Goal: Task Accomplishment & Management: Manage account settings

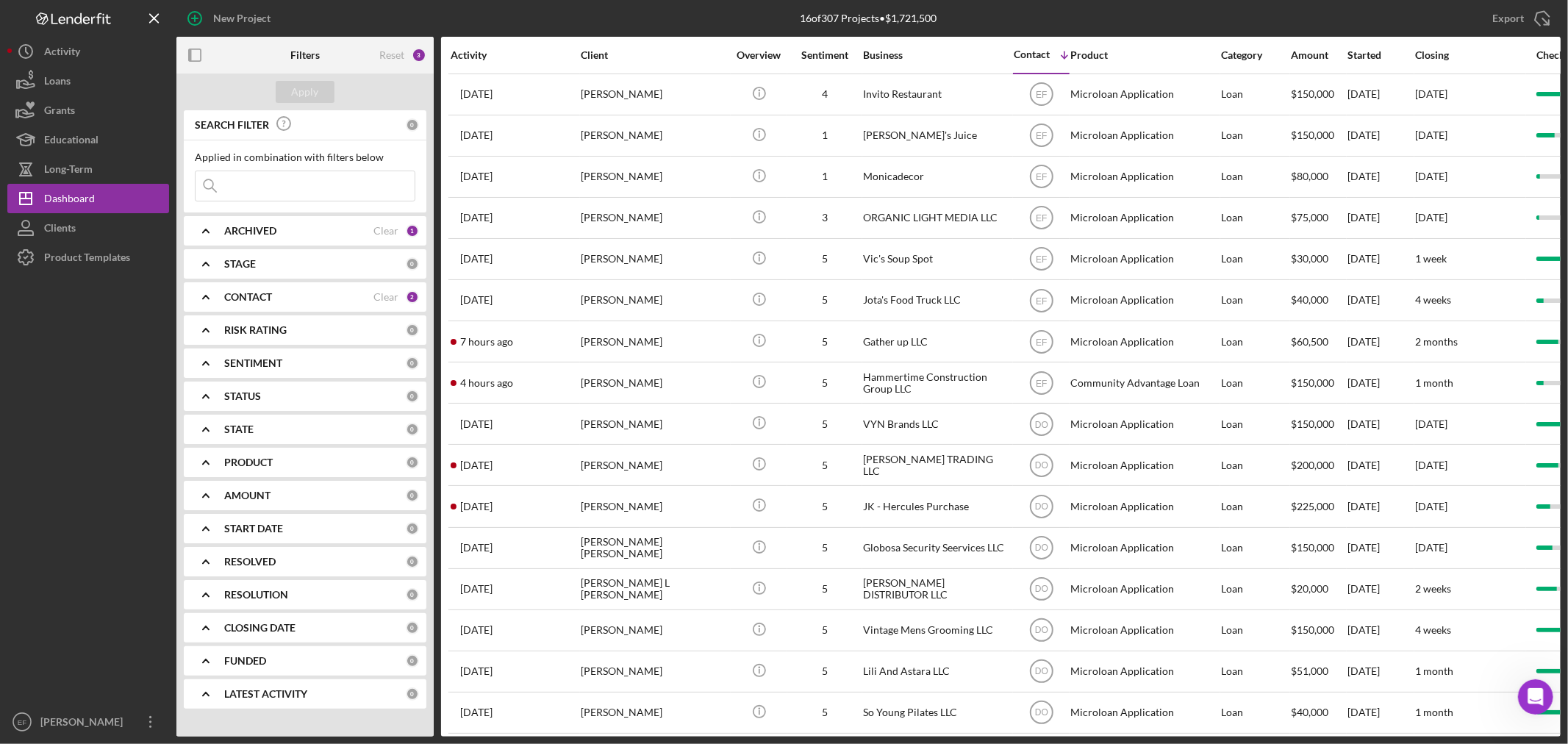
scroll to position [3, 0]
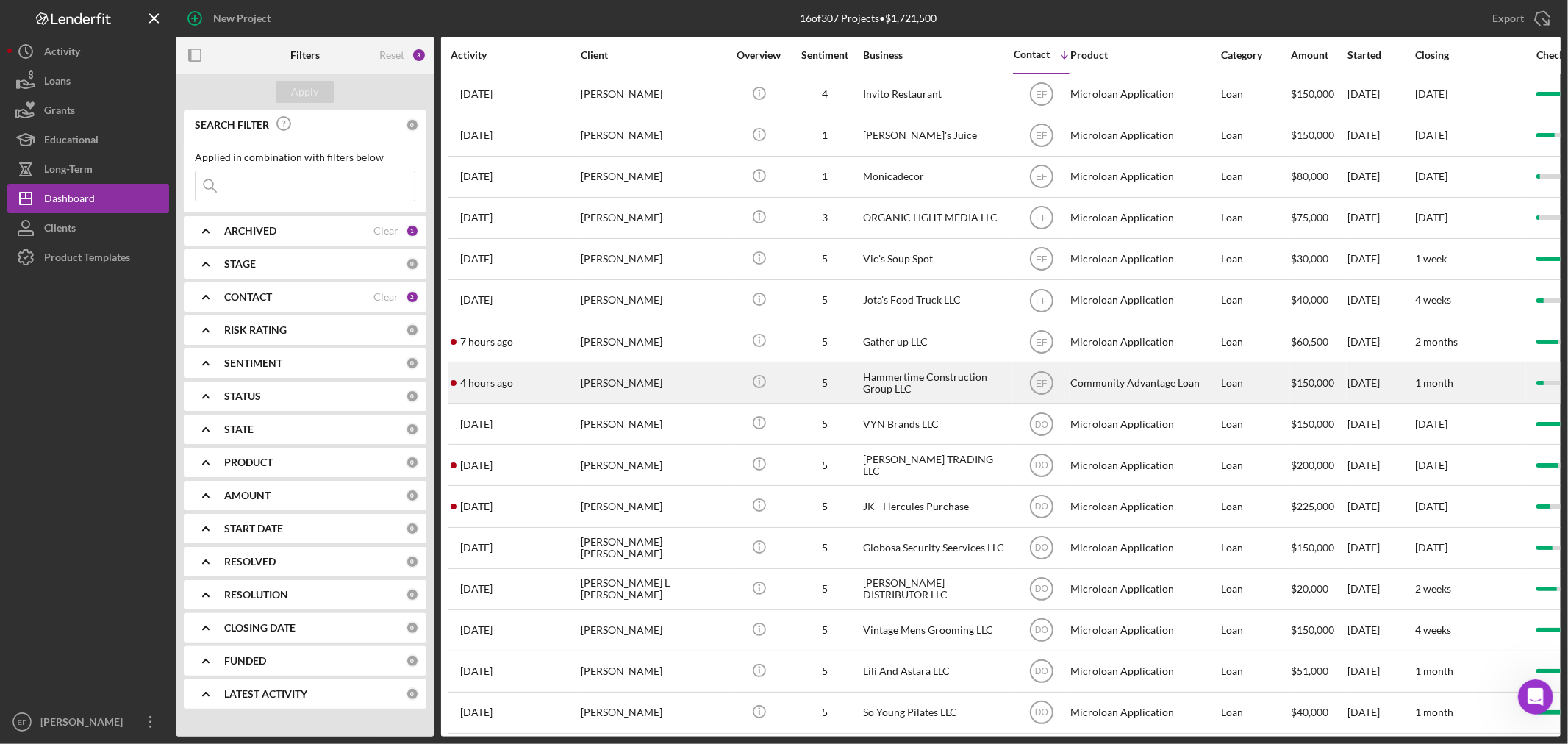
click at [620, 388] on div "[PERSON_NAME]" at bounding box center [653, 382] width 147 height 39
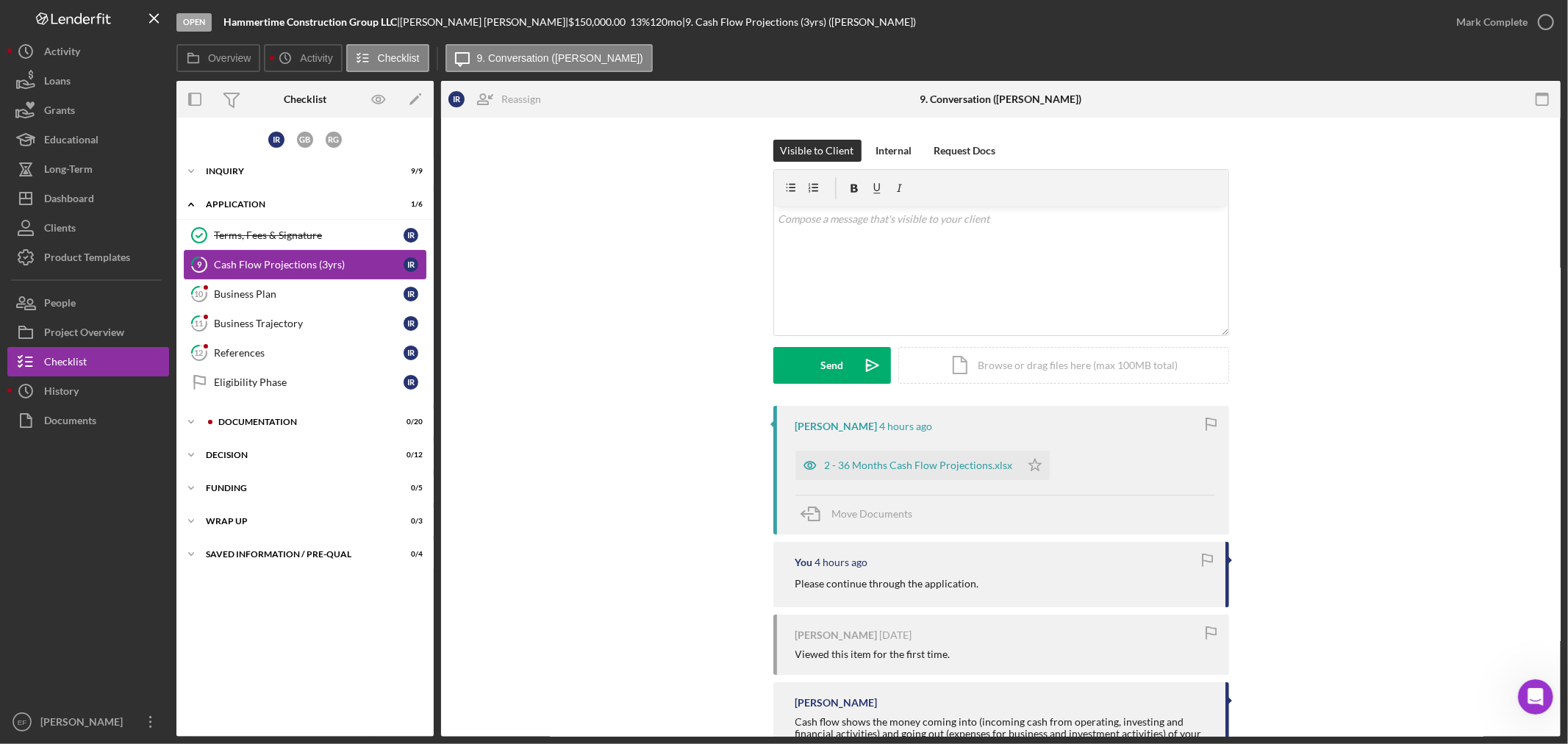
click at [252, 268] on div "Cash Flow Projections (3yrs)" at bounding box center [309, 264] width 190 height 12
click at [903, 466] on div "2 - 36 Months Cash Flow Projections.xlsx" at bounding box center [919, 465] width 188 height 12
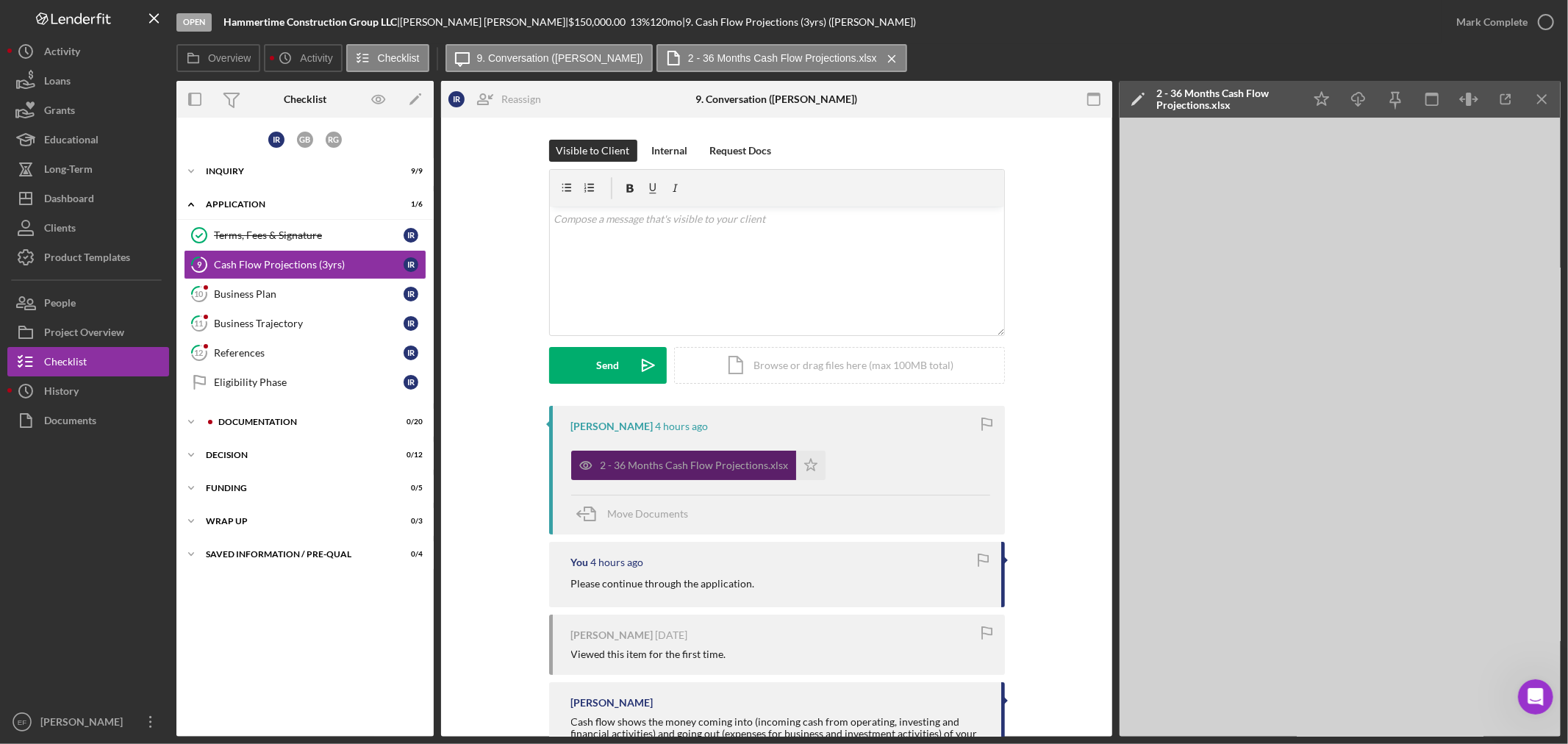
click at [689, 459] on div "2 - 36 Months Cash Flow Projections.xlsx" at bounding box center [694, 465] width 188 height 12
click at [247, 418] on div "Documentation" at bounding box center [317, 422] width 197 height 8
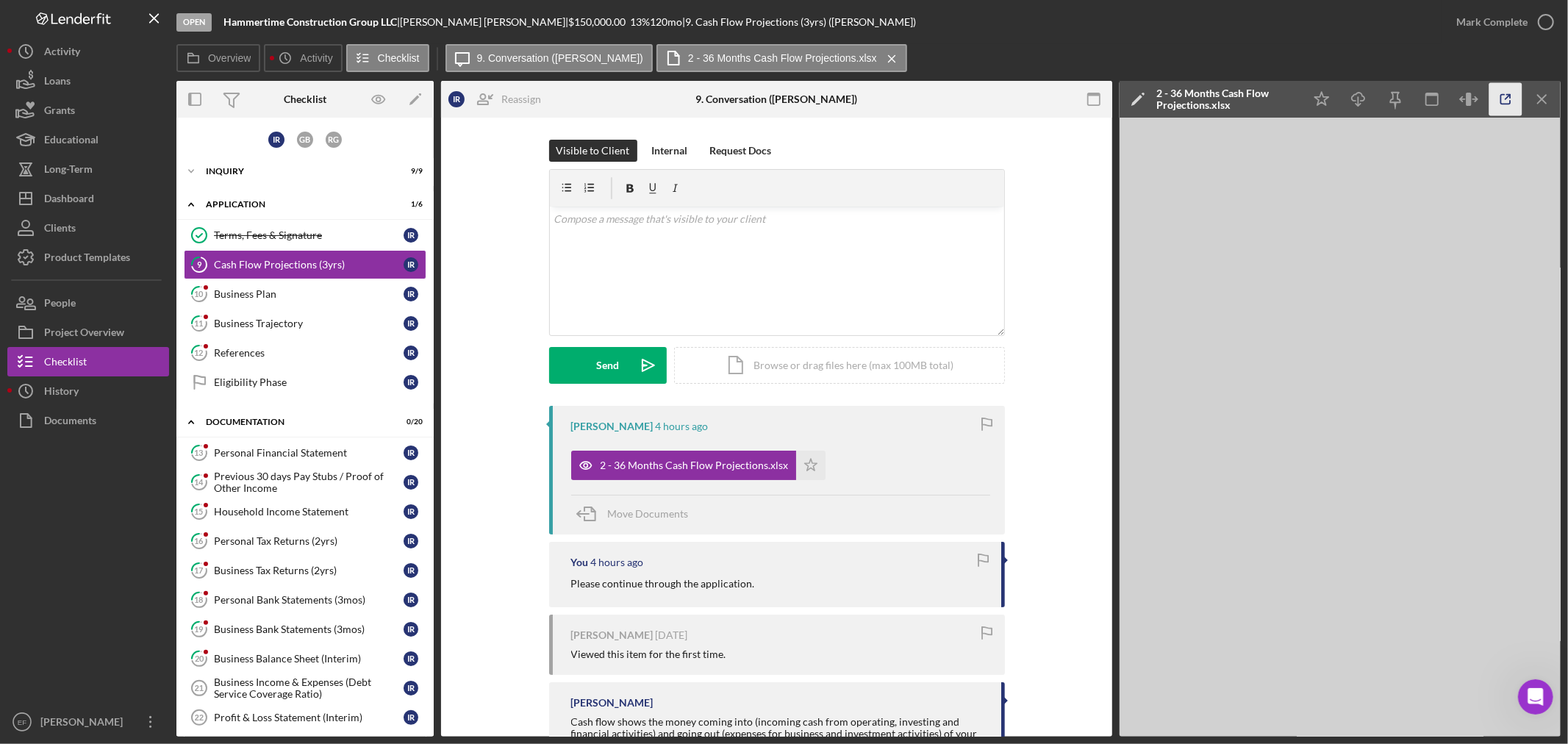
click at [1497, 97] on icon "button" at bounding box center [1505, 99] width 33 height 33
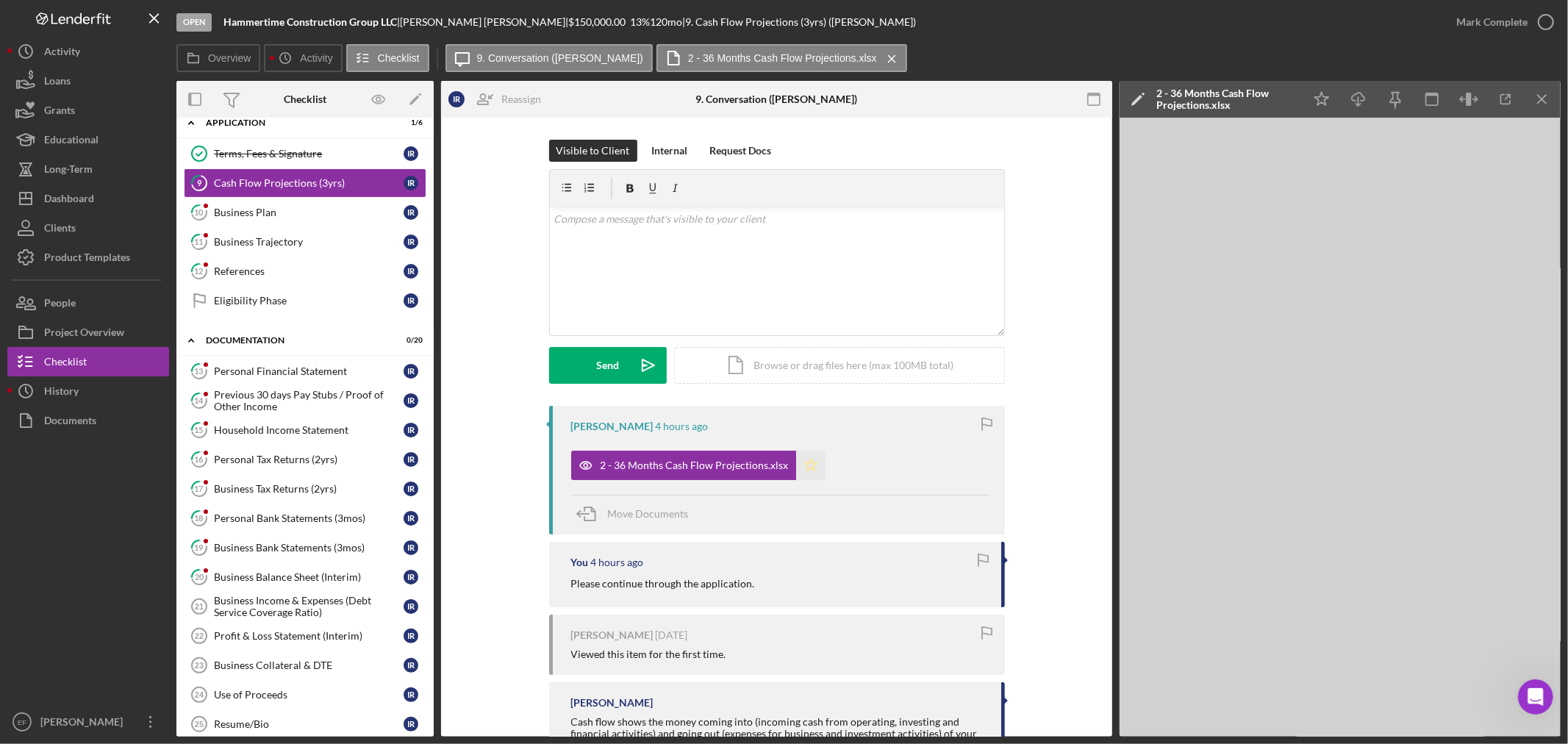
click at [805, 475] on icon "Icon/Star" at bounding box center [810, 465] width 30 height 30
click at [1523, 22] on div "Mark Complete" at bounding box center [1492, 22] width 71 height 30
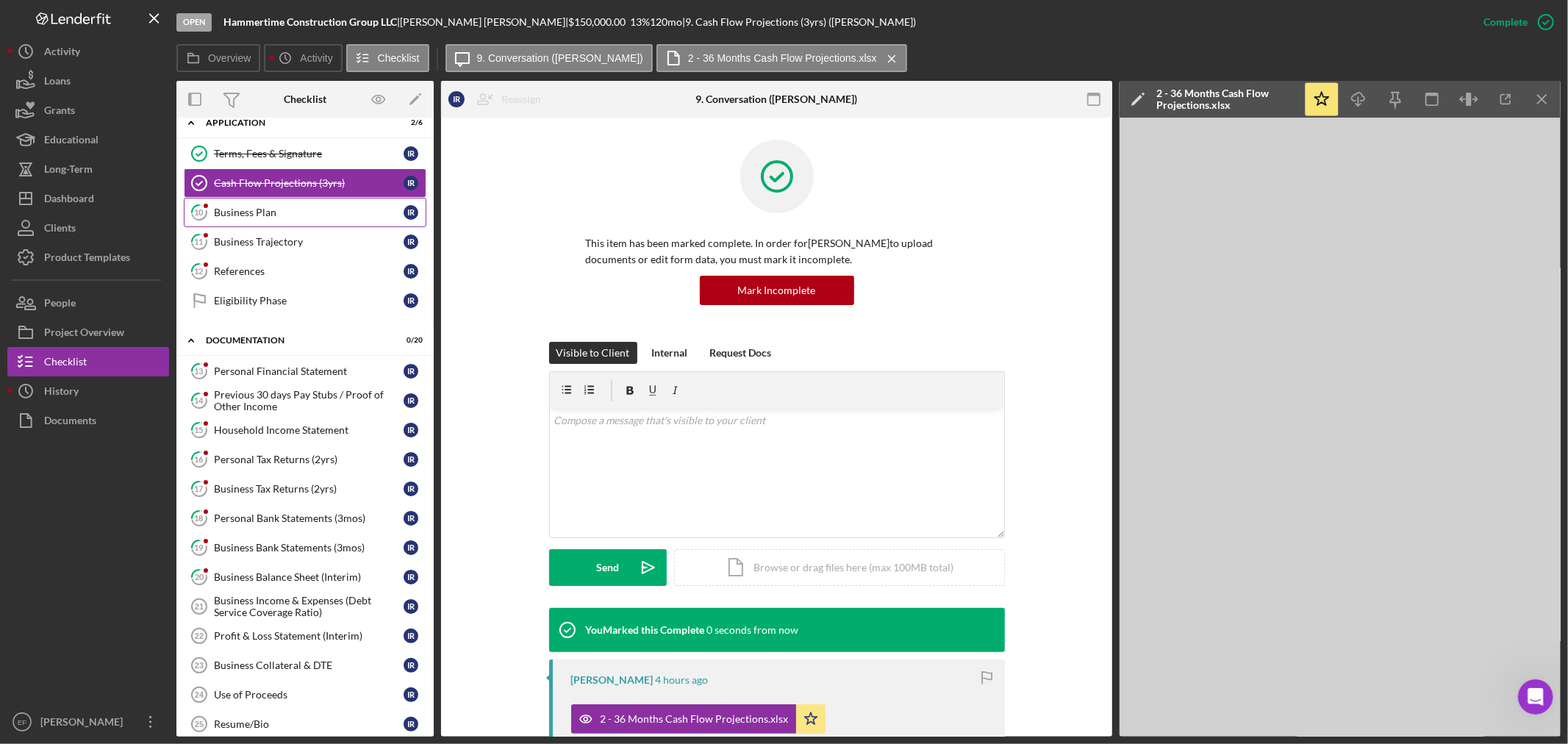
click at [274, 214] on div "Business Plan" at bounding box center [309, 213] width 190 height 12
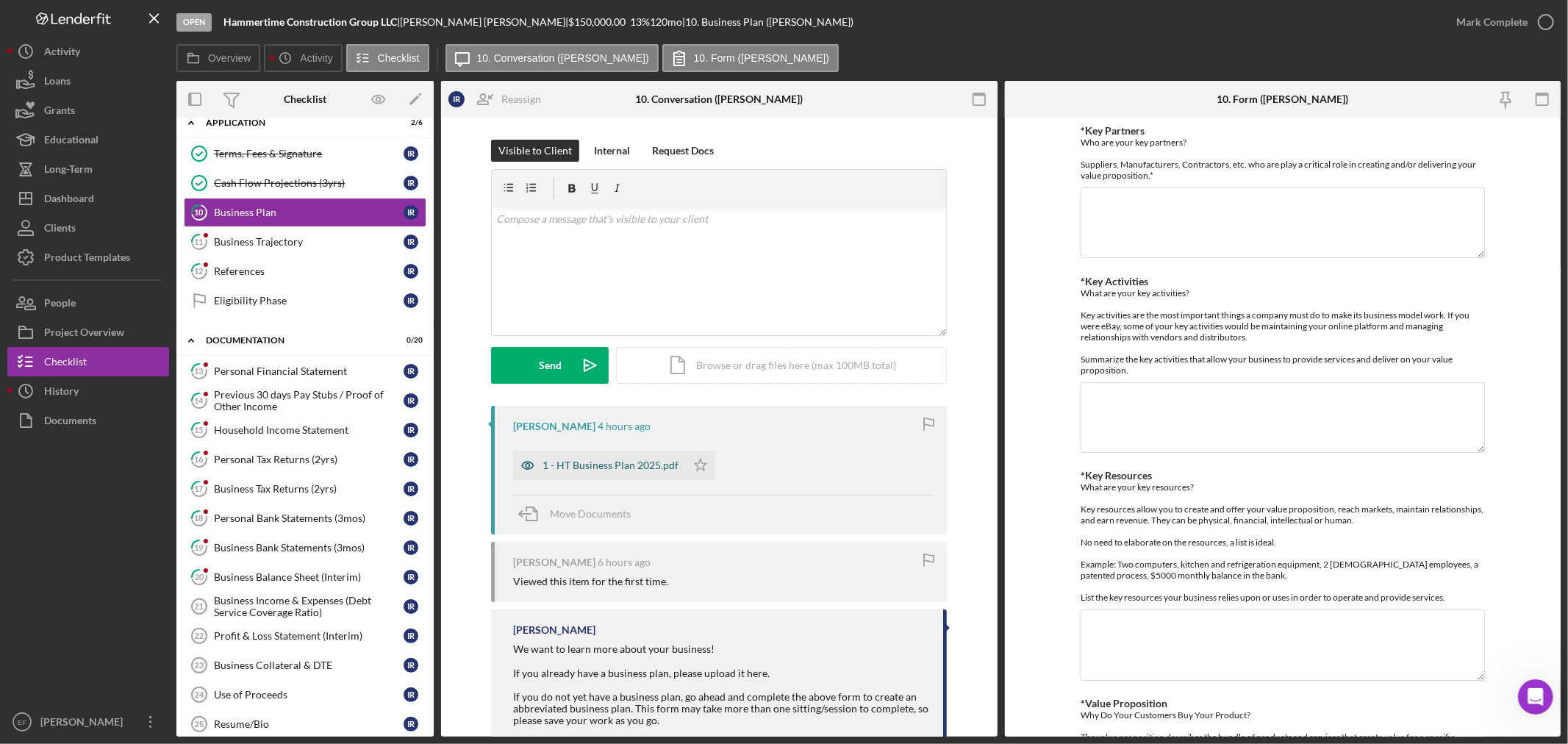
click at [594, 465] on div "1 - HT Business Plan 2025.pdf" at bounding box center [610, 465] width 136 height 12
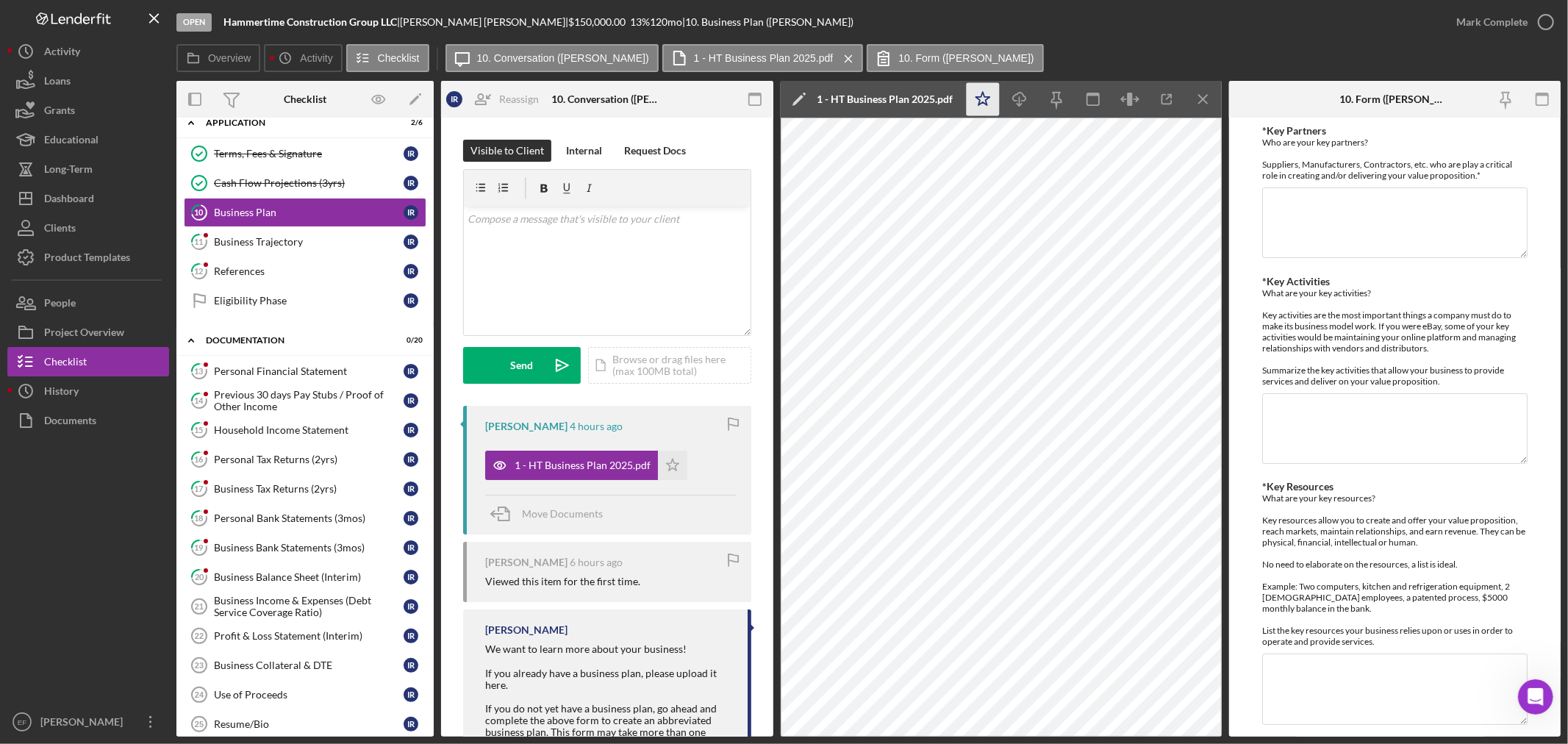
click at [976, 88] on icon "Icon/Star" at bounding box center [981, 99] width 33 height 33
click at [1473, 15] on div "Mark Complete" at bounding box center [1492, 22] width 71 height 30
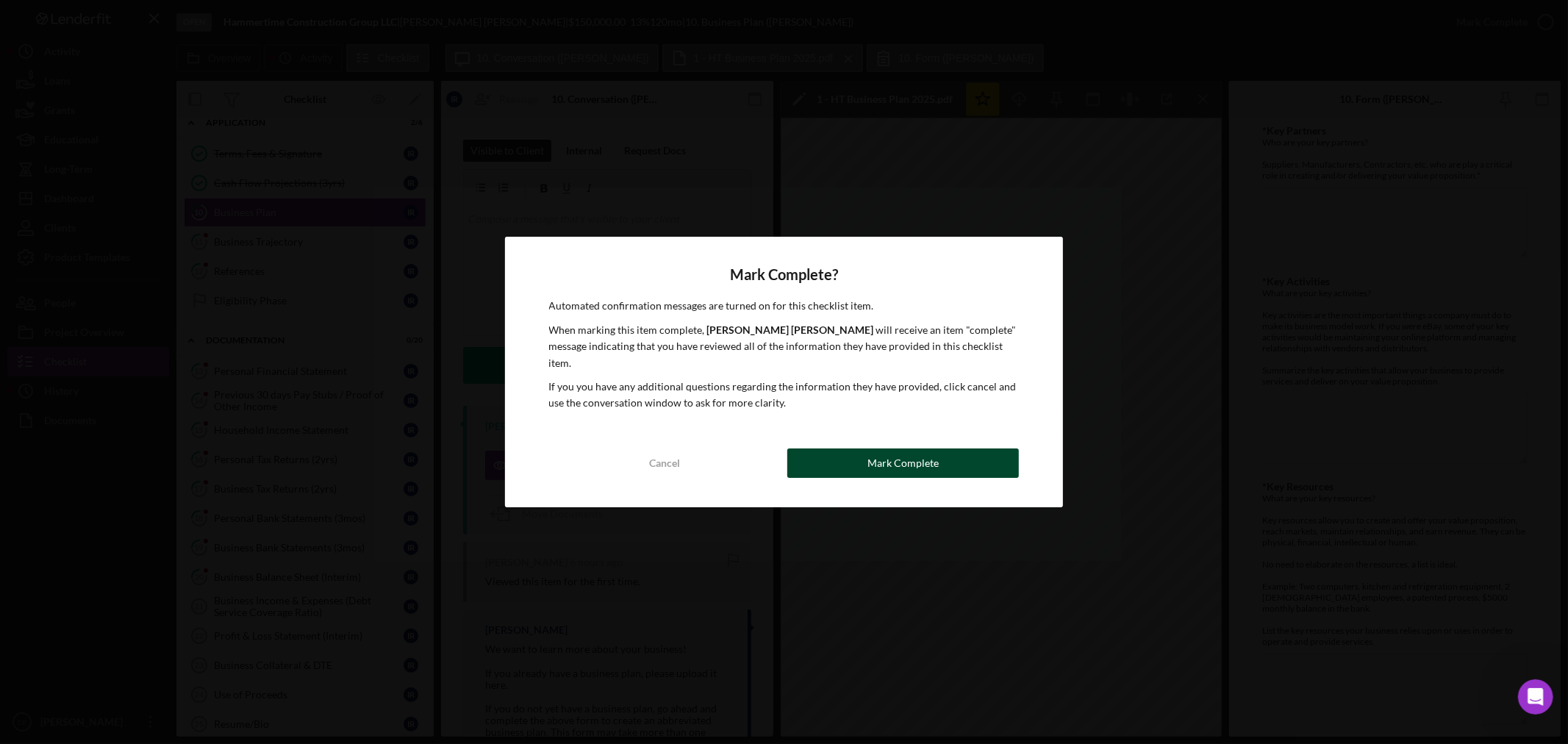
click at [865, 465] on button "Mark Complete" at bounding box center [903, 463] width 231 height 30
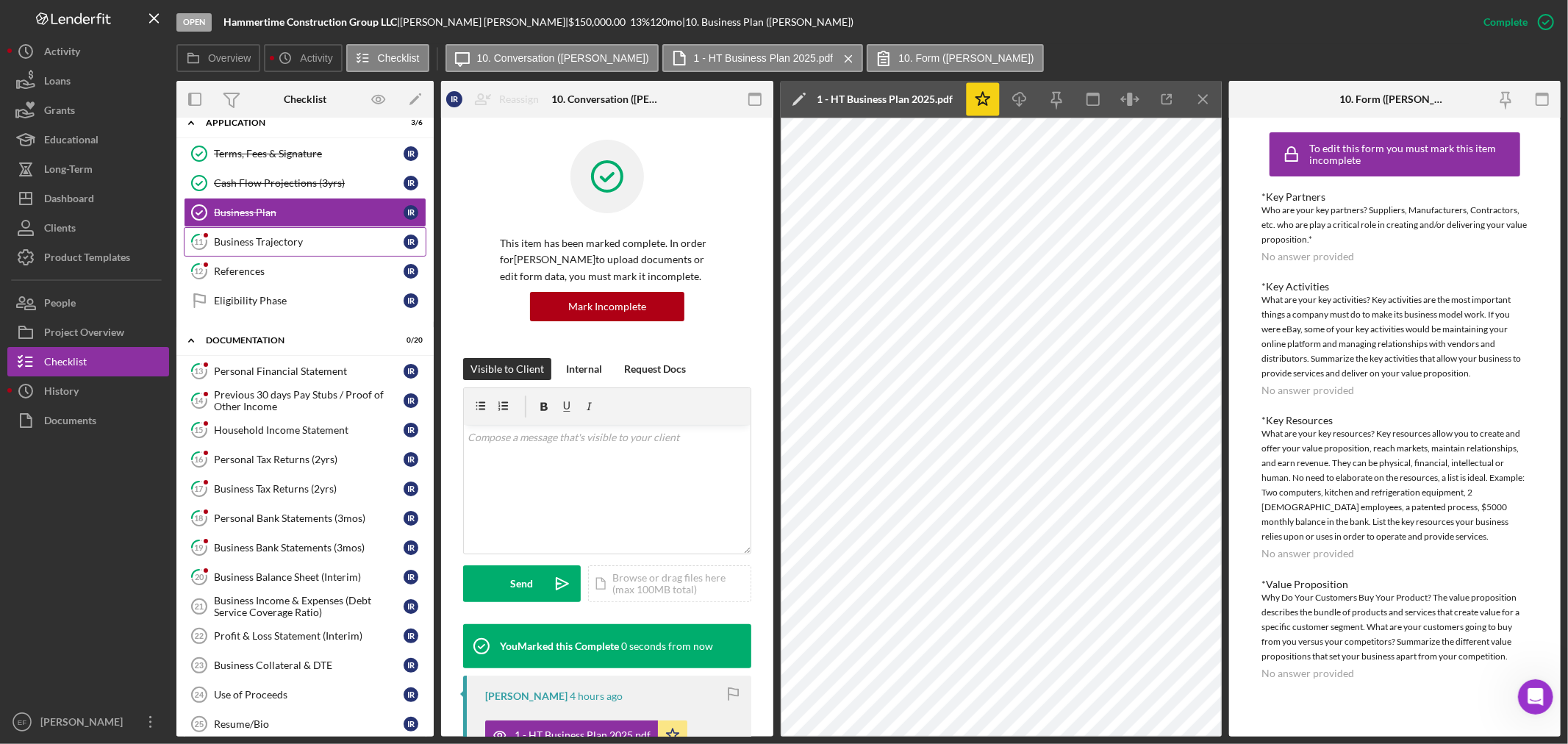
click at [253, 252] on link "11 Business Trajectory I R" at bounding box center [305, 242] width 242 height 30
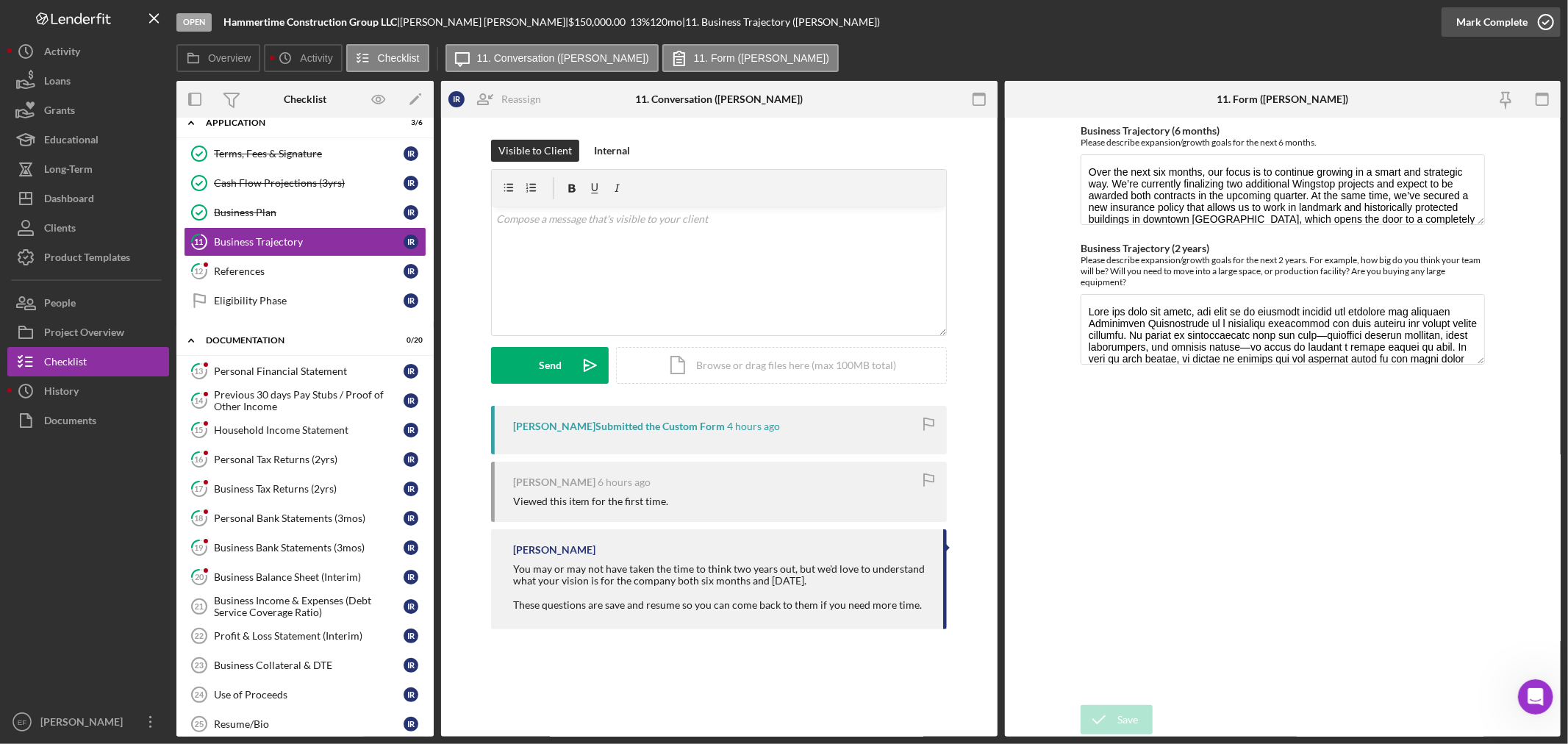
click at [1486, 25] on div "Mark Complete" at bounding box center [1492, 22] width 71 height 30
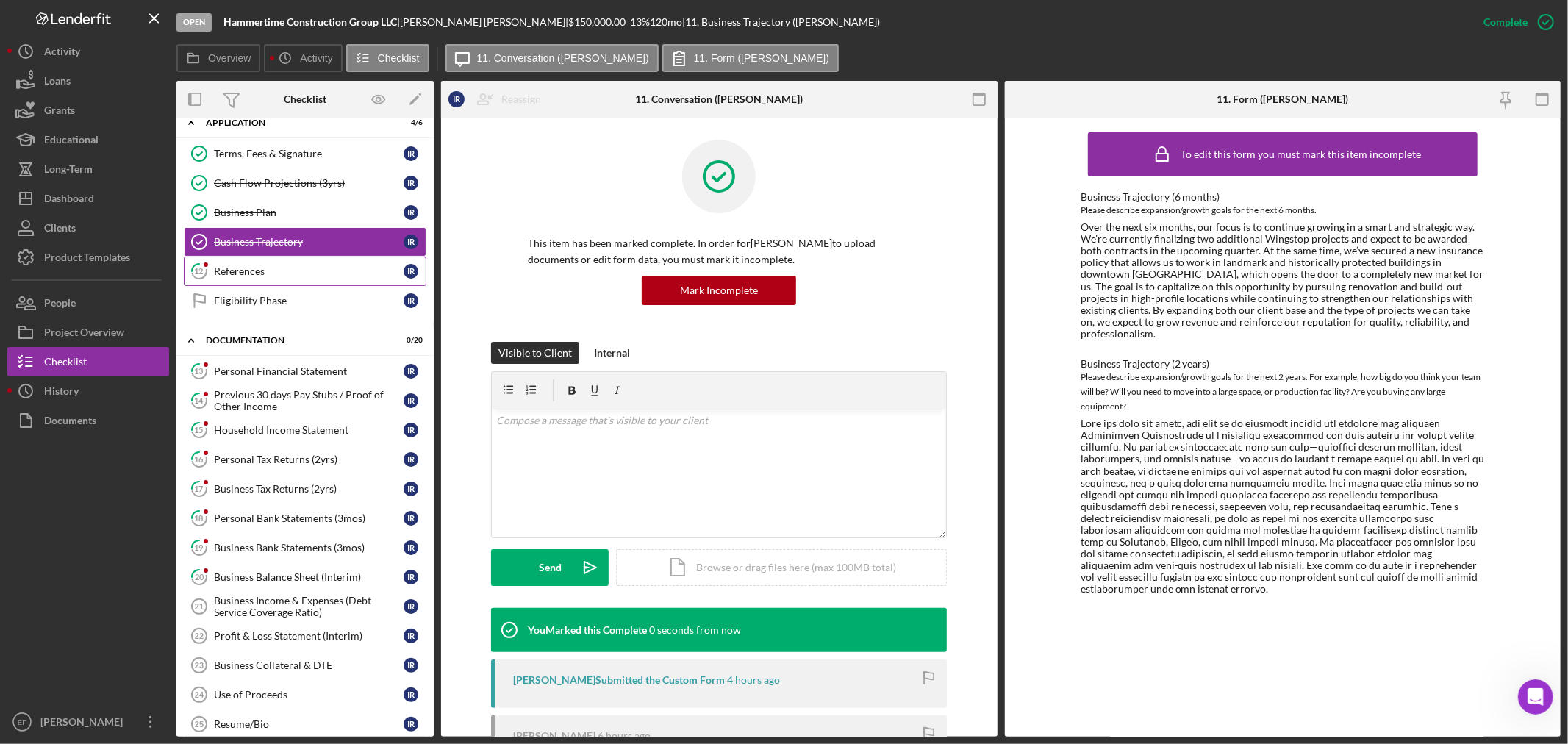
click at [320, 269] on div "References" at bounding box center [309, 271] width 190 height 12
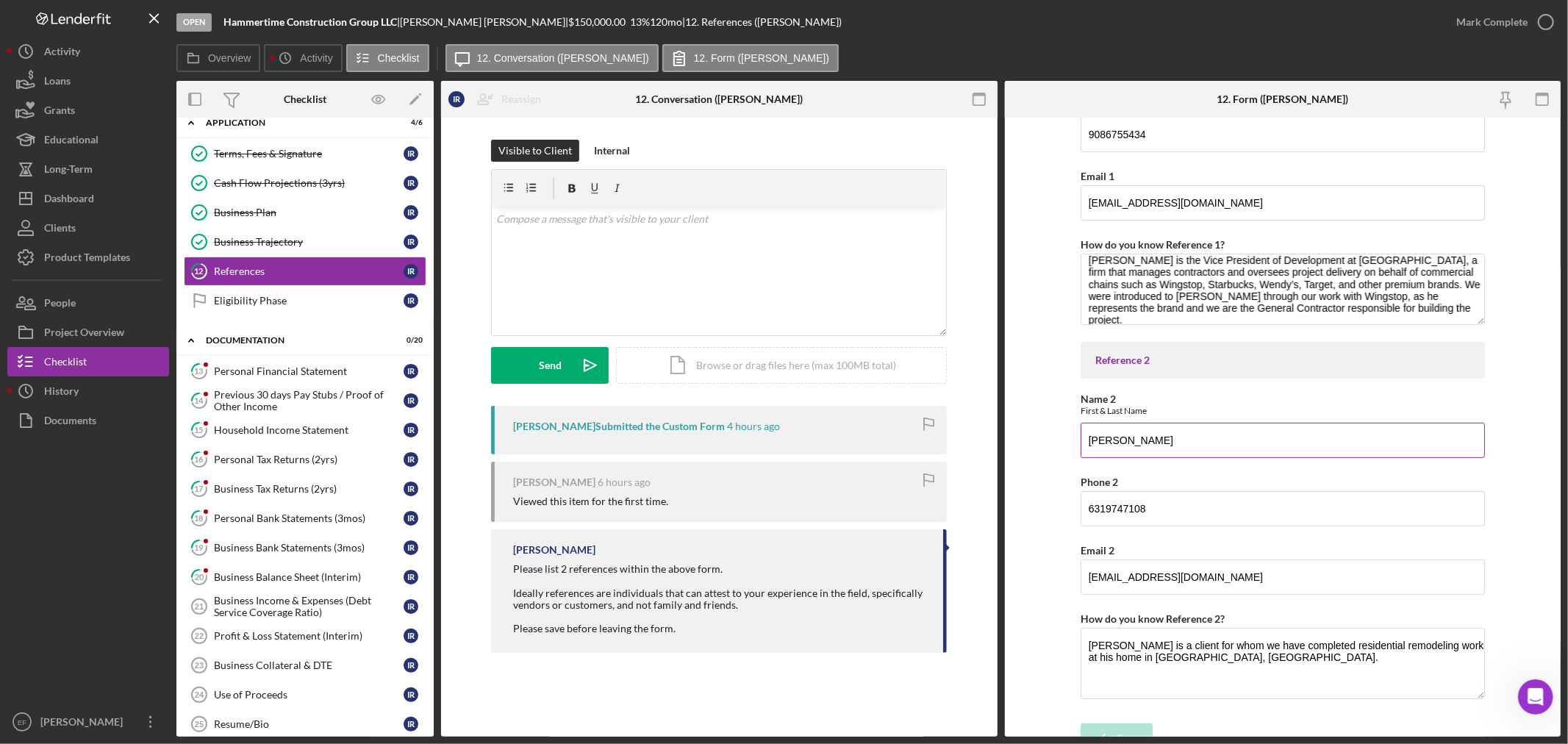
scroll to position [230, 0]
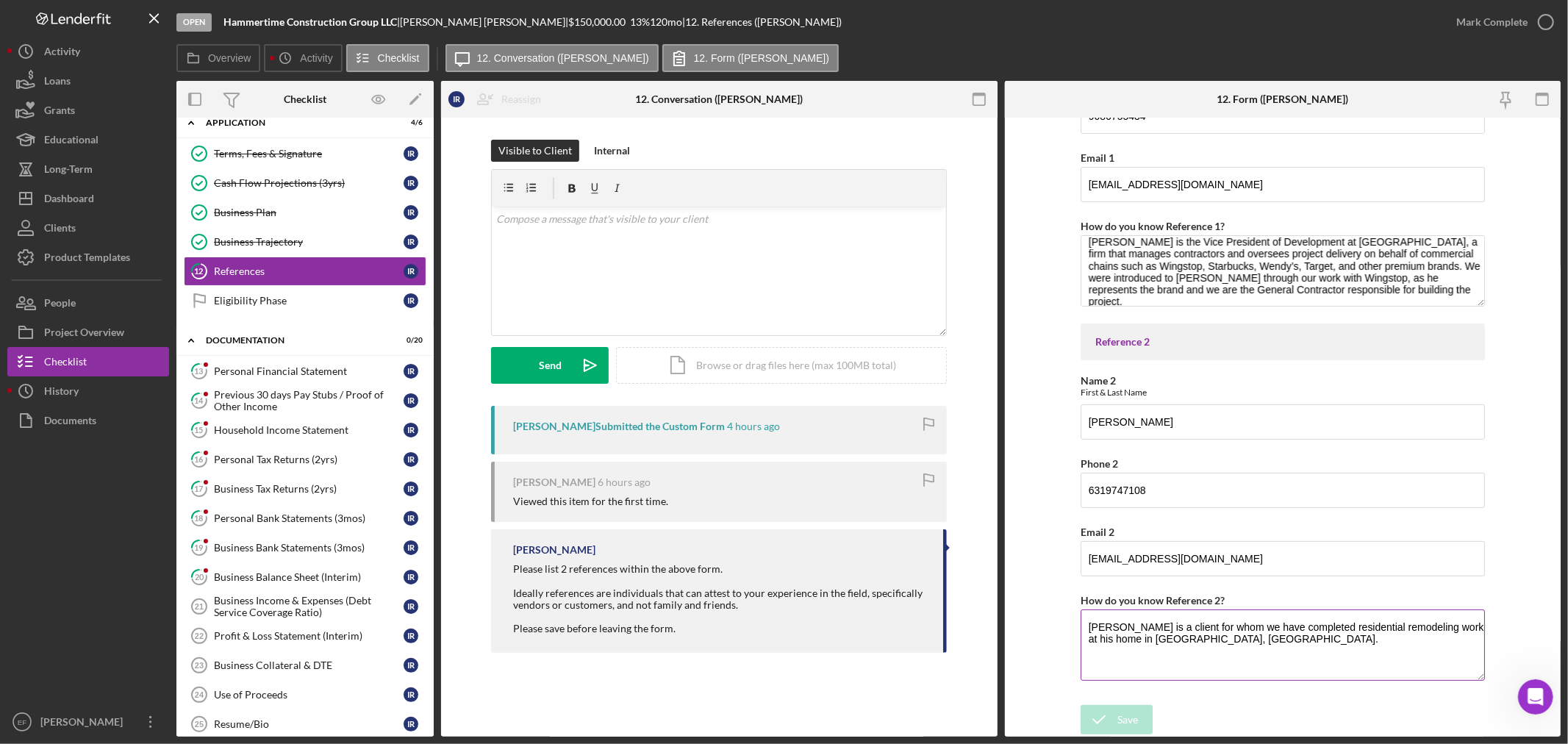
click at [1371, 640] on textarea "Mr. Gonzalez is a client for whom we have completed residential remodeling work…" at bounding box center [1282, 644] width 404 height 70
click at [1222, 642] on textarea "Mr. Gonzalez is a client for whom we have completed residential remodeling work…" at bounding box center [1282, 644] width 404 height 70
click at [1225, 638] on textarea "Mr. Gonzalez is a client for whom we have completed residential remodeling work…" at bounding box center [1282, 644] width 404 height 70
click at [1069, 544] on form "PLEASE PROVIDE 2 REFERENCES Ideally references are individuals that can attest …" at bounding box center [1282, 427] width 556 height 619
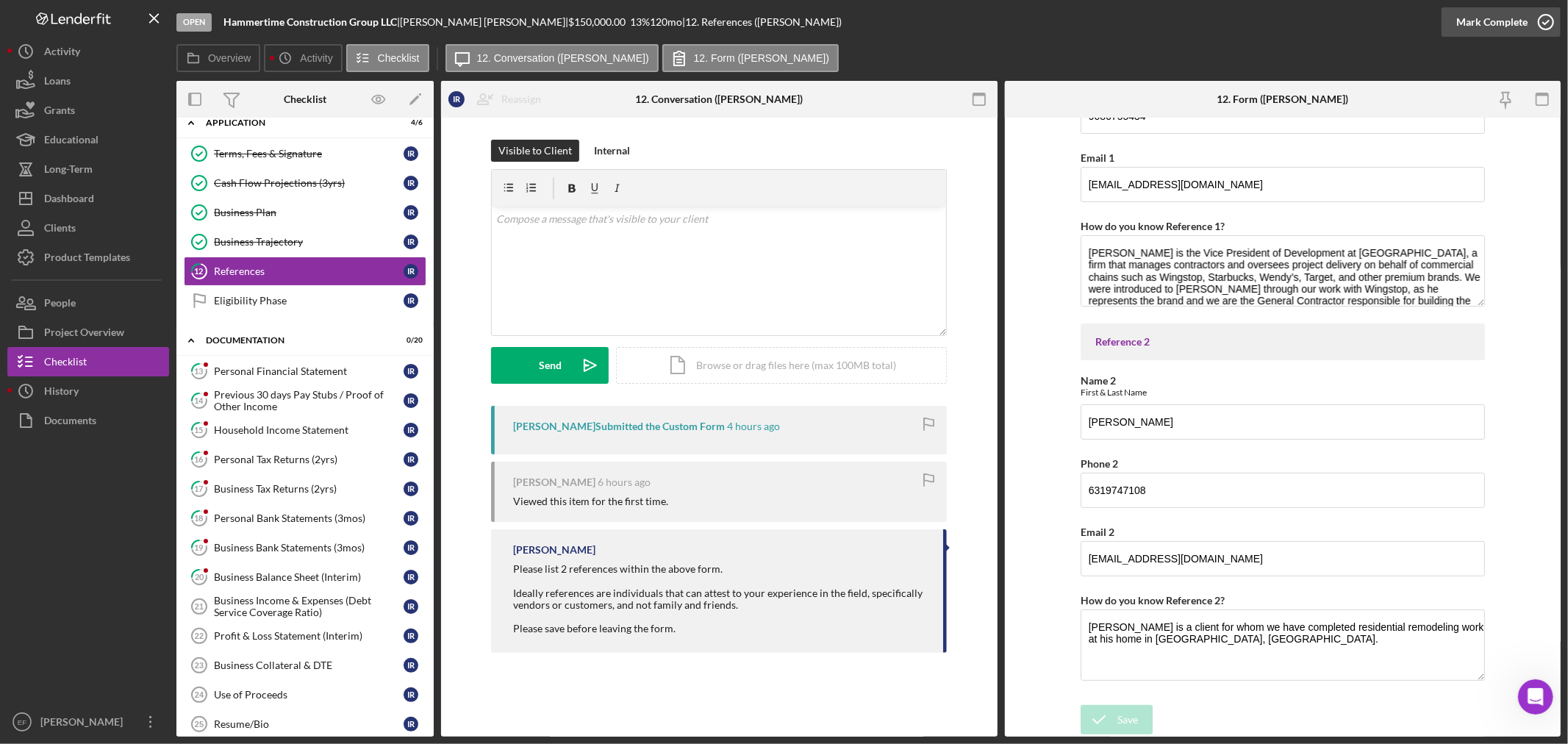
click at [1485, 19] on div "Mark Complete" at bounding box center [1492, 22] width 71 height 30
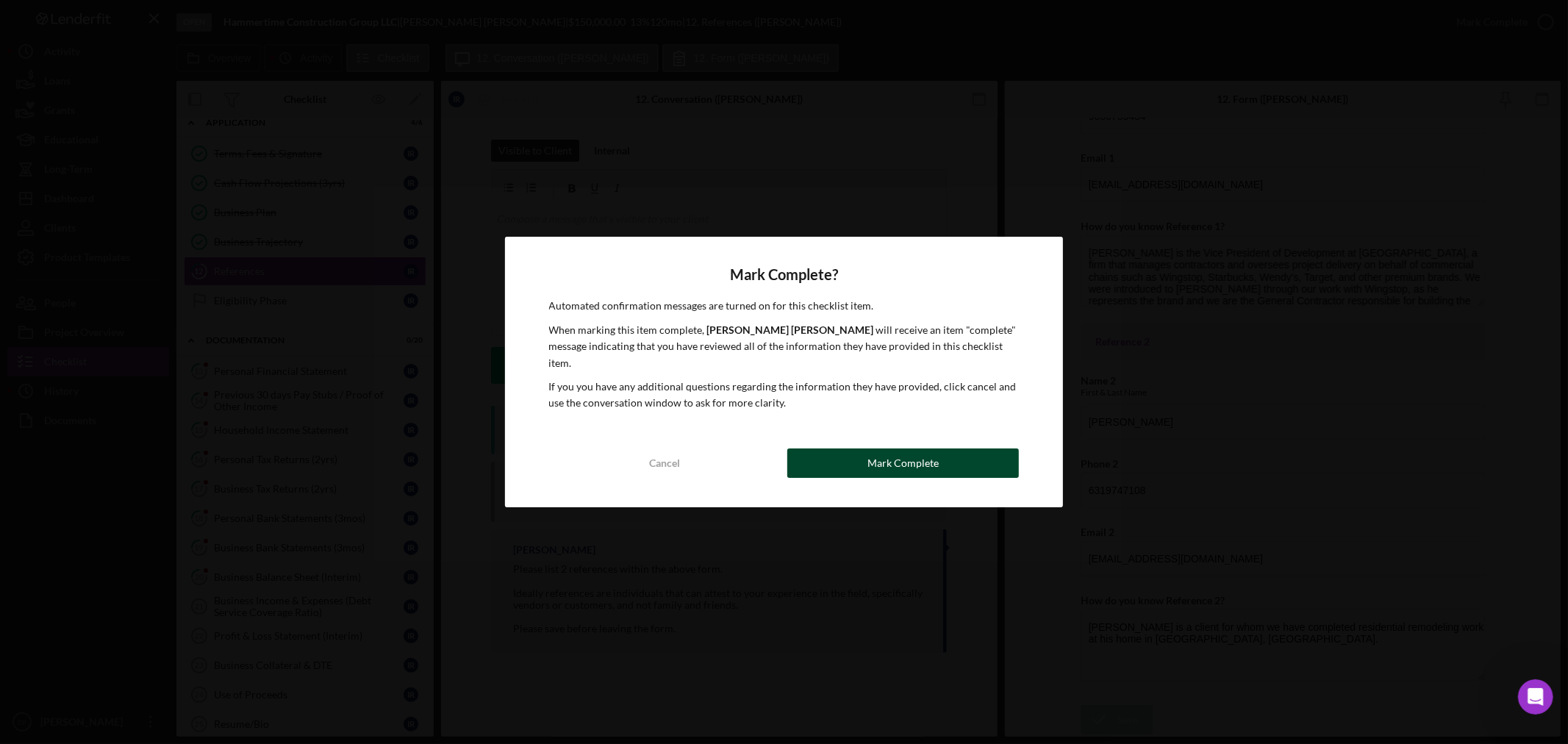
click at [844, 461] on button "Mark Complete" at bounding box center [903, 463] width 231 height 30
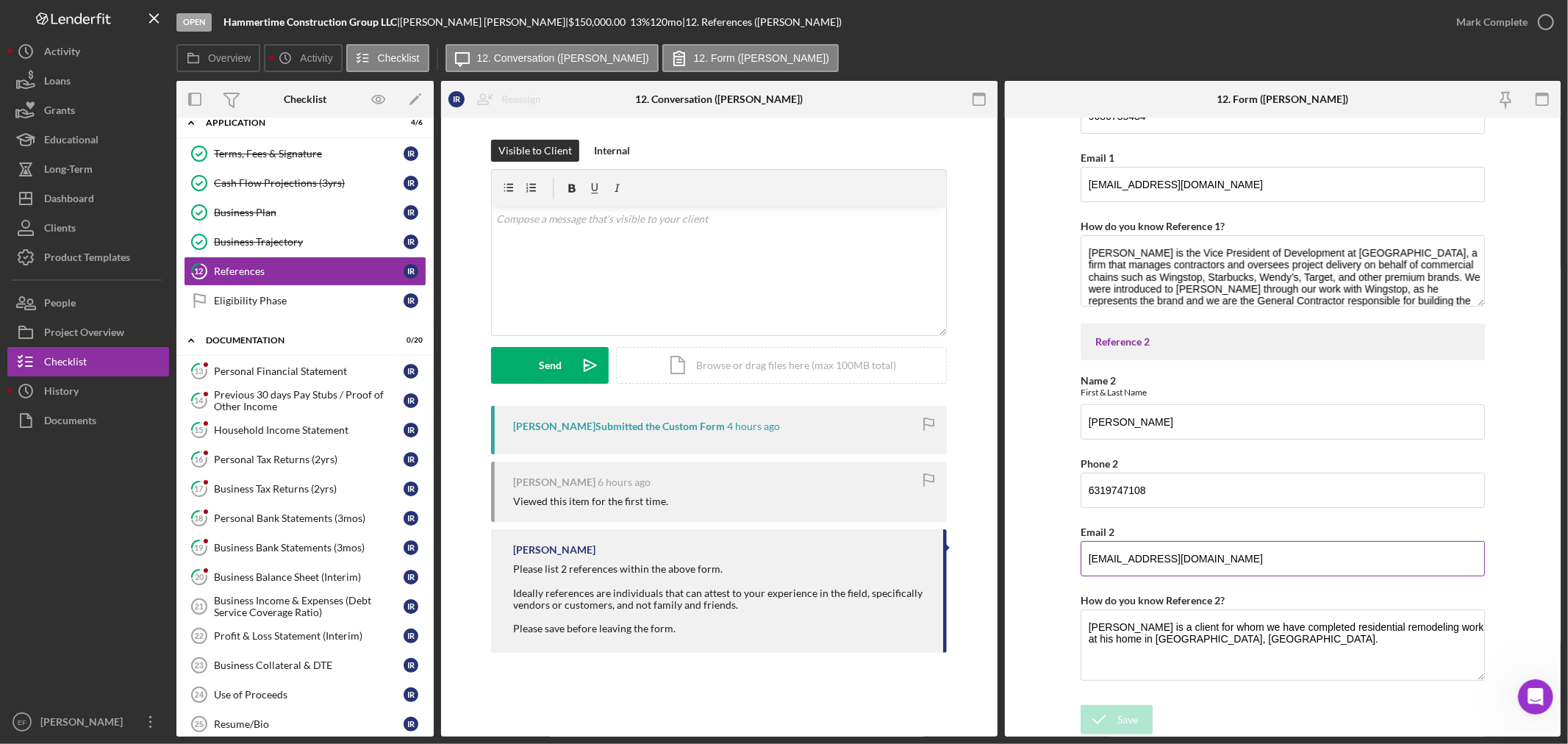
scroll to position [288, 0]
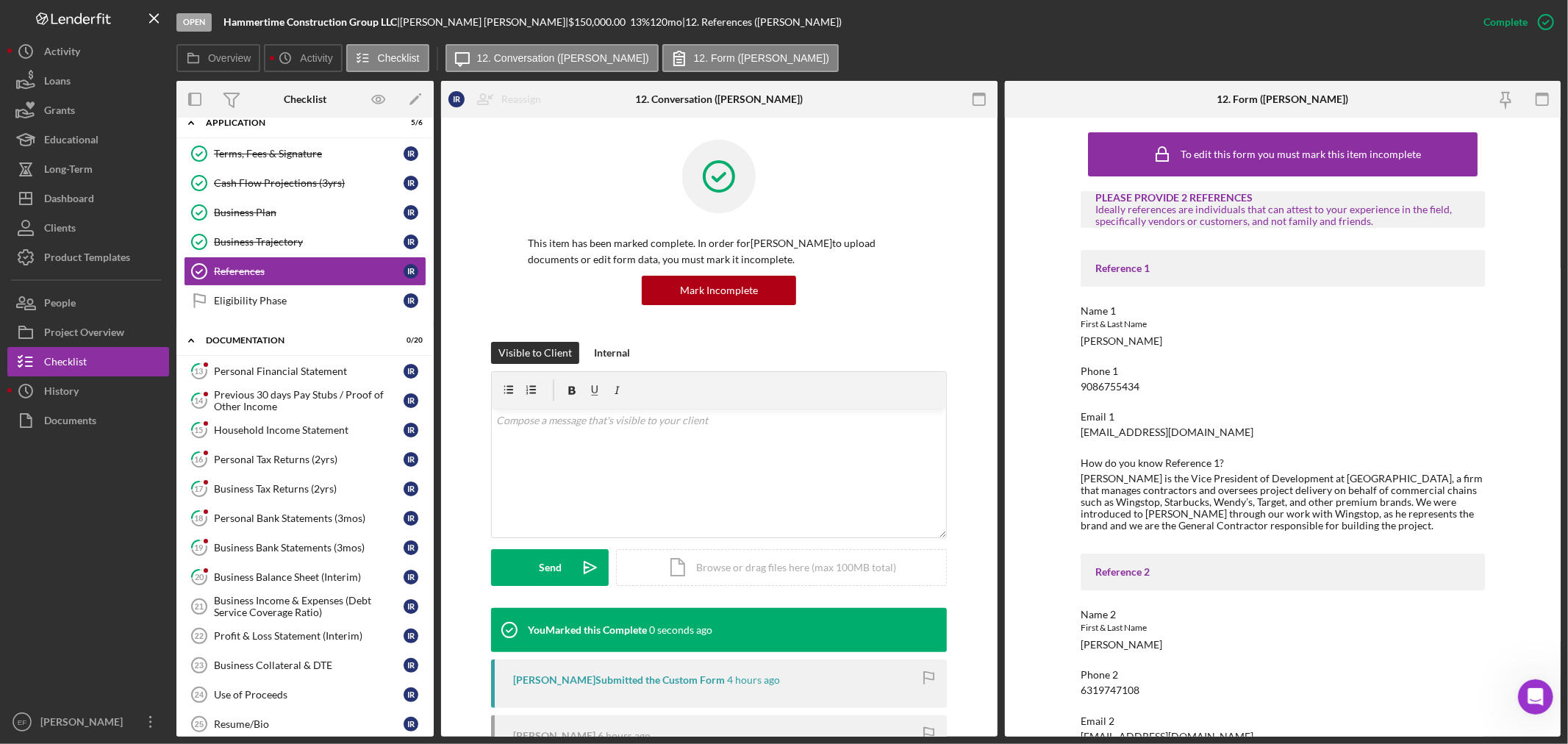
click at [888, 316] on div "This item has been marked complete. In order for Ismael Reyes to upload documen…" at bounding box center [719, 241] width 456 height 202
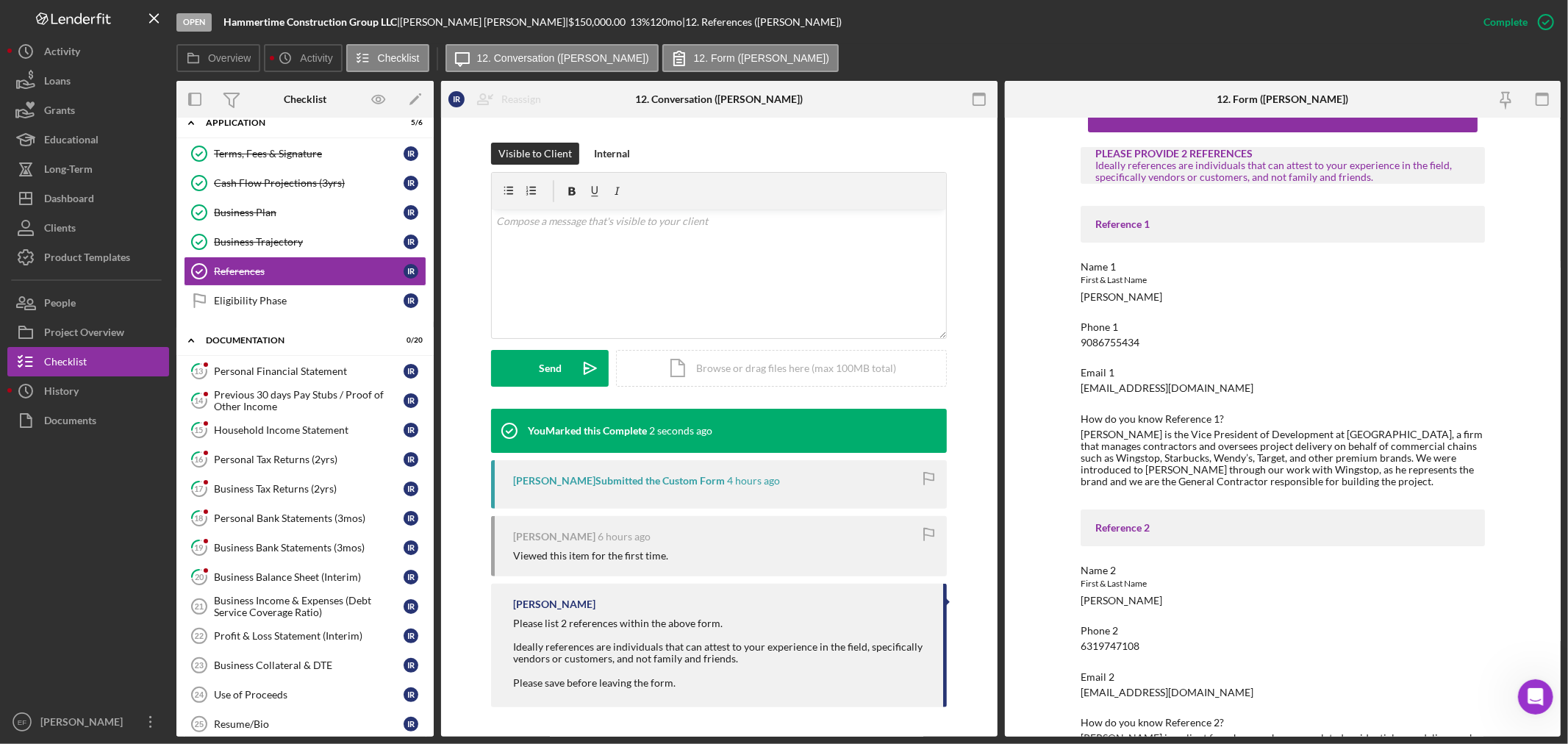
scroll to position [85, 0]
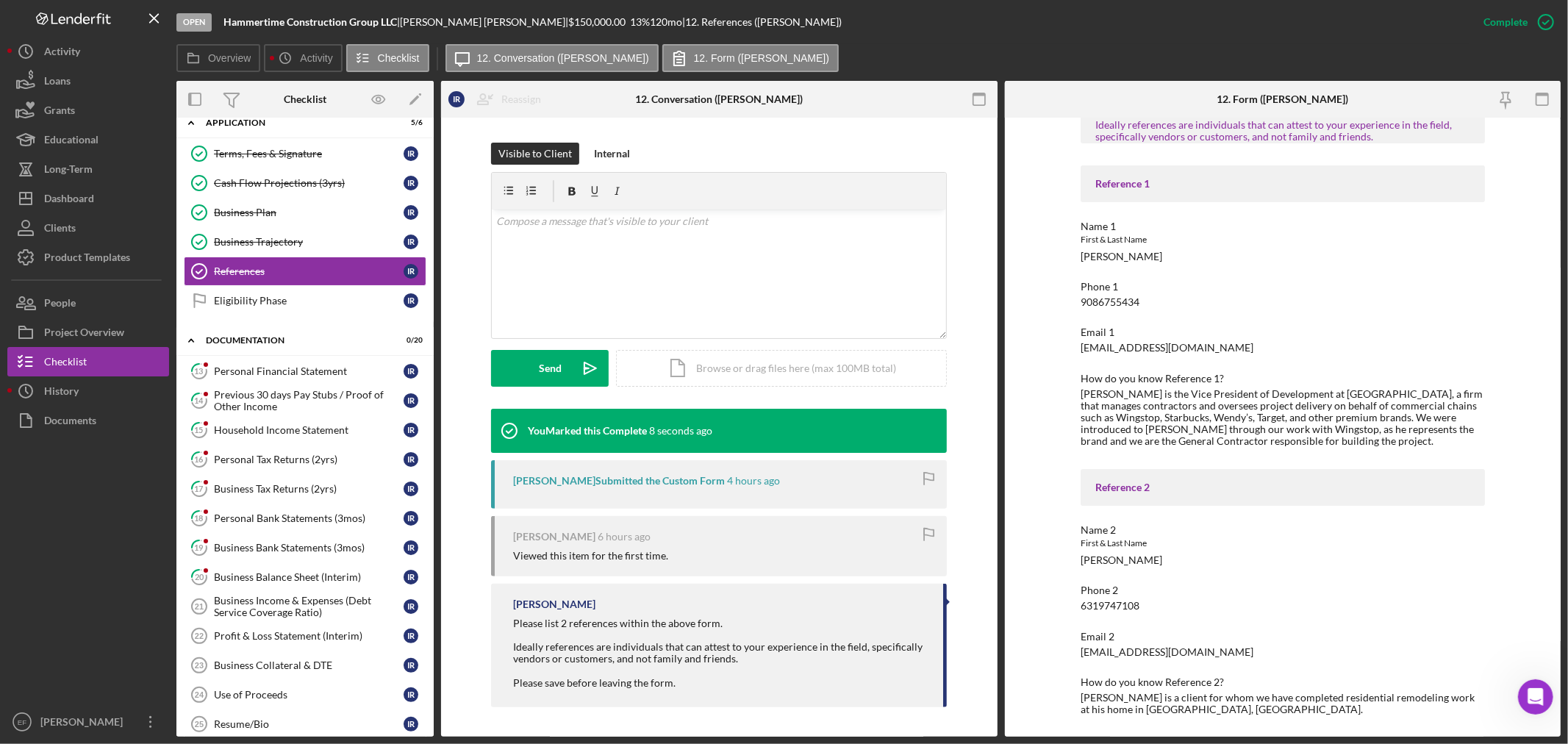
click at [1296, 658] on div "PLEASE PROVIDE 2 REFERENCES Ideally references are individuals that can attest …" at bounding box center [1282, 411] width 404 height 608
click at [274, 304] on div "Eligibility Phase" at bounding box center [309, 301] width 190 height 12
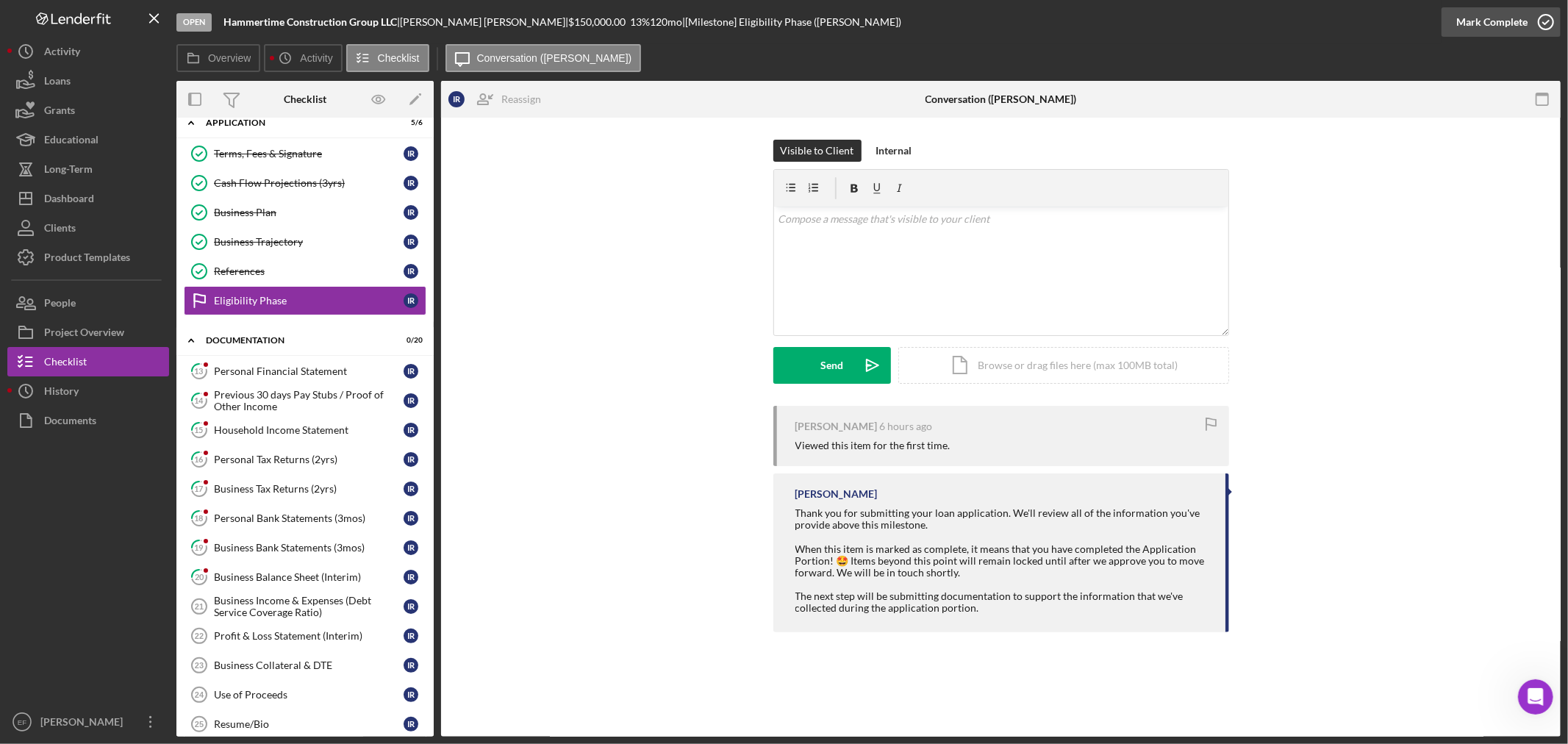
click at [1513, 25] on div "Mark Complete" at bounding box center [1492, 22] width 71 height 30
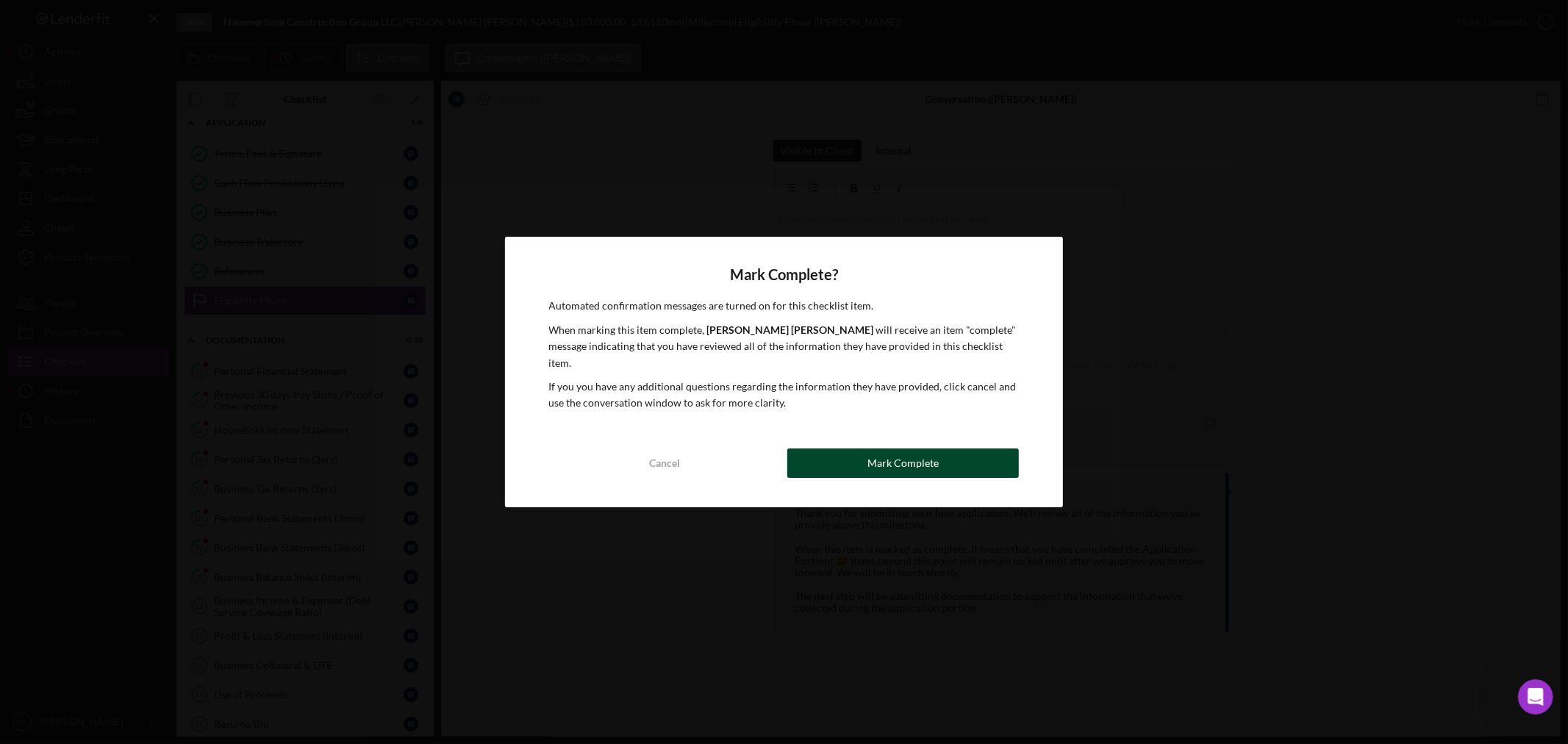
click at [904, 467] on div "Mark Complete" at bounding box center [903, 463] width 71 height 30
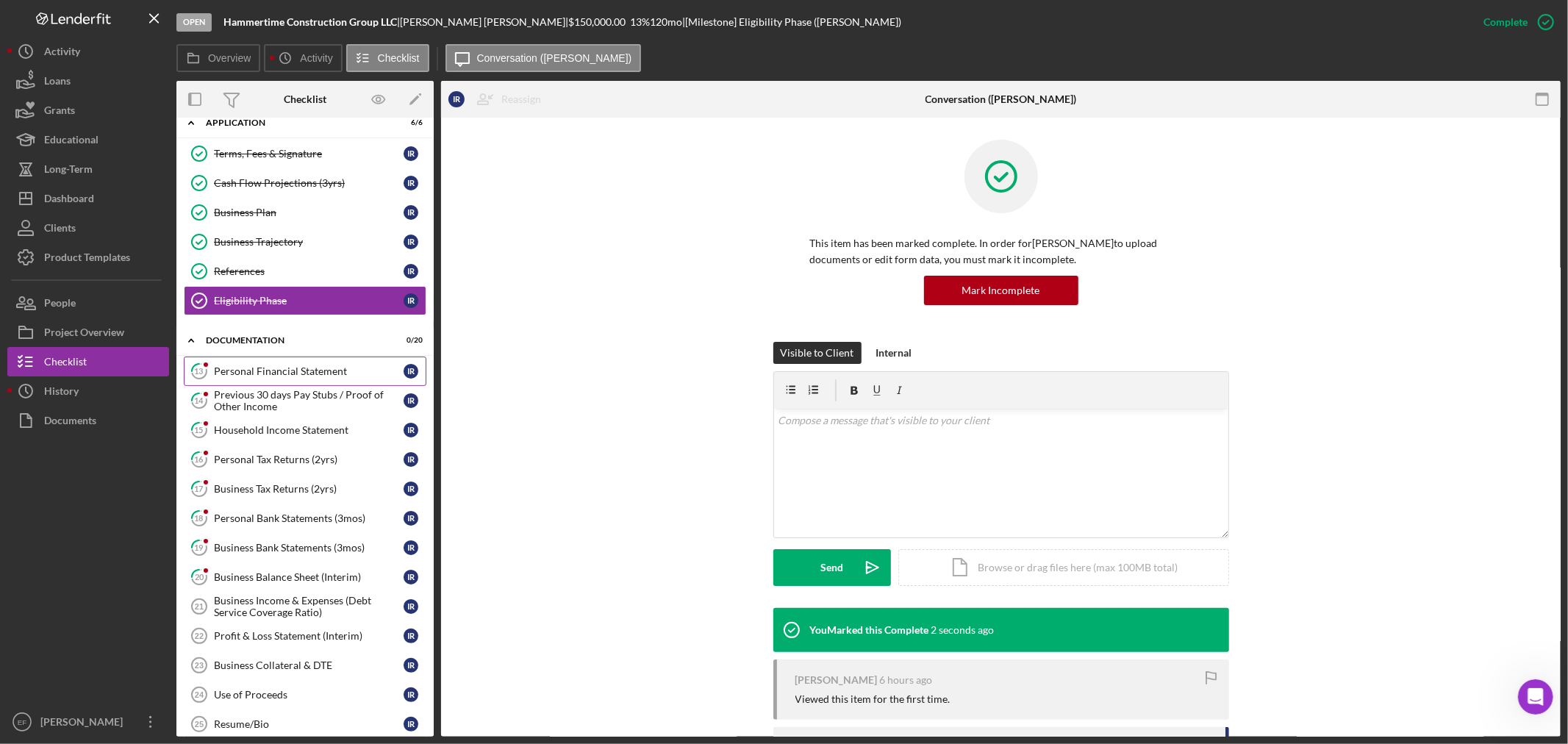
click at [254, 369] on div "Personal Financial Statement" at bounding box center [309, 371] width 190 height 12
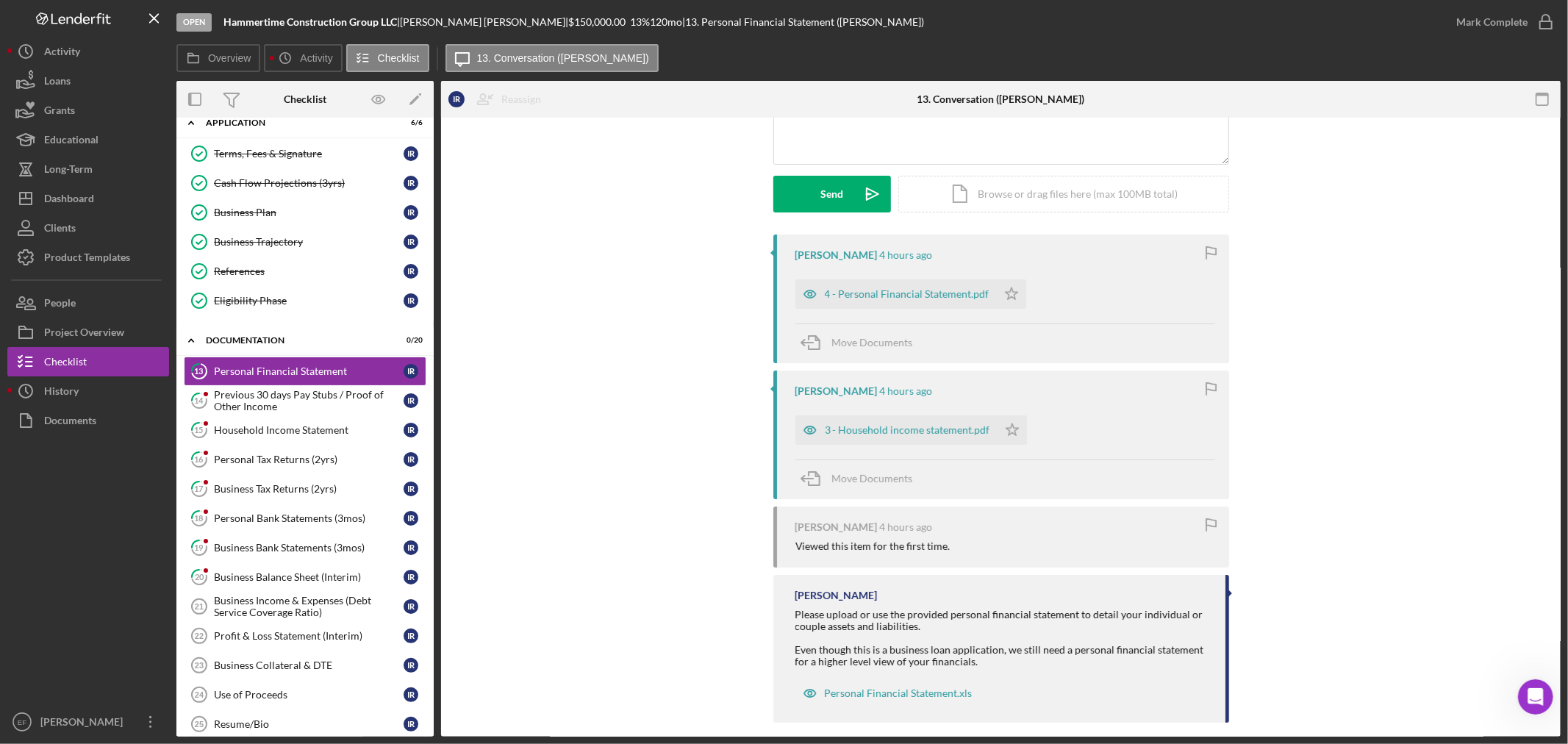
scroll to position [187, 0]
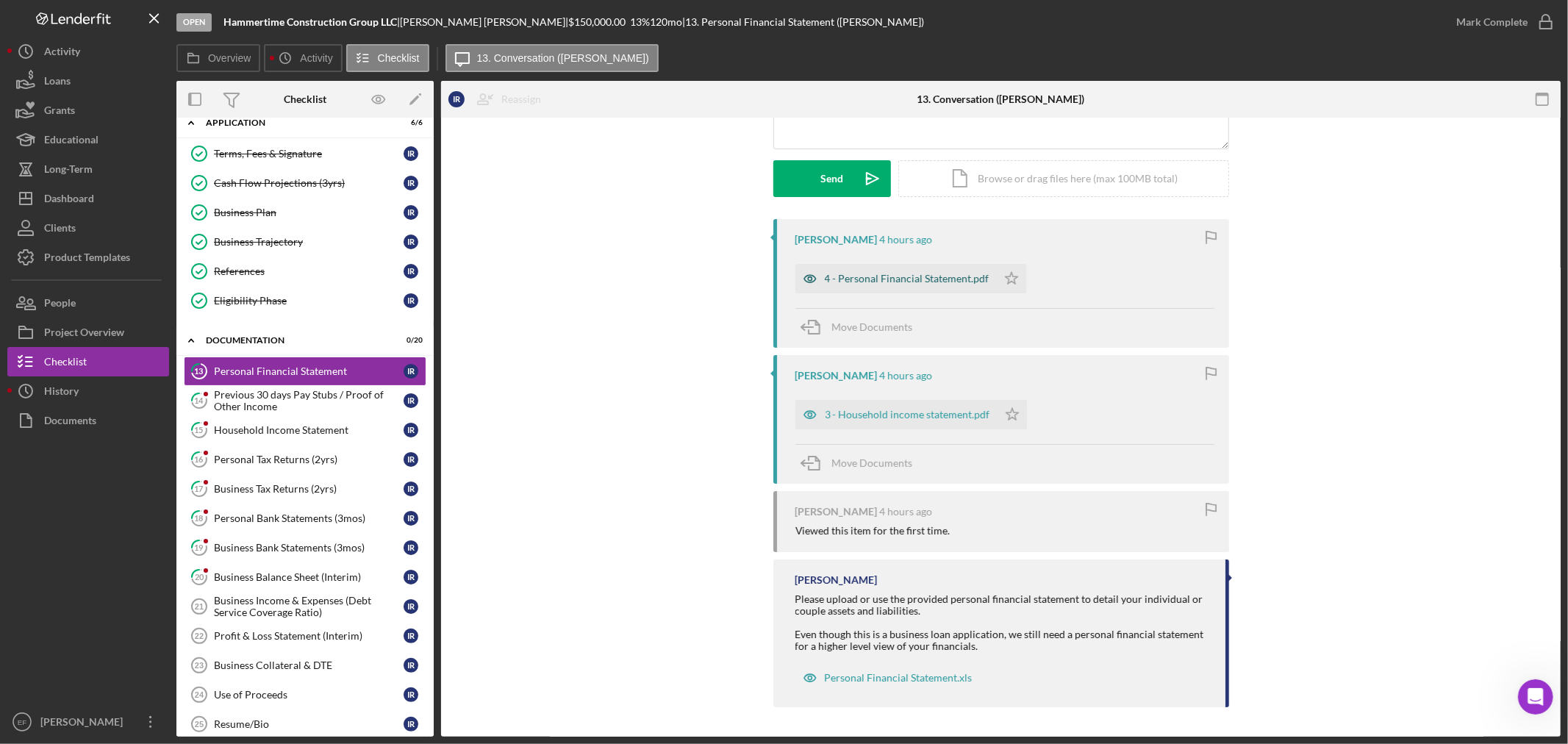
click at [887, 283] on div "4 - Personal Financial Statement.pdf" at bounding box center [907, 279] width 164 height 12
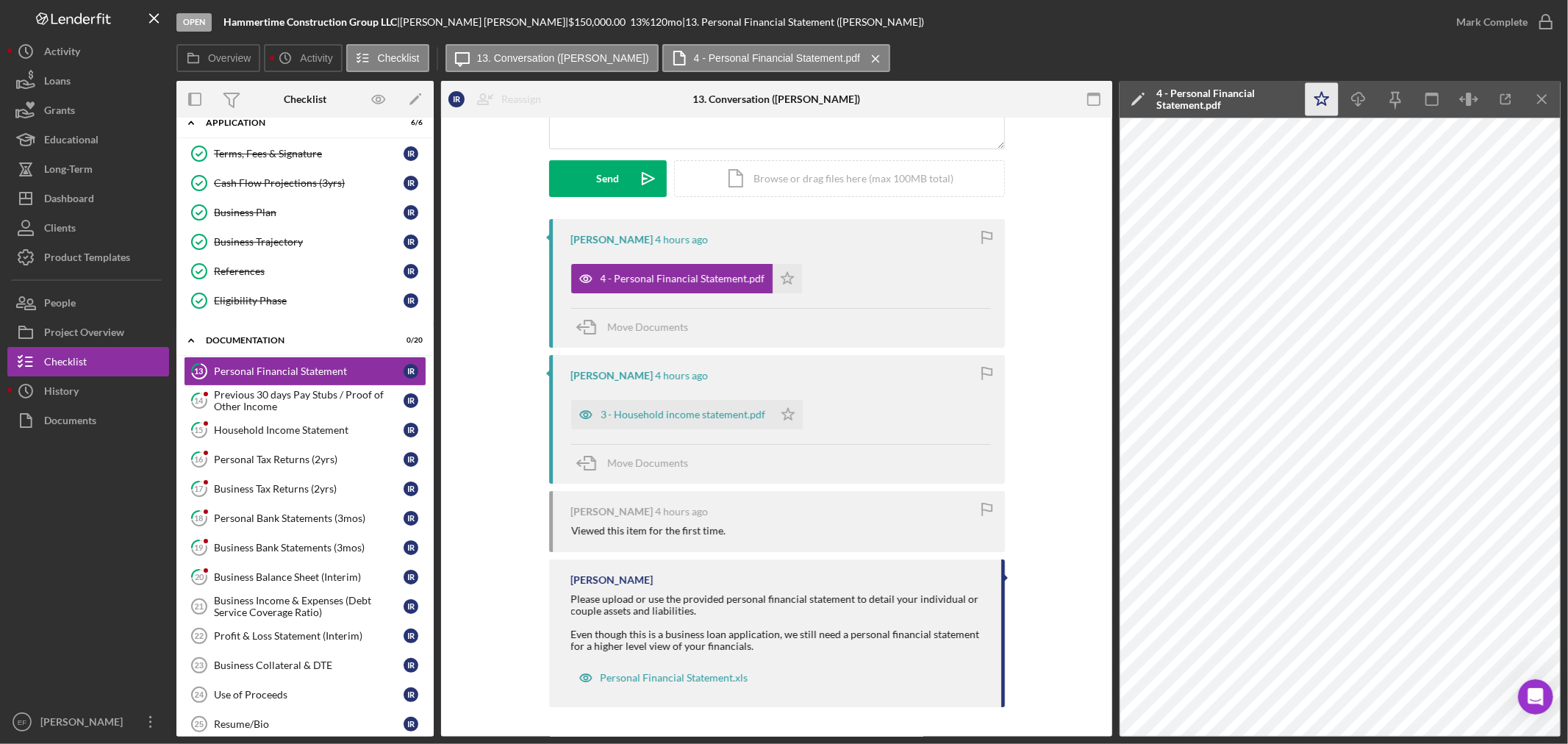
click at [1326, 104] on icon "Icon/Star" at bounding box center [1321, 99] width 33 height 33
click at [1501, 16] on div "Mark Complete" at bounding box center [1492, 22] width 71 height 30
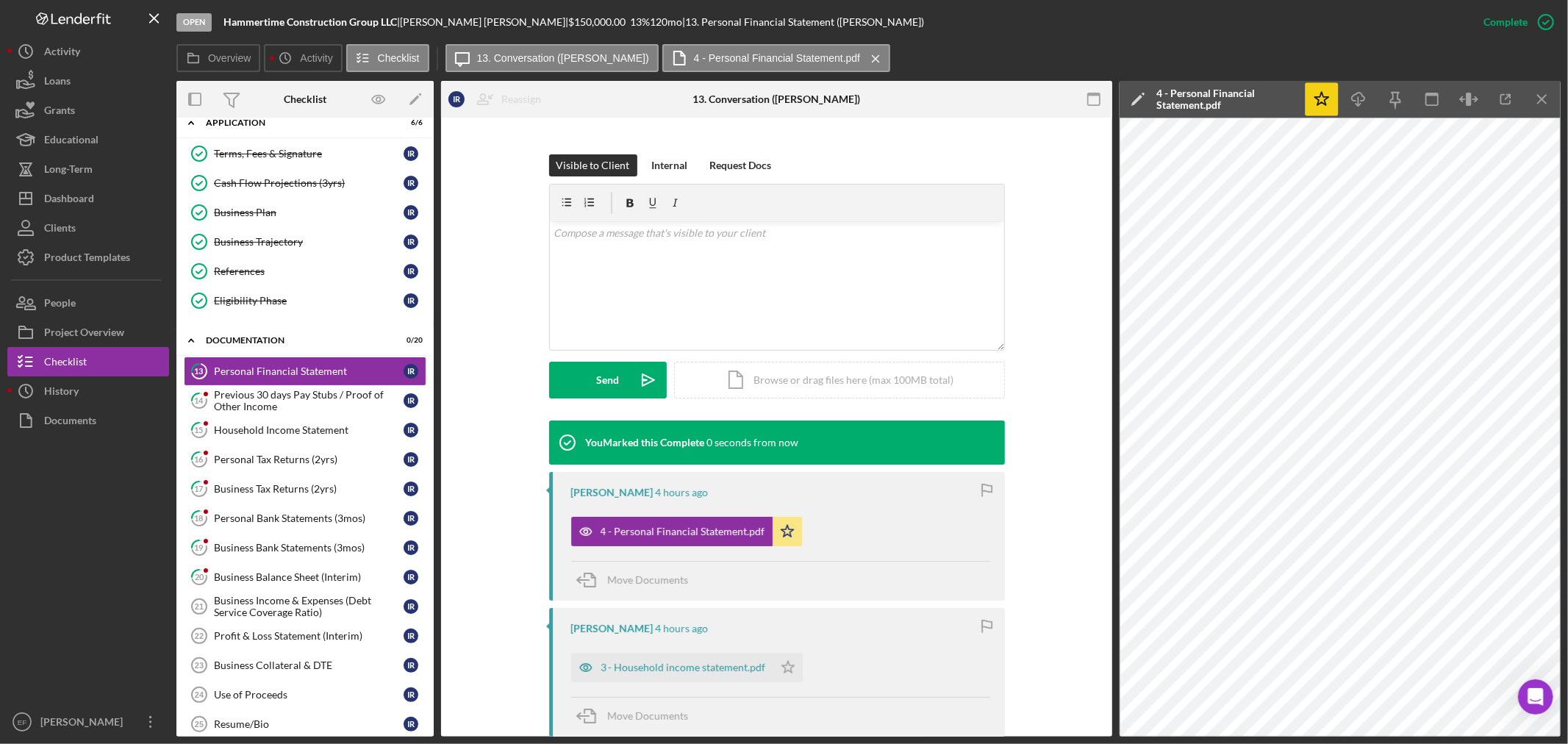
scroll to position [390, 0]
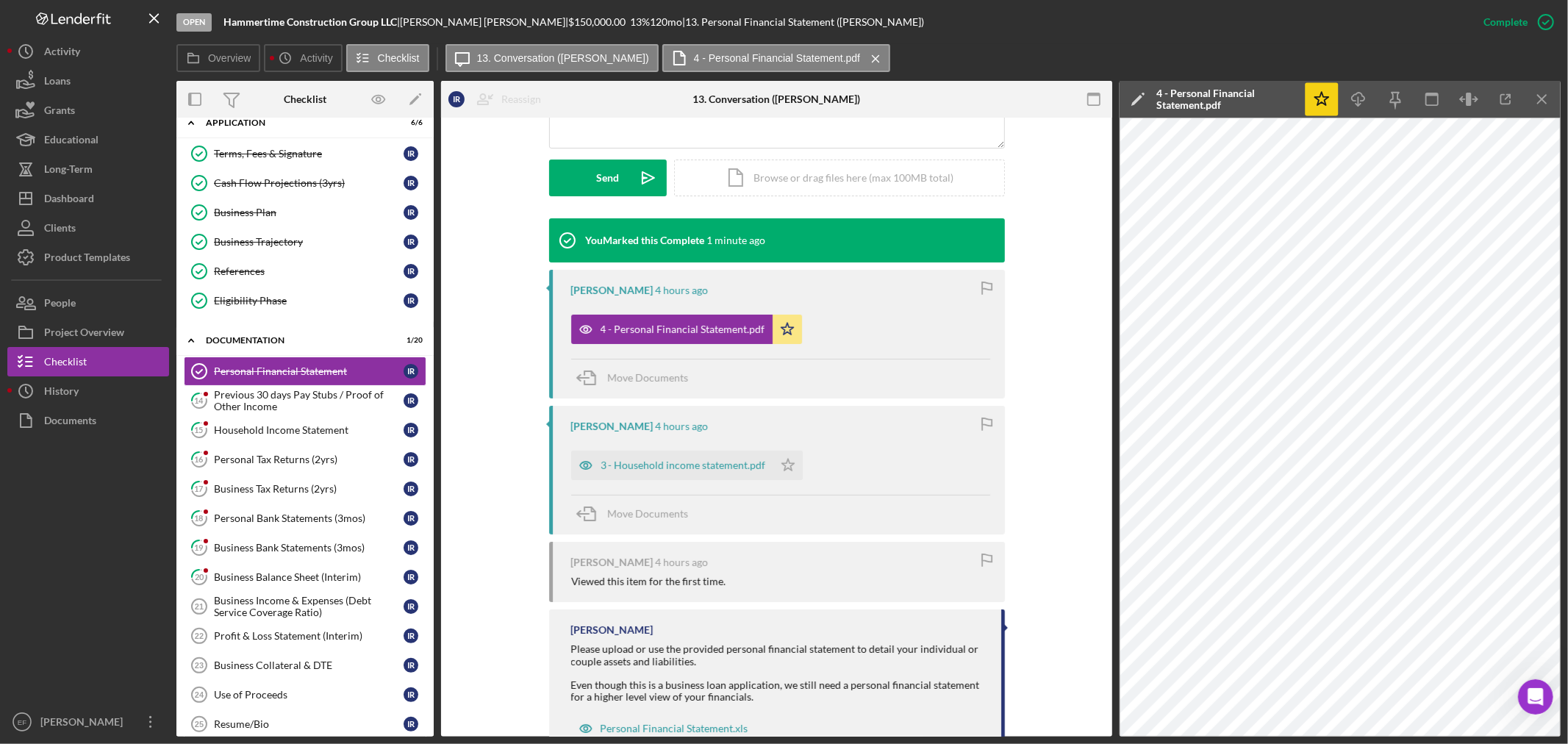
click at [1084, 459] on div "You Marked this Complete 1 minute ago Ismael Reyes 4 hours ago 4 - Personal Fin…" at bounding box center [776, 491] width 627 height 547
click at [877, 307] on div "4 - Personal Financial Statement.pdf Icon/Star" at bounding box center [781, 325] width 419 height 36
click at [1510, 104] on icon "button" at bounding box center [1505, 99] width 33 height 33
click at [637, 458] on div "3 - Household income statement.pdf" at bounding box center [672, 465] width 202 height 30
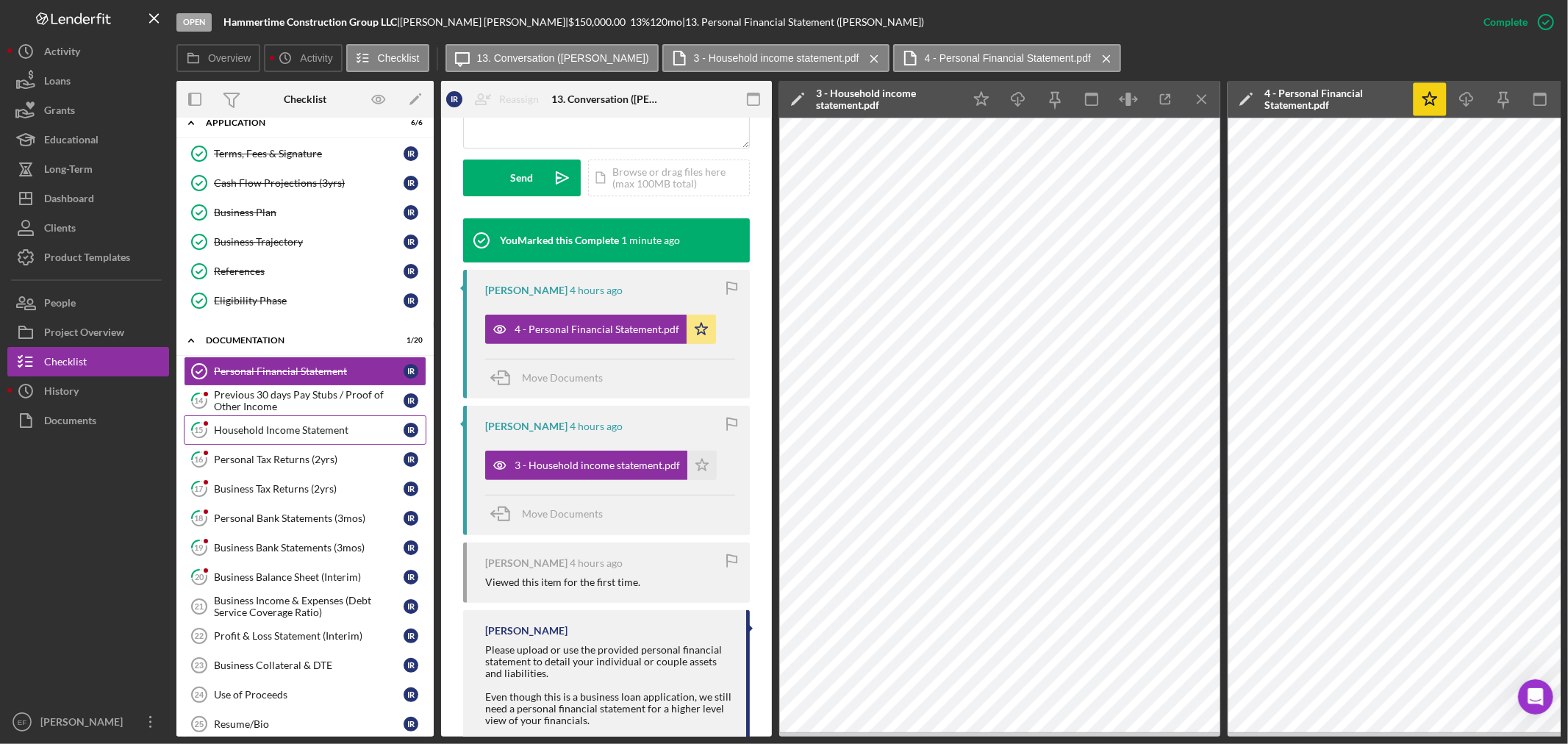
click at [270, 421] on link "15 Household Income Statement I R" at bounding box center [305, 430] width 242 height 30
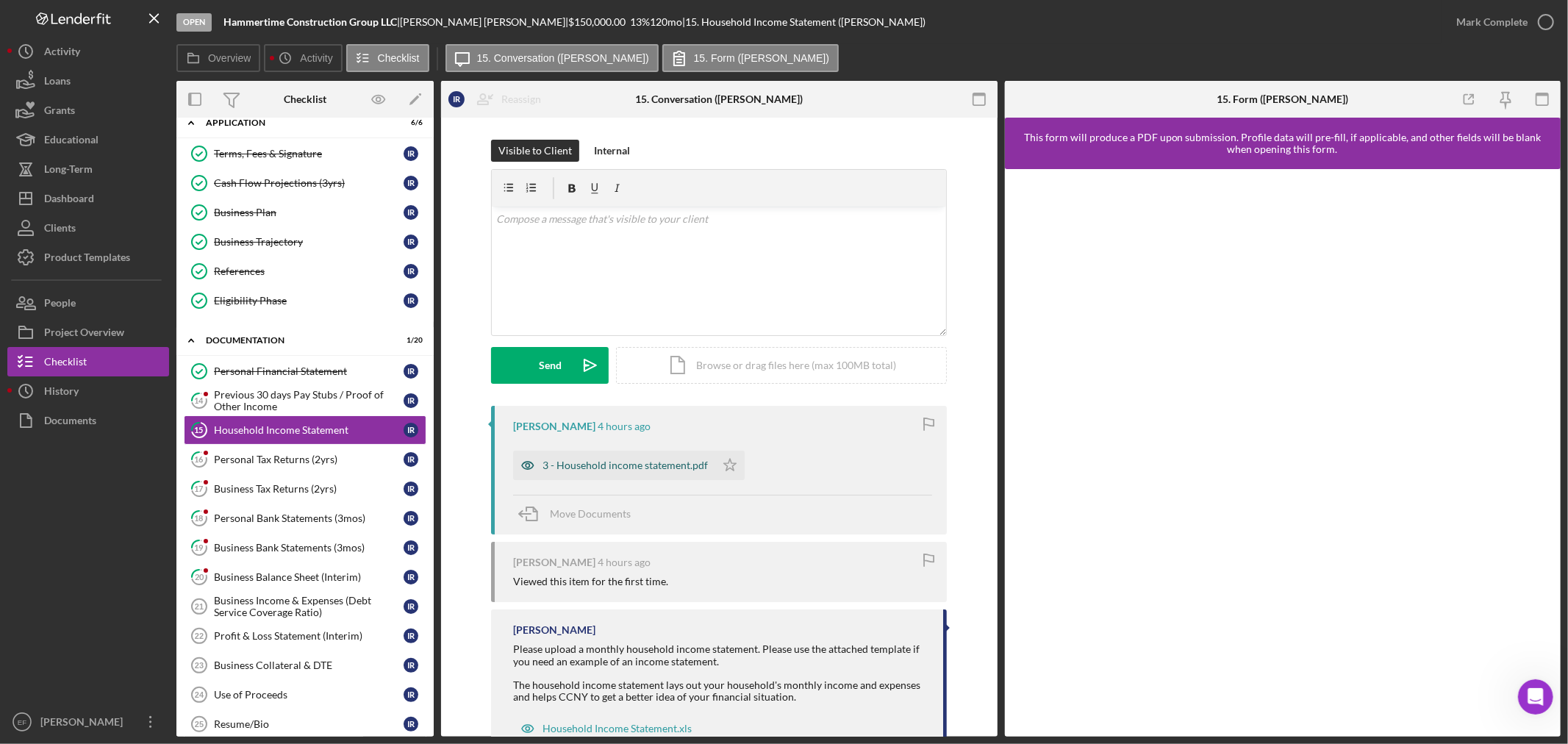
click at [677, 463] on div "3 - Household income statement.pdf" at bounding box center [625, 465] width 165 height 12
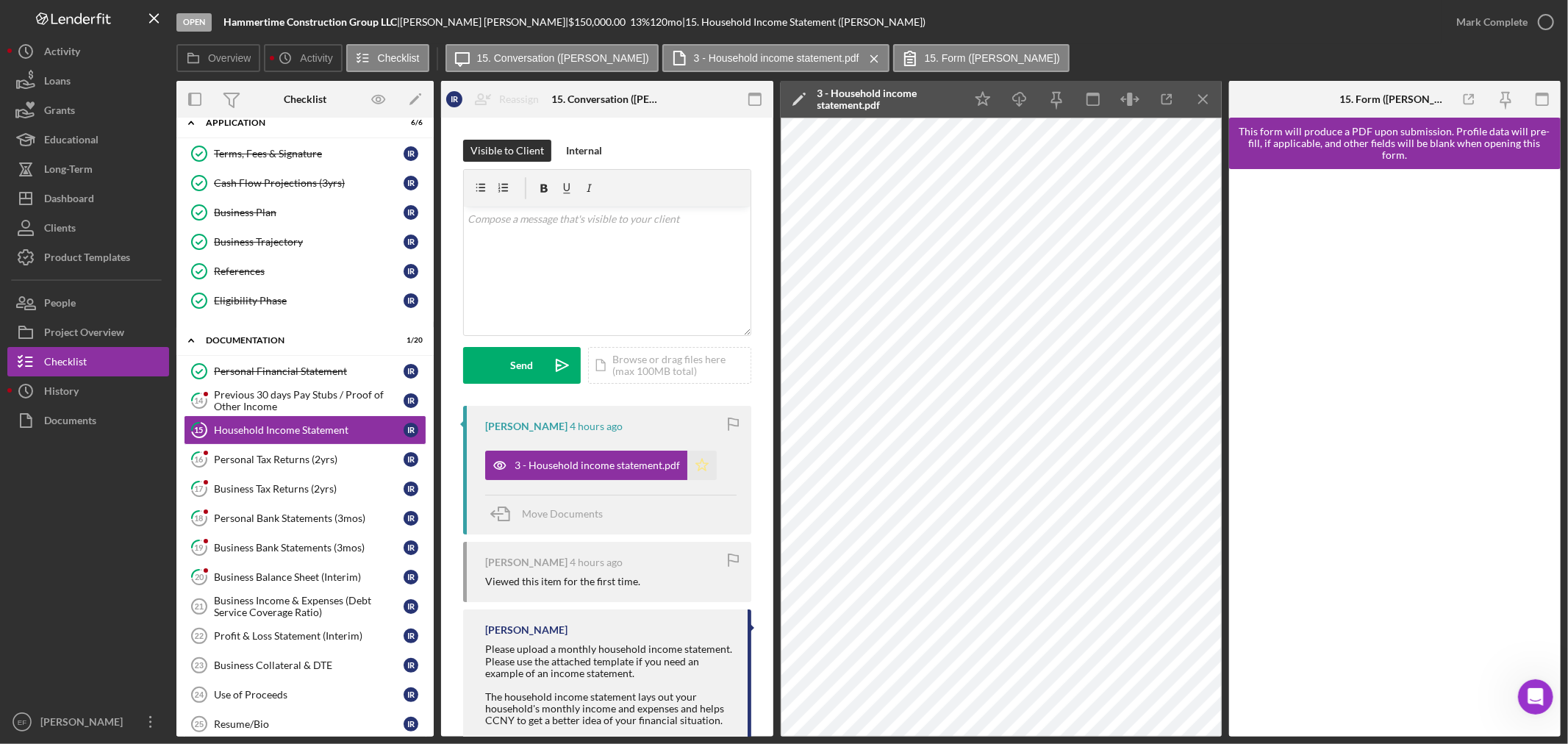
click at [702, 466] on icon "Icon/Star" at bounding box center [702, 465] width 30 height 30
click at [1477, 26] on div "Mark Complete" at bounding box center [1492, 22] width 71 height 30
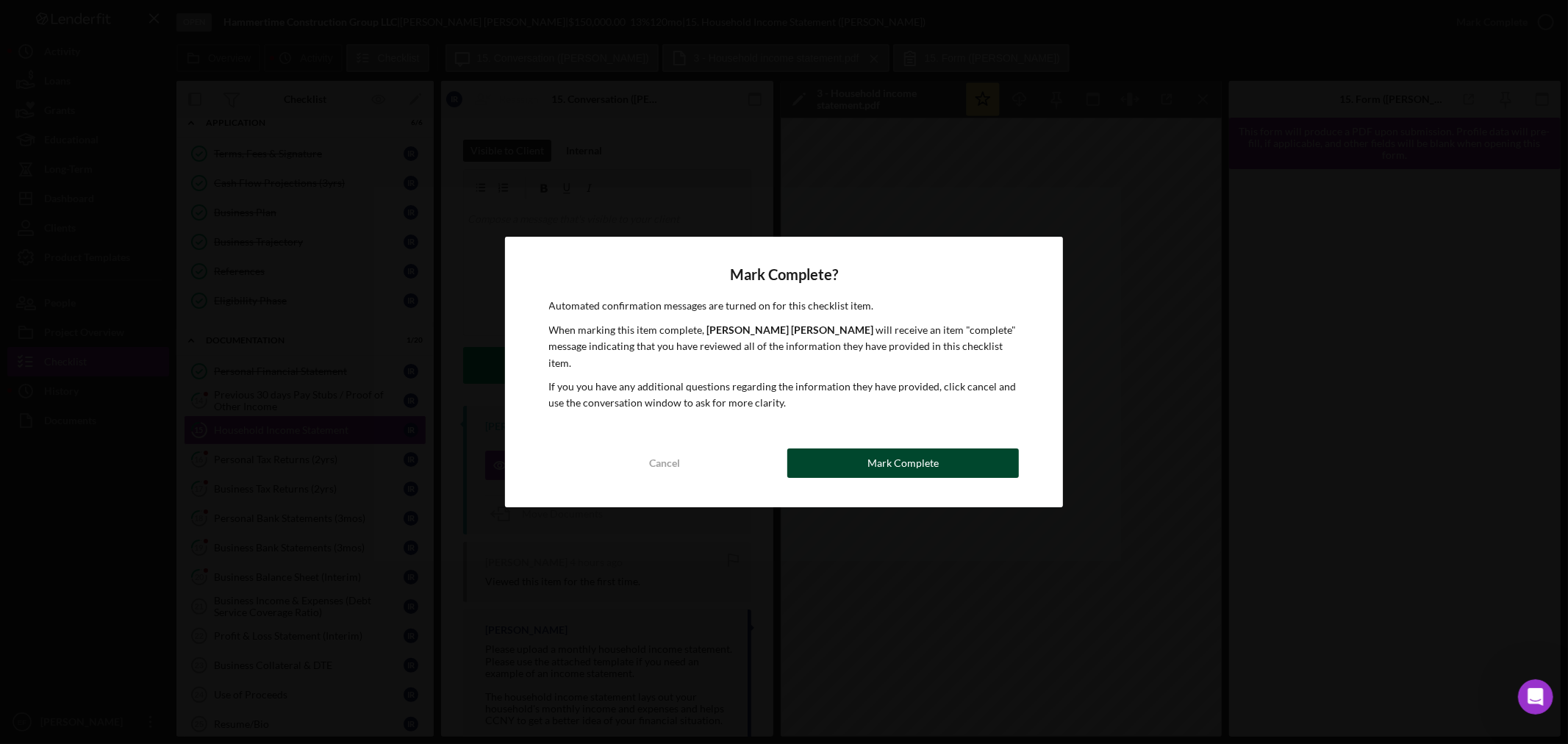
click at [827, 453] on button "Mark Complete" at bounding box center [903, 463] width 231 height 30
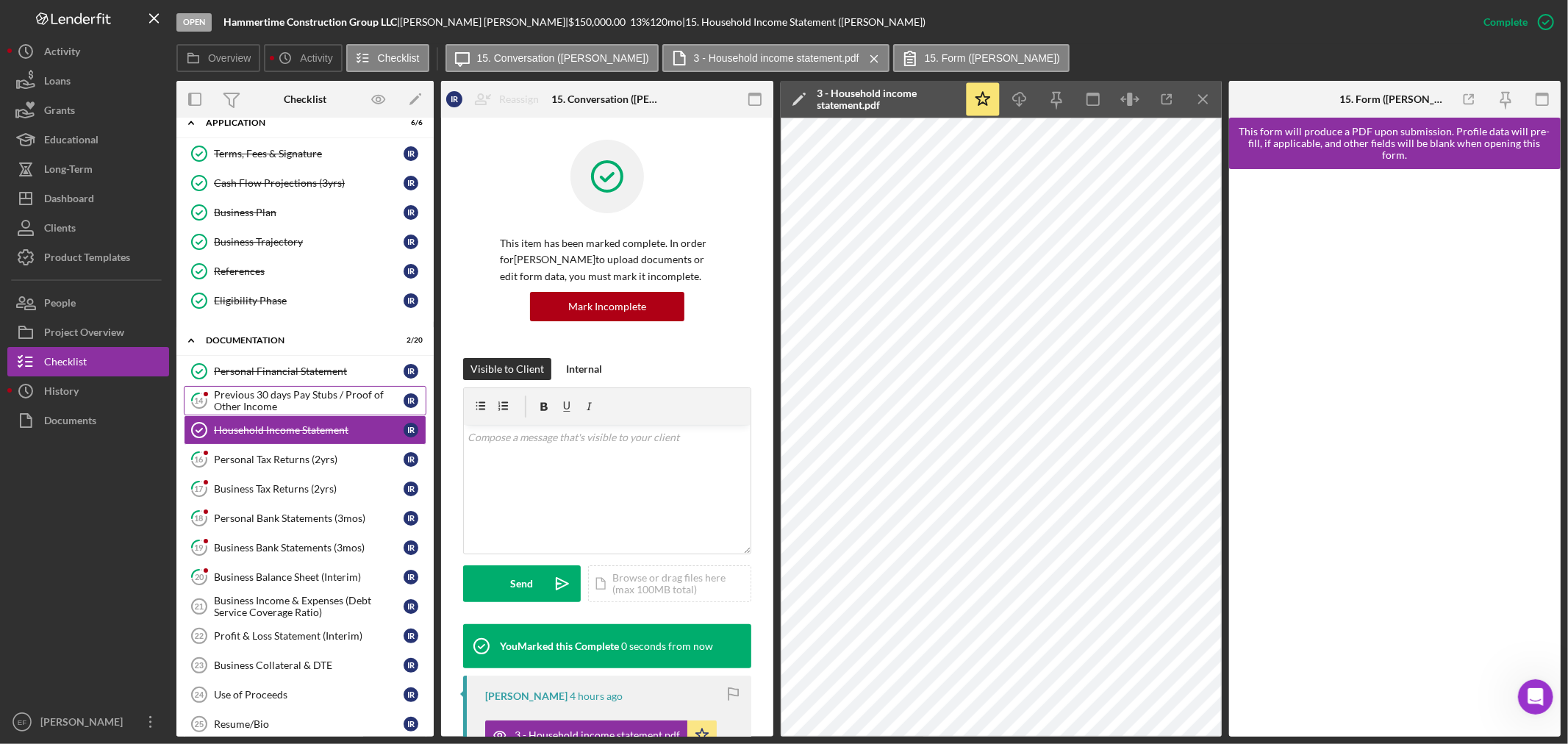
click at [262, 392] on div "Previous 30 days Pay Stubs / Proof of Other Income" at bounding box center [309, 401] width 190 height 24
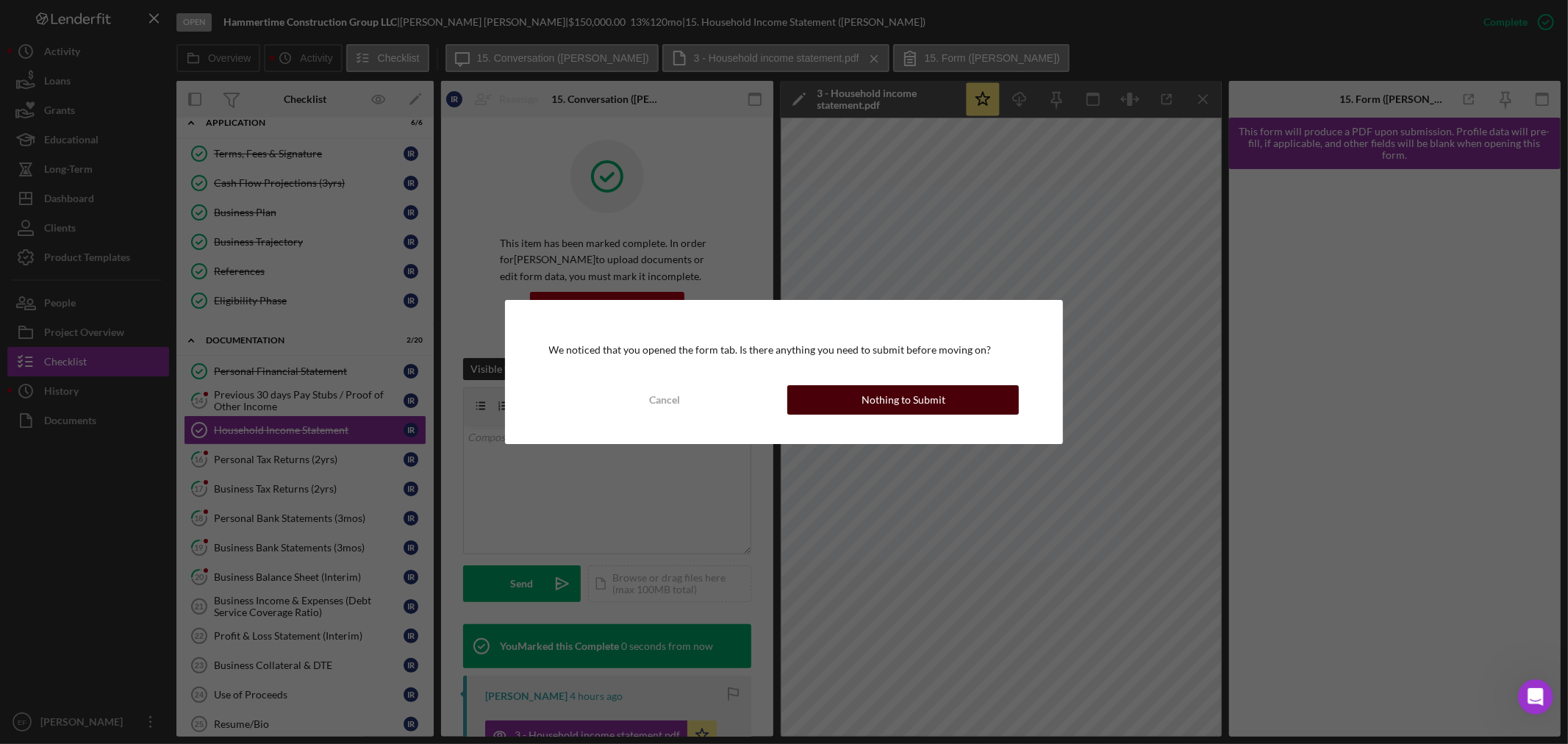
click at [839, 401] on button "Nothing to Submit" at bounding box center [903, 399] width 231 height 30
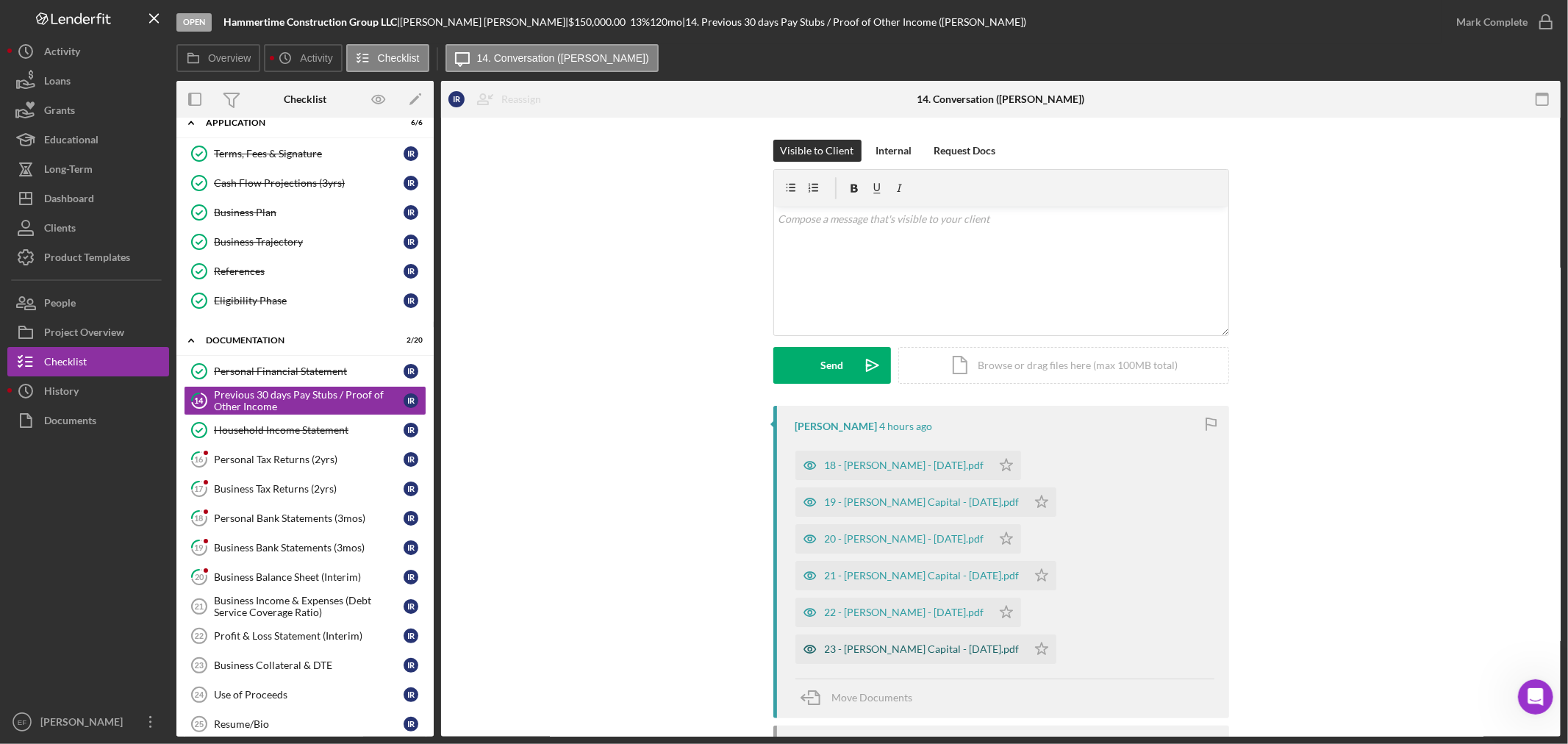
click at [907, 643] on div "23 - Ismael Capital - July 2025.pdf" at bounding box center [922, 649] width 195 height 12
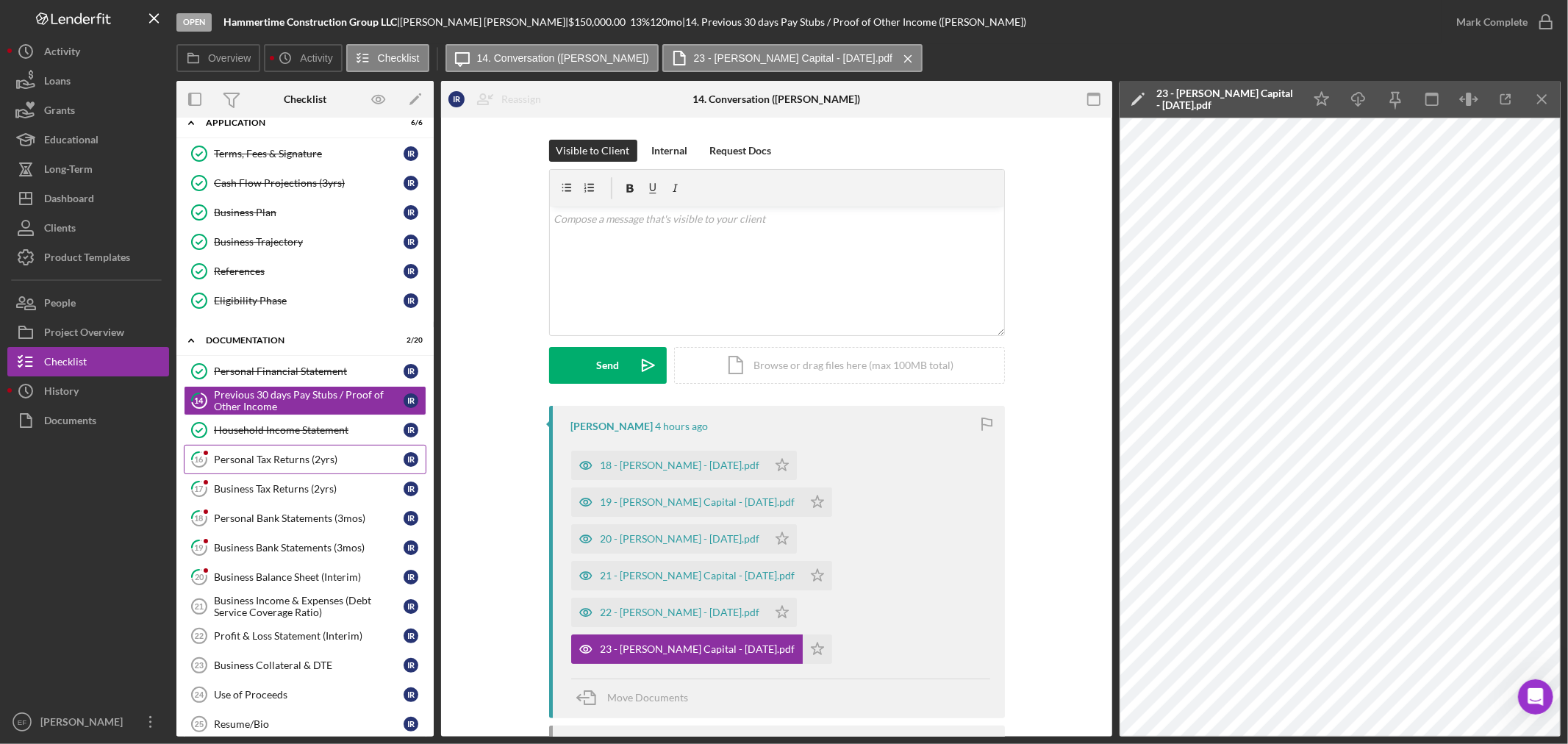
click at [284, 467] on link "16 Personal Tax Returns (2yrs) I R" at bounding box center [305, 459] width 242 height 30
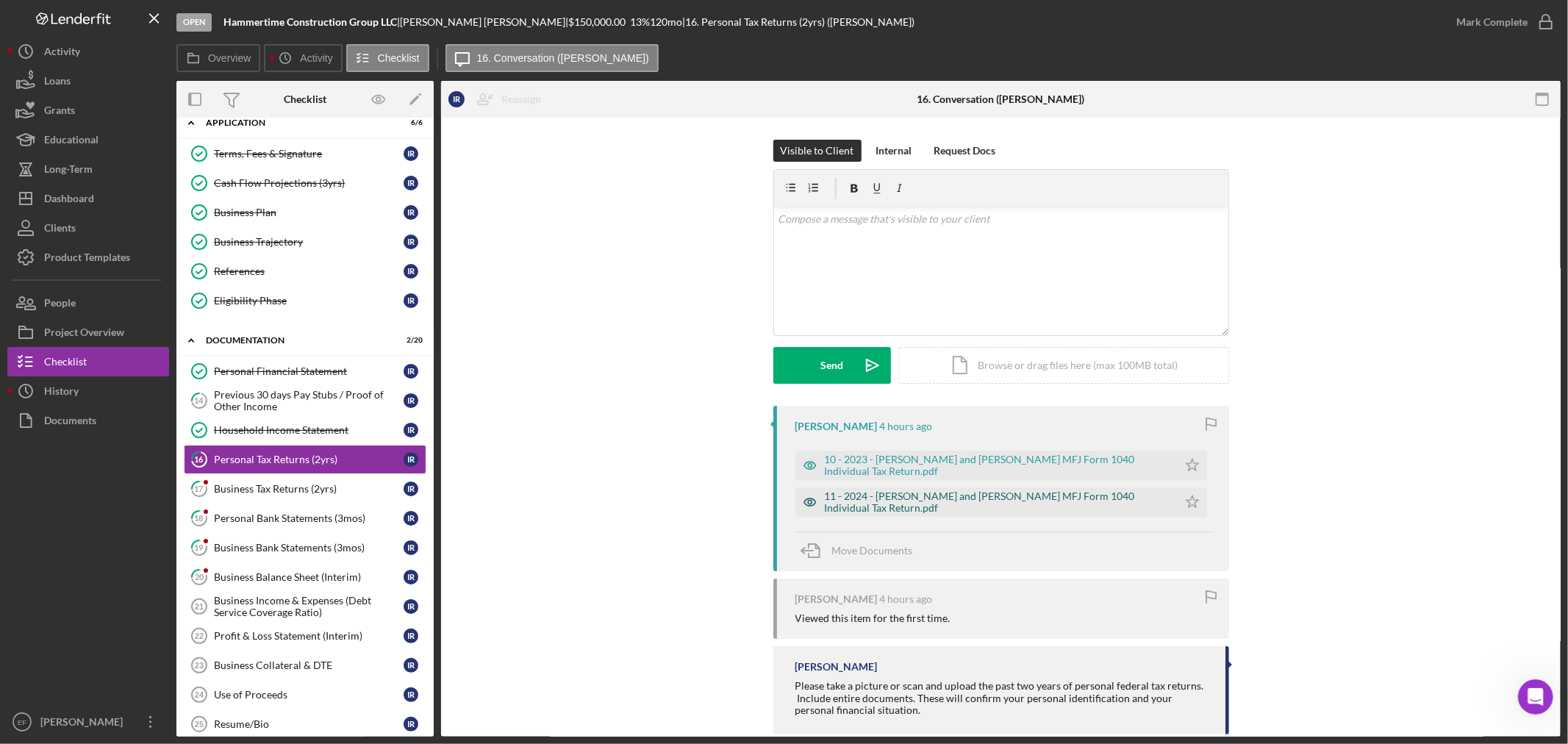
click at [950, 501] on div "11 - 2024 - Ismael and Ana Reyes MFJ Form 1040 Individual Tax Return.pdf" at bounding box center [998, 502] width 346 height 24
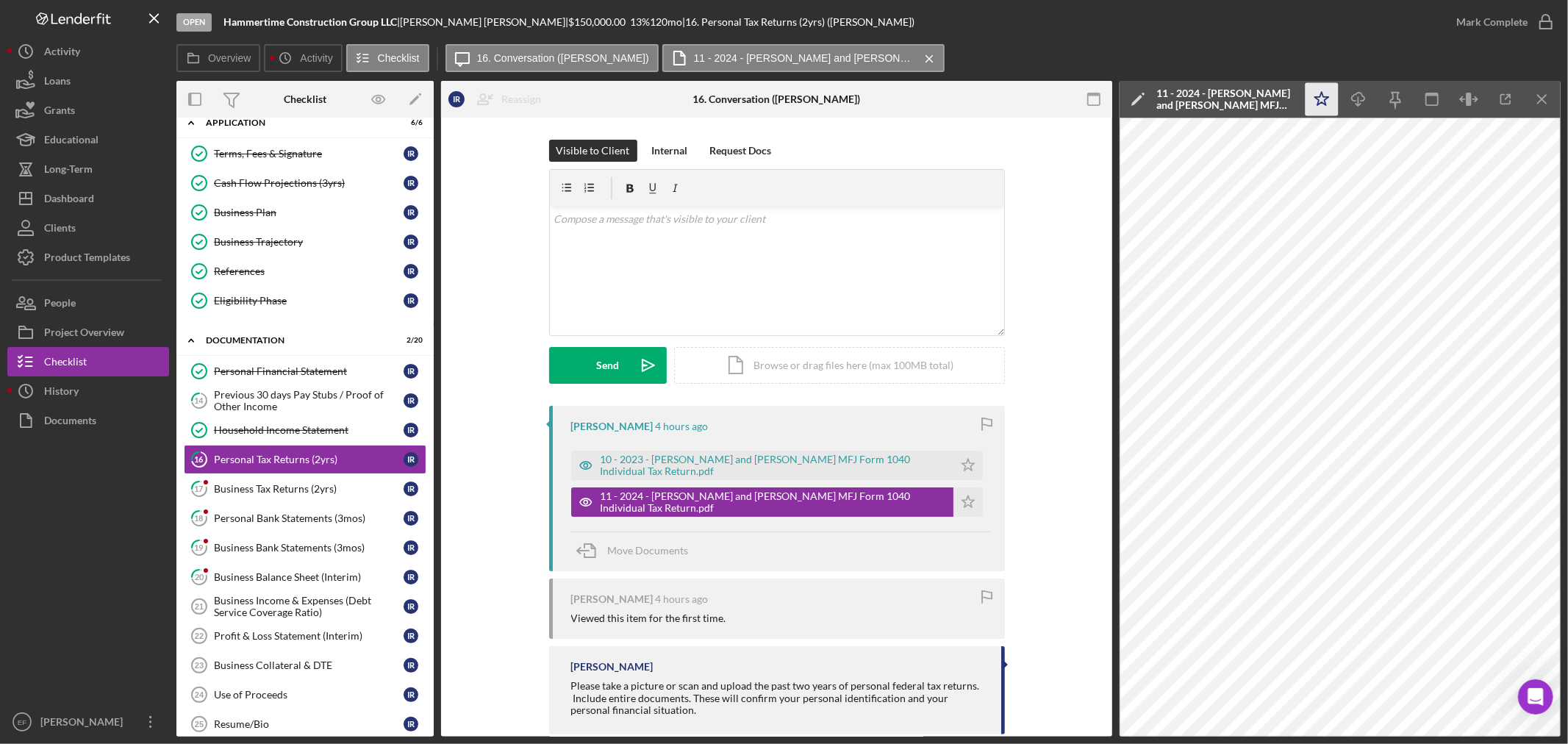
click at [1333, 100] on icon "Icon/Star" at bounding box center [1321, 99] width 33 height 33
click at [490, 285] on div "Visible to Client Internal Request Docs v Color teal Color pink Remove color Ad…" at bounding box center [776, 273] width 627 height 266
click at [954, 464] on icon "Icon/Star" at bounding box center [968, 465] width 30 height 30
click at [795, 467] on div "10 - 2023 - Ismael and Ana Reyes MFJ Form 1040 Individual Tax Return.pdf" at bounding box center [773, 465] width 346 height 24
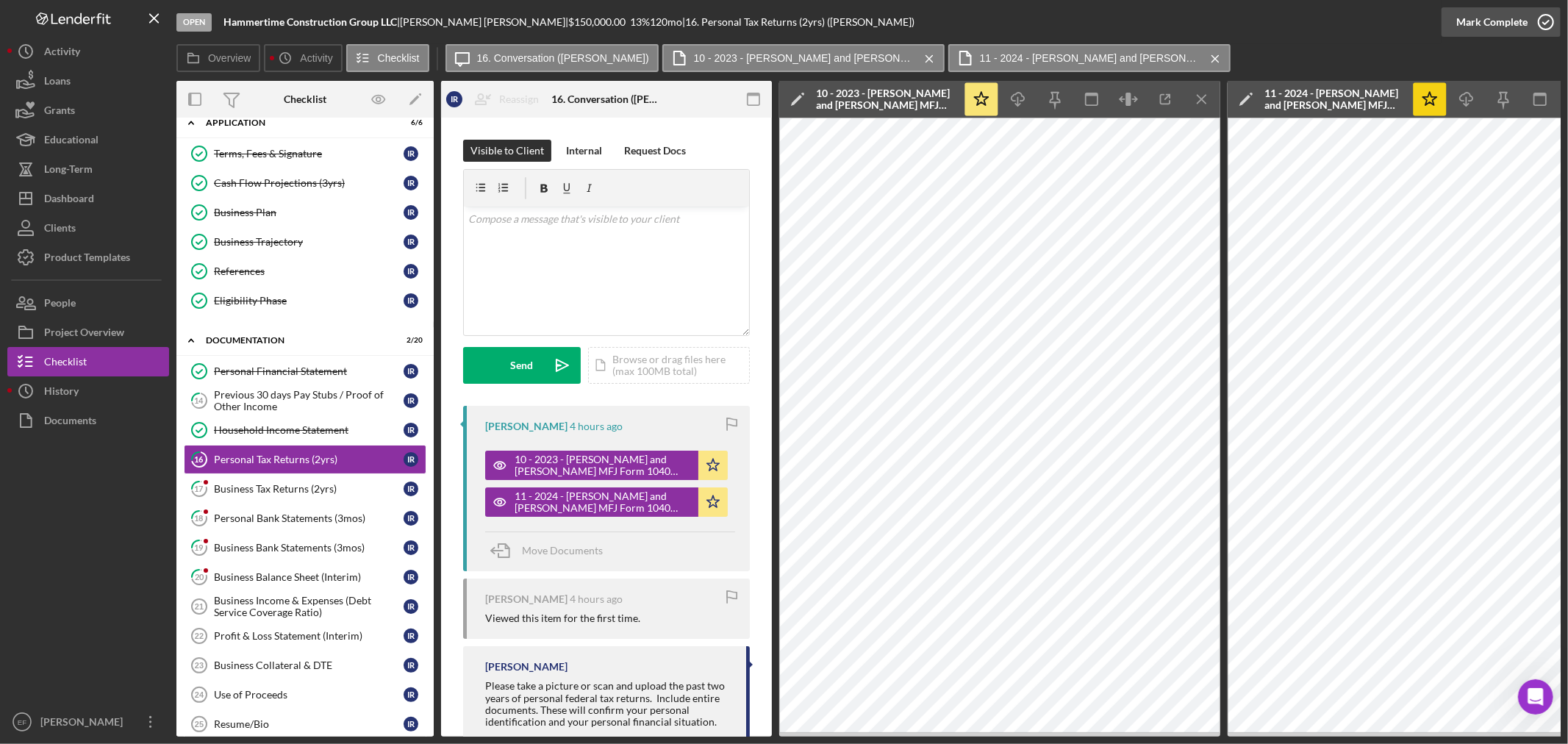
click at [1455, 19] on button "Mark Complete" at bounding box center [1501, 22] width 119 height 30
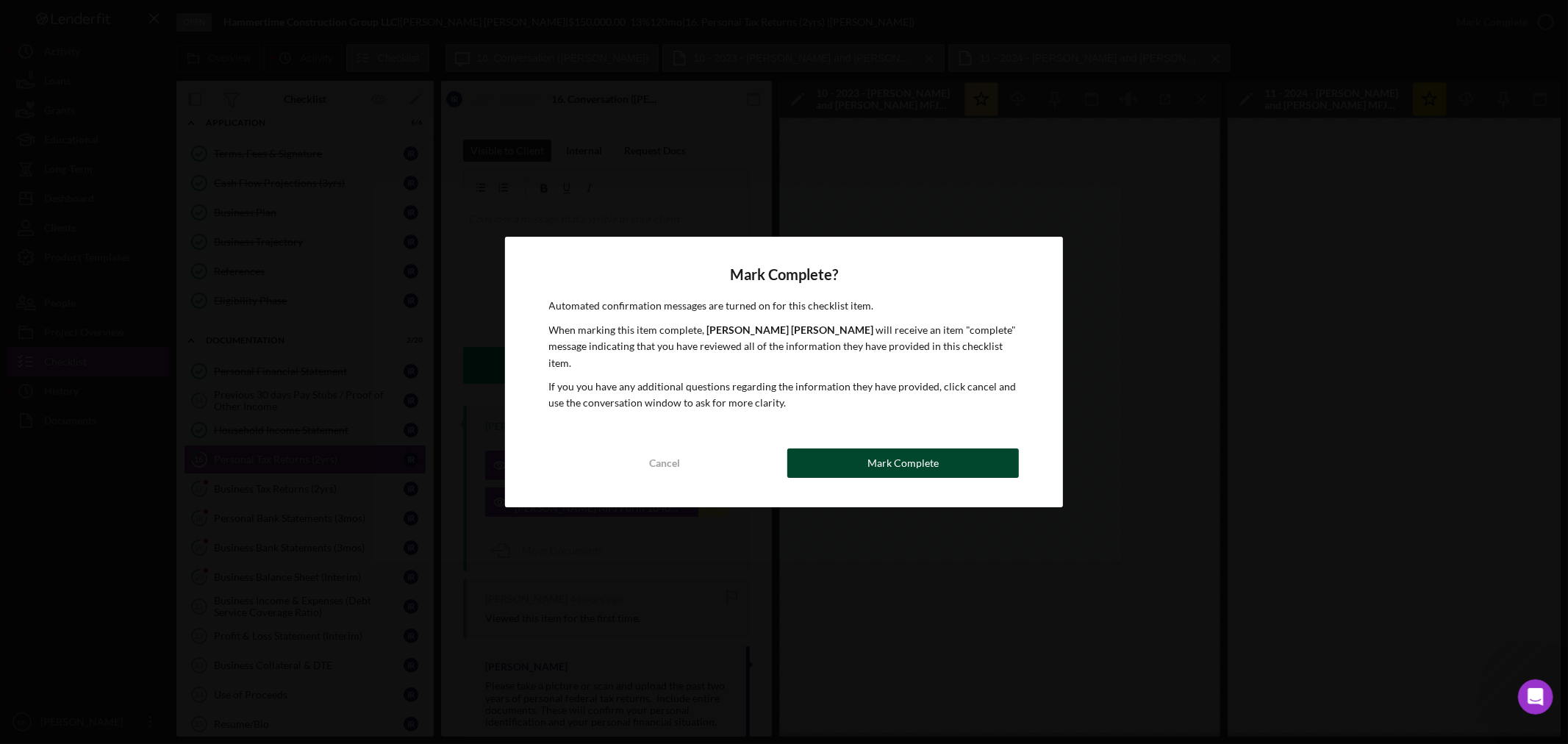
click at [893, 451] on div "Mark Complete" at bounding box center [903, 463] width 71 height 30
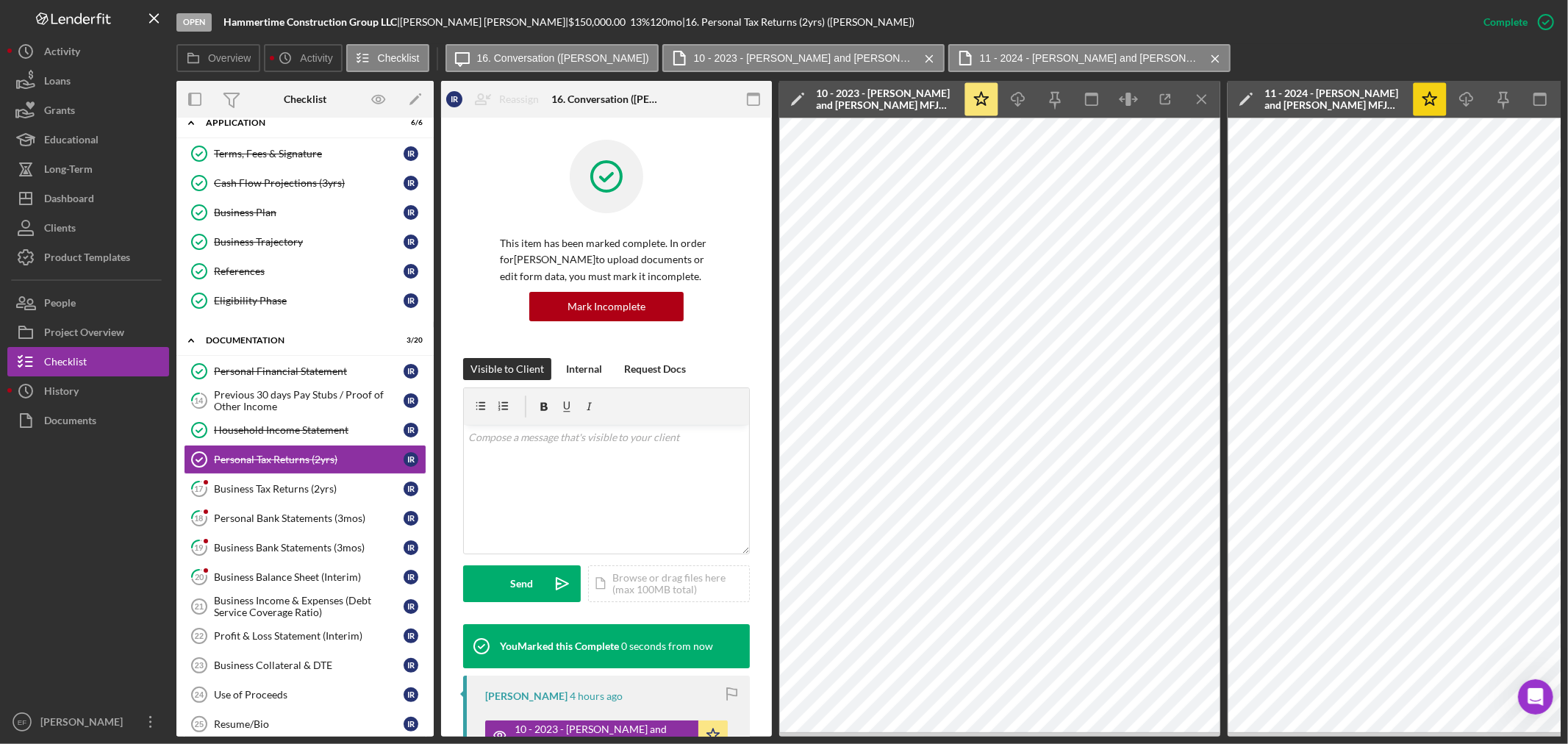
click at [725, 299] on div "This item has been marked complete. In order for Ismael Reyes to upload documen…" at bounding box center [606, 249] width 286 height 219
click at [324, 489] on div "Business Tax Returns (2yrs)" at bounding box center [309, 489] width 190 height 12
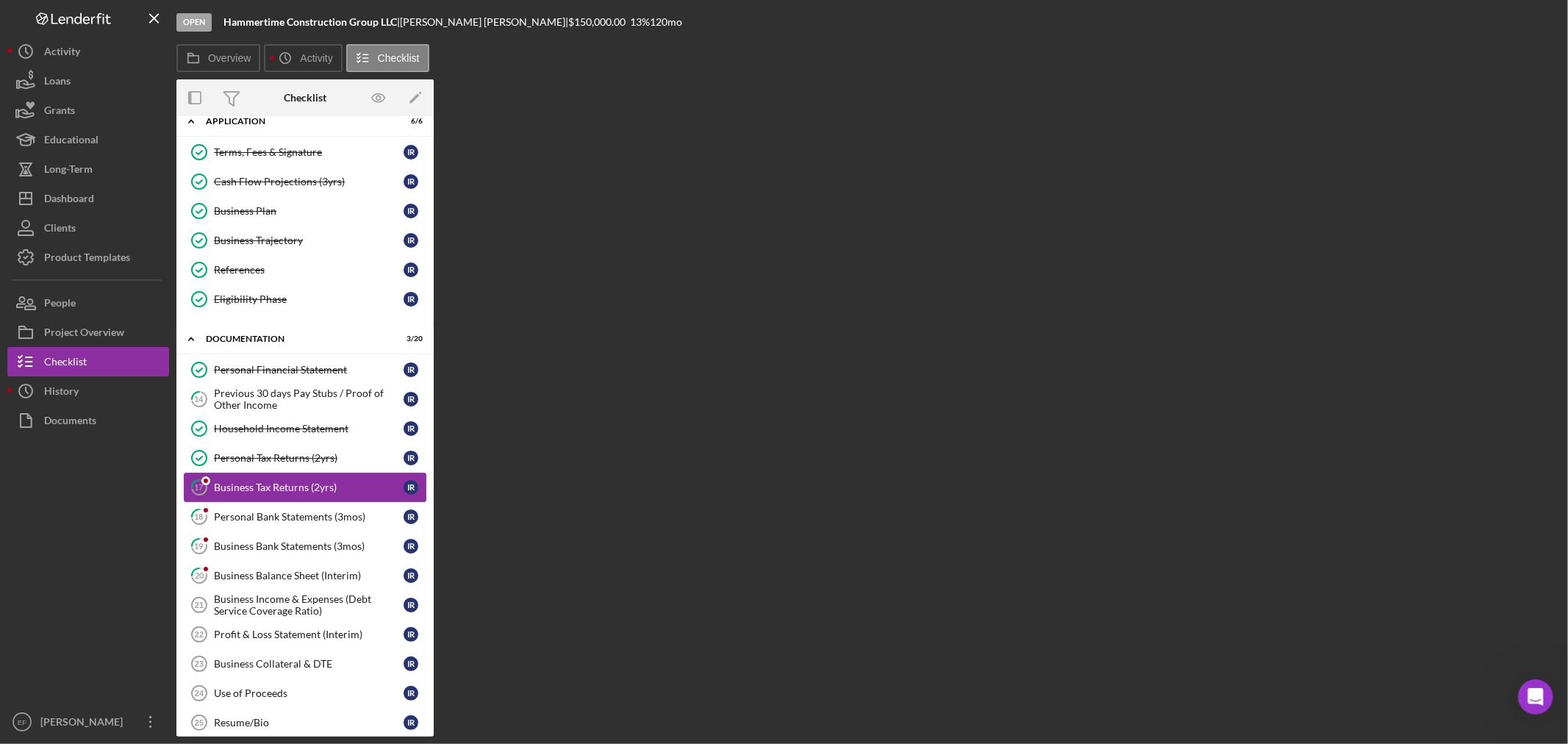
click at [241, 486] on div "Business Tax Returns (2yrs)" at bounding box center [309, 487] width 190 height 12
click at [243, 513] on div "Personal Bank Statements (3mos)" at bounding box center [309, 517] width 190 height 12
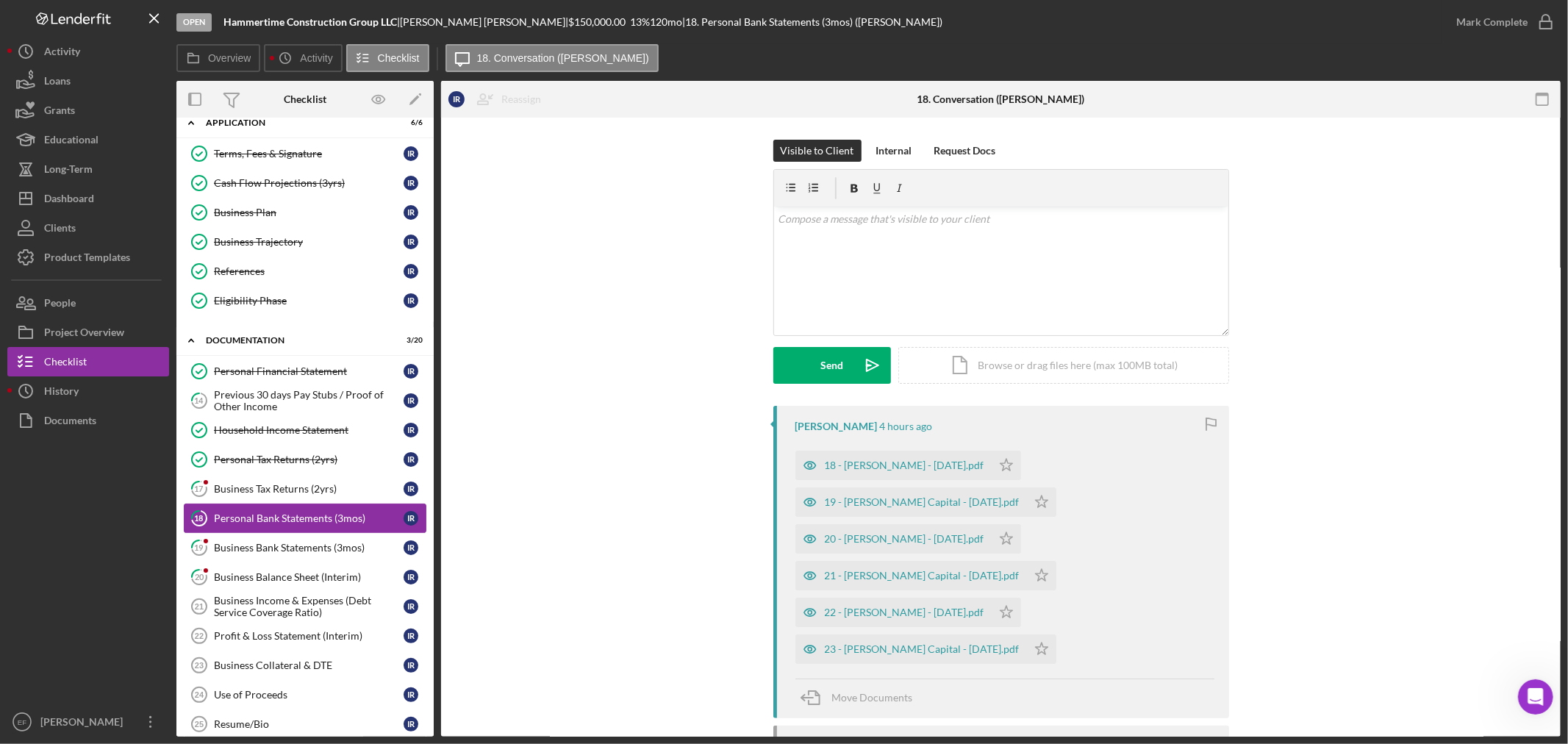
click at [238, 517] on div "Personal Bank Statements (3mos)" at bounding box center [309, 518] width 190 height 12
click at [899, 645] on div "23 - Ismael Capital - July 2025.pdf" at bounding box center [922, 649] width 195 height 12
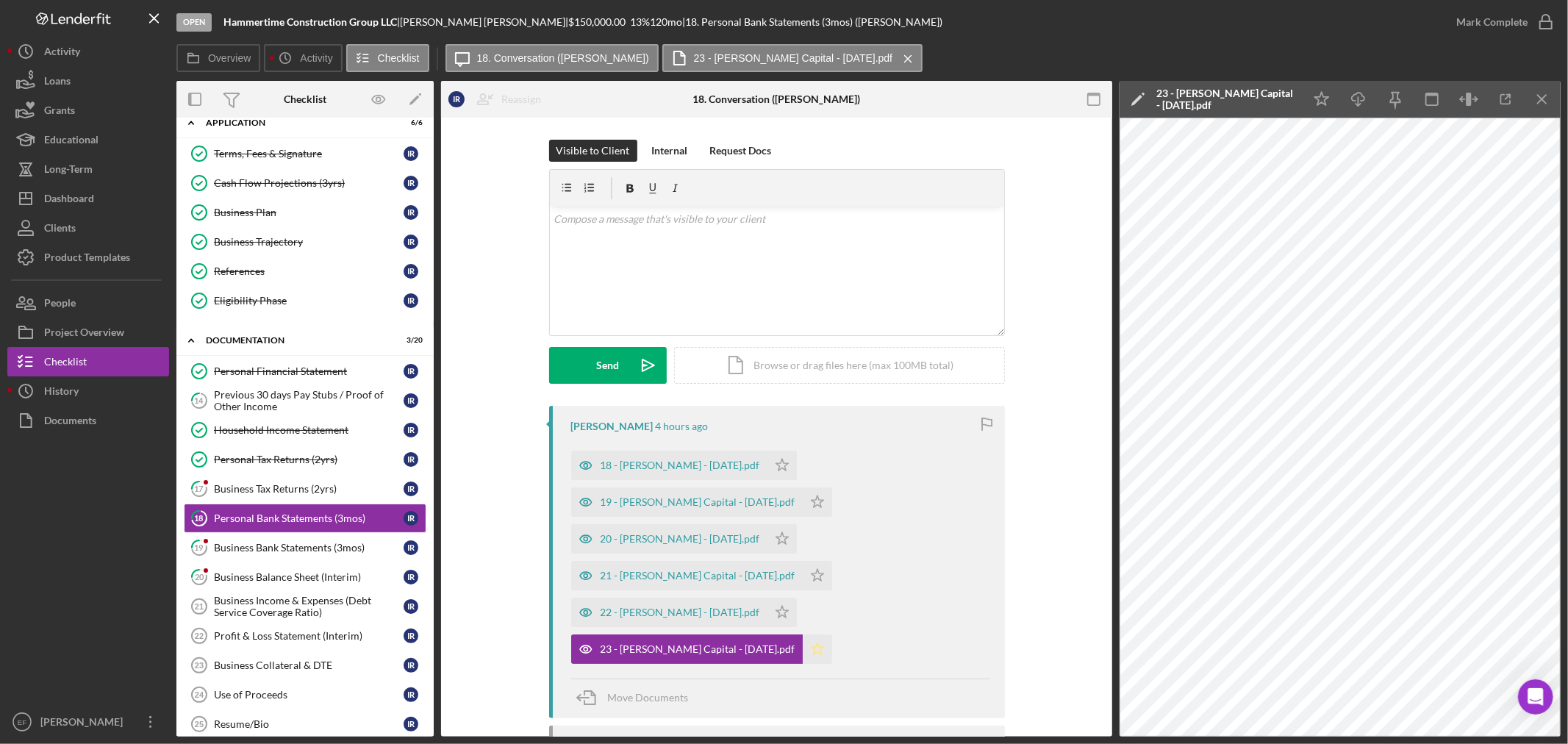
click at [803, 641] on icon "Icon/Star" at bounding box center [817, 648] width 30 height 30
click at [651, 622] on div "22 - Ismael Citi - July2025.pdf" at bounding box center [670, 612] width 197 height 30
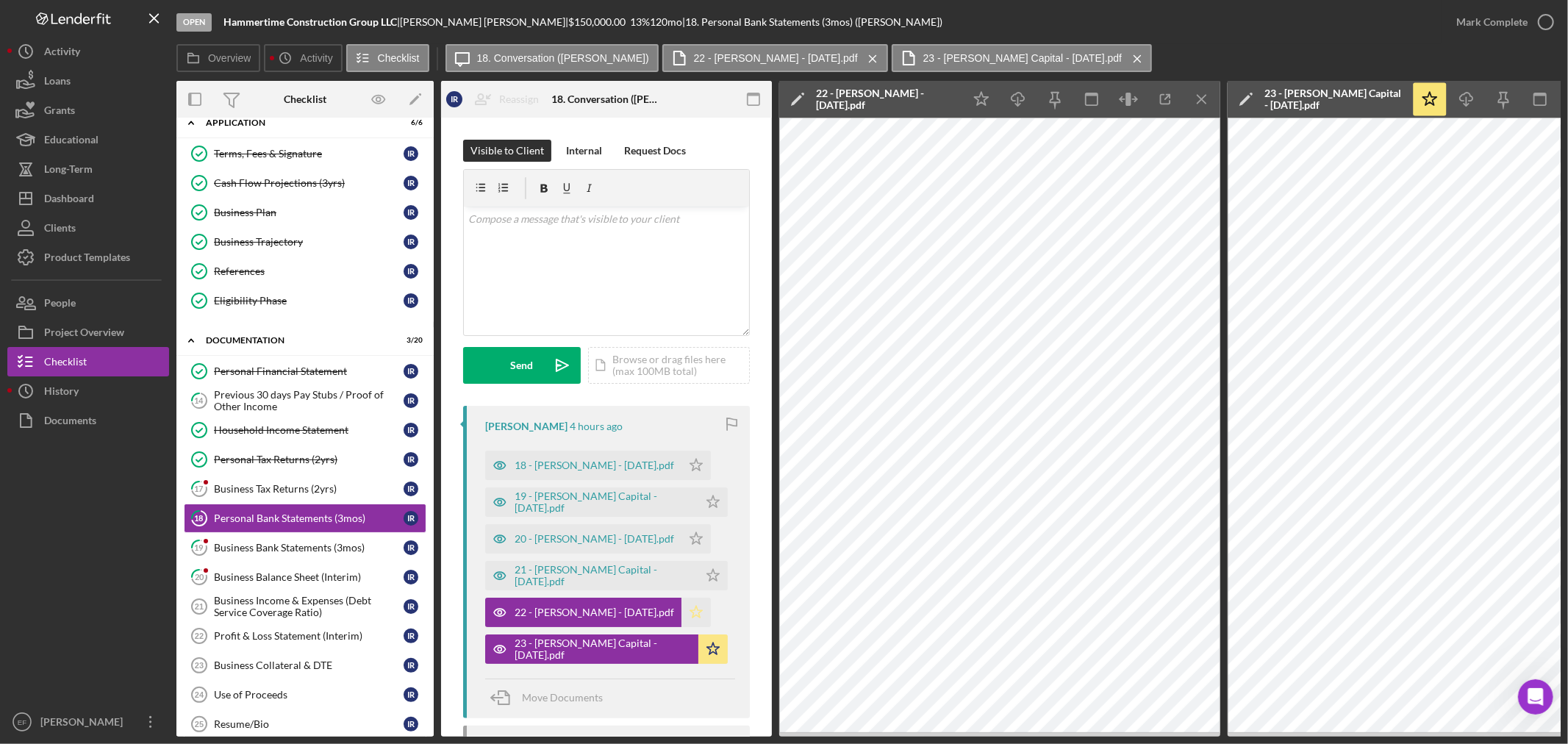
click at [690, 614] on polygon "button" at bounding box center [696, 612] width 13 height 12
click at [568, 575] on div "21 - Ismael Capital - June 2025.pdf" at bounding box center [603, 575] width 176 height 24
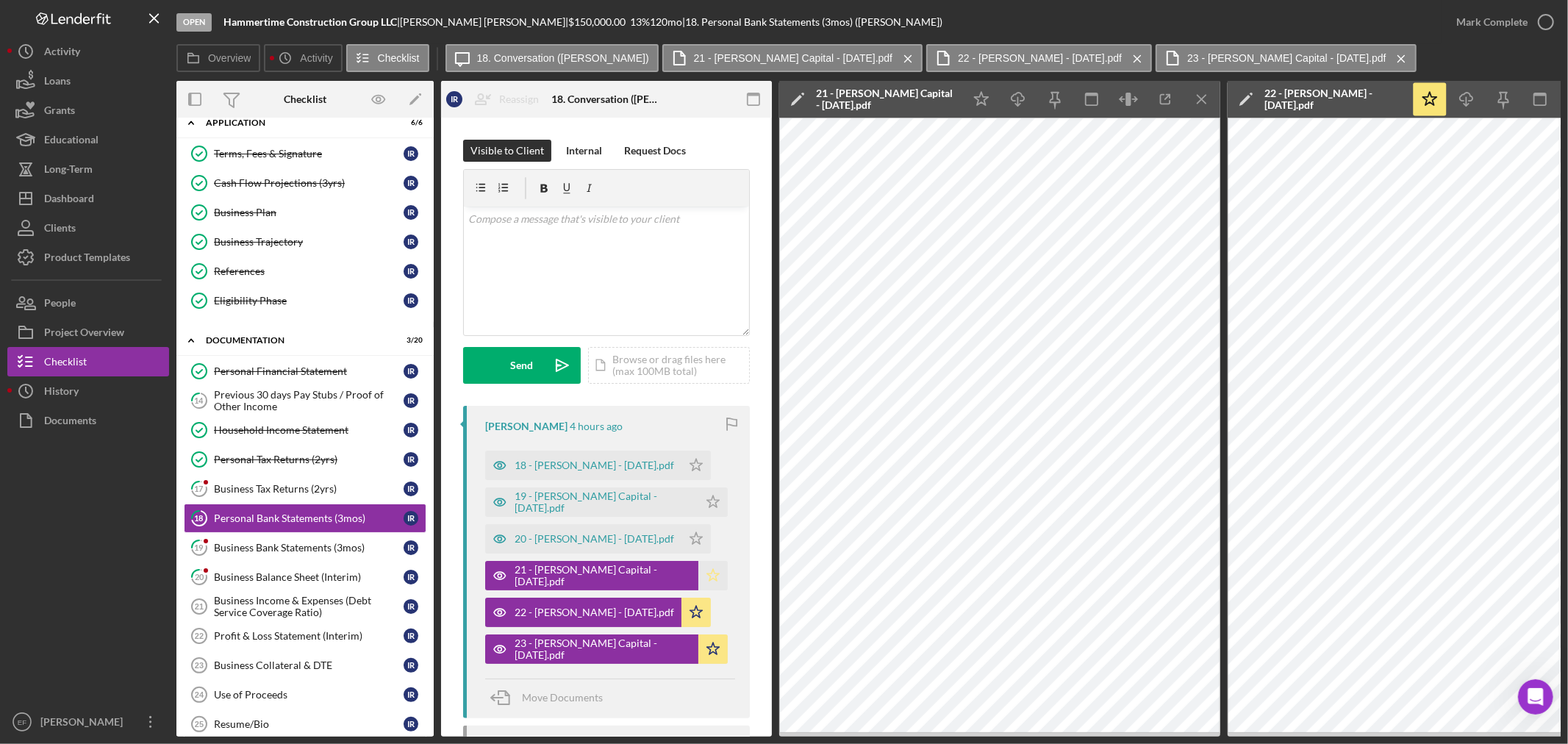
click at [698, 575] on icon "Icon/Star" at bounding box center [713, 575] width 30 height 30
click at [578, 539] on div "20 - Ismael Citi - June 2025.pdf" at bounding box center [594, 539] width 159 height 12
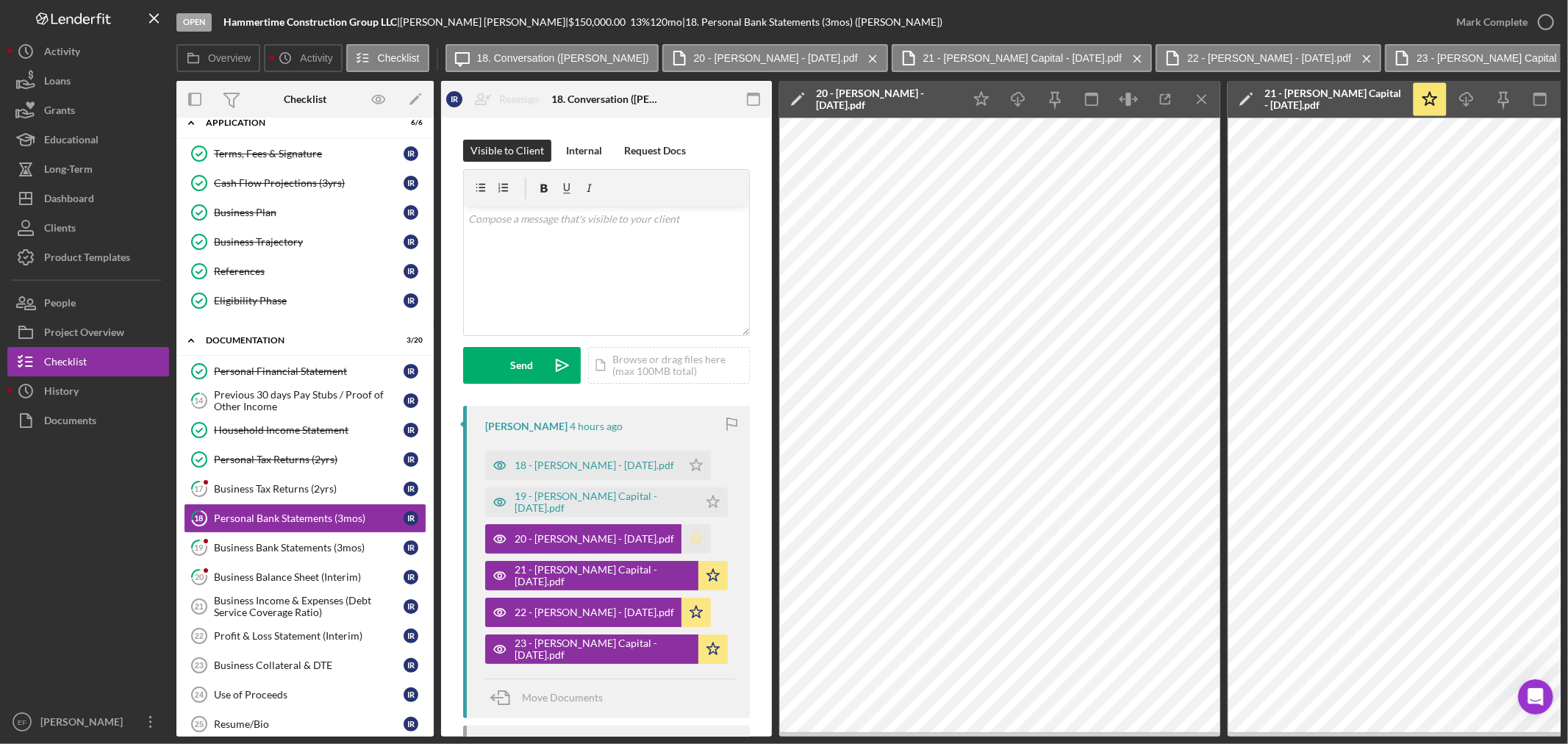
click at [690, 536] on polygon "button" at bounding box center [696, 538] width 13 height 12
click at [612, 497] on div "19 - Ismael Capital - May 2025.pdf" at bounding box center [603, 502] width 176 height 24
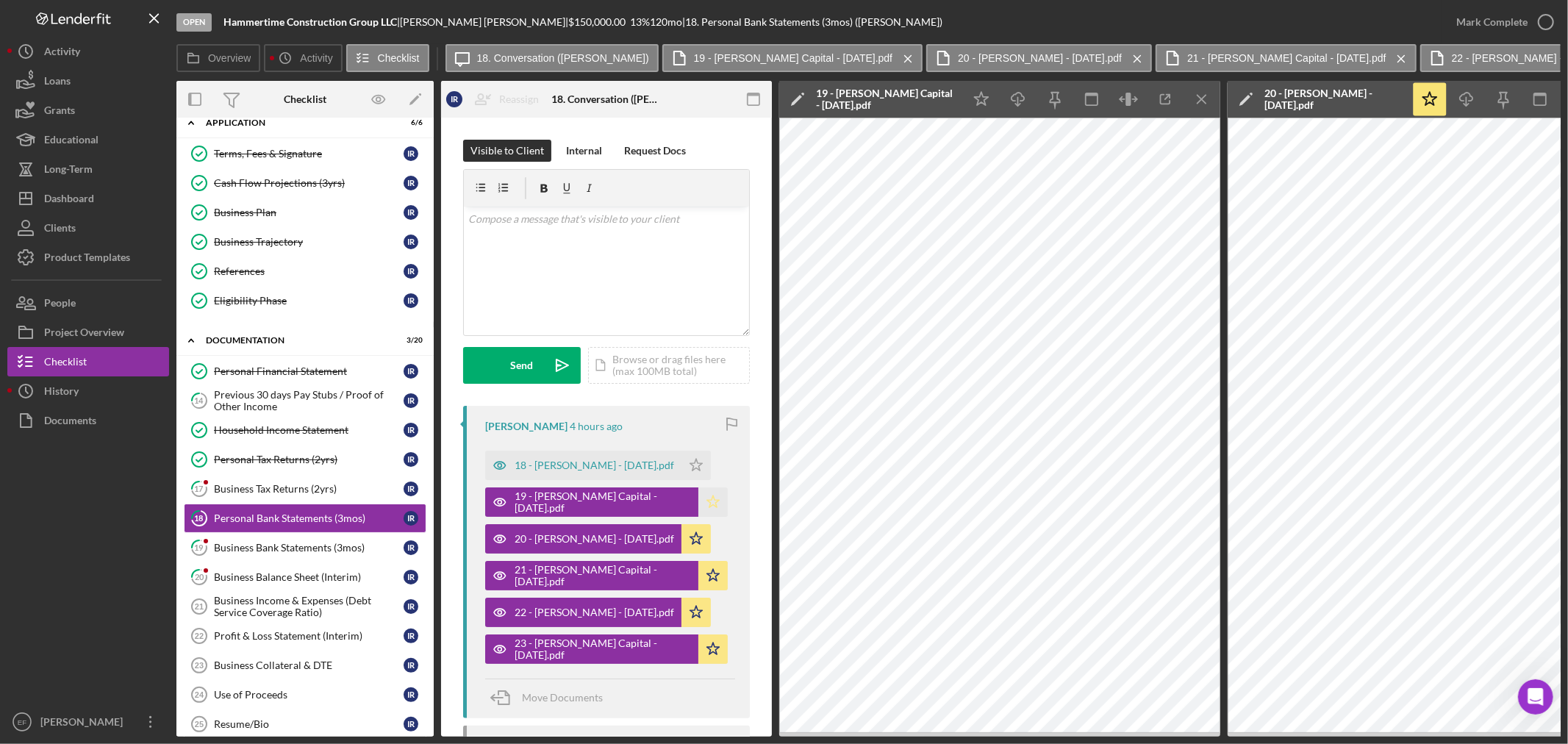
click at [707, 500] on polygon "button" at bounding box center [713, 501] width 13 height 12
click at [596, 470] on div "18 - Ismael Citi - May 2025.pdf" at bounding box center [594, 465] width 159 height 12
click at [681, 468] on icon "Icon/Star" at bounding box center [696, 465] width 30 height 30
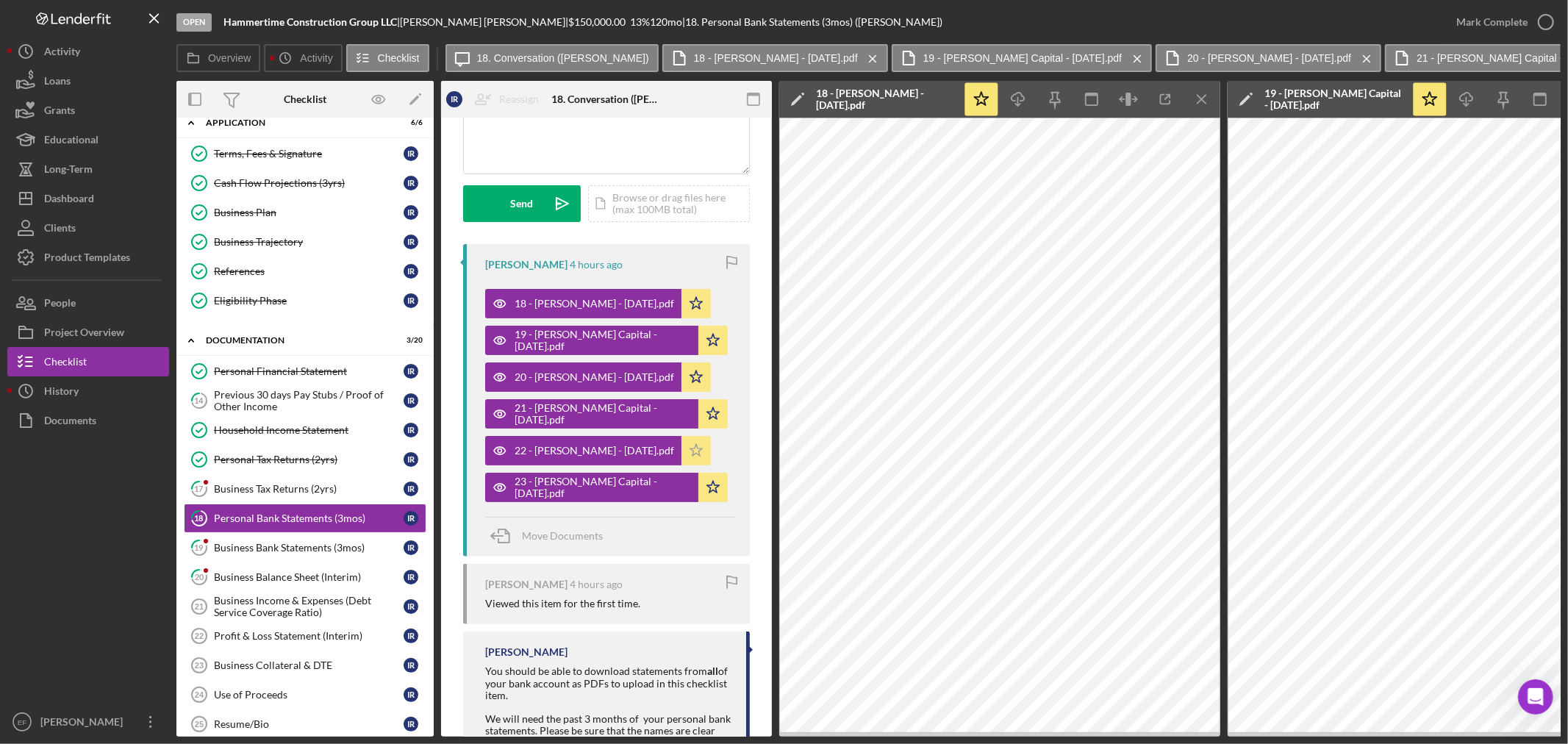
scroll to position [164, 0]
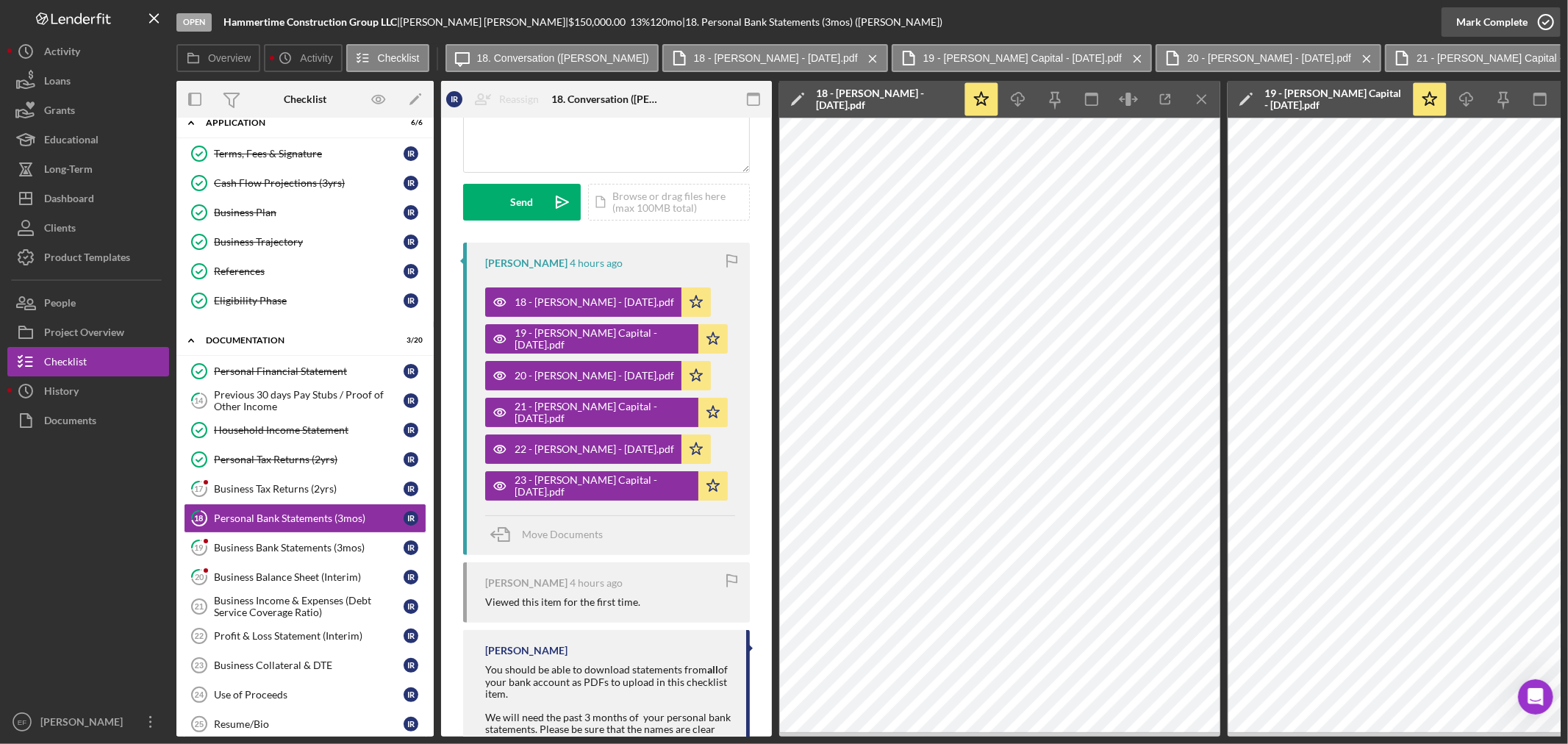
click at [1491, 22] on div "Mark Complete" at bounding box center [1492, 22] width 71 height 30
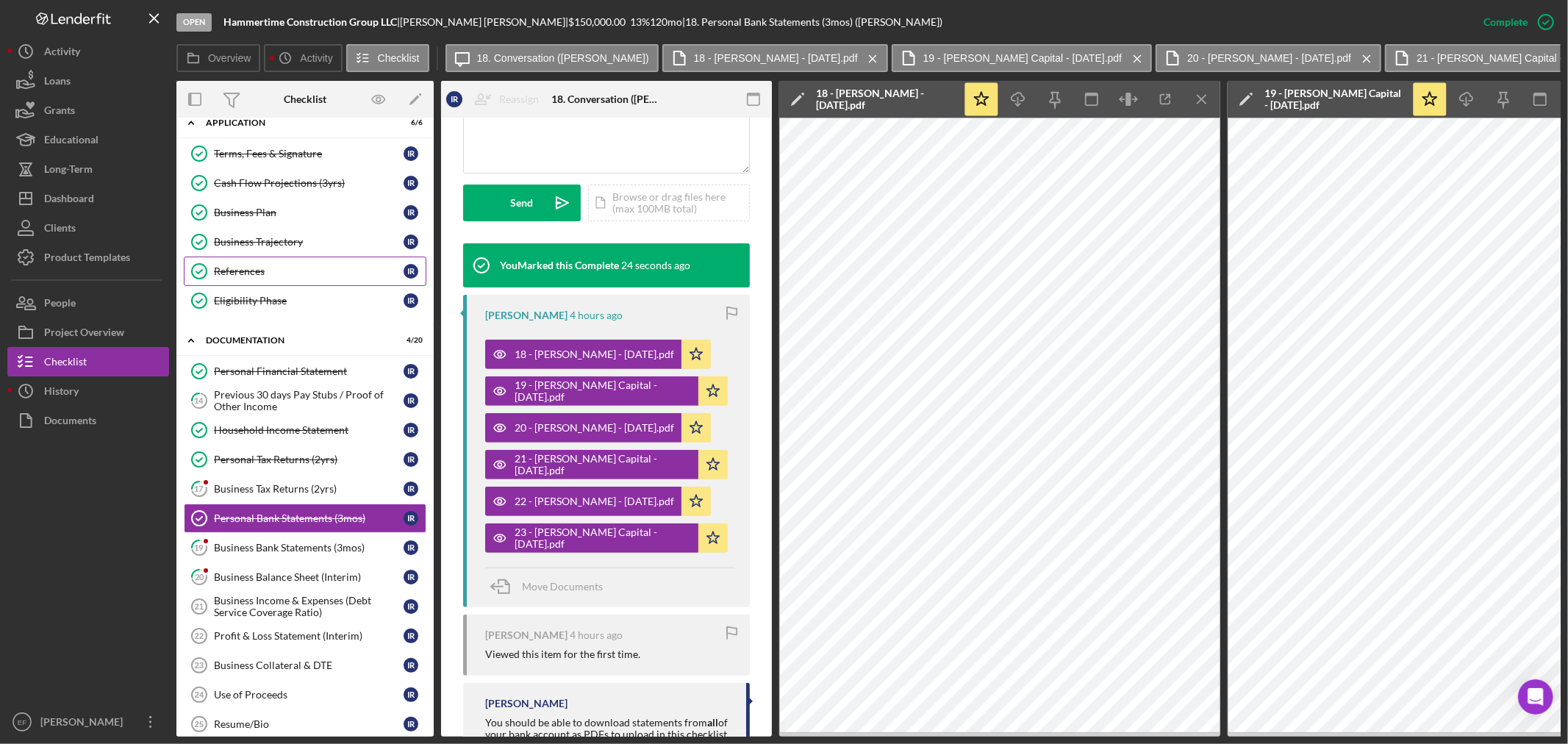
click at [289, 272] on div "References" at bounding box center [309, 271] width 190 height 12
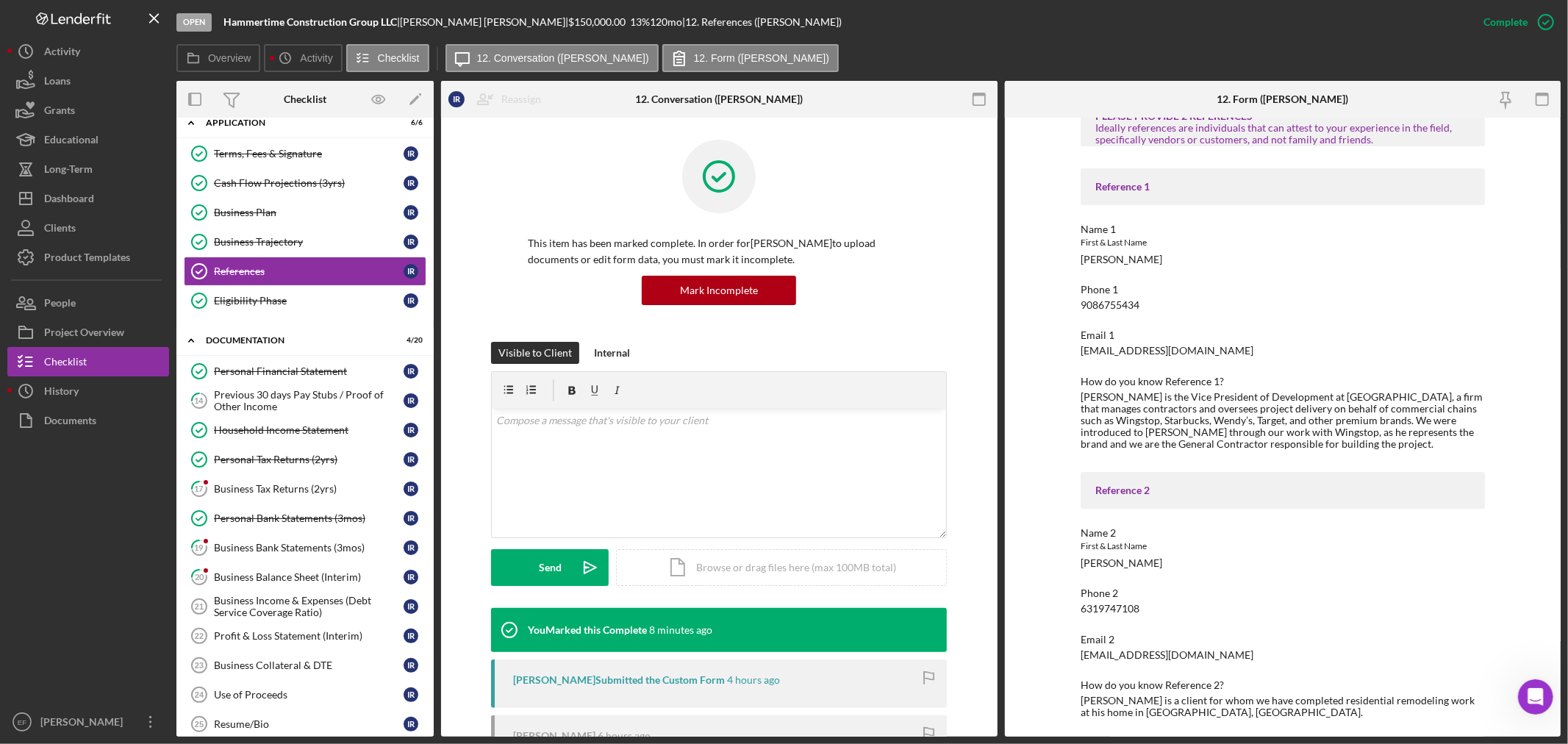
scroll to position [85, 0]
click at [1254, 676] on div "How do you know Reference 2?" at bounding box center [1282, 682] width 404 height 12
drag, startPoint x: 1098, startPoint y: 604, endPoint x: 1149, endPoint y: 605, distance: 51.0
click at [1149, 605] on div "Phone 2 6319747108" at bounding box center [1282, 597] width 404 height 27
click at [1348, 645] on div "Email 2 josericardo_03@yahoo.com" at bounding box center [1282, 644] width 404 height 27
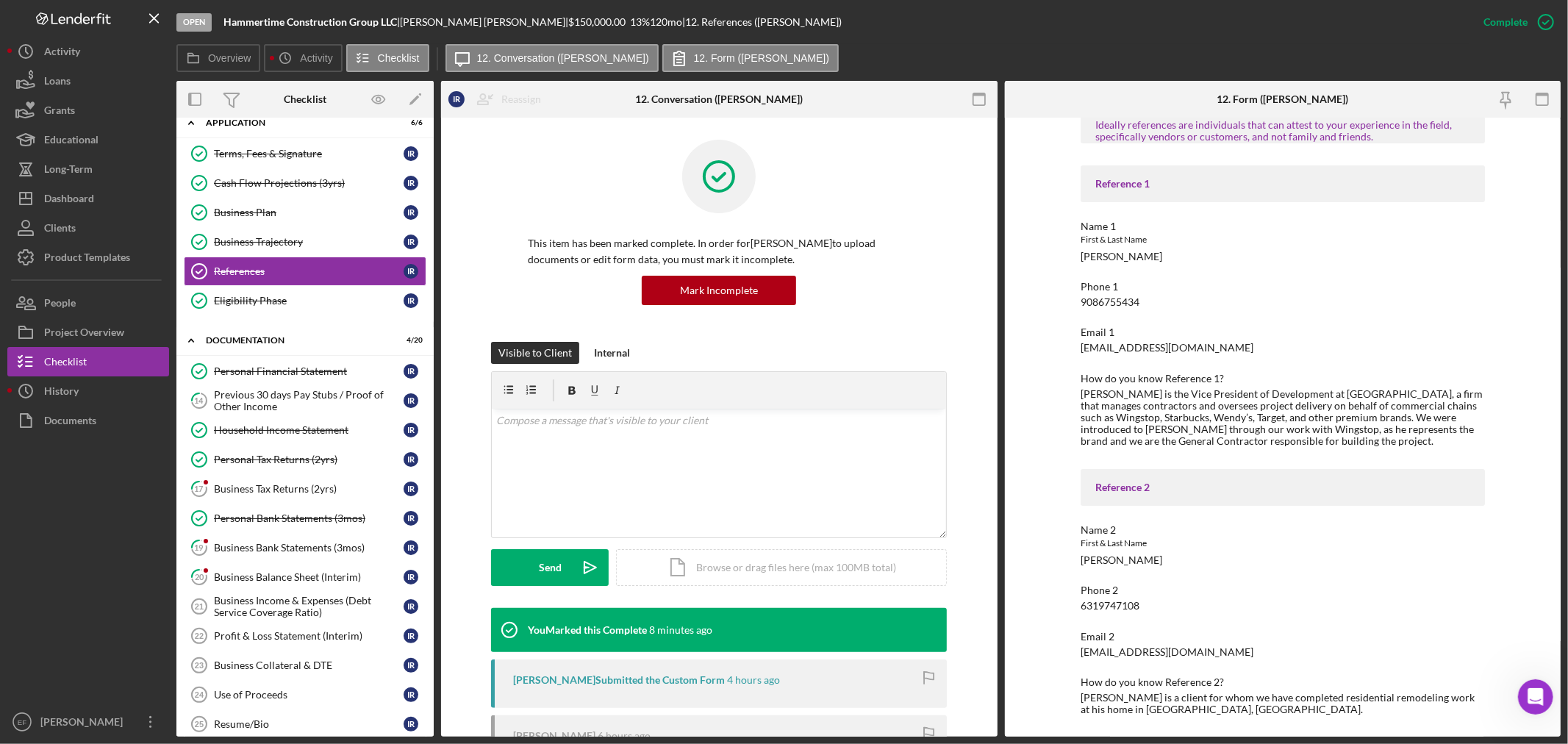
click at [1291, 651] on div "Email 2 josericardo_03@yahoo.com" at bounding box center [1282, 644] width 404 height 27
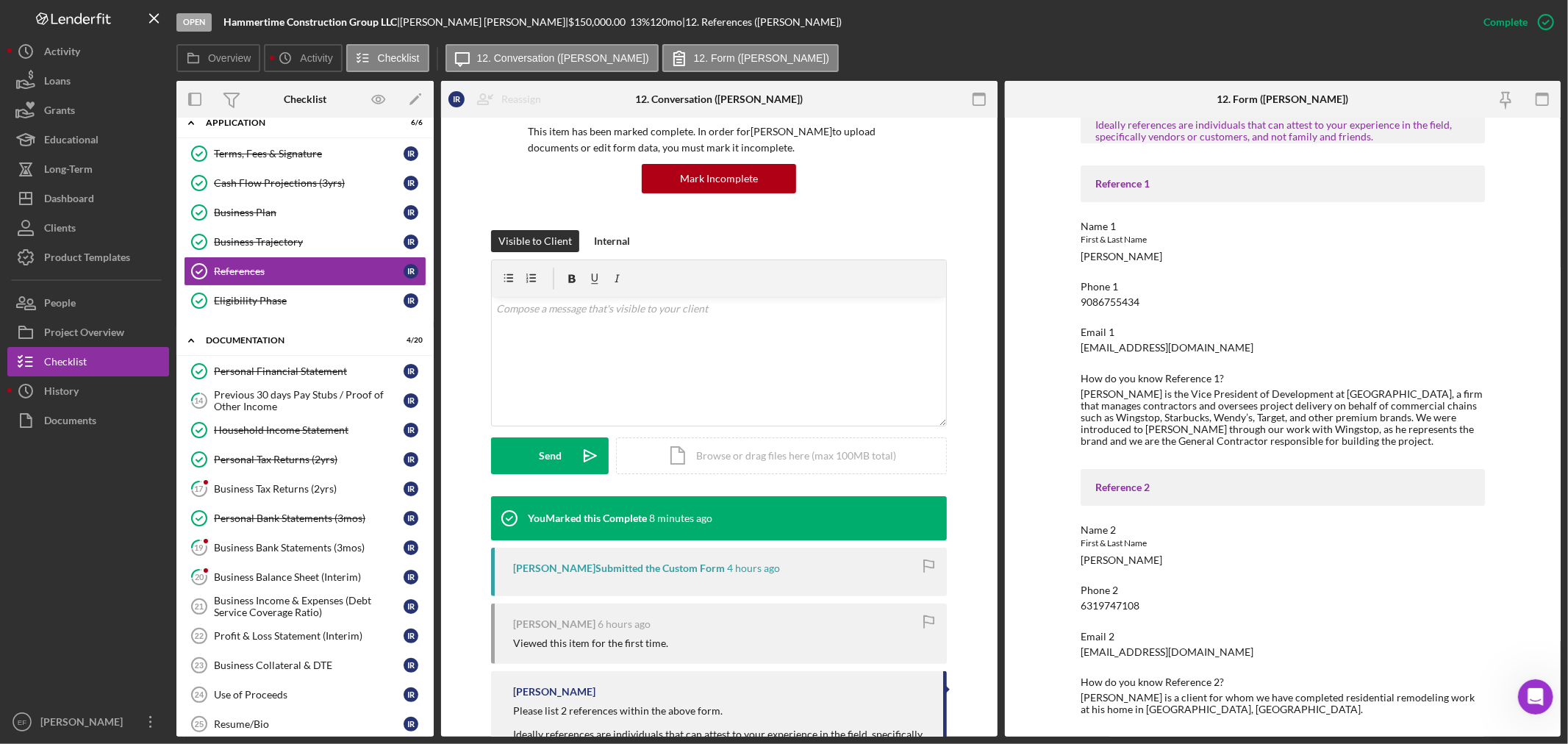
scroll to position [199, 0]
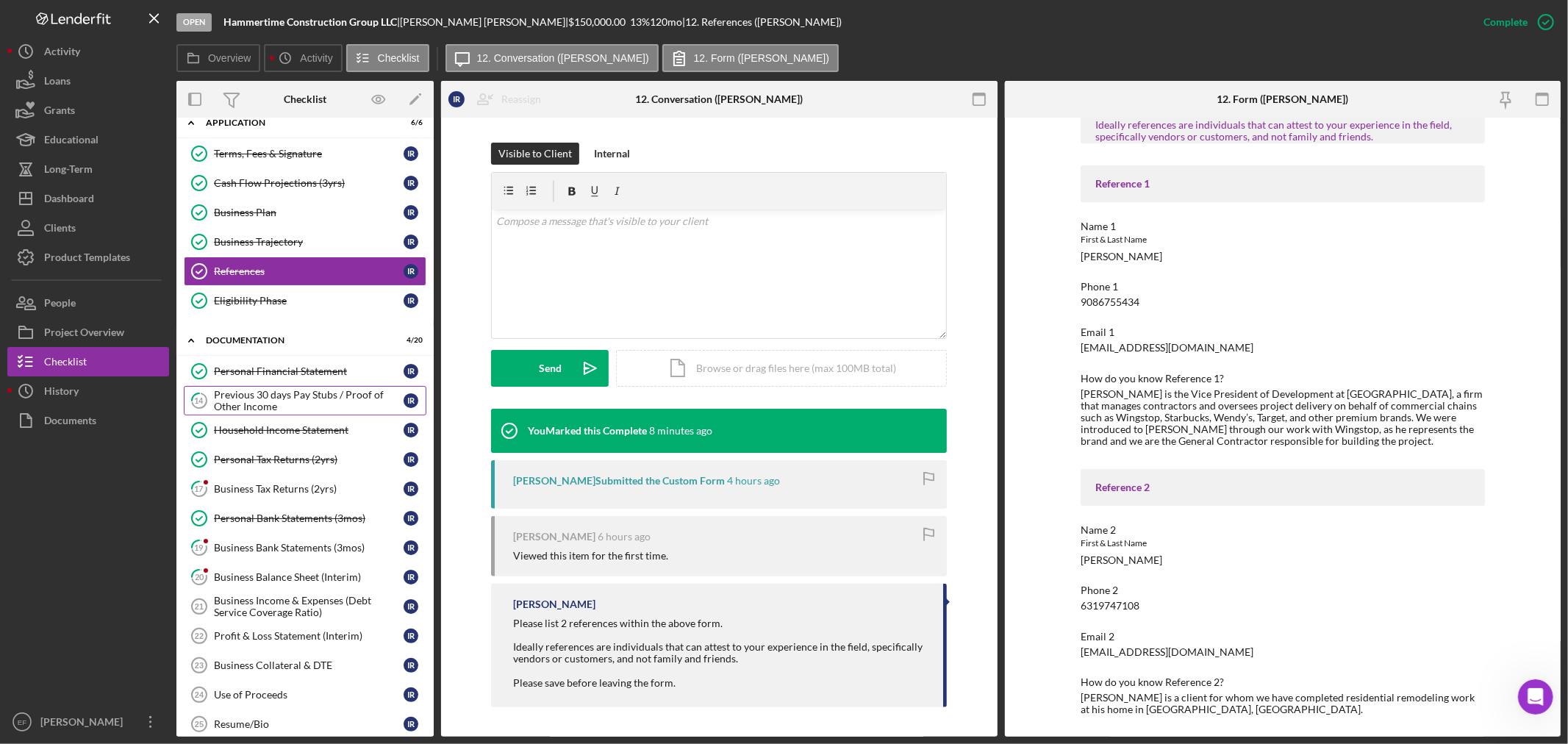
click at [268, 403] on div "Previous 30 days Pay Stubs / Proof of Other Income" at bounding box center [309, 401] width 190 height 24
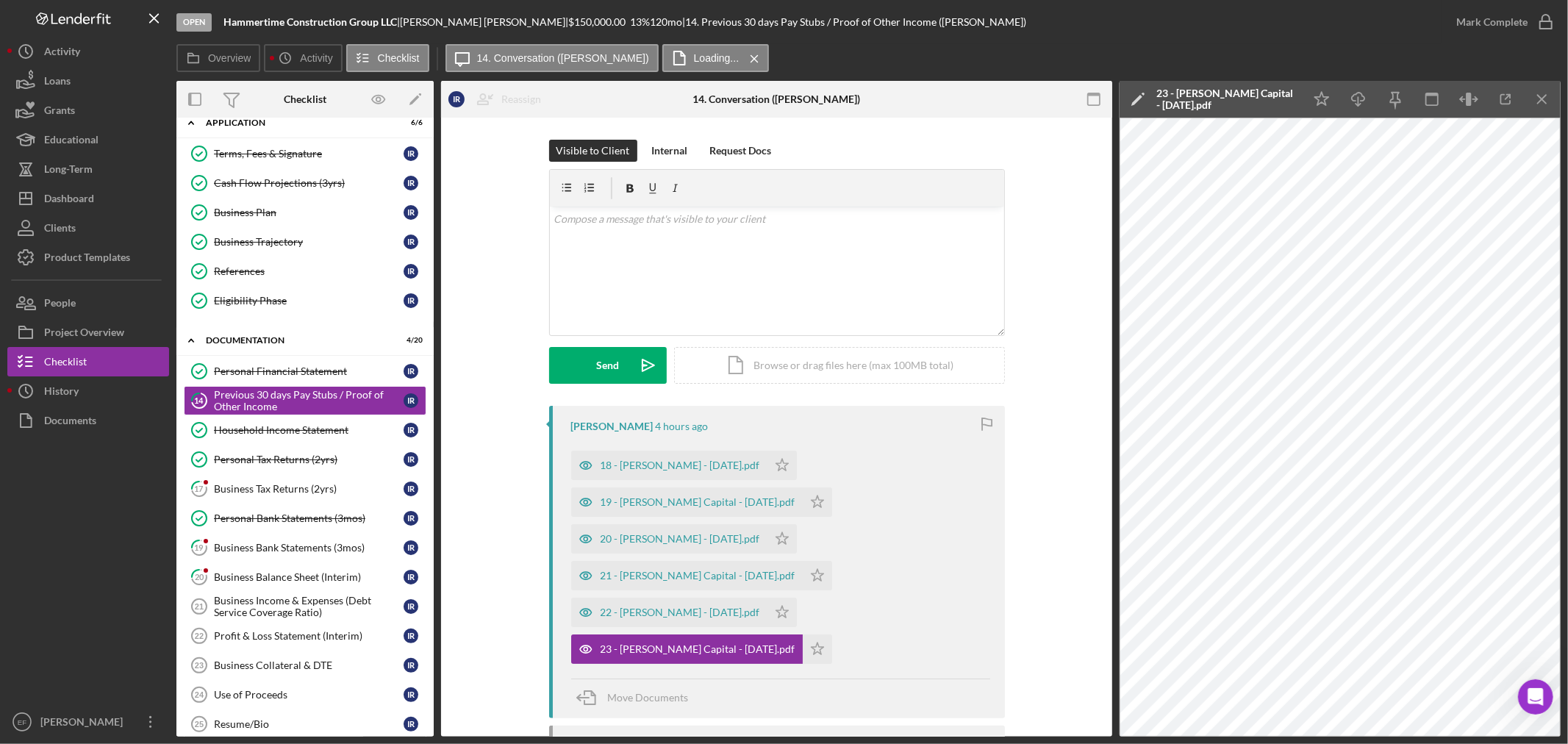
click at [838, 623] on div "18 - Ismael Citi - May 2025.pdf Icon/Star 19 - Ismael Capital - May 2025.pdf Ic…" at bounding box center [781, 553] width 419 height 220
click at [670, 459] on div "18 - Ismael Citi - May 2025.pdf" at bounding box center [680, 465] width 159 height 12
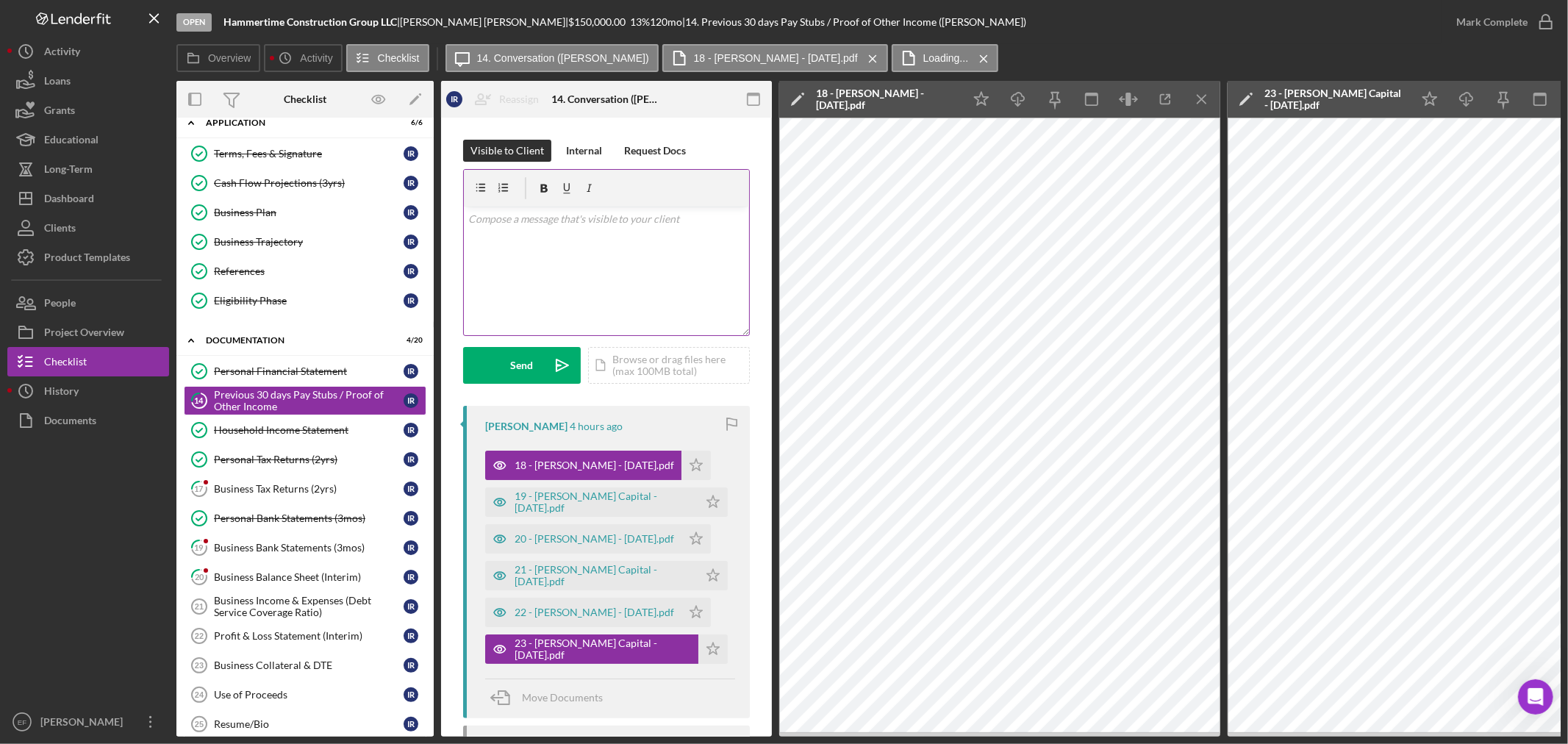
click at [598, 269] on div "v Color teal Color pink Remove color Add row above Add row below Add column bef…" at bounding box center [606, 271] width 285 height 129
click at [575, 241] on div "v Color teal Color pink Remove color Add row above Add row below Add column bef…" at bounding box center [606, 271] width 285 height 129
click at [559, 259] on div "v Color teal Color pink Remove color Add row above Add row below Add column bef…" at bounding box center [606, 271] width 285 height 129
click at [592, 152] on div "Internal" at bounding box center [584, 151] width 36 height 22
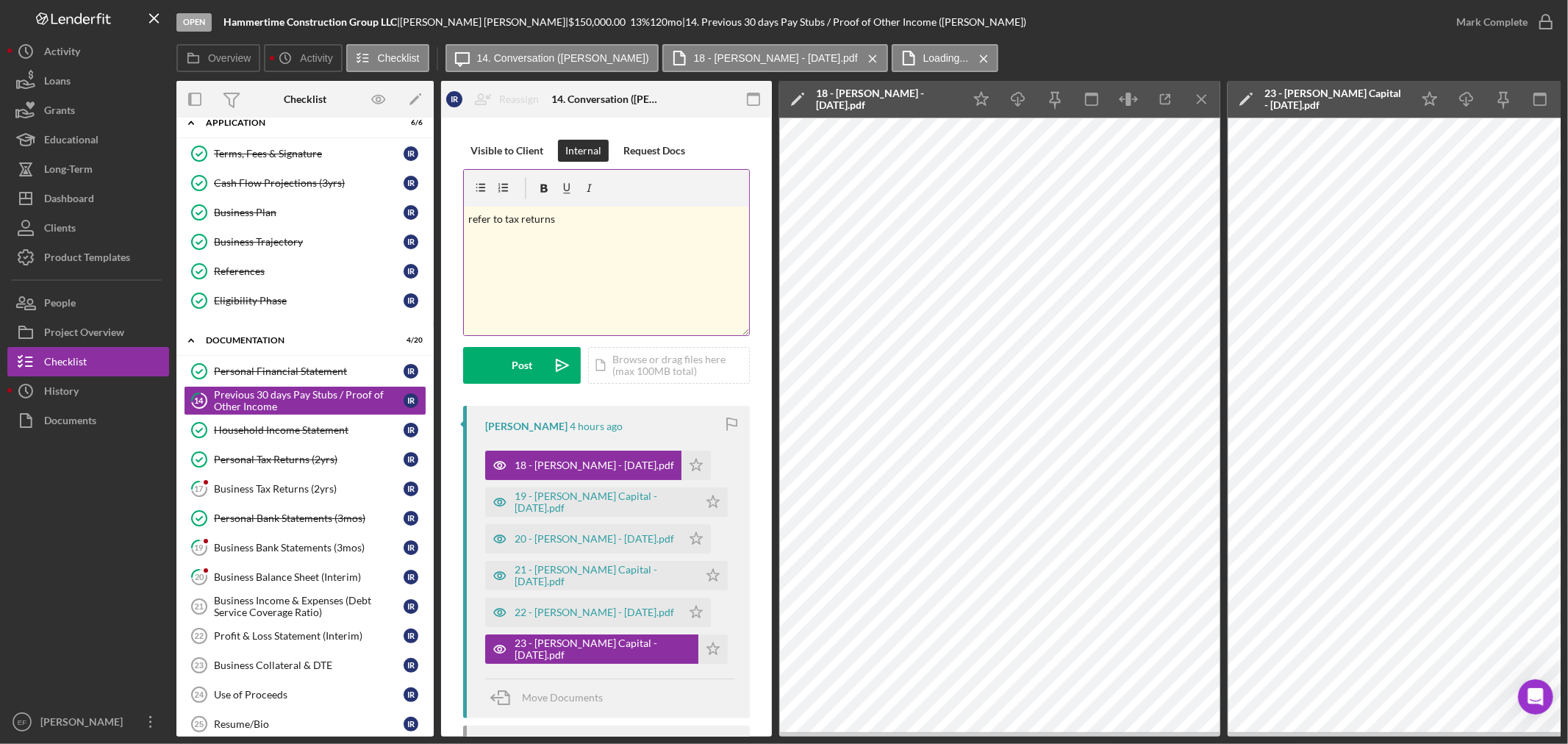
click at [582, 234] on div "v Color teal Color pink Remove color Add row above Add row below Add column bef…" at bounding box center [606, 271] width 285 height 129
click at [1519, 17] on div "Mark Complete" at bounding box center [1492, 22] width 71 height 30
click at [986, 97] on polygon "button" at bounding box center [981, 98] width 14 height 14
click at [982, 96] on icon "Icon/Star" at bounding box center [981, 99] width 33 height 33
click at [514, 365] on div "Post" at bounding box center [522, 364] width 20 height 36
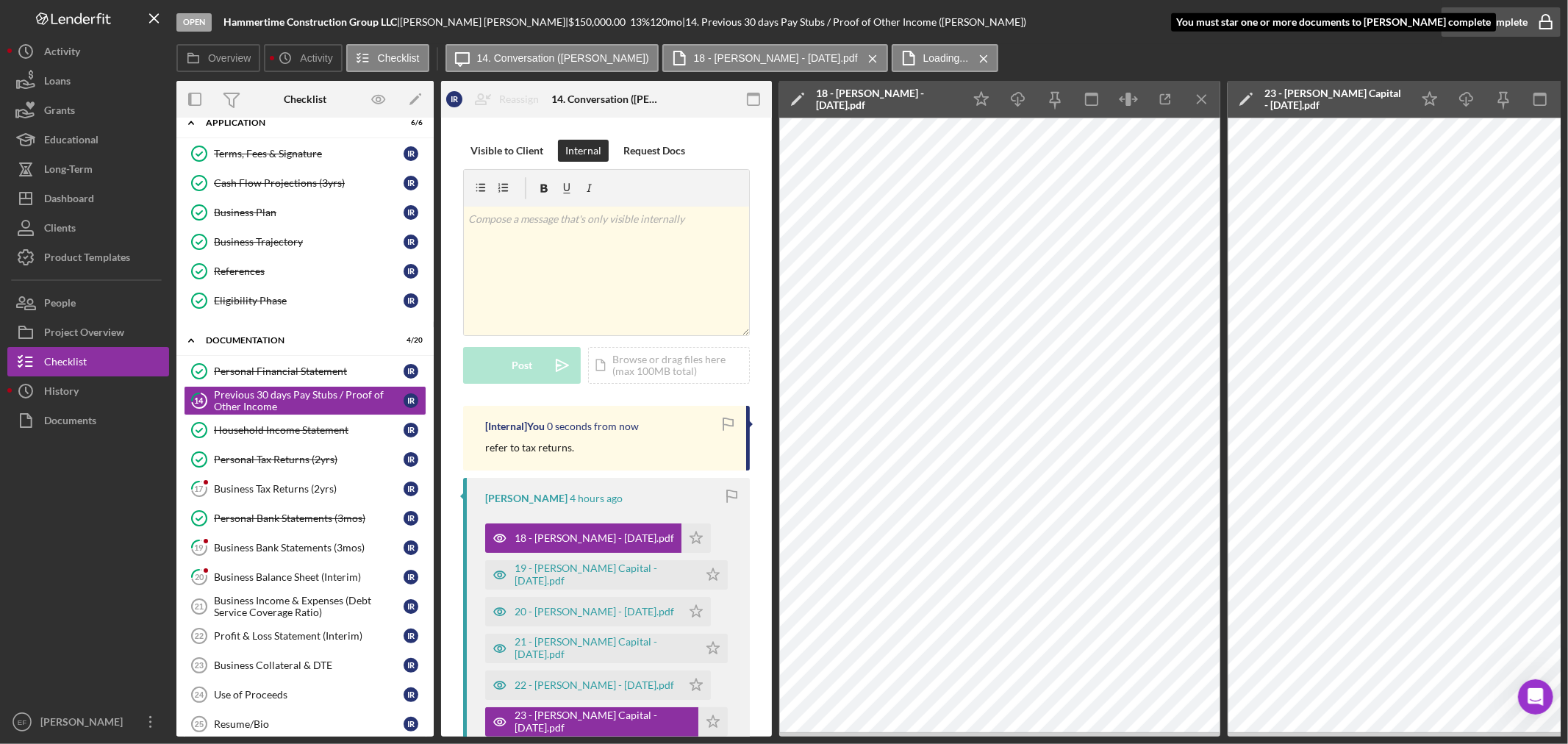
click at [1508, 14] on div "Mark Complete" at bounding box center [1492, 22] width 71 height 30
click at [1387, 41] on div "Open Hammertime Construction Group LLC | Ismael Reyes | $150,000.00 13 % 120 mo…" at bounding box center [809, 22] width 1265 height 44
click at [247, 489] on div "Business Tax Returns (2yrs)" at bounding box center [309, 489] width 190 height 12
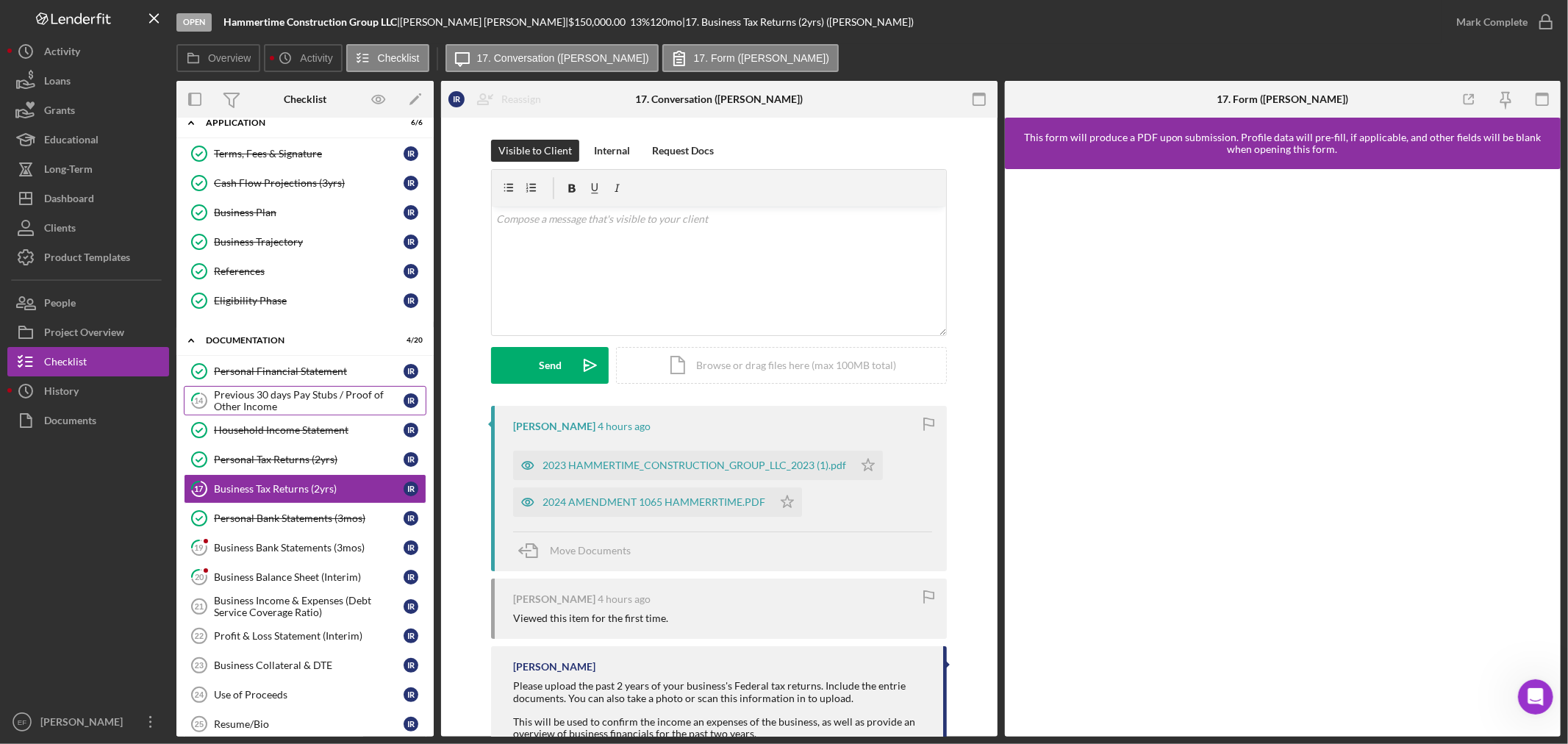
click at [253, 391] on div "Previous 30 days Pay Stubs / Proof of Other Income" at bounding box center [309, 401] width 190 height 24
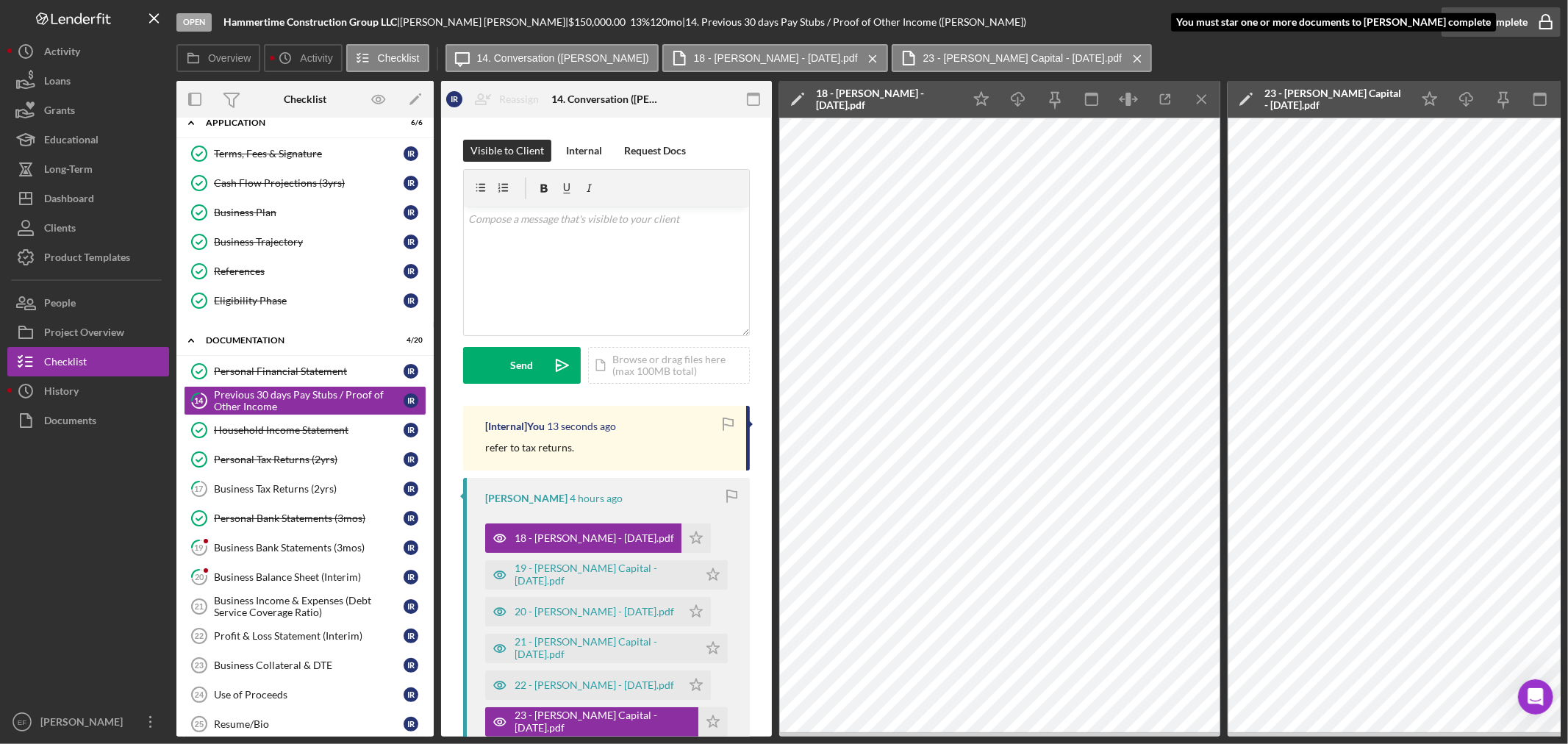
click at [1493, 19] on div "Mark Complete" at bounding box center [1492, 22] width 71 height 30
click at [642, 456] on div "refer to tax returns." at bounding box center [608, 447] width 247 height 16
click at [592, 225] on p at bounding box center [606, 219] width 277 height 16
click at [1198, 99] on icon "Icon/Menu Close" at bounding box center [1202, 99] width 33 height 33
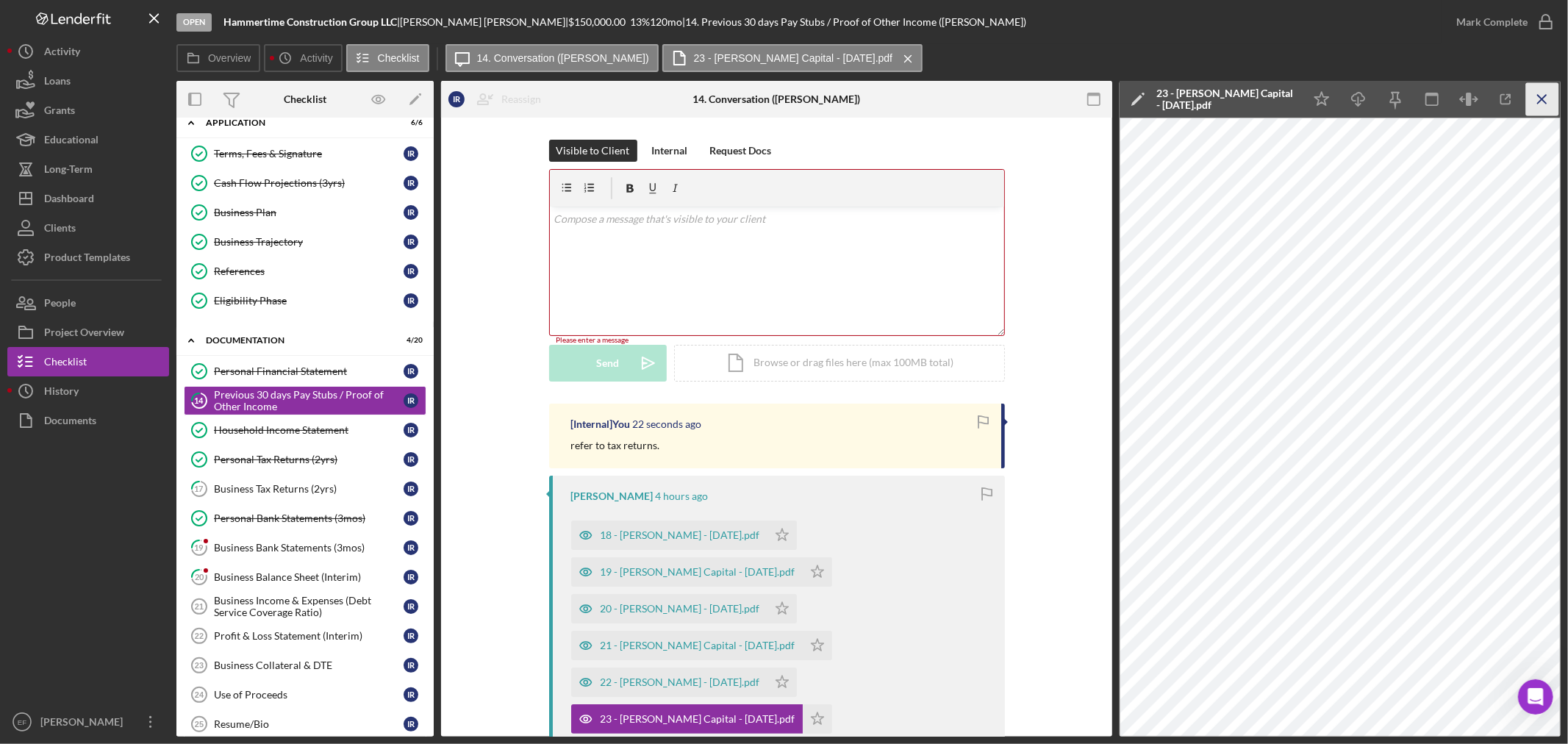
click at [1532, 102] on icon "Icon/Menu Close" at bounding box center [1542, 99] width 33 height 33
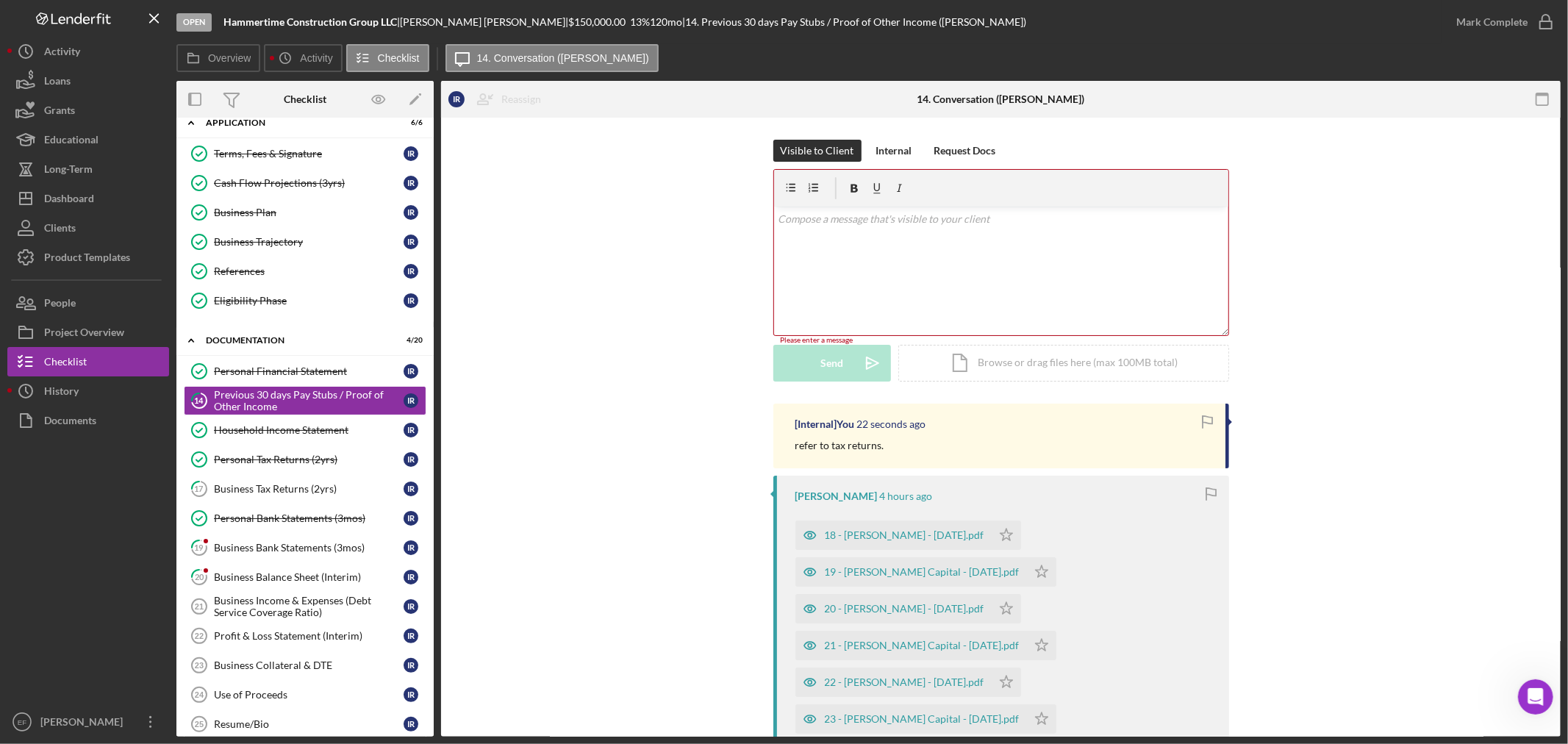
click at [603, 370] on div "Visible to Client Internal Request Docs v Color teal Color pink Remove color Ad…" at bounding box center [1000, 271] width 1076 height 264
click at [248, 424] on div "Household Income Statement" at bounding box center [309, 430] width 190 height 12
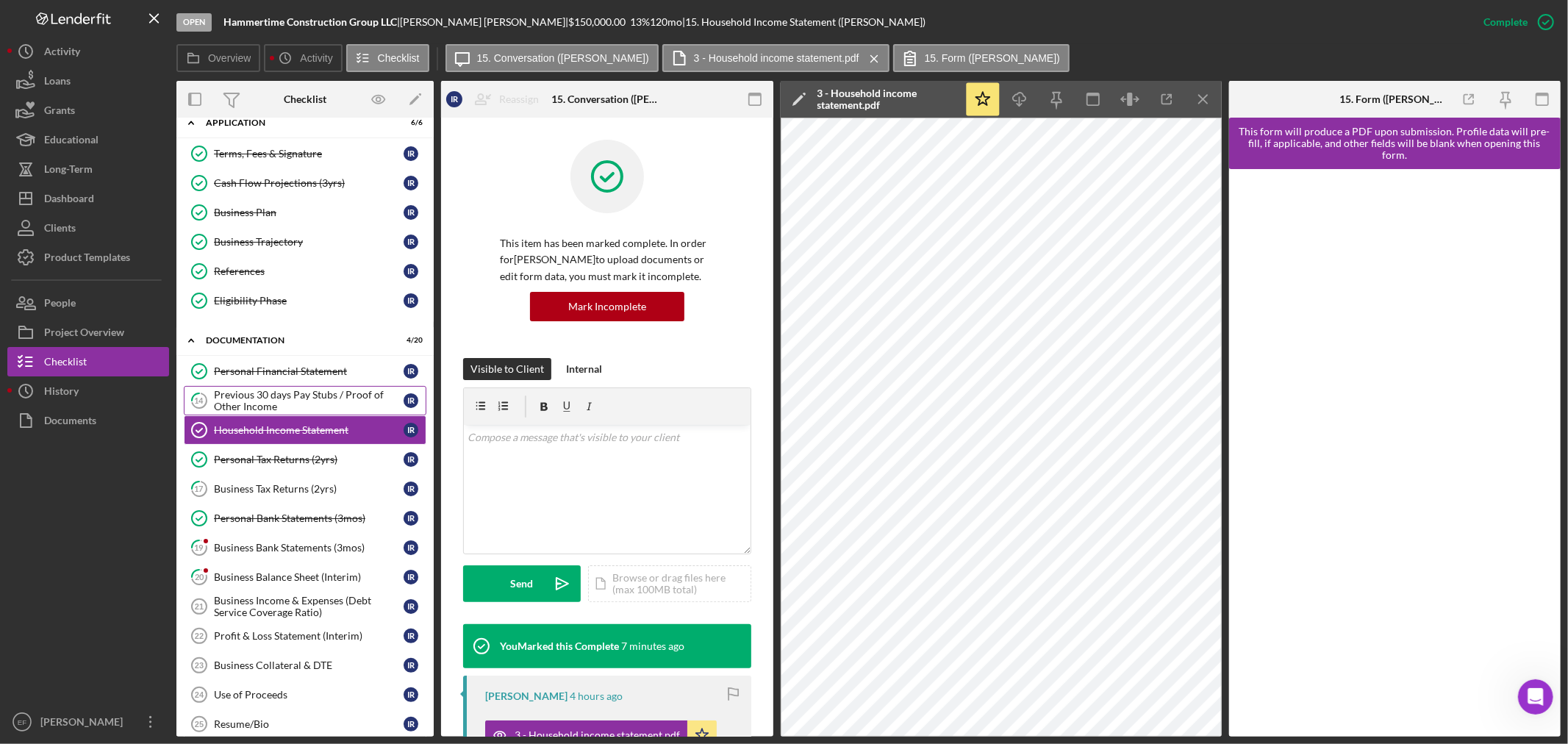
click at [252, 389] on div "Previous 30 days Pay Stubs / Proof of Other Income" at bounding box center [309, 401] width 190 height 24
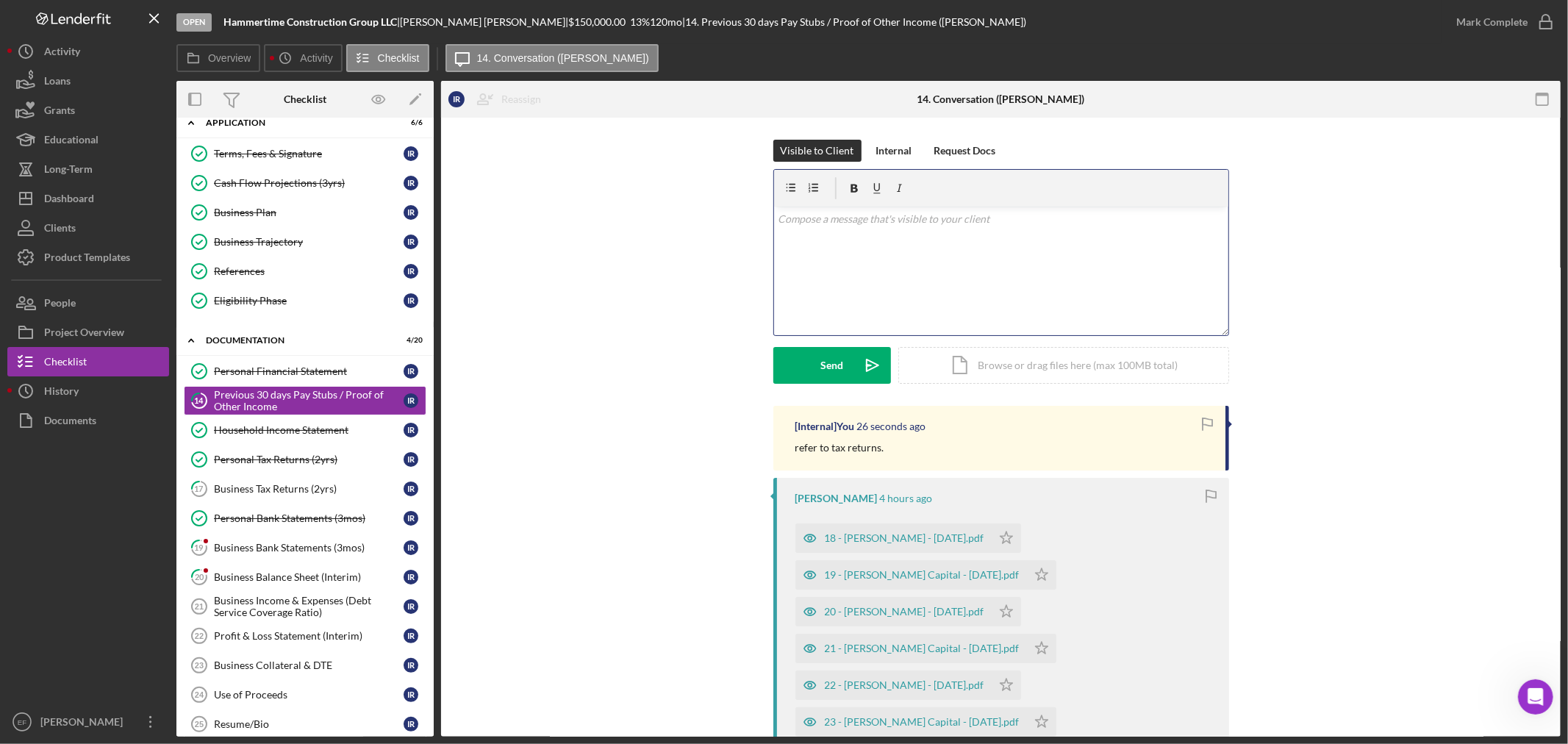
click at [981, 295] on div "v Color teal Color pink Remove color Add row above Add row below Add column bef…" at bounding box center [1001, 271] width 454 height 129
click at [278, 545] on div "Business Bank Statements (3mos)" at bounding box center [309, 547] width 190 height 12
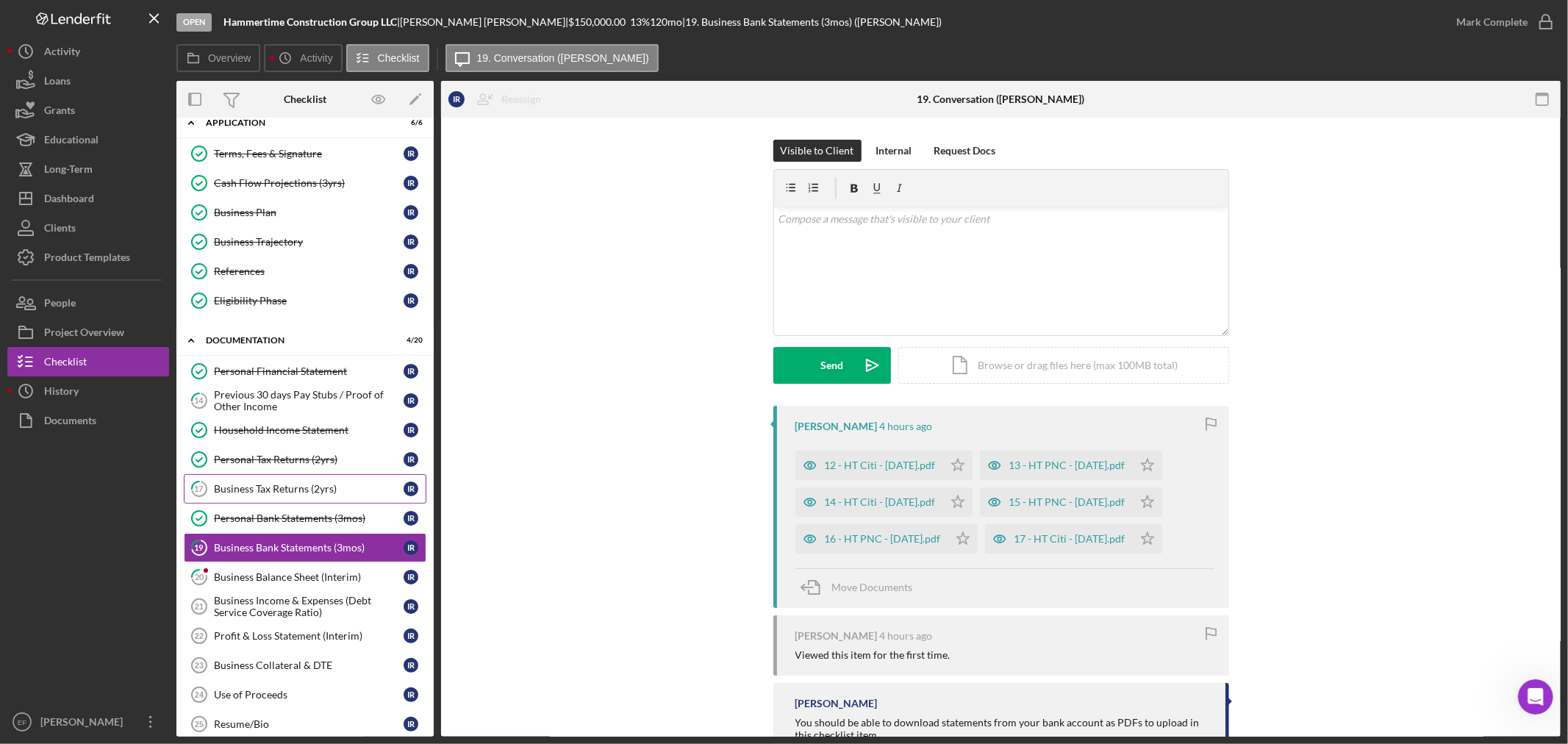
click at [273, 498] on link "17 Business Tax Returns (2yrs) I R" at bounding box center [305, 488] width 242 height 30
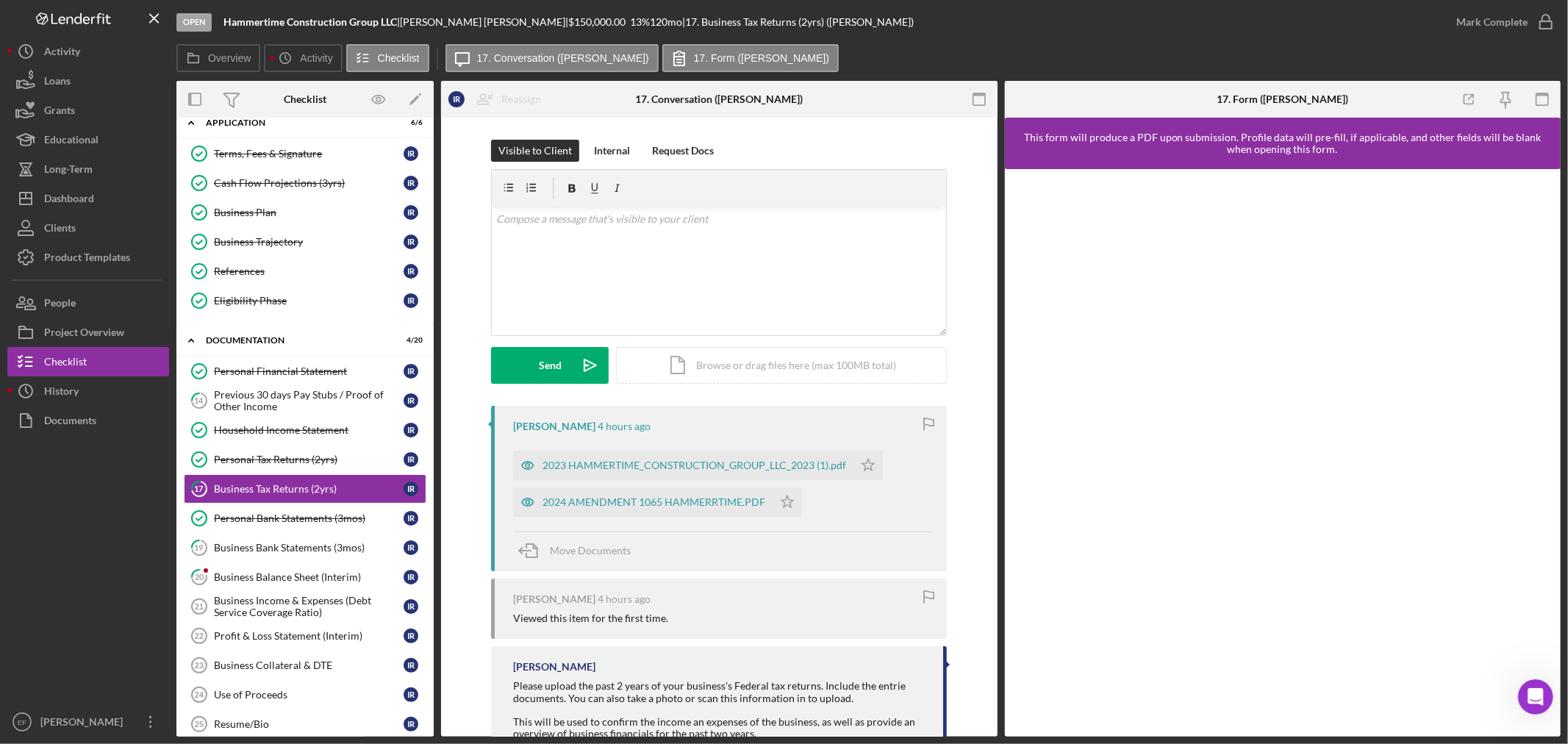
click at [864, 555] on div "Move Documents" at bounding box center [722, 551] width 419 height 40
click at [675, 460] on div "2023 HAMMERTIME_CONSTRUCTION_GROUP_LLC_2023 (1).pdf" at bounding box center [694, 465] width 303 height 12
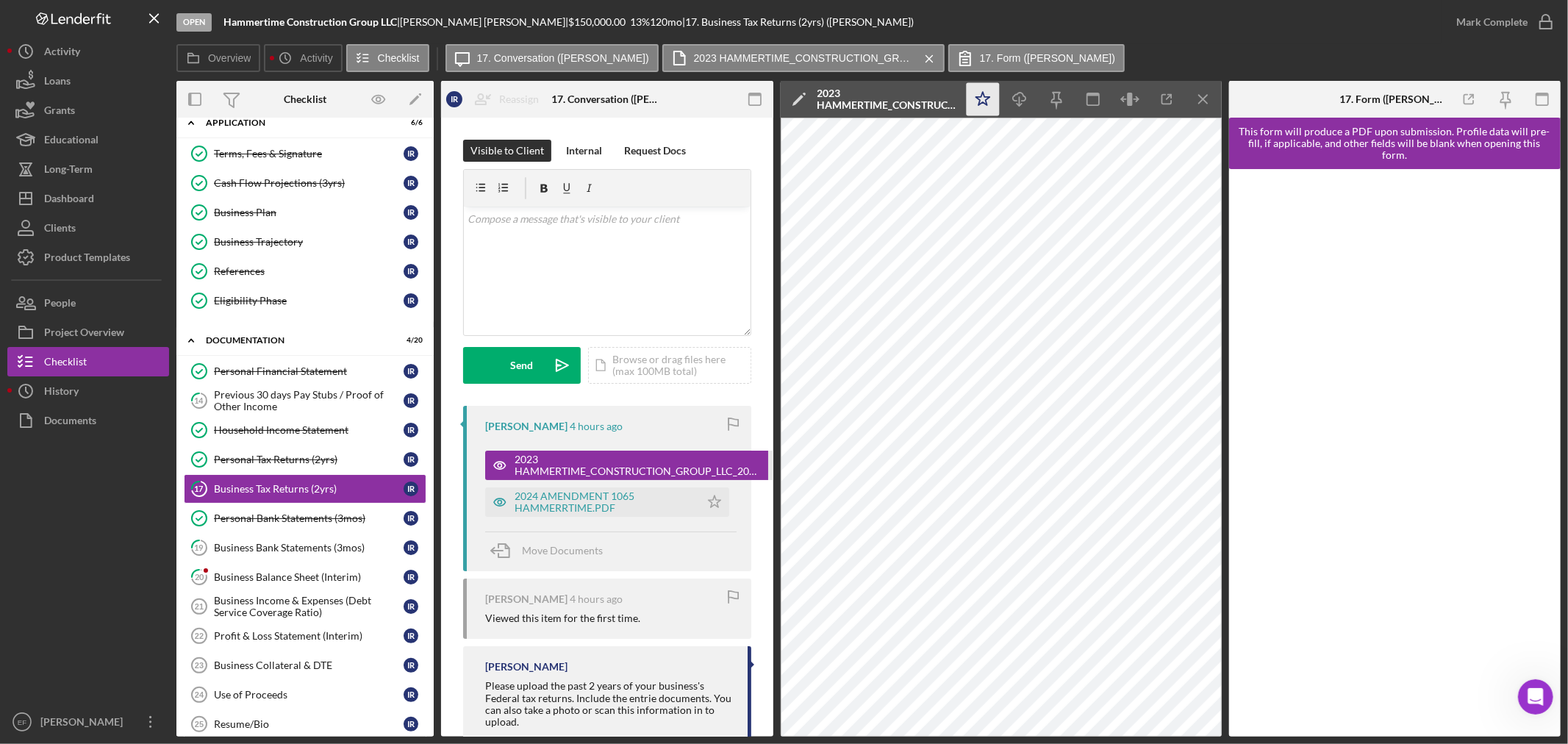
click at [993, 97] on icon "Icon/Star" at bounding box center [981, 99] width 33 height 33
click at [1537, 25] on icon "button" at bounding box center [1545, 21] width 36 height 36
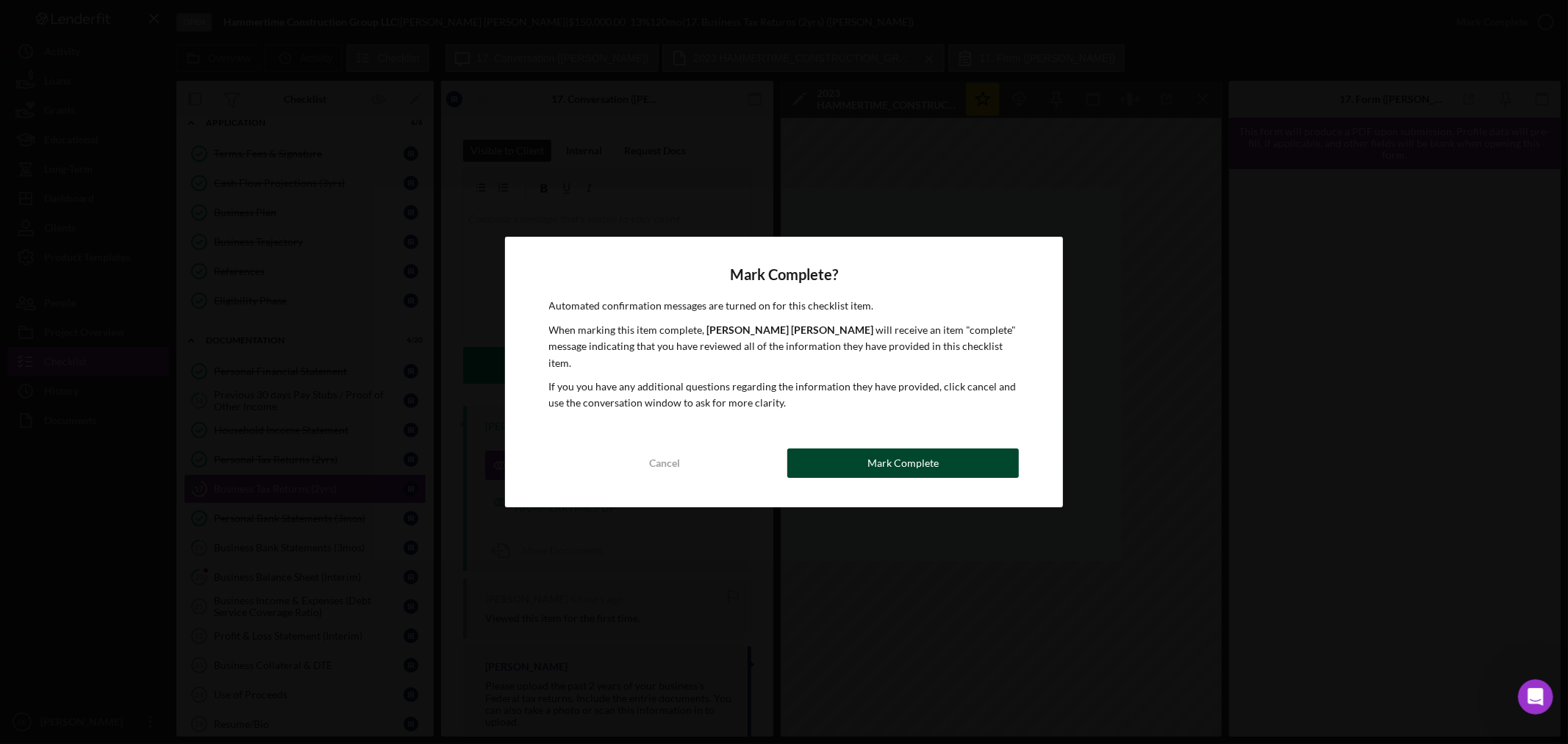
click at [944, 462] on button "Mark Complete" at bounding box center [903, 463] width 231 height 30
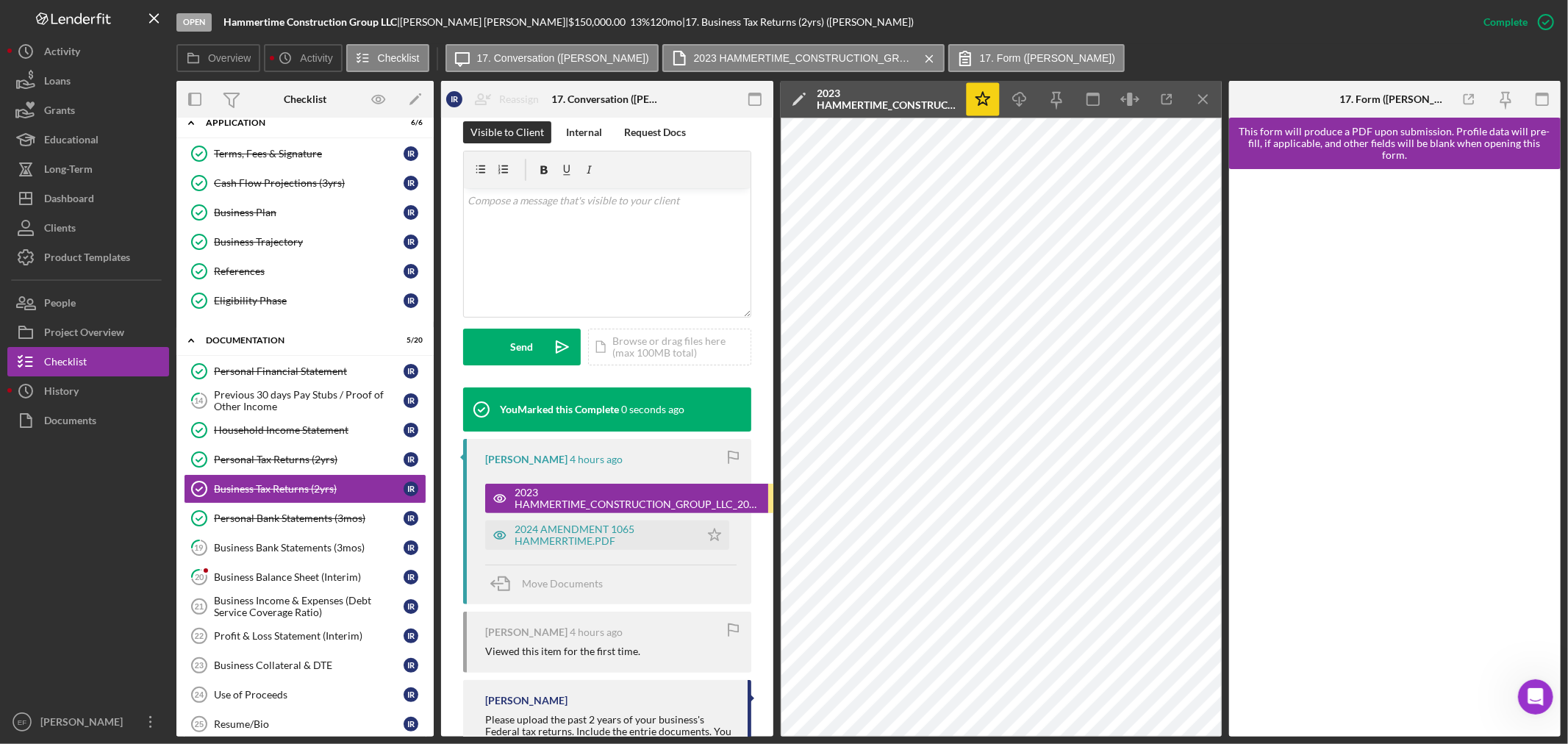
scroll to position [245, 0]
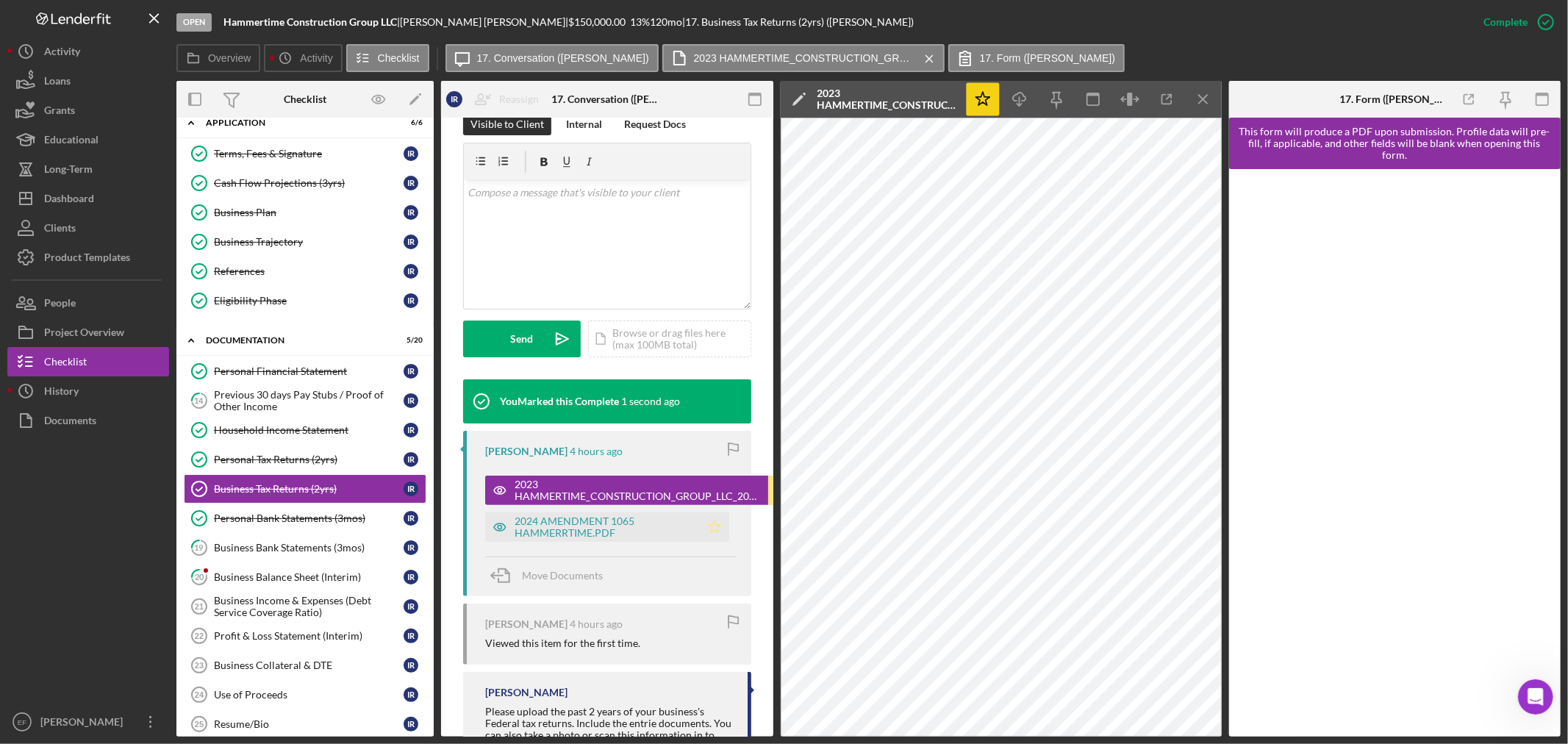
click at [714, 530] on polygon "button" at bounding box center [714, 526] width 13 height 12
click at [597, 528] on div "2024 AMENDMENT 1065 HAMMERRTIME.PDF" at bounding box center [603, 527] width 178 height 24
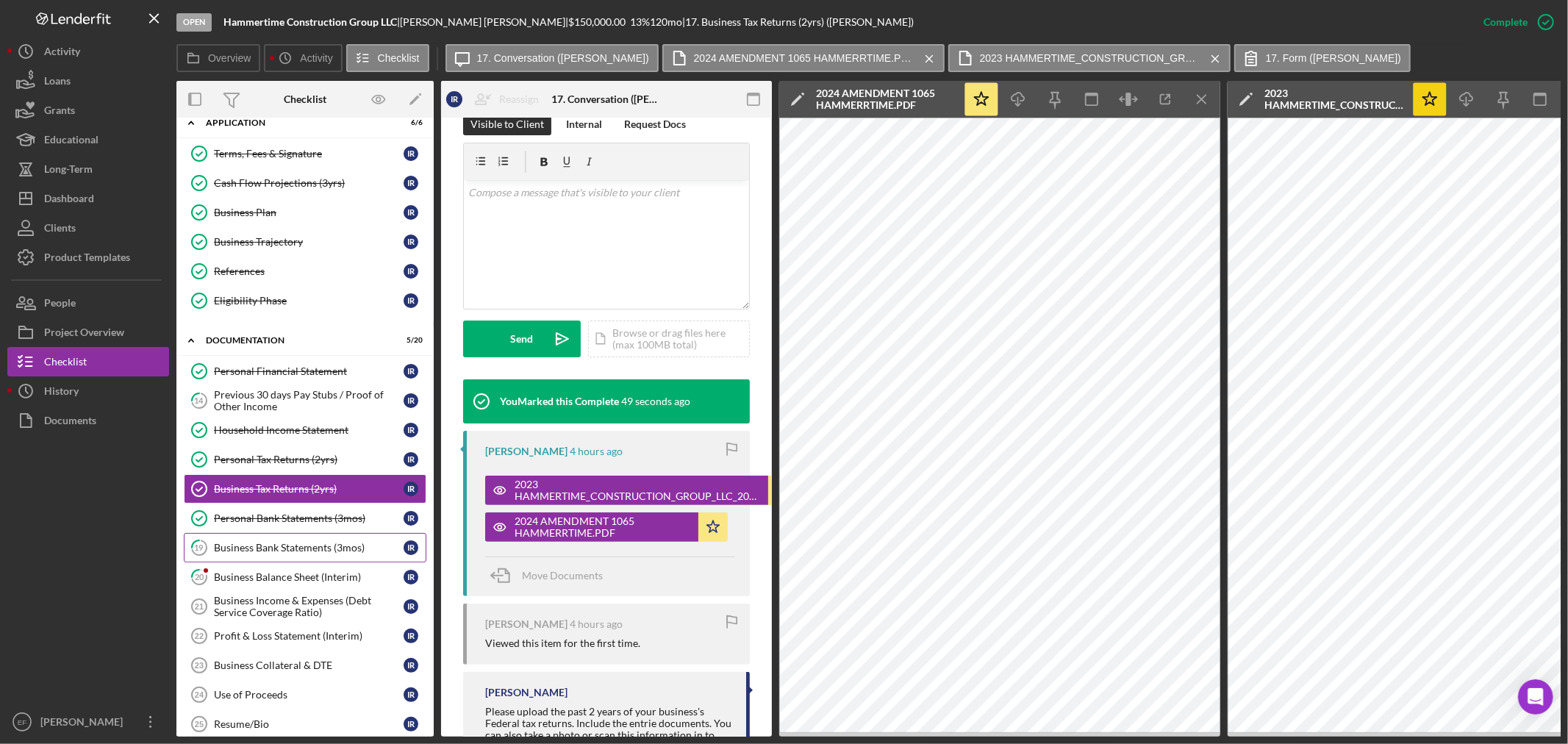
click at [274, 552] on div "Business Bank Statements (3mos)" at bounding box center [309, 547] width 190 height 12
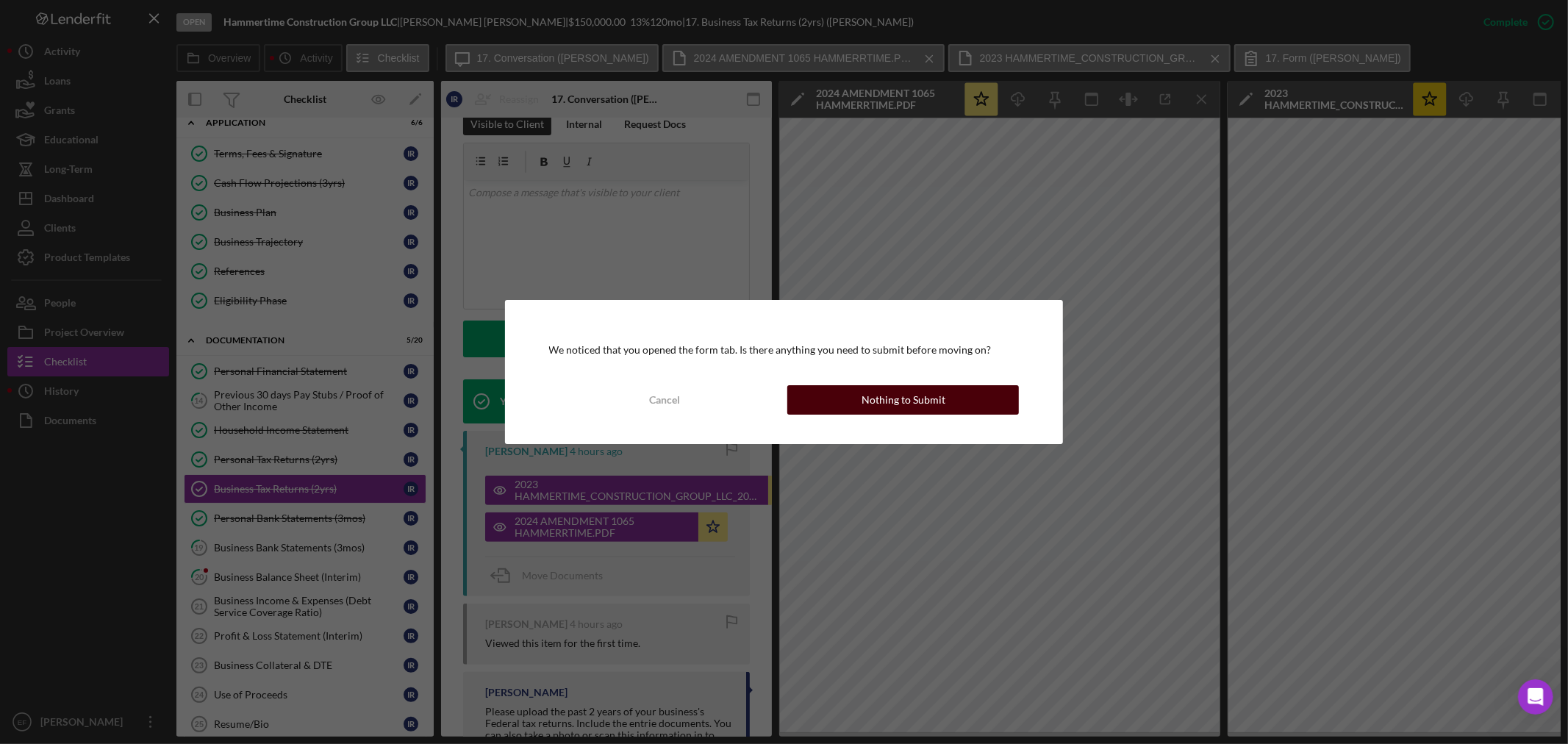
click at [833, 408] on button "Nothing to Submit" at bounding box center [903, 399] width 231 height 30
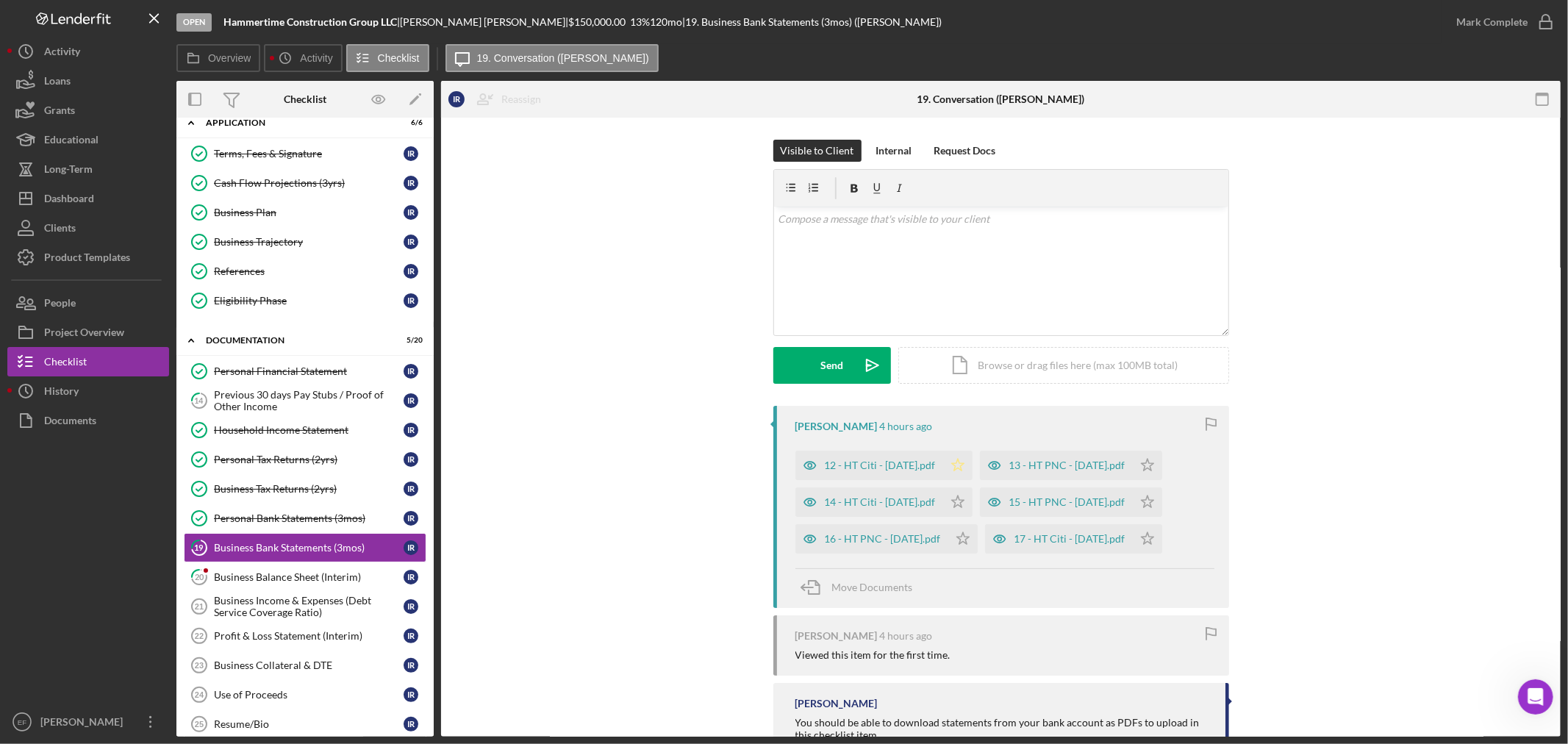
click at [971, 470] on icon "Icon/Star" at bounding box center [958, 465] width 30 height 30
click at [1141, 470] on polygon "button" at bounding box center [1147, 464] width 13 height 12
click at [1161, 530] on icon "Icon/Star" at bounding box center [1147, 538] width 30 height 30
click at [1162, 498] on icon "Icon/Star" at bounding box center [1147, 502] width 30 height 30
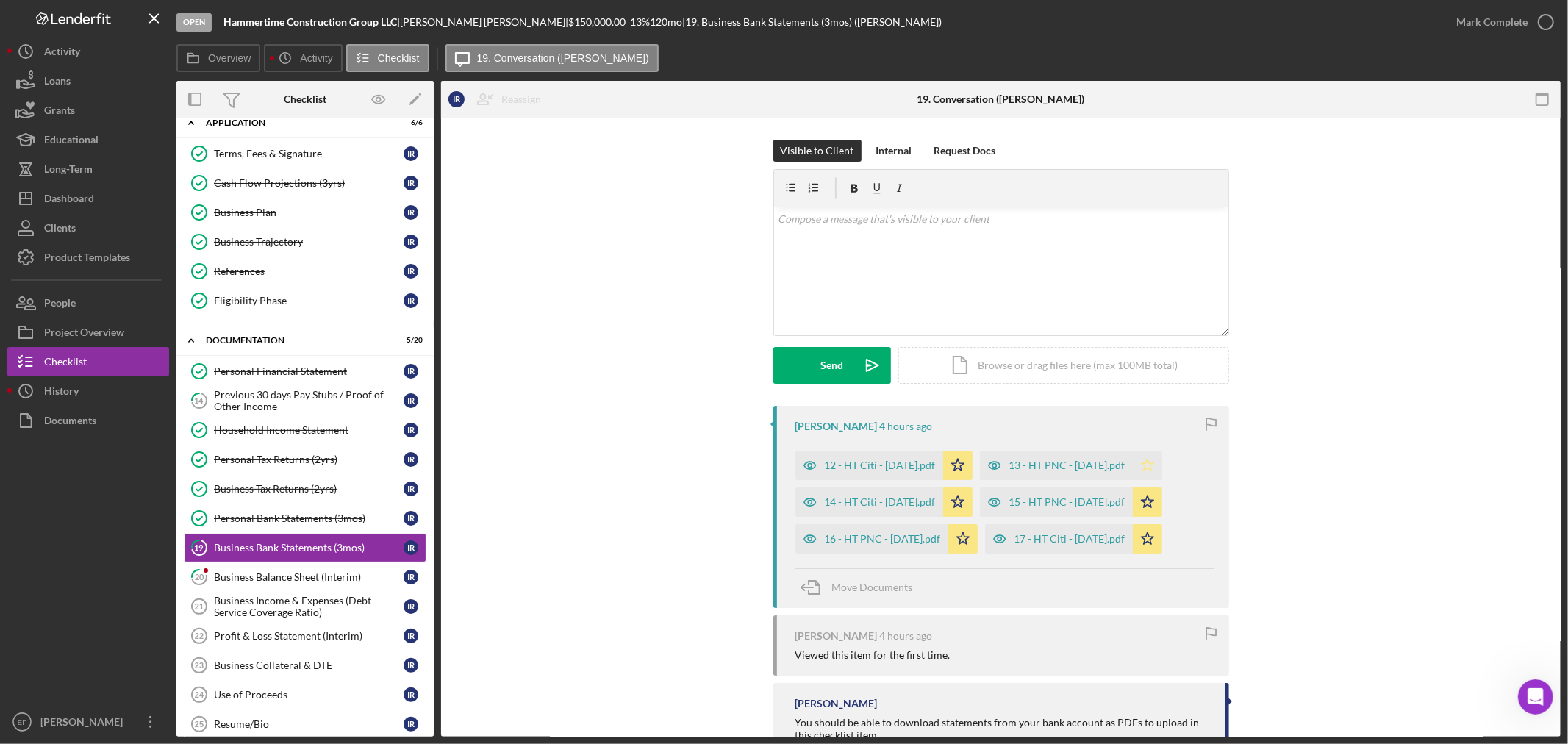
click at [1159, 460] on icon "Icon/Star" at bounding box center [1147, 465] width 30 height 30
click at [1049, 536] on div "17 - HT Citi - July 2025.pdf" at bounding box center [1070, 539] width 111 height 12
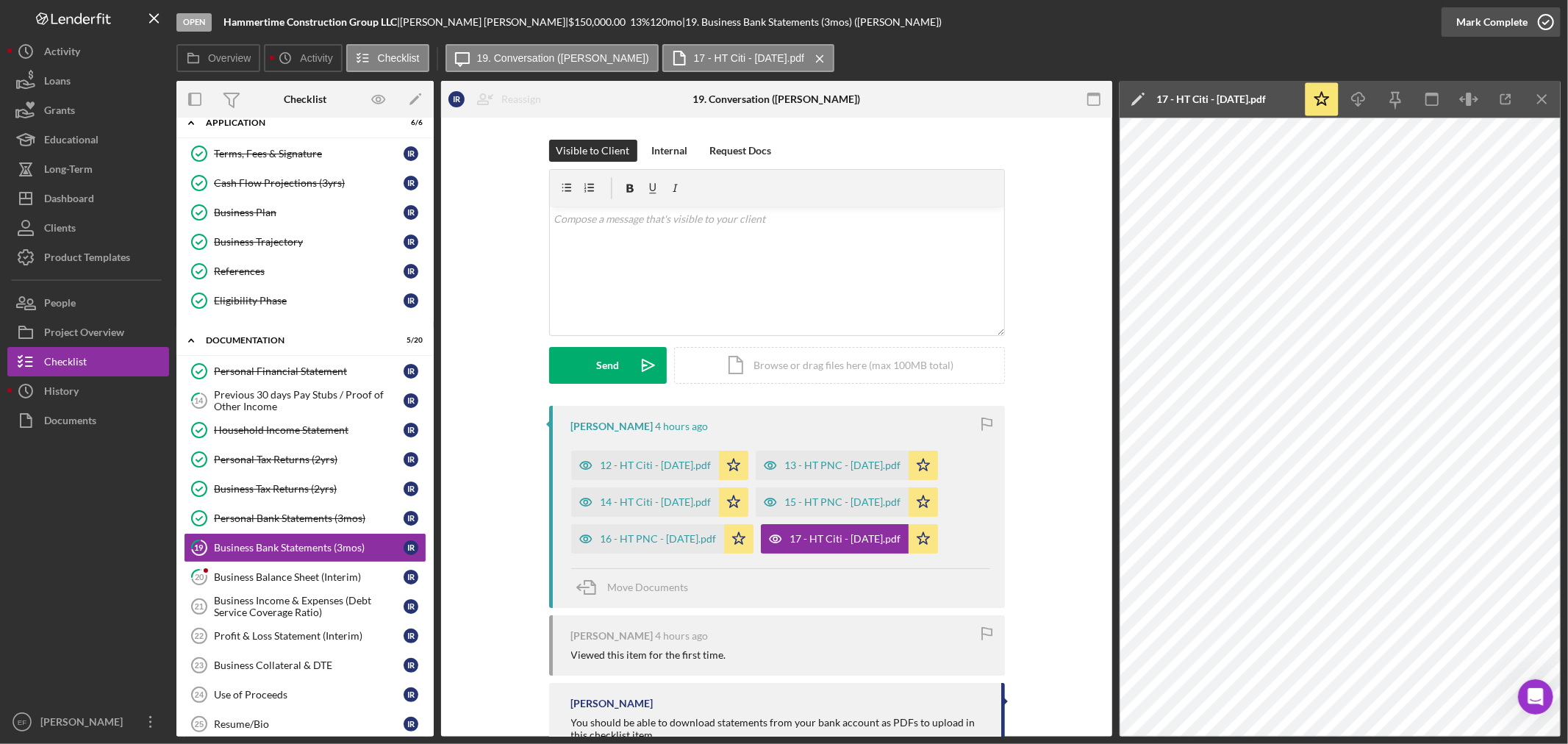
click at [1465, 27] on div "Mark Complete" at bounding box center [1492, 22] width 71 height 30
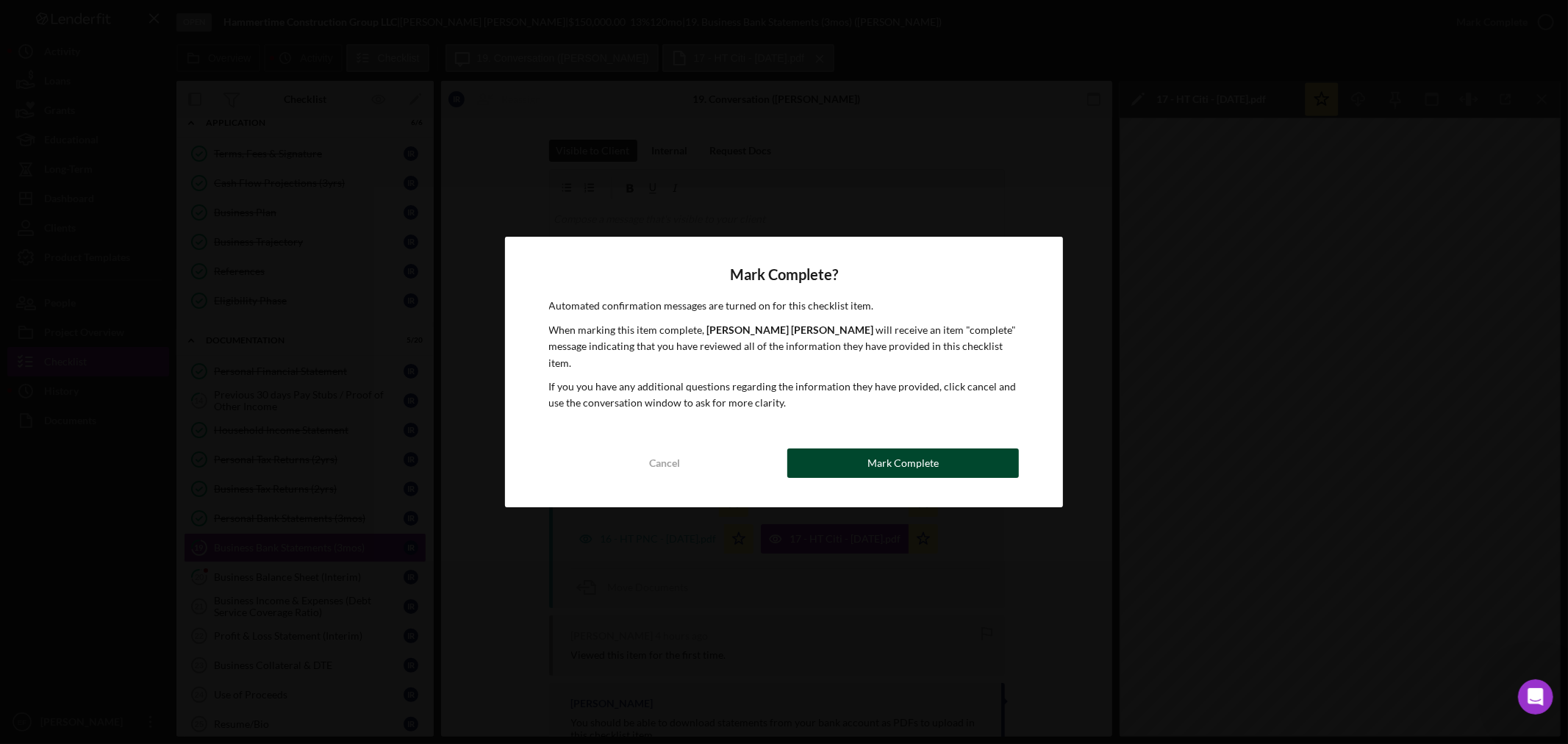
click at [854, 465] on button "Mark Complete" at bounding box center [903, 463] width 231 height 30
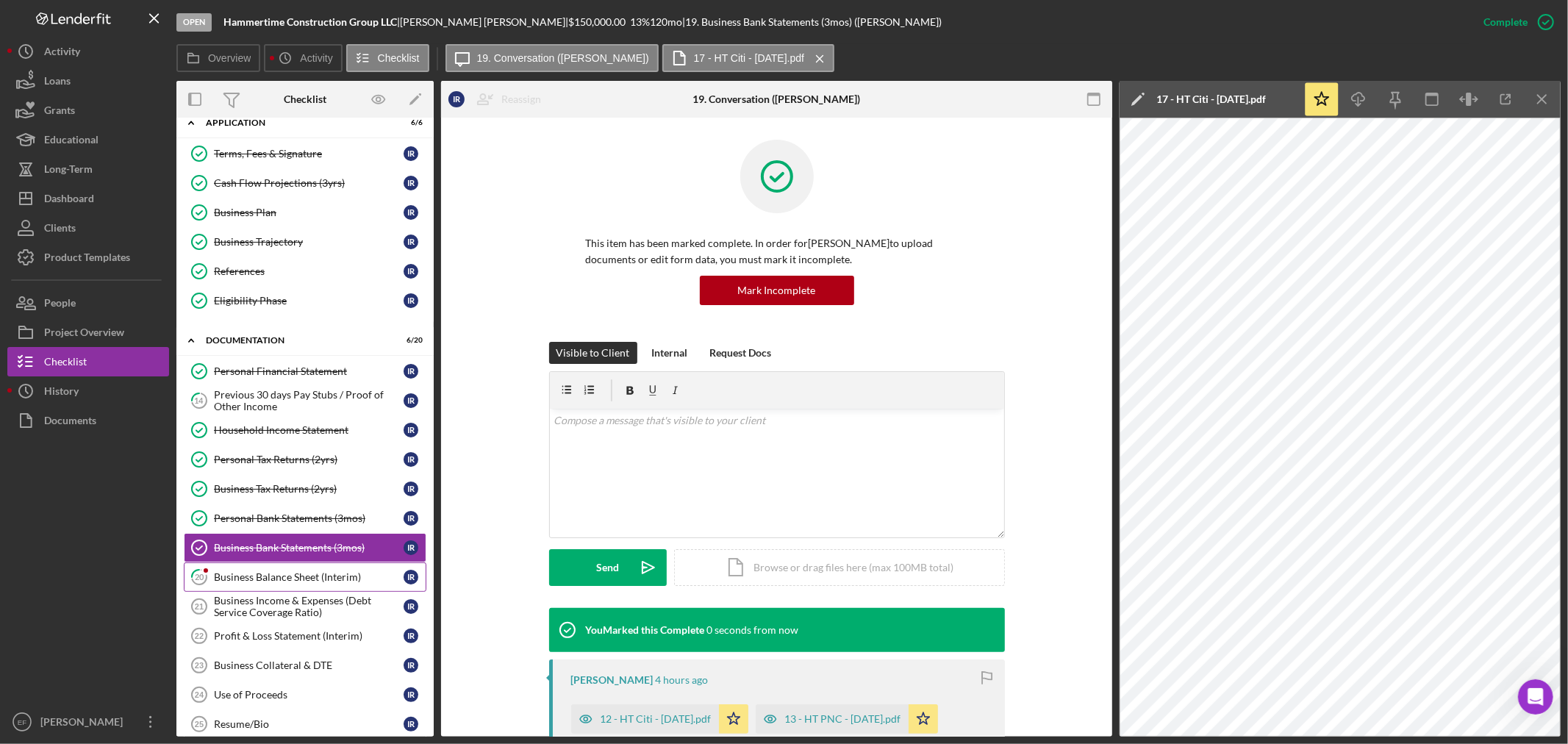
click at [304, 574] on div "Business Balance Sheet (Interim)" at bounding box center [309, 577] width 190 height 12
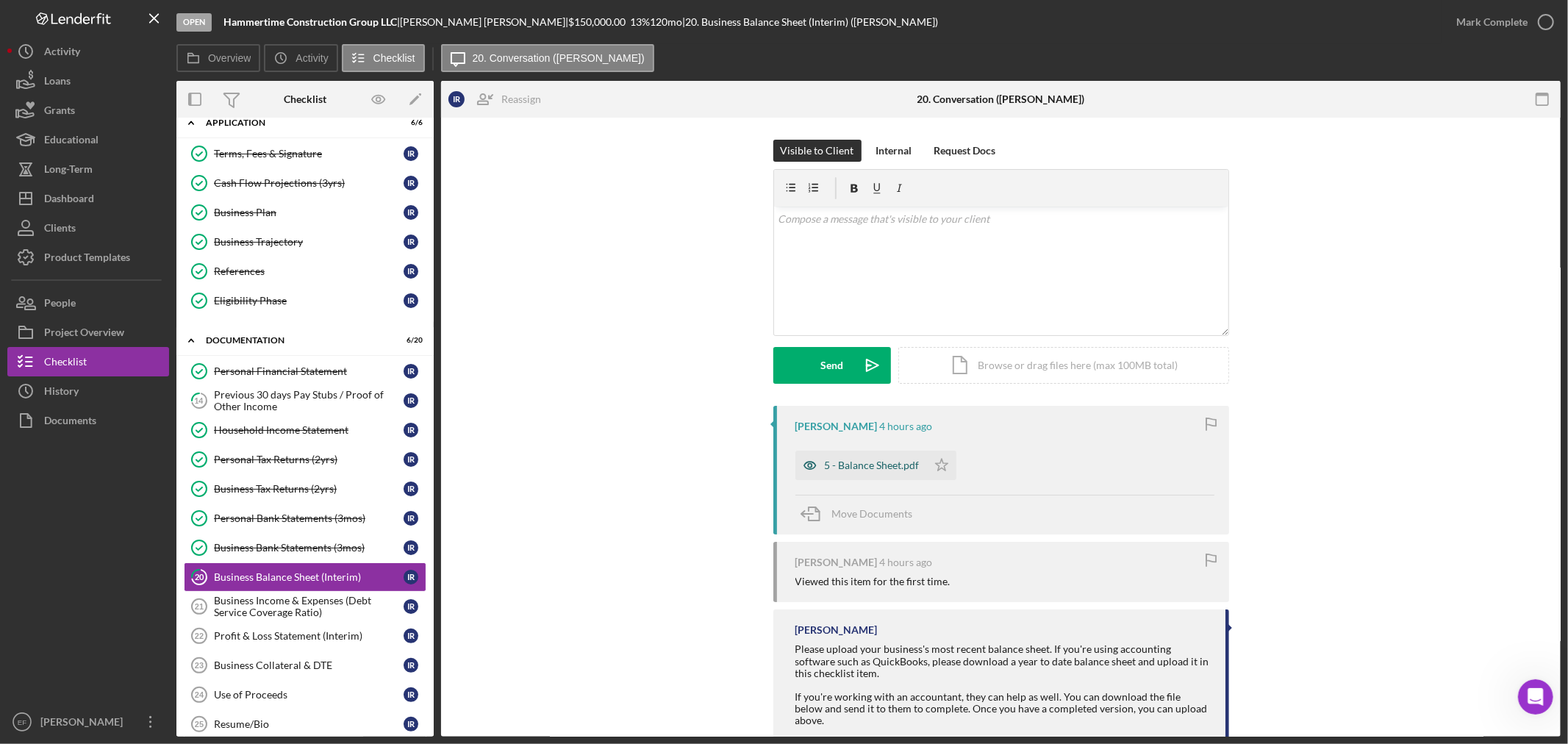
click at [882, 459] on div "5 - Balance Sheet.pdf" at bounding box center [872, 465] width 95 height 12
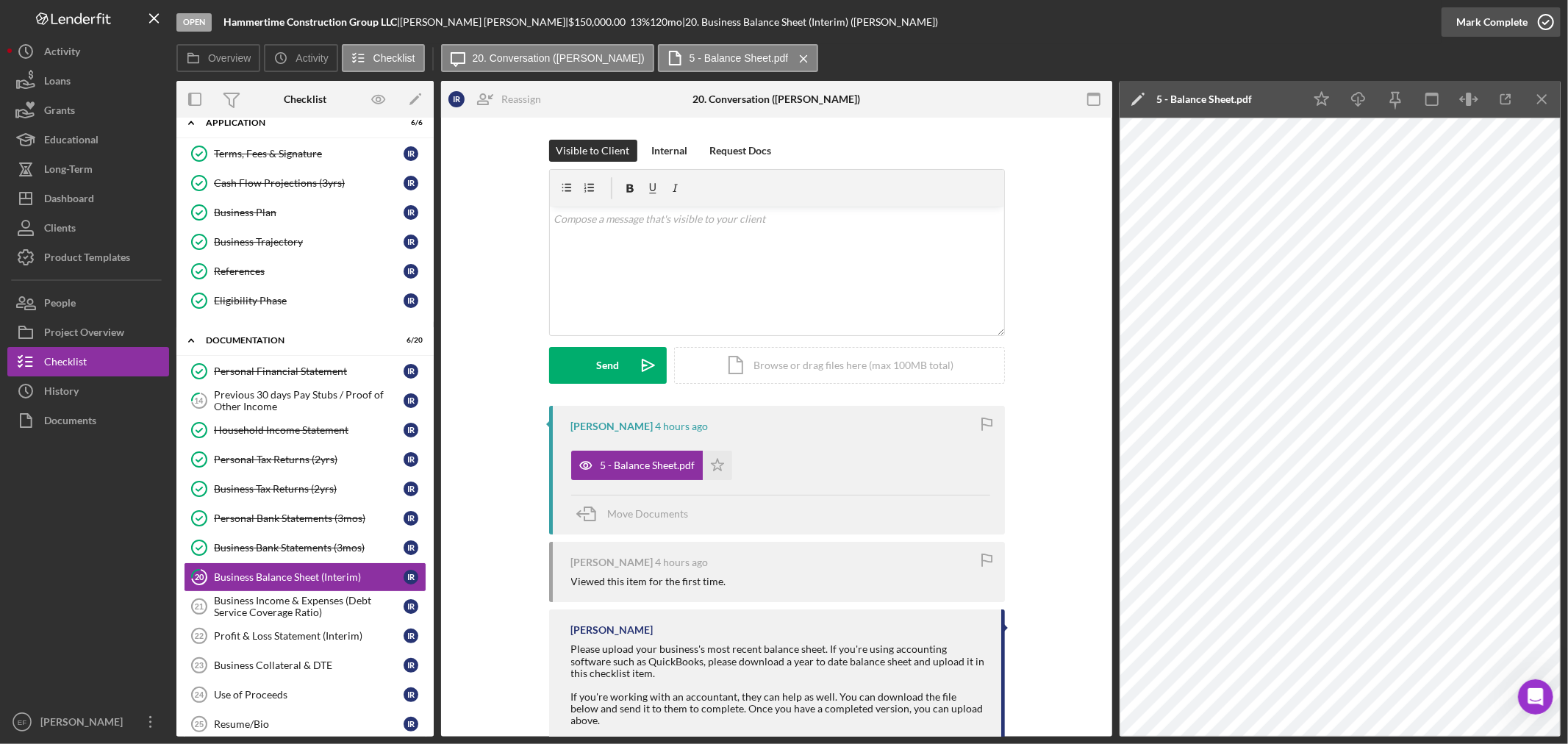
click at [1499, 17] on div "Mark Complete" at bounding box center [1492, 22] width 71 height 30
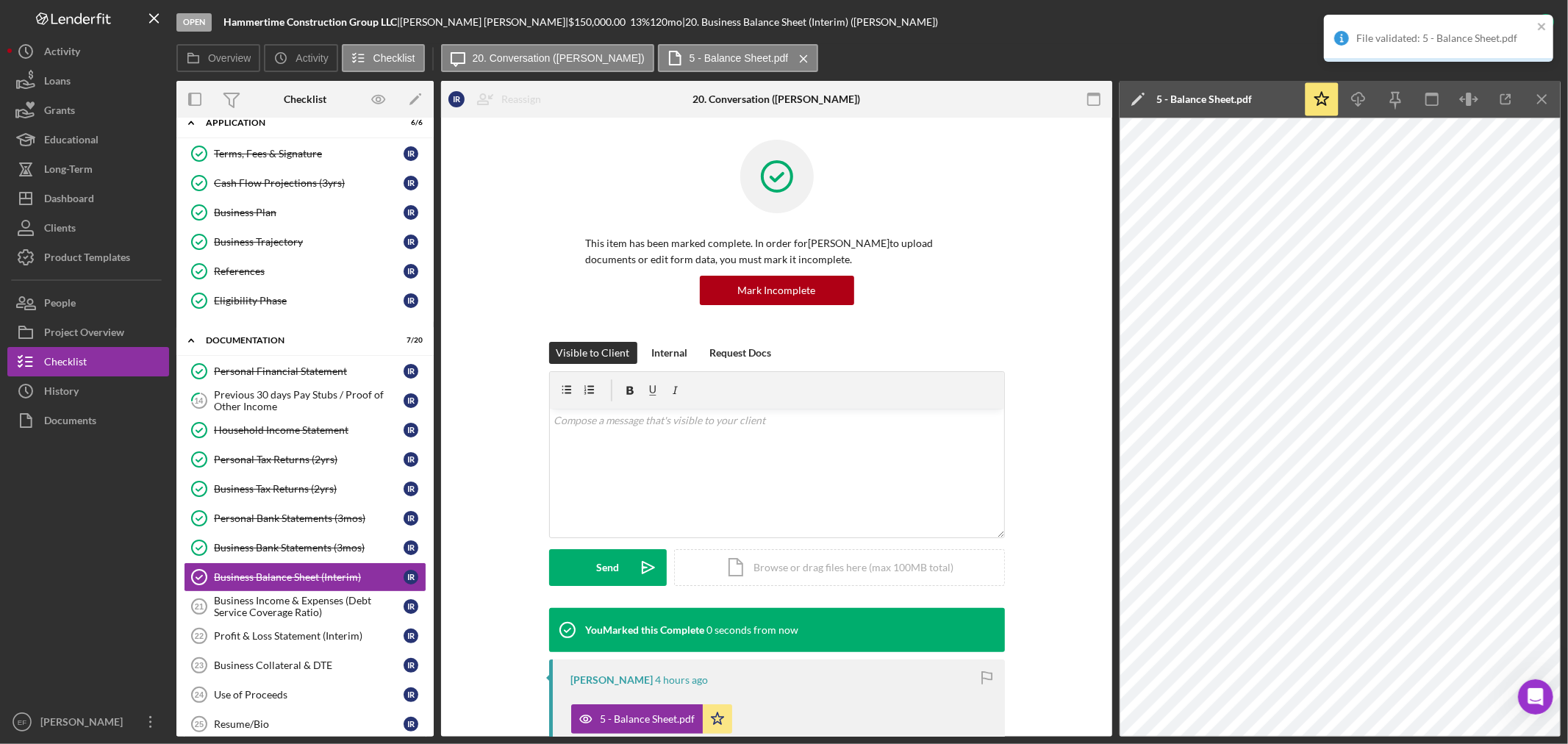
click at [470, 583] on div "Visible to Client Internal Request Docs v Color teal Color pink Remove color Ad…" at bounding box center [776, 475] width 627 height 266
click at [253, 600] on div "Business Income & Expenses (Debt Service Coverage Ratio)" at bounding box center [309, 607] width 190 height 24
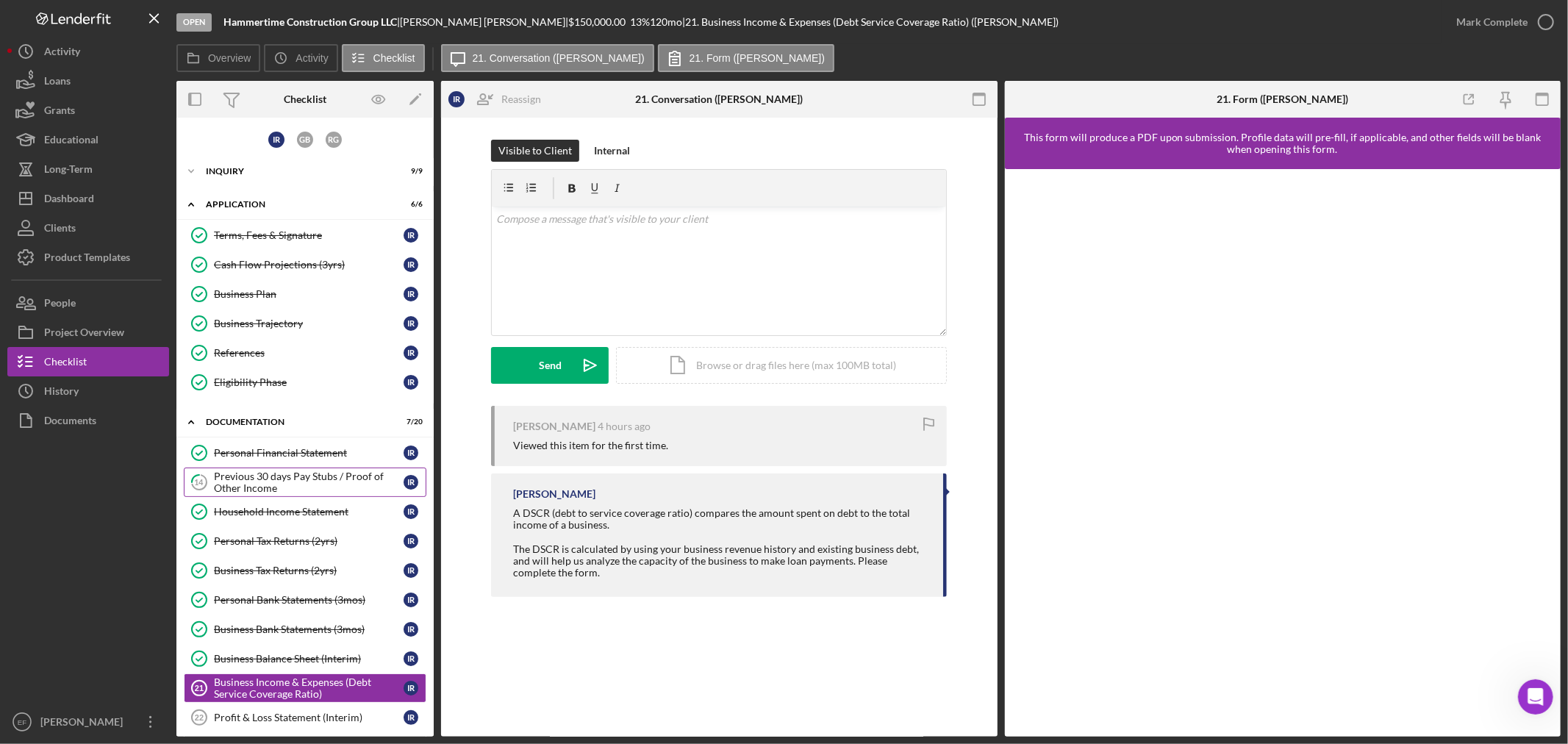
click at [280, 473] on div "Previous 30 days Pay Stubs / Proof of Other Income" at bounding box center [309, 482] width 190 height 24
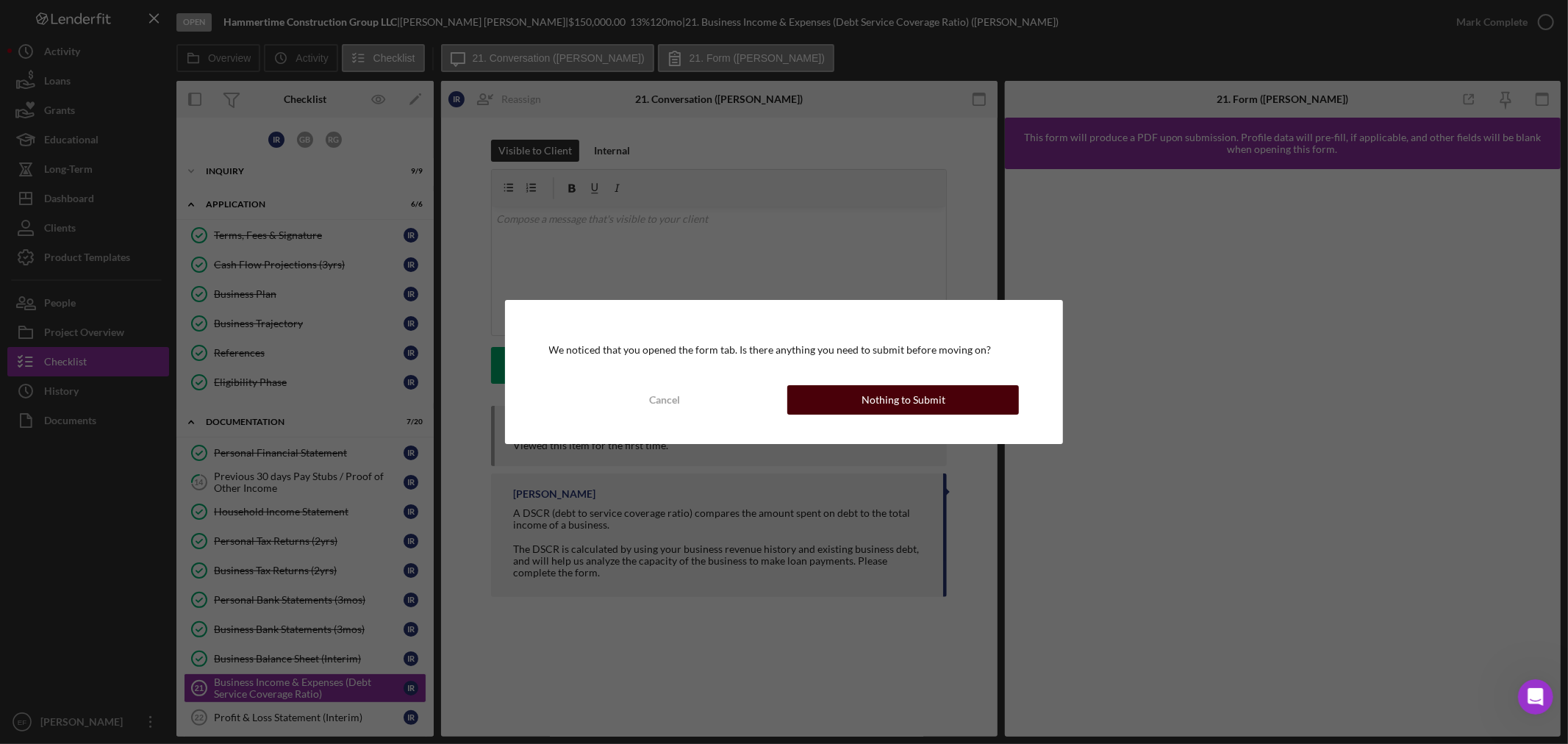
click at [831, 398] on button "Nothing to Submit" at bounding box center [903, 399] width 231 height 30
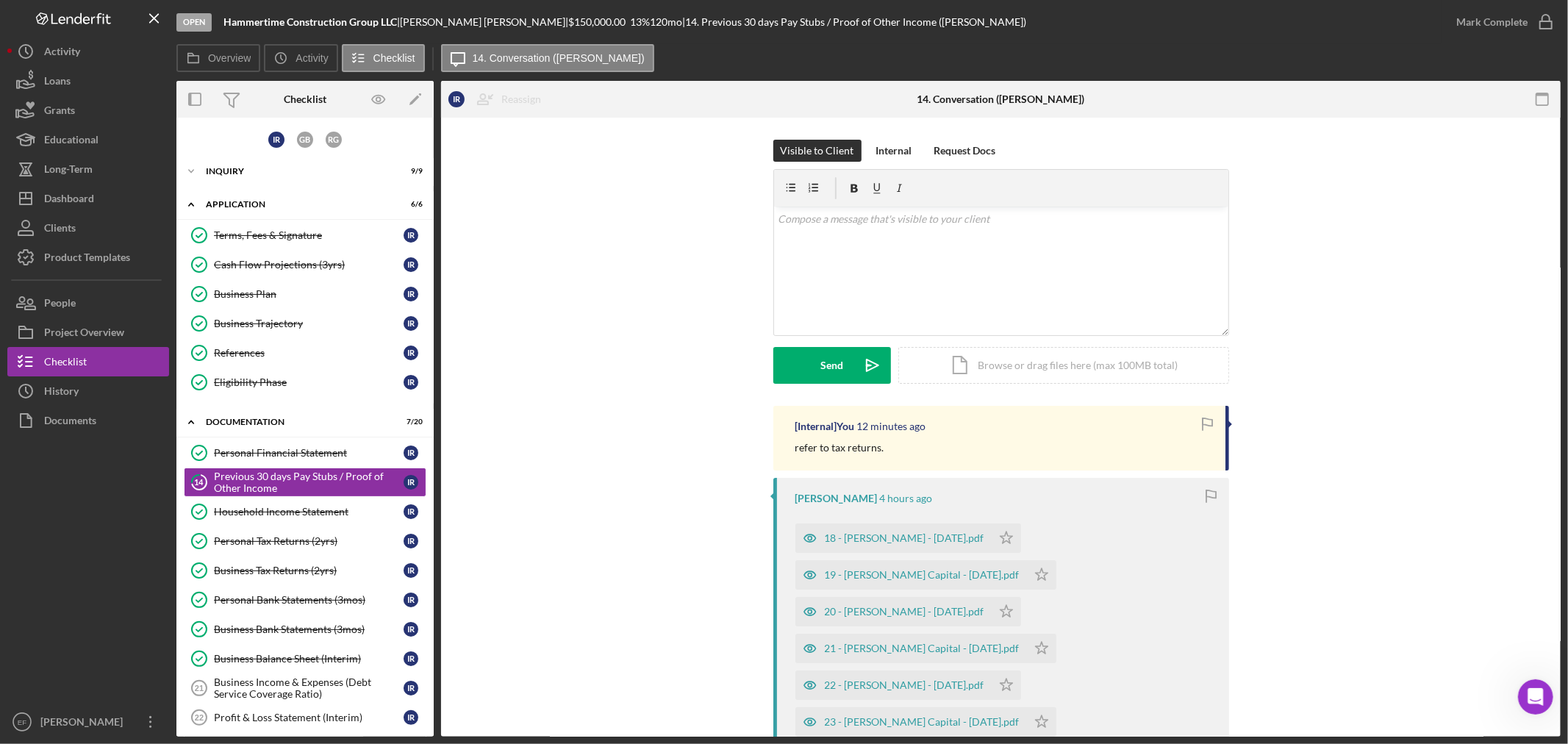
click at [620, 470] on div "[Internal] You 12 minutes ago refer to tax returns. Ismael Reyes 4 hours ago 18…" at bounding box center [1000, 683] width 1076 height 555
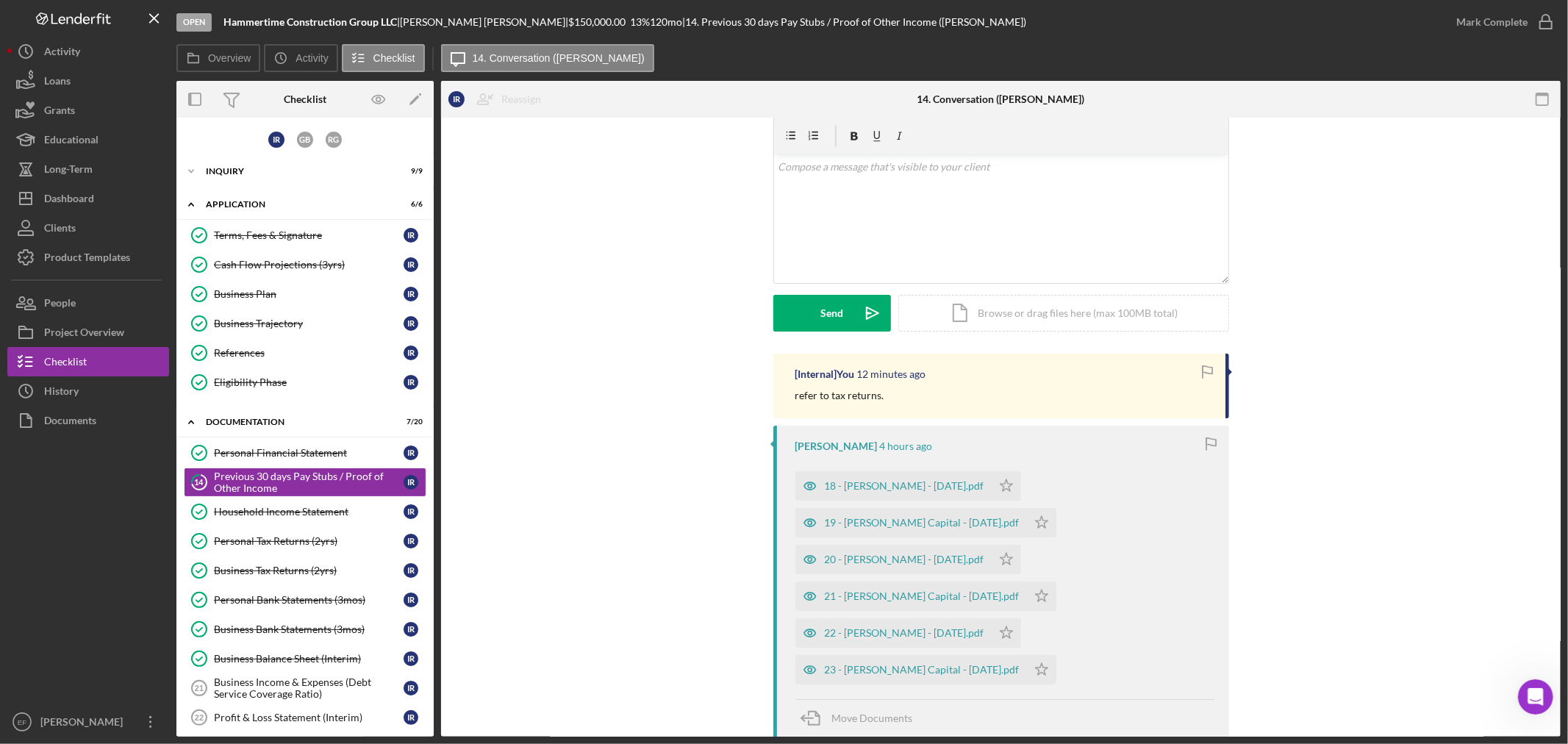
scroll to position [164, 0]
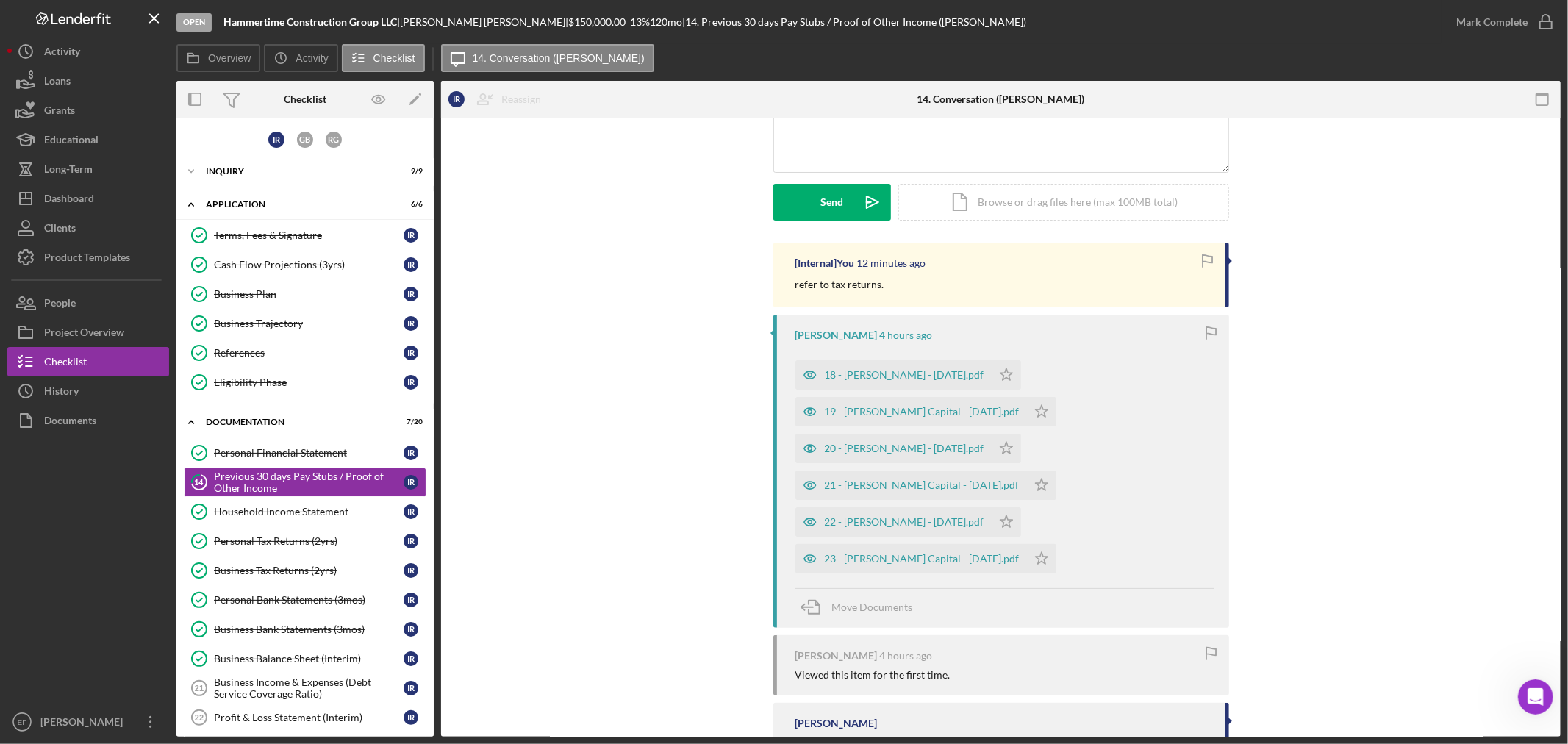
click at [626, 586] on div "[Internal] You 12 minutes ago refer to tax returns. Ismael Reyes 4 hours ago 18…" at bounding box center [1000, 519] width 1076 height 555
click at [710, 516] on div "[Internal] You 12 minutes ago refer to tax returns. Ismael Reyes 4 hours ago 18…" at bounding box center [1000, 519] width 1076 height 555
click at [637, 248] on div "[Internal] You 12 minutes ago refer to tax returns. Ismael Reyes 4 hours ago 18…" at bounding box center [1000, 519] width 1076 height 555
click at [1454, 562] on div "[Internal] You 13 minutes ago refer to tax returns. Ismael Reyes 4 hours ago 18…" at bounding box center [1000, 519] width 1076 height 555
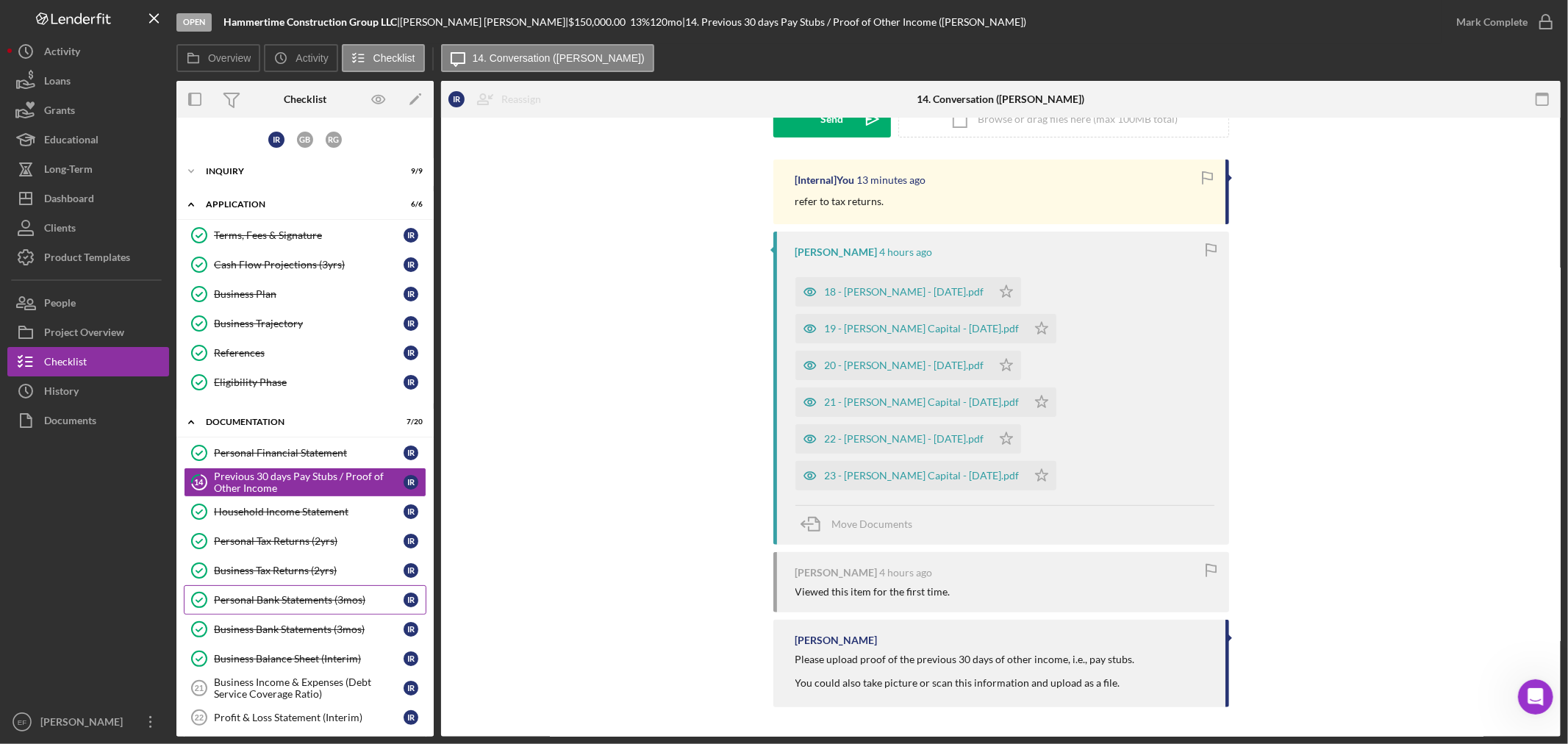
scroll to position [247, 0]
click at [300, 678] on div "Business Income & Expenses (Debt Service Coverage Ratio)" at bounding box center [309, 688] width 190 height 24
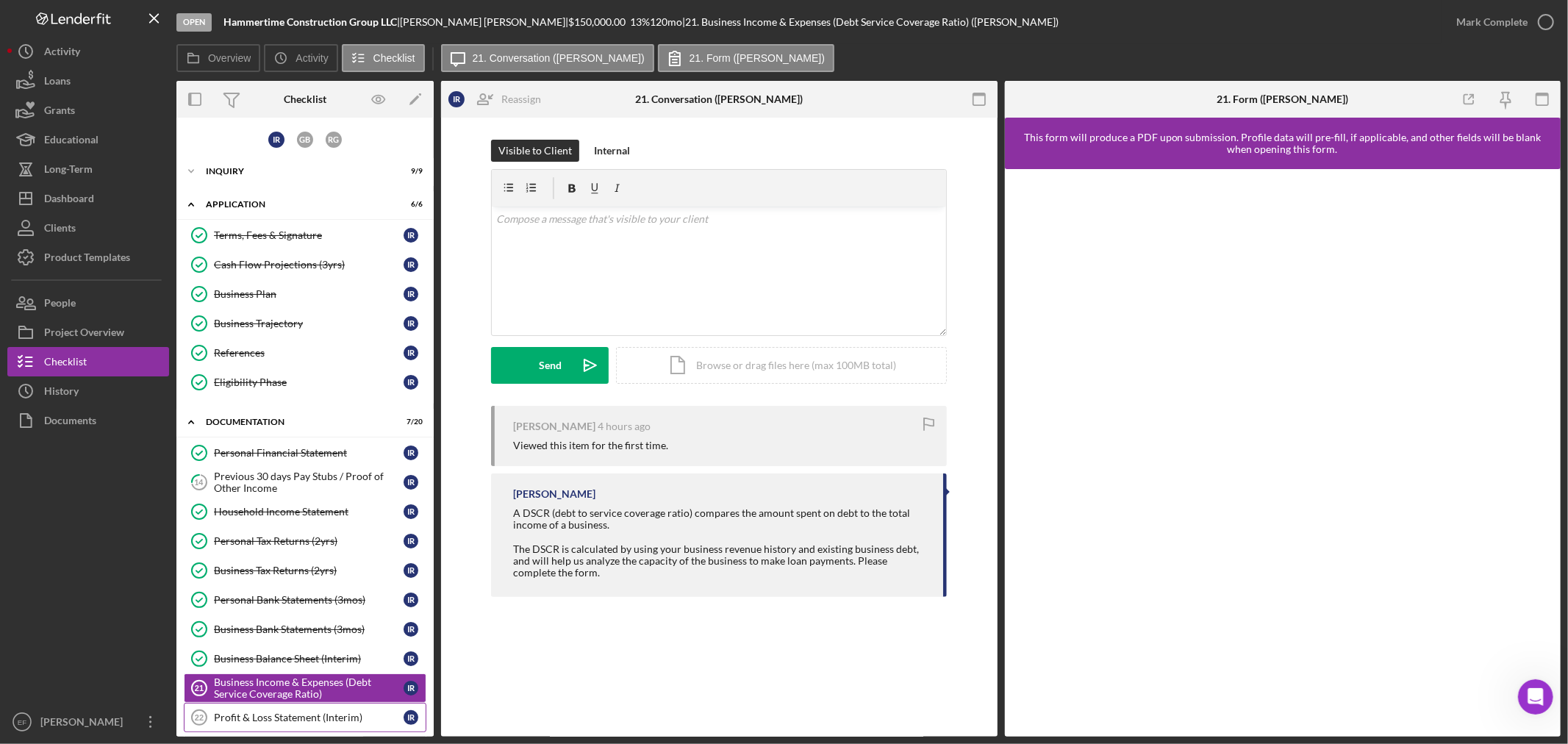
click at [275, 721] on div "Profit & Loss Statement (Interim)" at bounding box center [309, 717] width 190 height 12
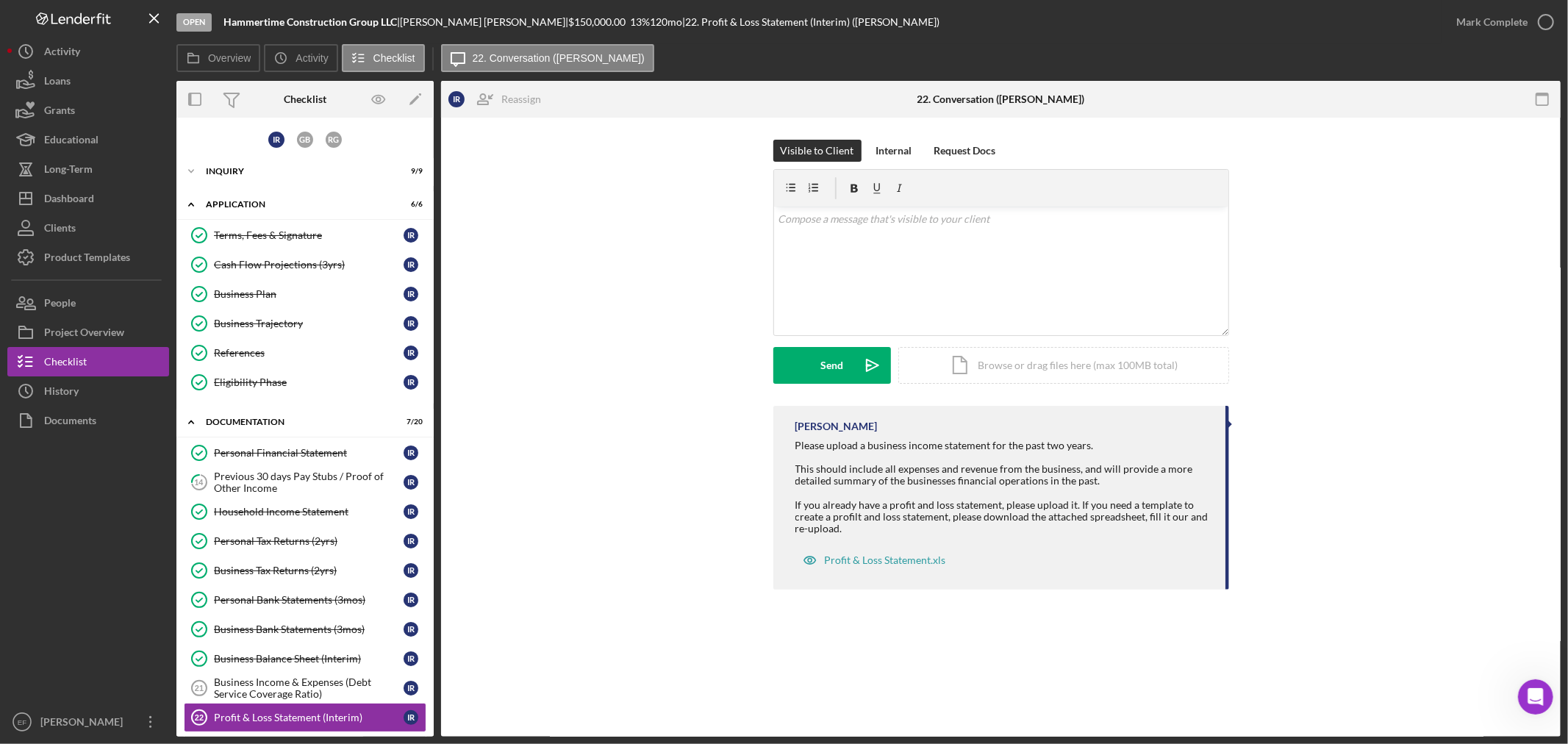
click at [568, 23] on div "$150,000.00" at bounding box center [598, 22] width 62 height 12
click at [729, 500] on div "Erika Fermin Please upload a business income statement for the past two years. …" at bounding box center [1000, 501] width 1076 height 191
click at [1384, 265] on div "Visible to Client Internal Request Docs v Color teal Color pink Remove color Ad…" at bounding box center [1000, 273] width 1076 height 266
click at [88, 335] on div "Project Overview" at bounding box center [84, 334] width 81 height 33
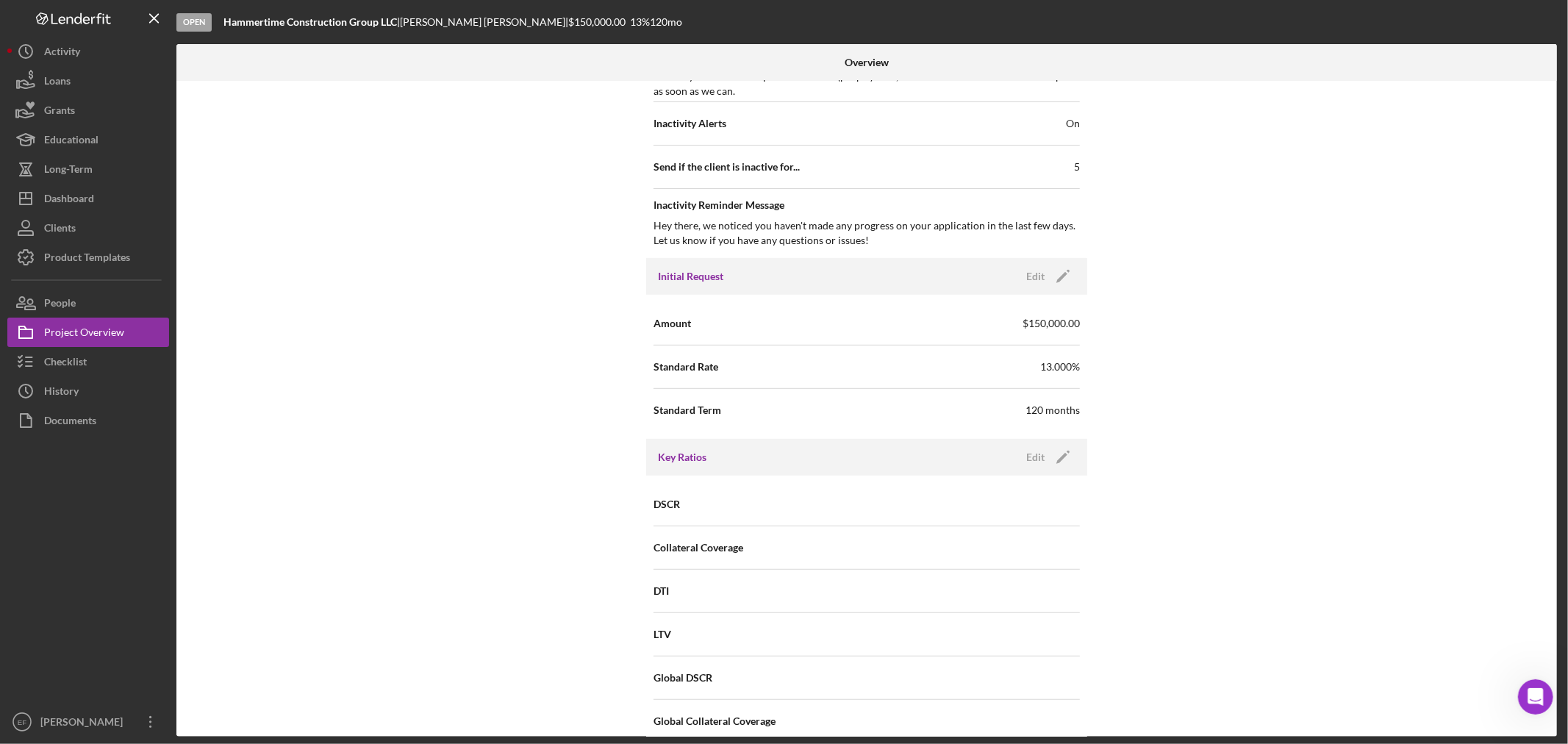
scroll to position [652, 0]
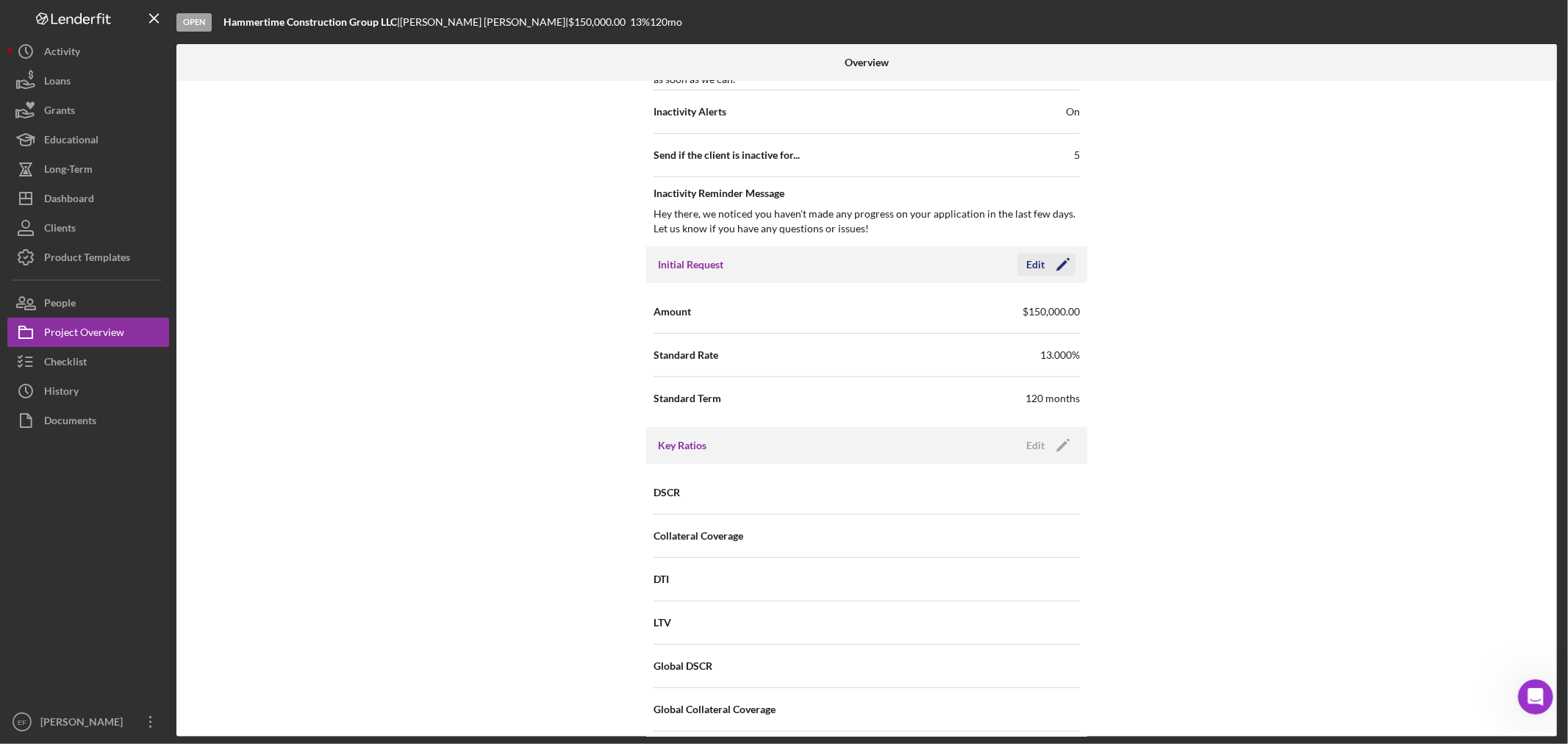
click at [1059, 262] on icon "Icon/Edit" at bounding box center [1062, 264] width 36 height 36
drag, startPoint x: 995, startPoint y: 314, endPoint x: 798, endPoint y: 287, distance: 198.8
click at [798, 287] on div "Amount $150,000 Standard Rate 13.000% Standard Term 120" at bounding box center [866, 355] width 441 height 144
type input "$250,000"
click at [1040, 263] on div "Save" at bounding box center [1050, 264] width 20 height 22
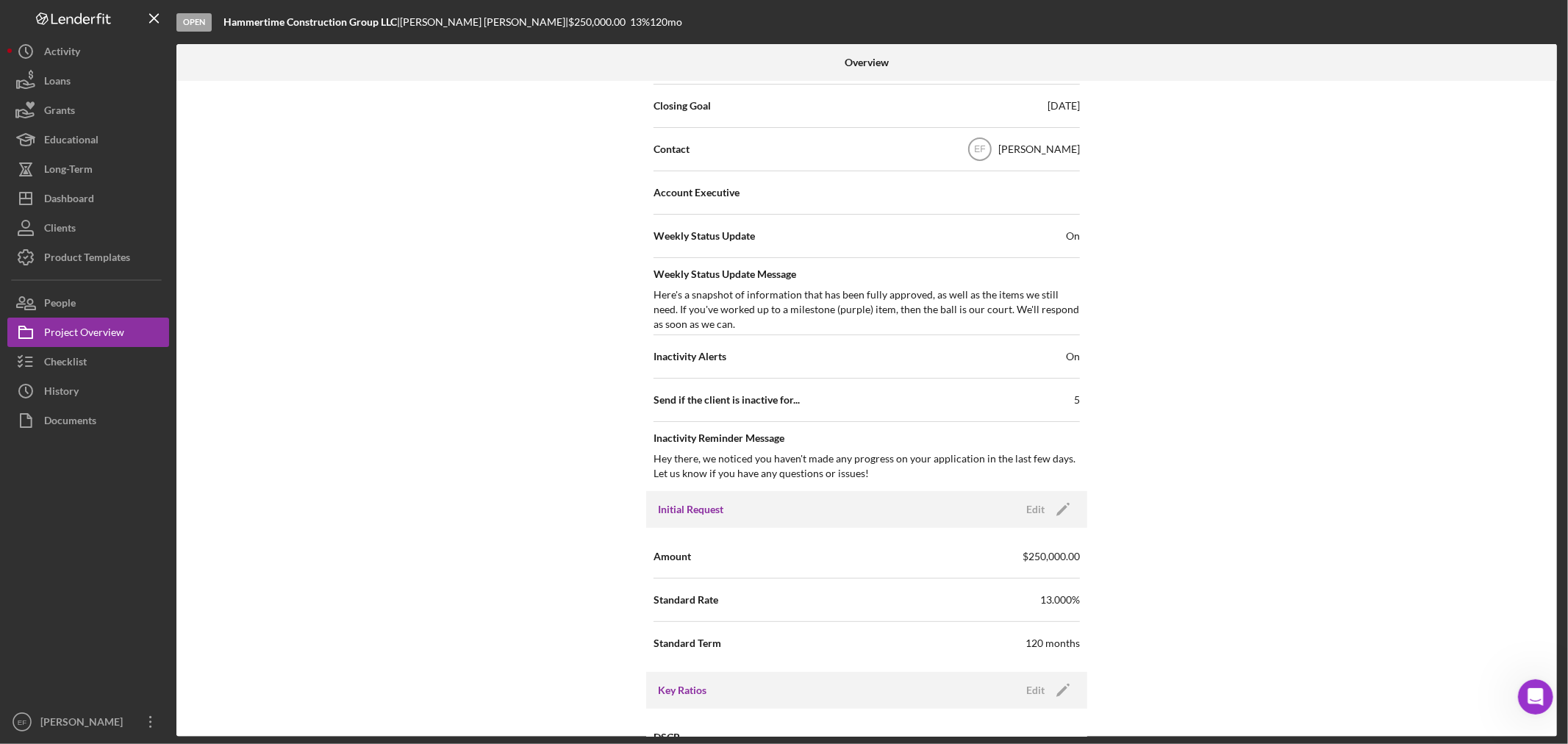
scroll to position [735, 0]
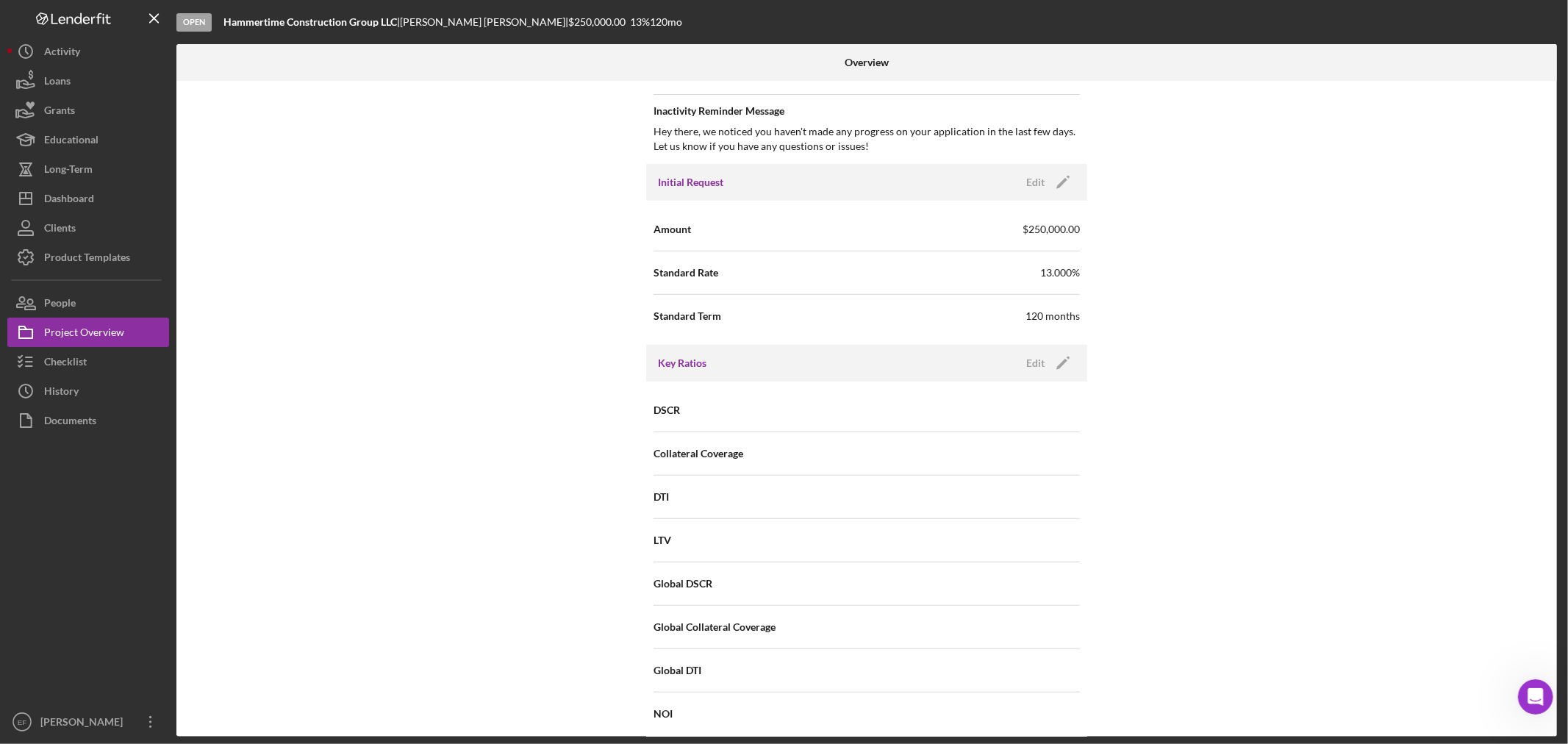
click at [1059, 170] on div "Initial Request Edit Icon/Edit" at bounding box center [866, 181] width 441 height 36
click at [1055, 175] on icon "Icon/Edit" at bounding box center [1062, 181] width 36 height 36
click at [892, 274] on input "13.000%" at bounding box center [972, 272] width 213 height 36
type input "13.500%"
click at [1046, 185] on div "Save" at bounding box center [1050, 182] width 20 height 22
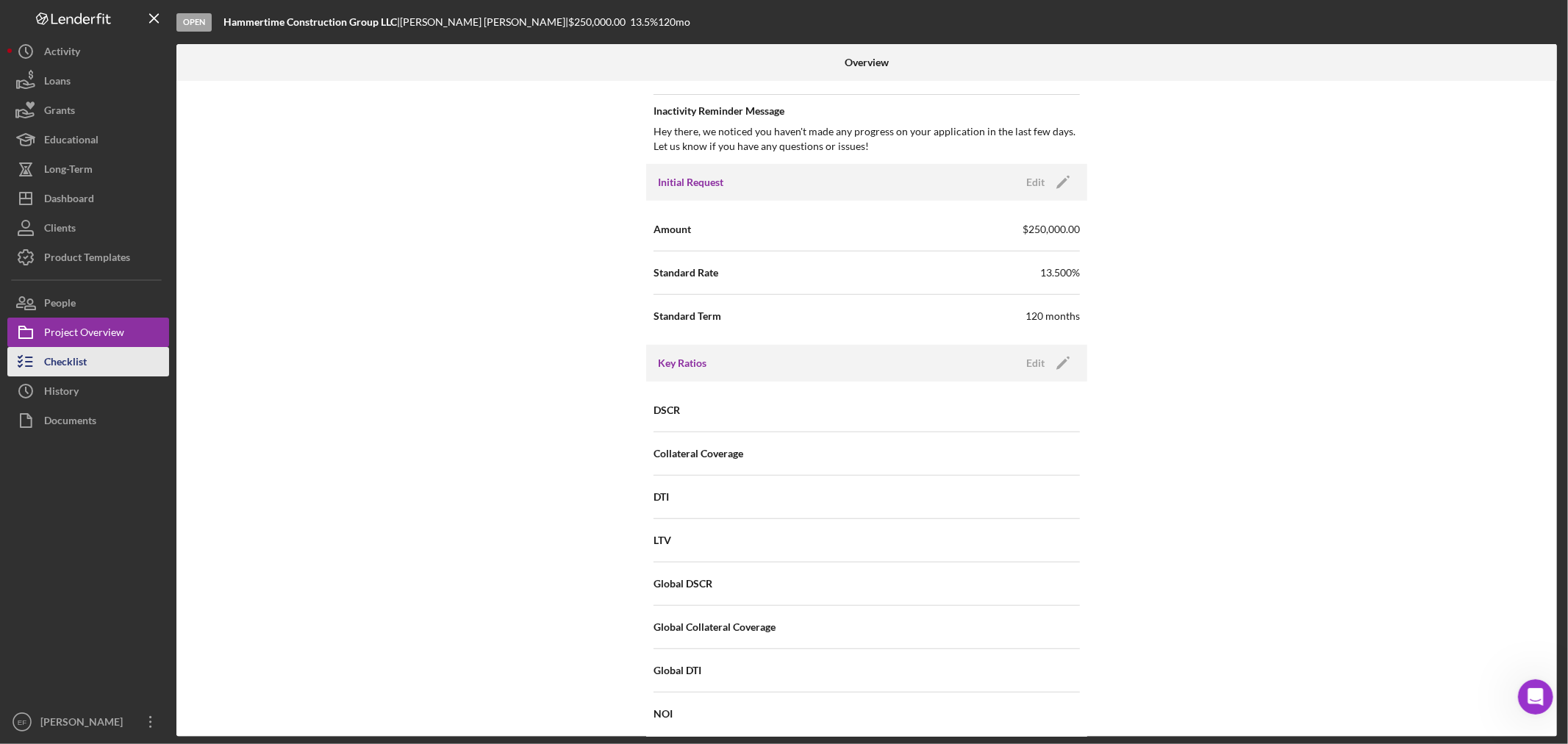
click at [86, 362] on button "Checklist" at bounding box center [88, 361] width 162 height 30
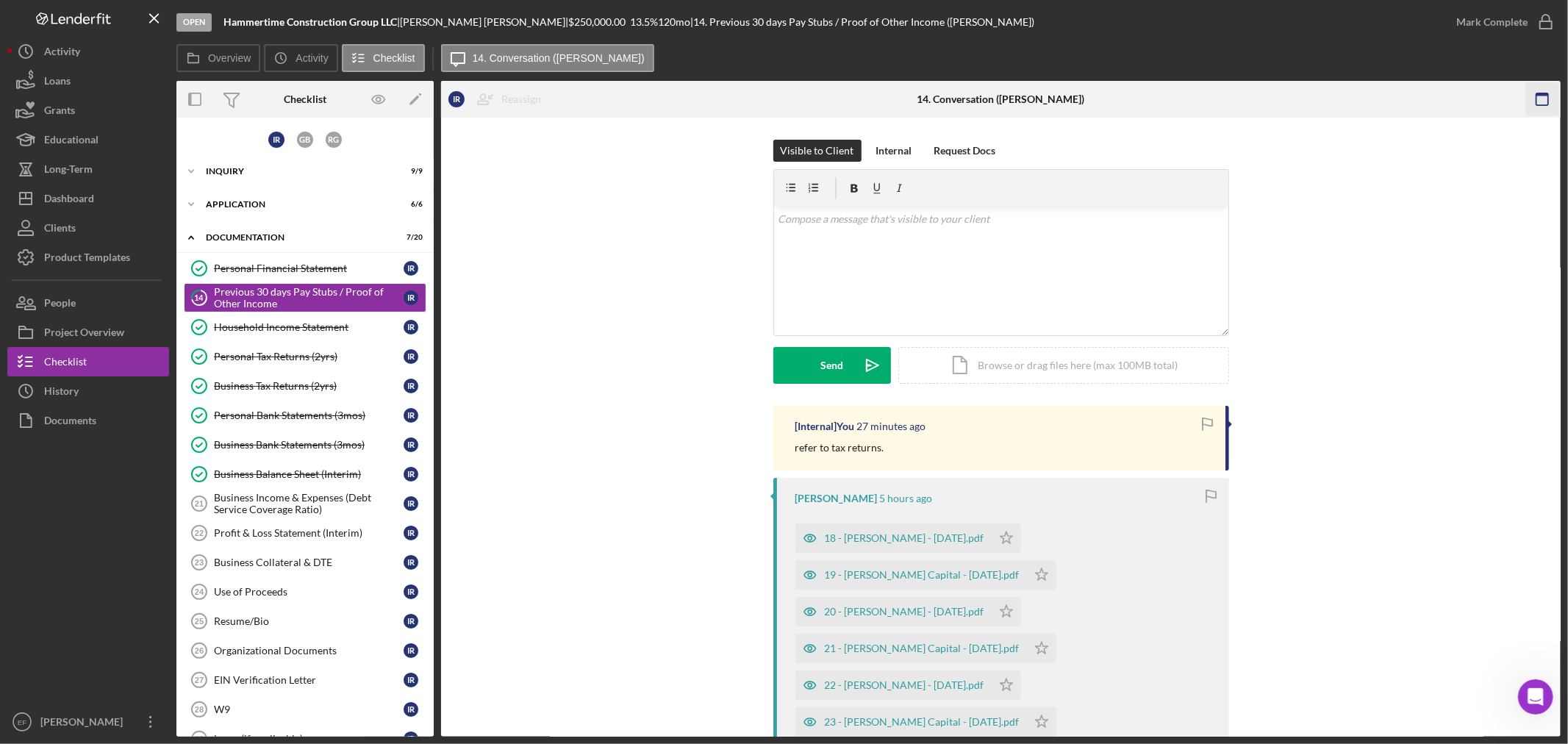
click at [1554, 114] on icon "button" at bounding box center [1542, 99] width 33 height 33
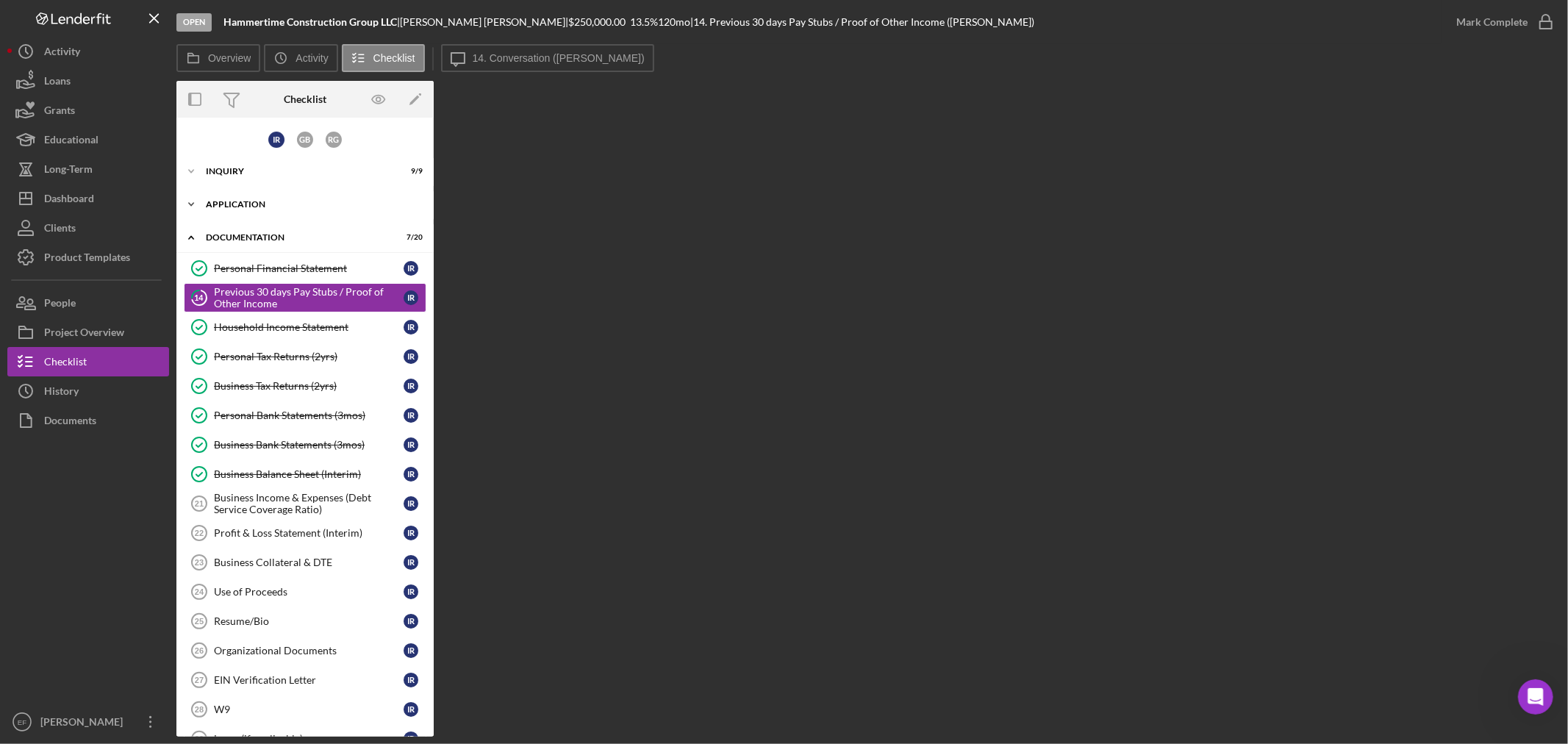
click at [252, 210] on div "Icon/Expander Application 6 / 6" at bounding box center [305, 204] width 258 height 30
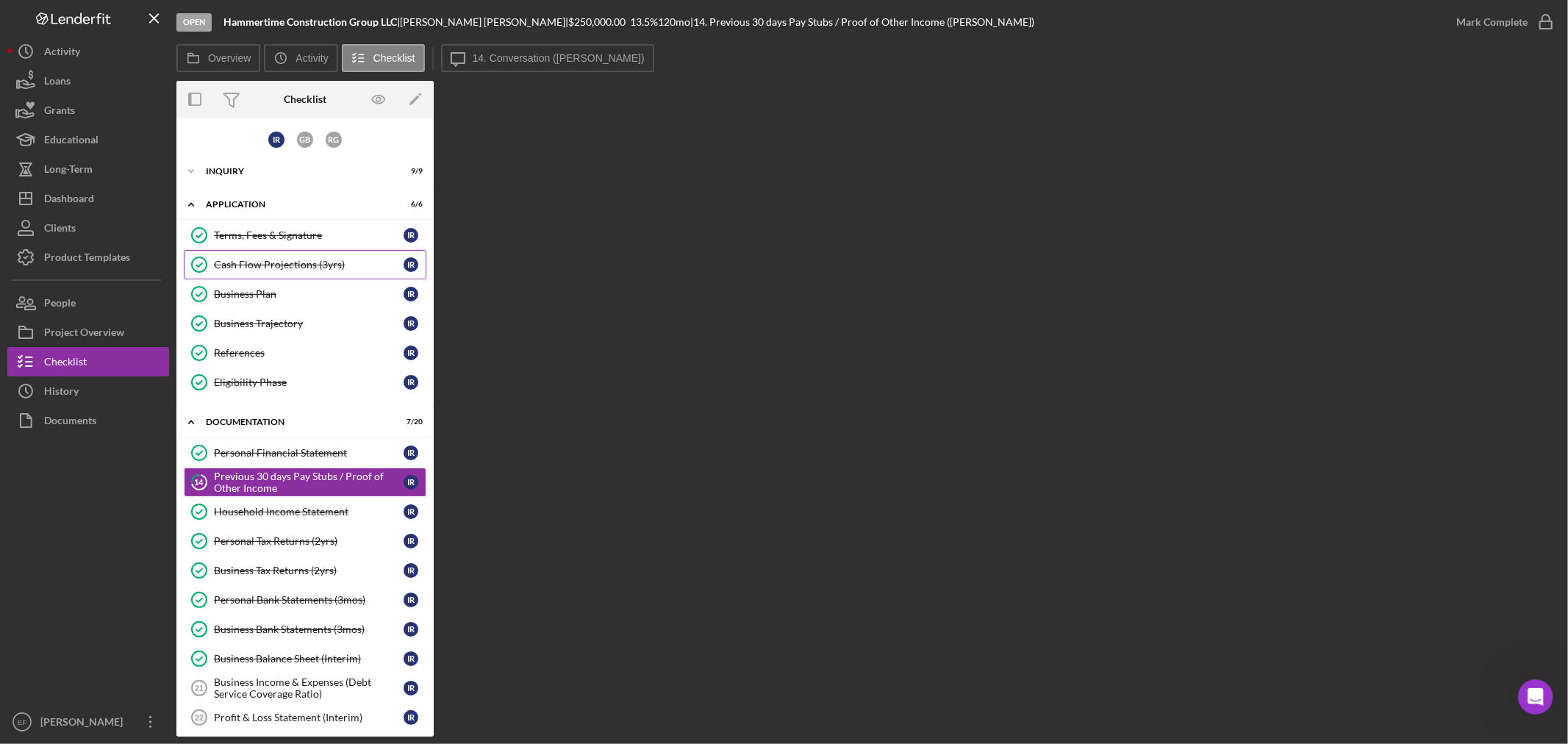
click at [282, 264] on div "Cash Flow Projections (3yrs)" at bounding box center [309, 264] width 190 height 12
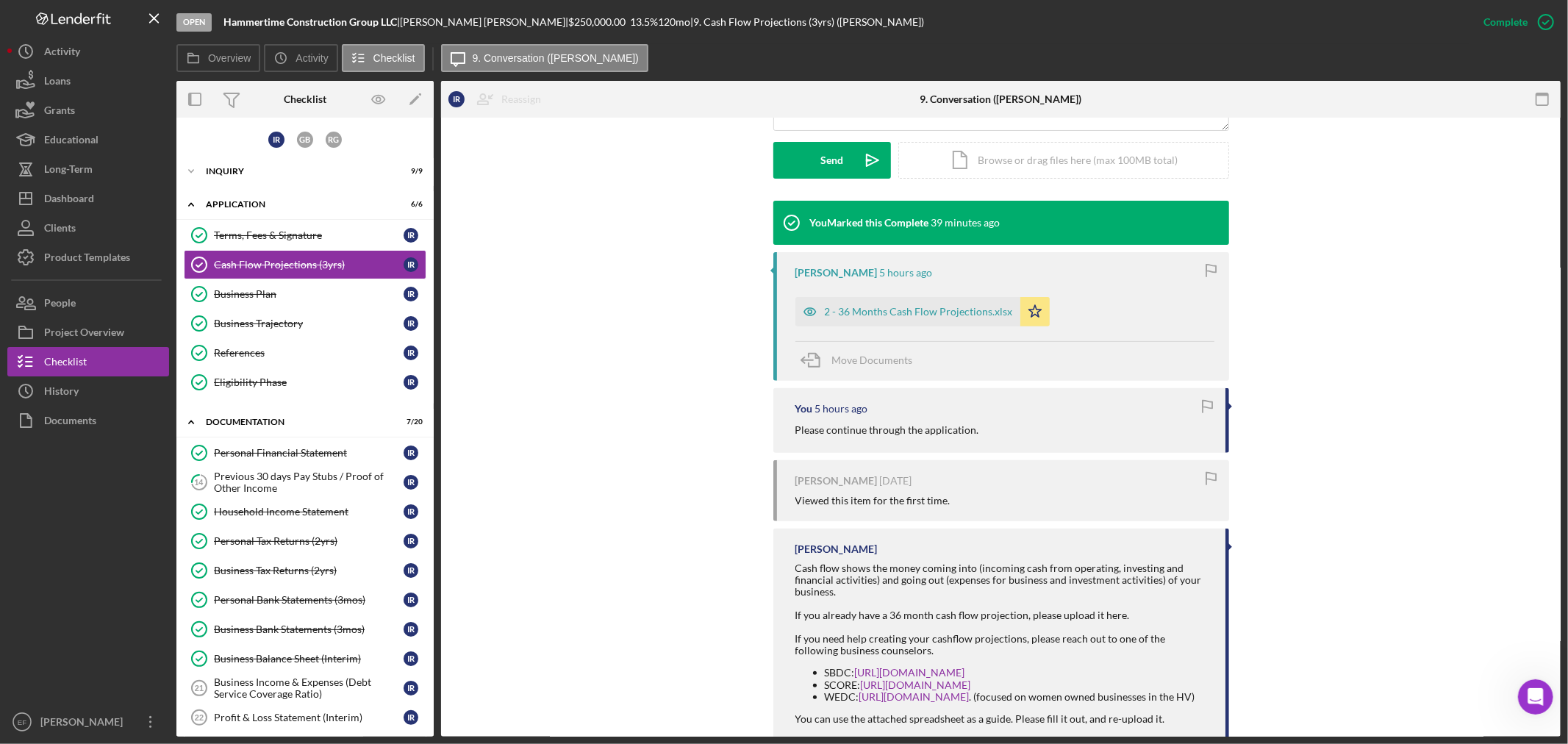
scroll to position [408, 0]
click at [870, 306] on div "2 - 36 Months Cash Flow Projections.xlsx" at bounding box center [919, 311] width 188 height 12
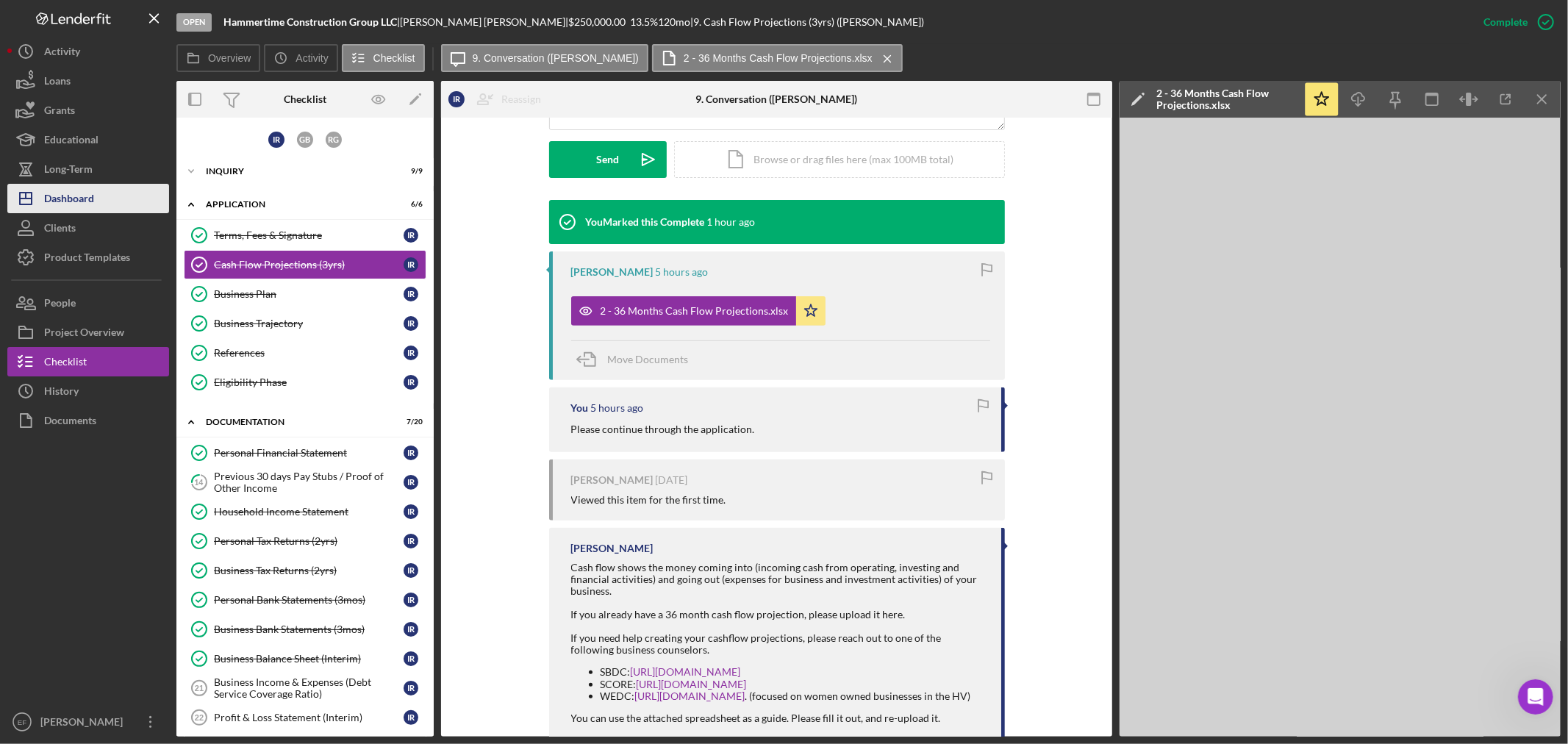
click at [75, 197] on div "Dashboard" at bounding box center [69, 200] width 50 height 33
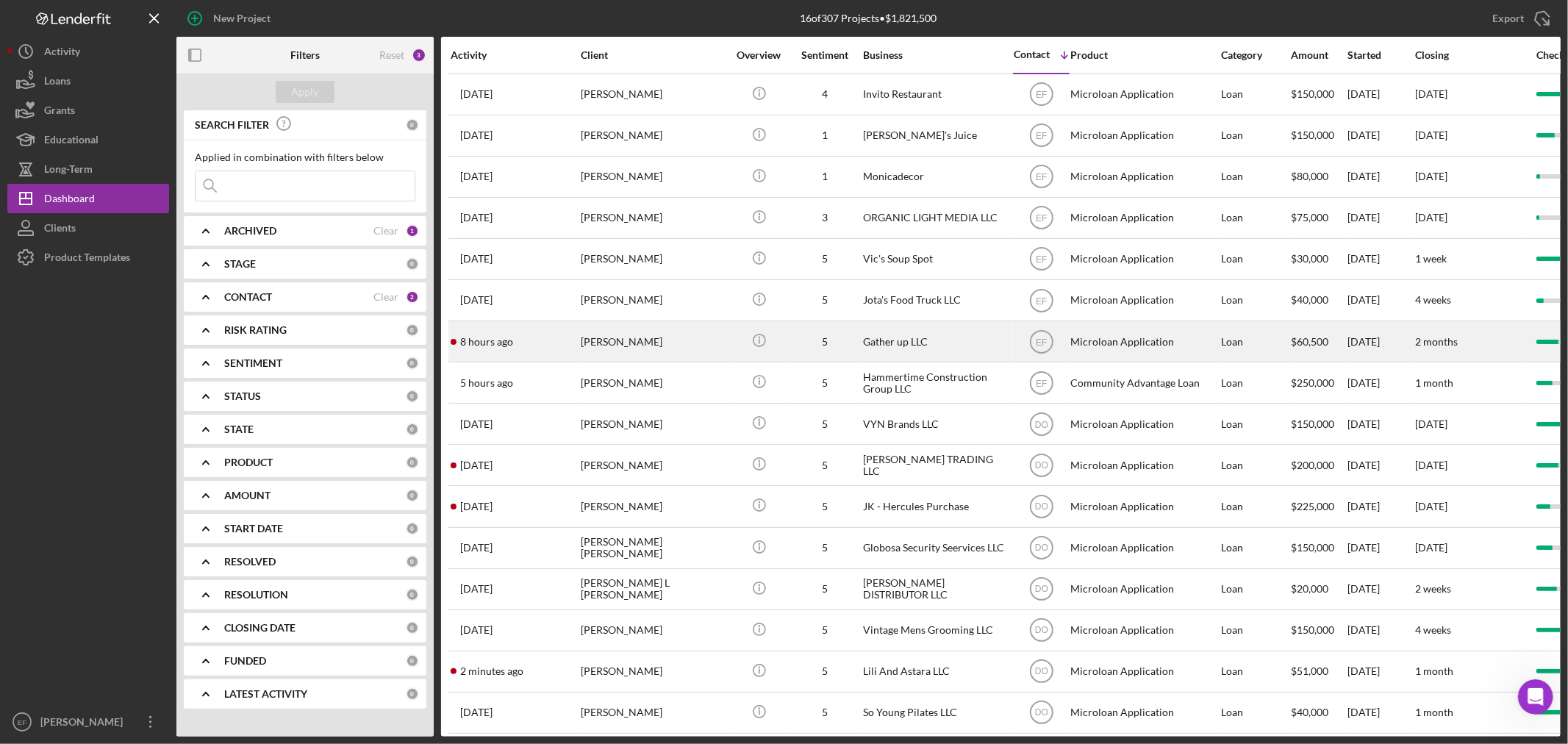
click at [614, 351] on div "Amy Burtis" at bounding box center [653, 341] width 147 height 39
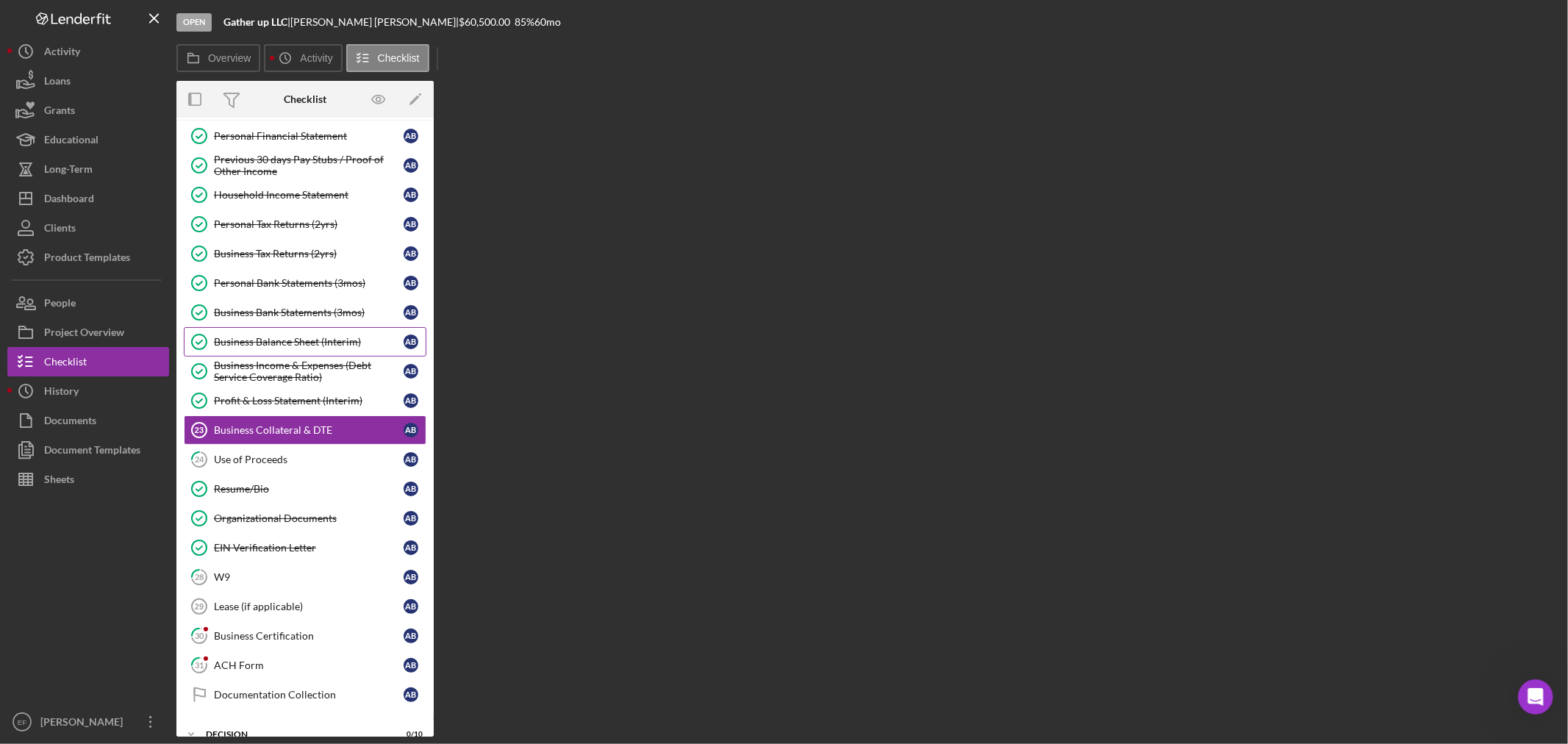
scroll to position [104, 0]
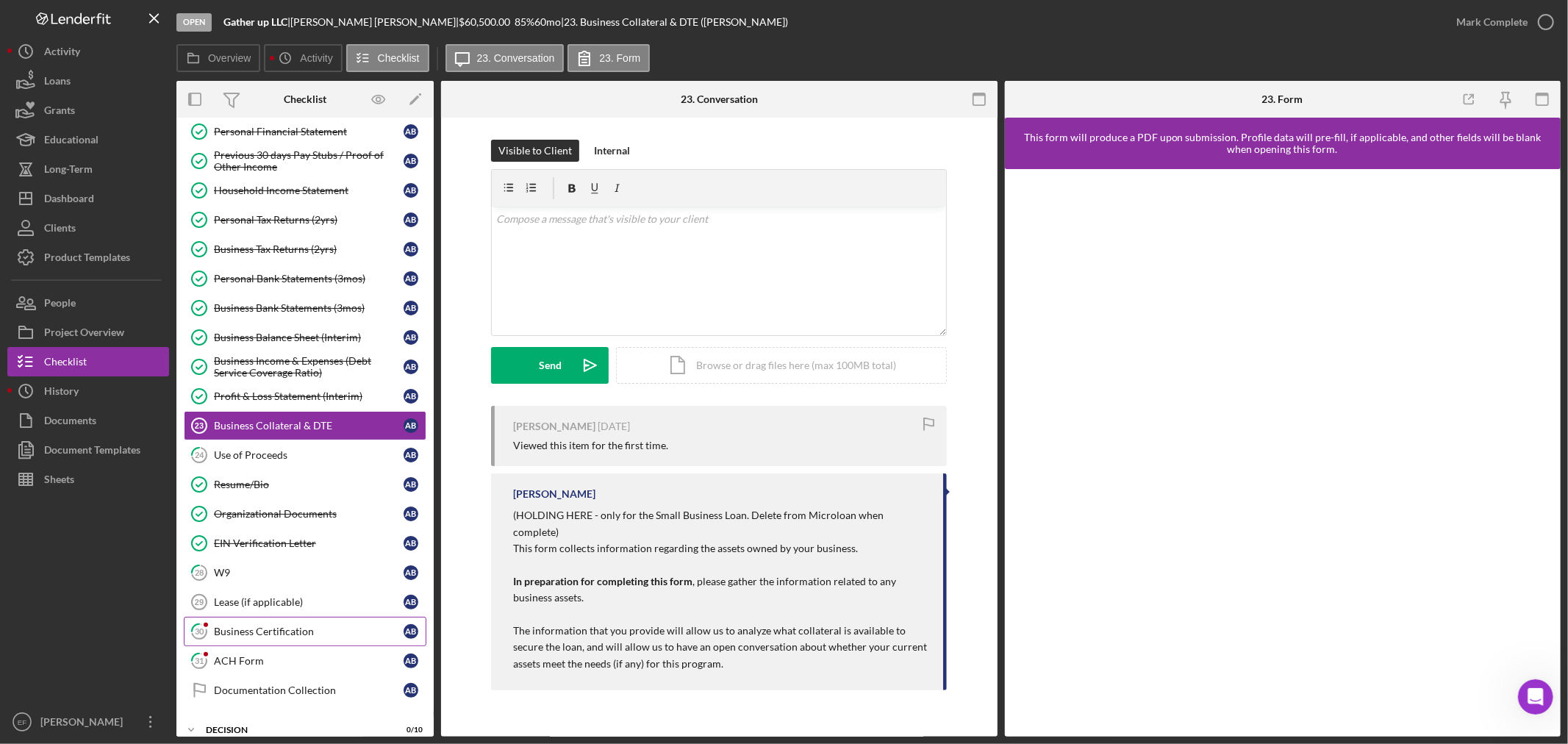
click at [246, 634] on div "Business Certification" at bounding box center [309, 631] width 190 height 12
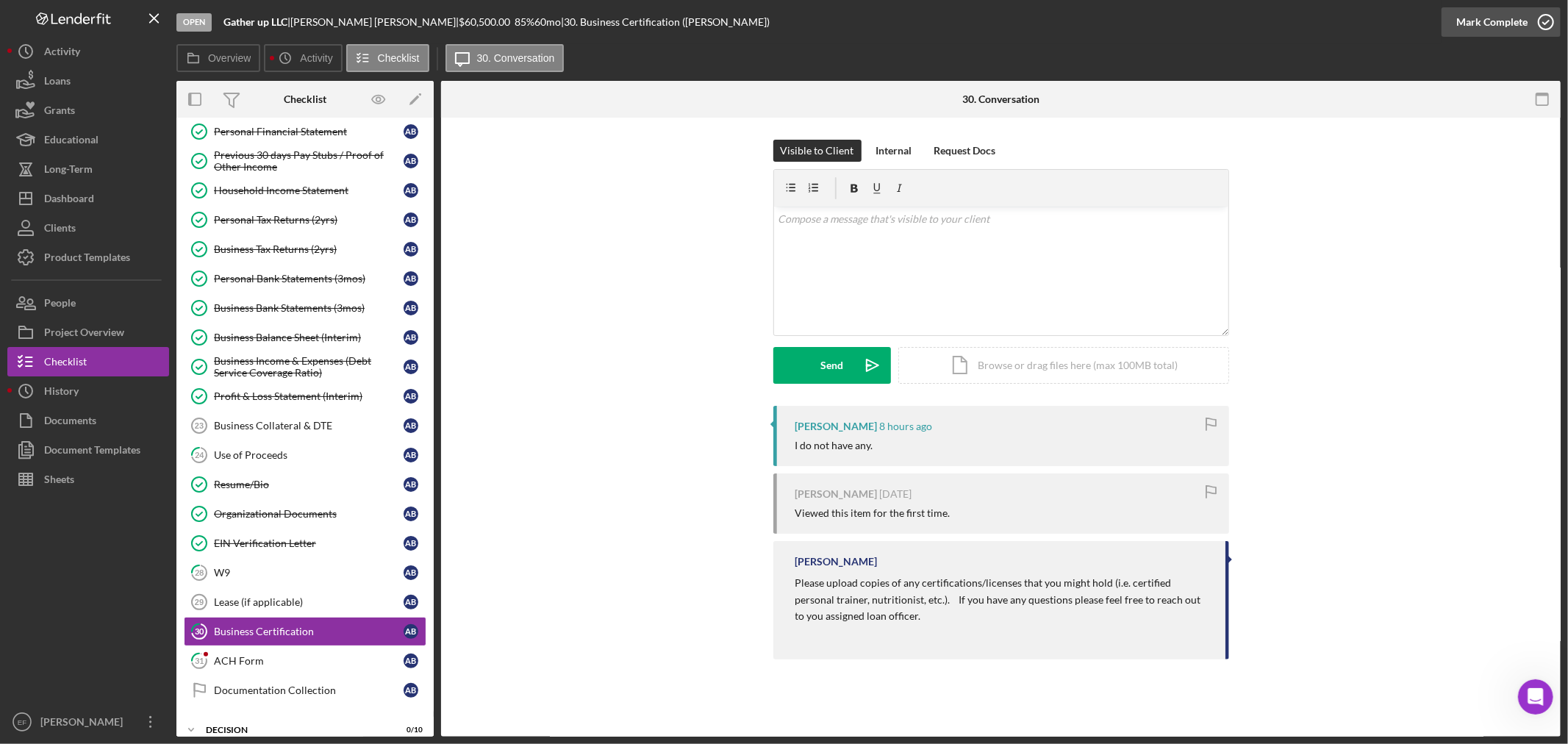
click at [1487, 26] on div "Mark Complete" at bounding box center [1492, 22] width 71 height 30
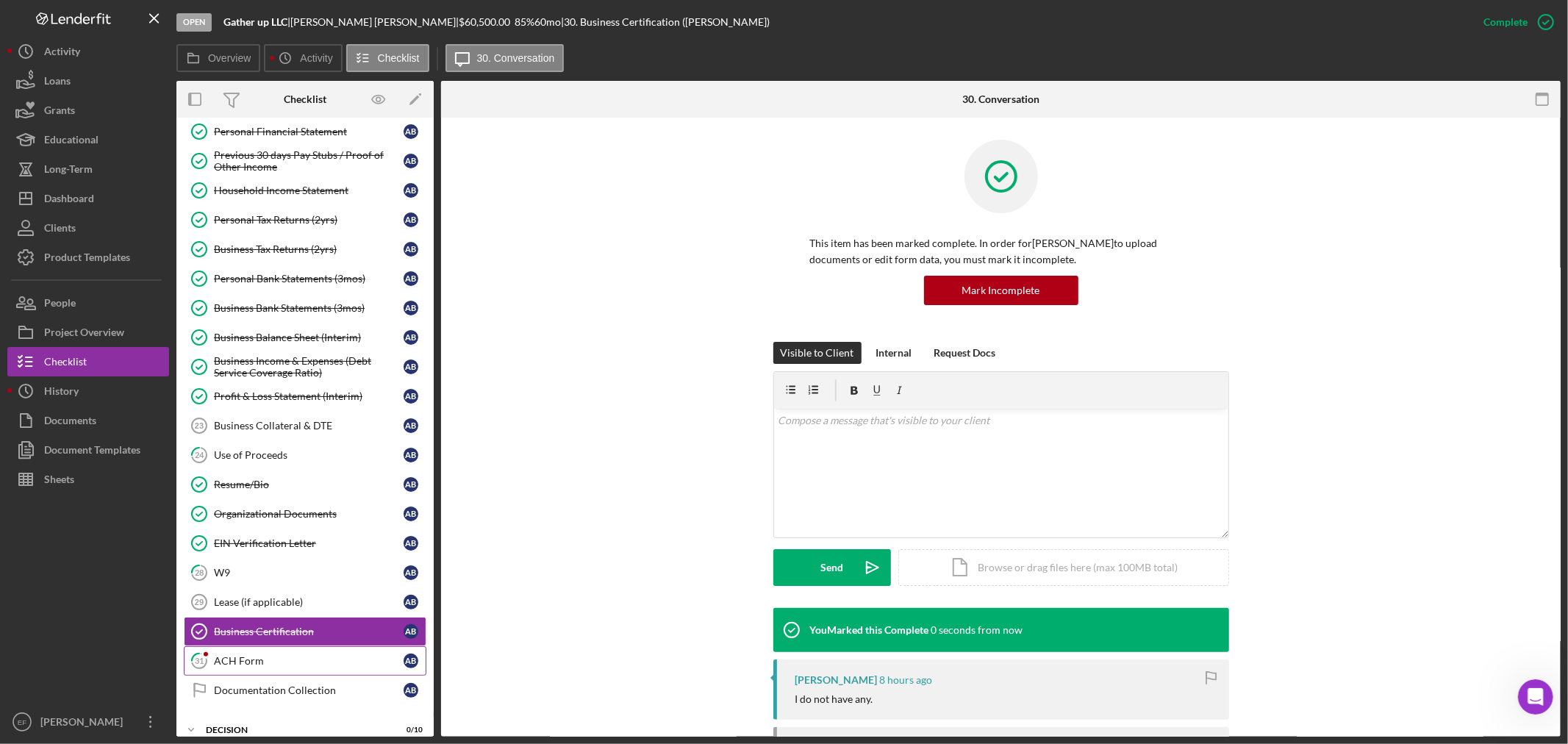
click at [288, 658] on div "ACH Form" at bounding box center [309, 661] width 190 height 12
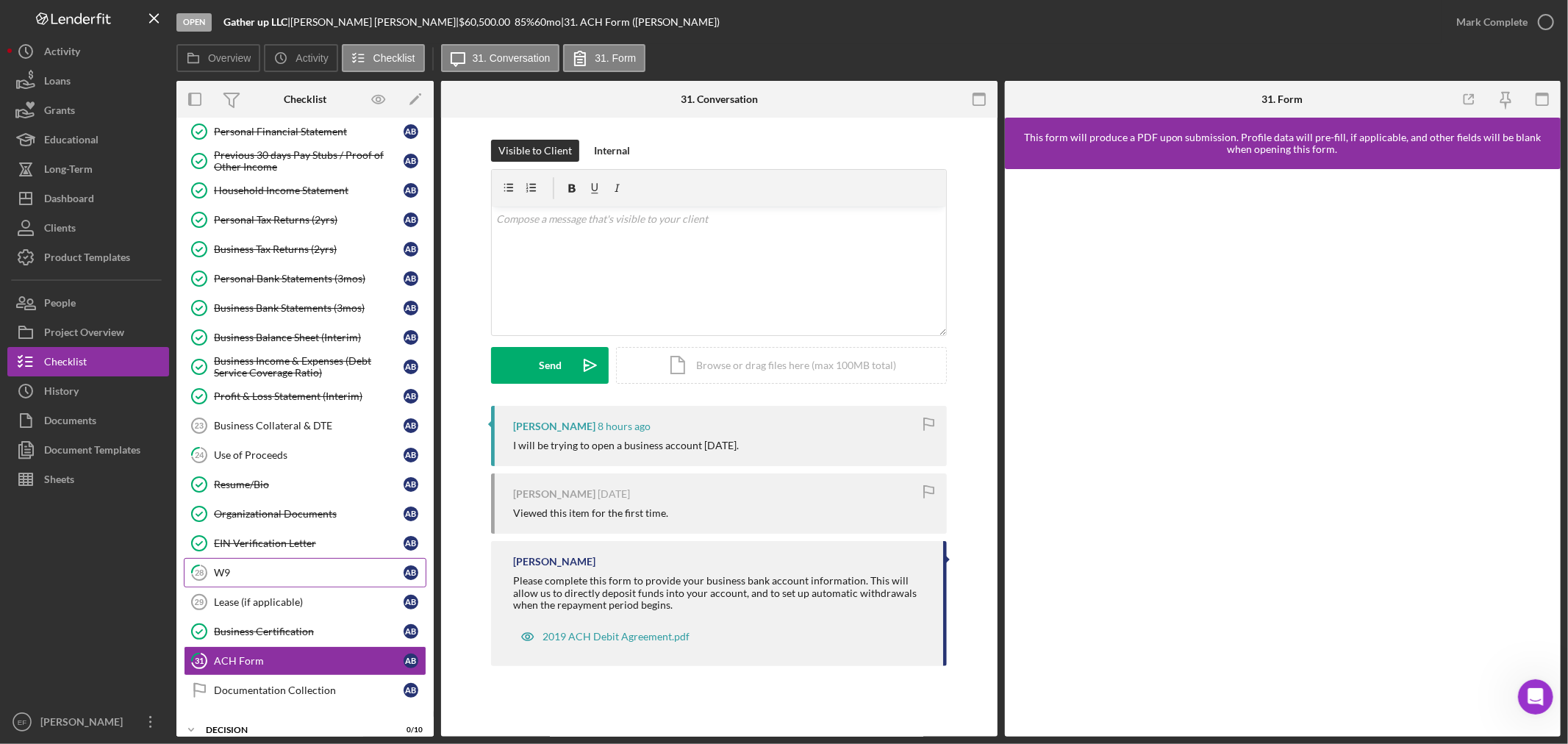
click at [250, 578] on div "W9" at bounding box center [309, 573] width 190 height 12
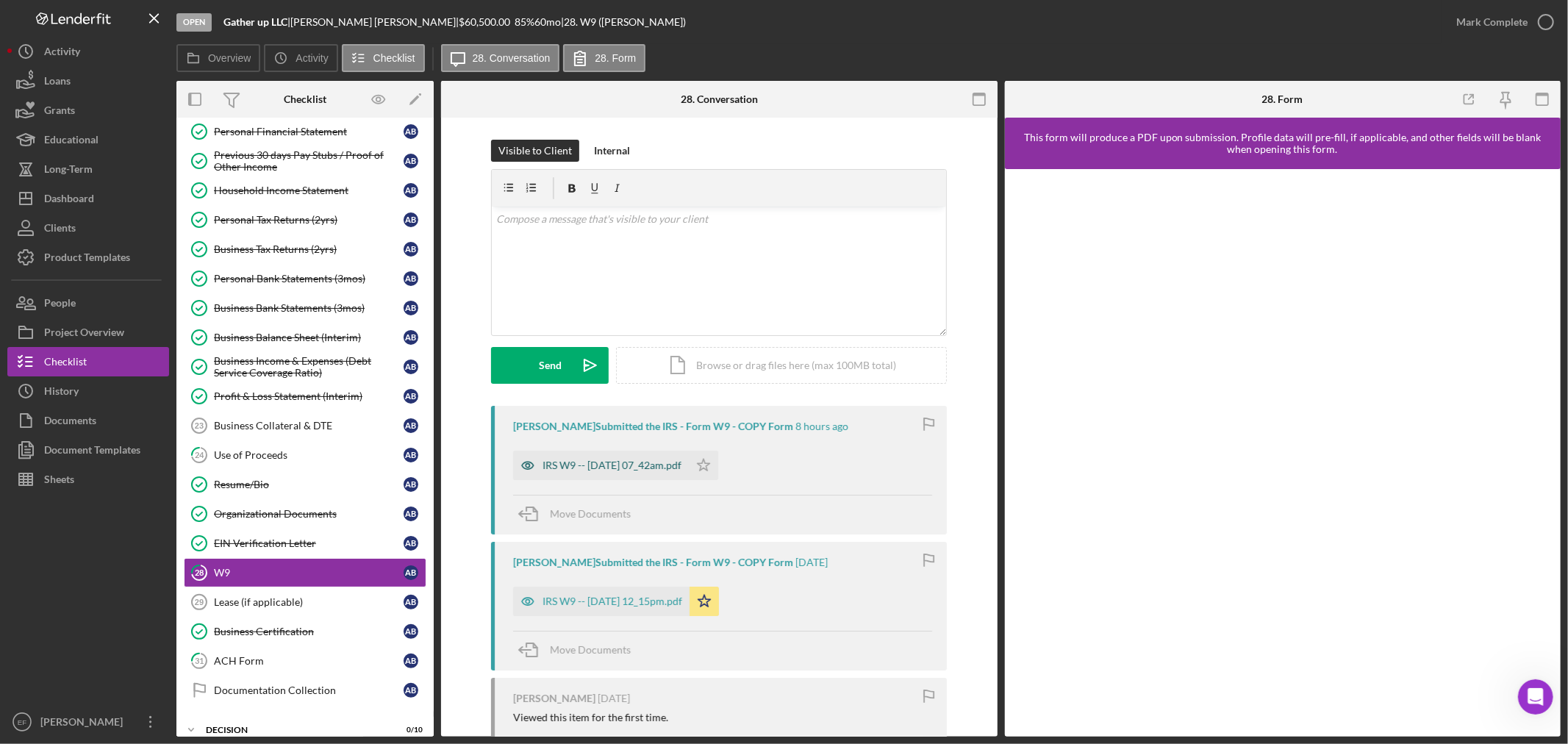
click at [592, 461] on div "IRS W9 -- 2025-08-18 07_42am.pdf" at bounding box center [612, 465] width 139 height 12
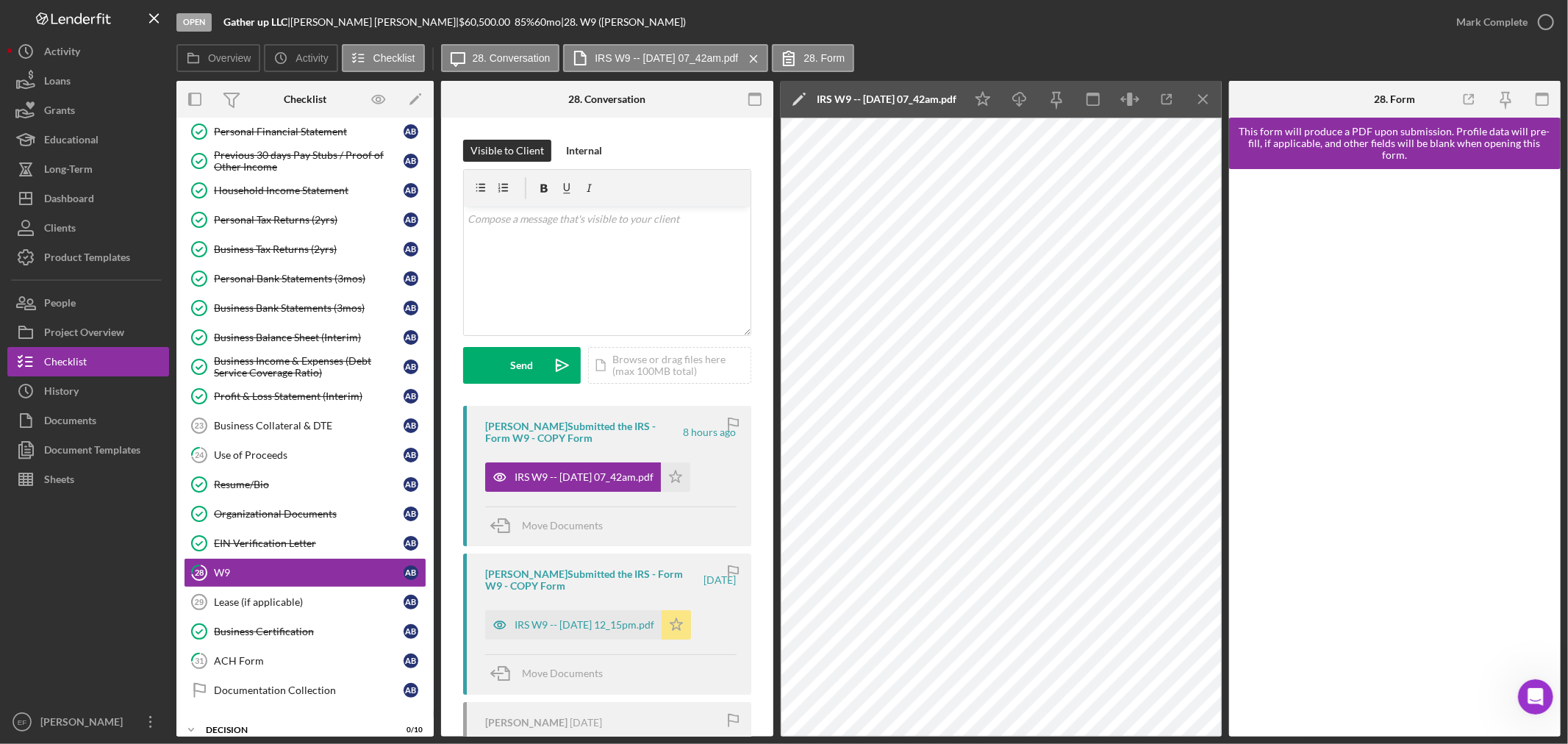
click at [691, 625] on icon "Icon/Star" at bounding box center [676, 625] width 30 height 30
click at [690, 478] on icon "Icon/Star" at bounding box center [676, 476] width 30 height 30
click at [1501, 27] on div "Mark Complete" at bounding box center [1492, 22] width 71 height 30
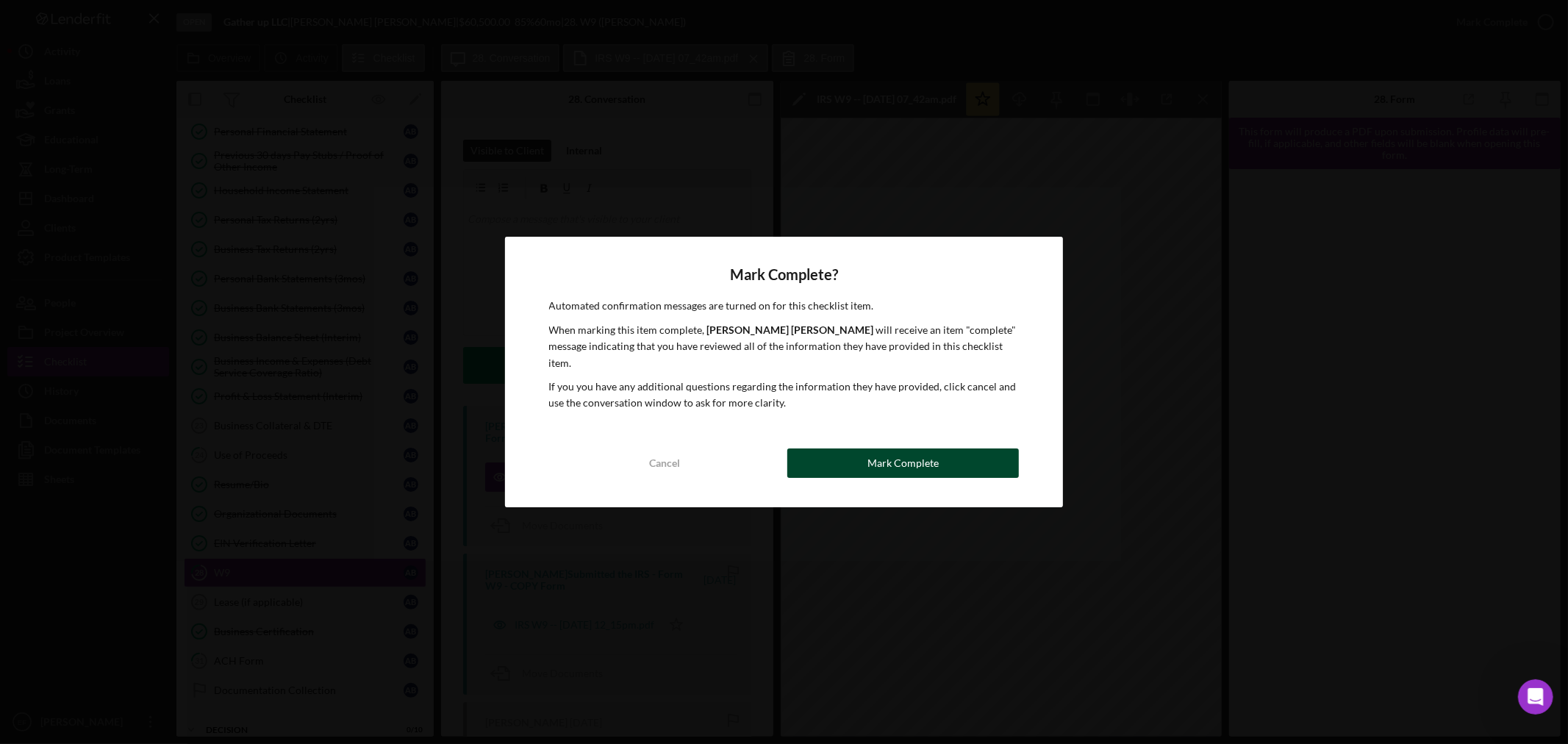
click at [912, 448] on div "Mark Complete" at bounding box center [903, 463] width 71 height 30
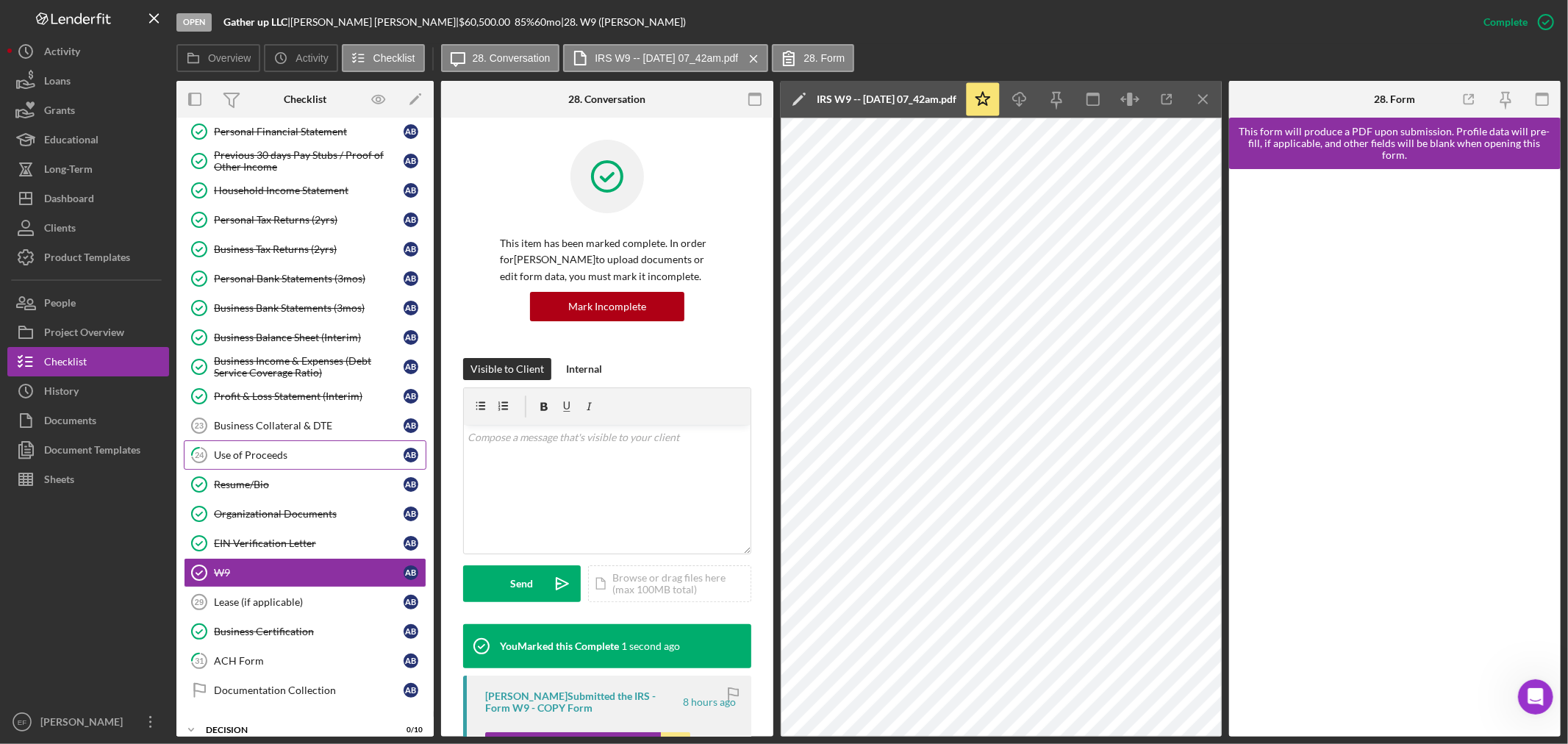
click at [245, 451] on div "Use of Proceeds" at bounding box center [309, 455] width 190 height 12
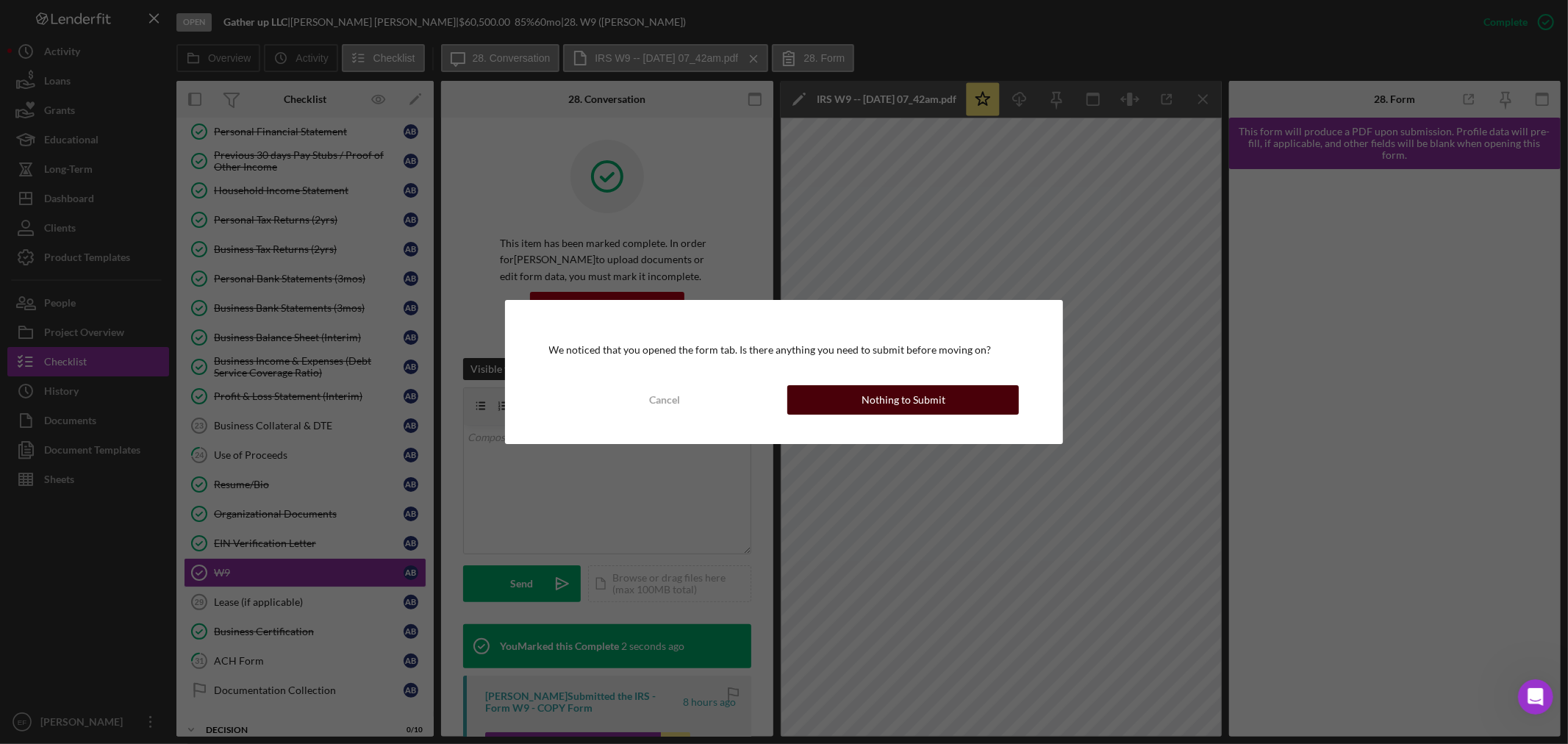
click at [881, 405] on div "Nothing to Submit" at bounding box center [903, 399] width 84 height 30
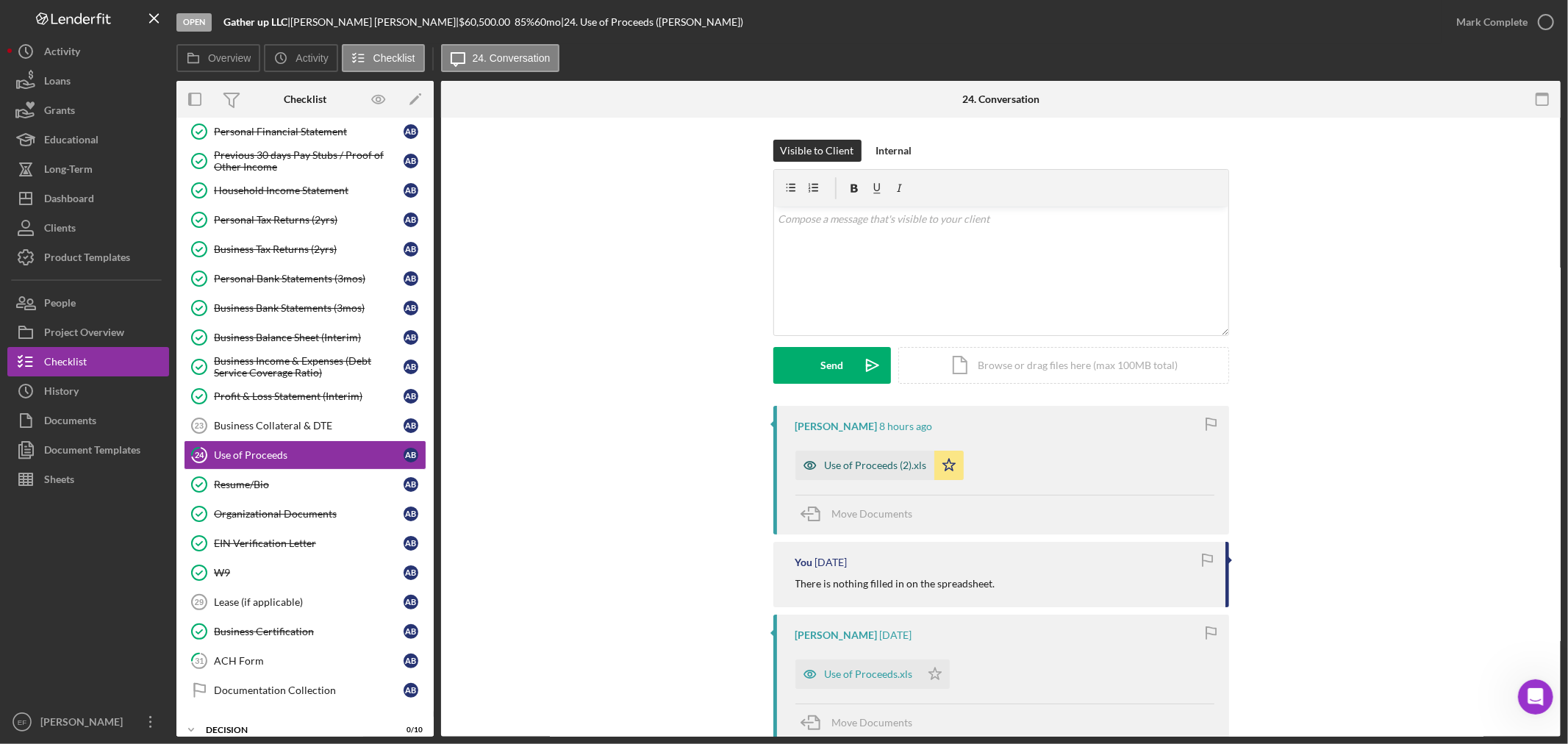
click at [877, 469] on div "Use of Proceeds (2).xls" at bounding box center [876, 465] width 103 height 12
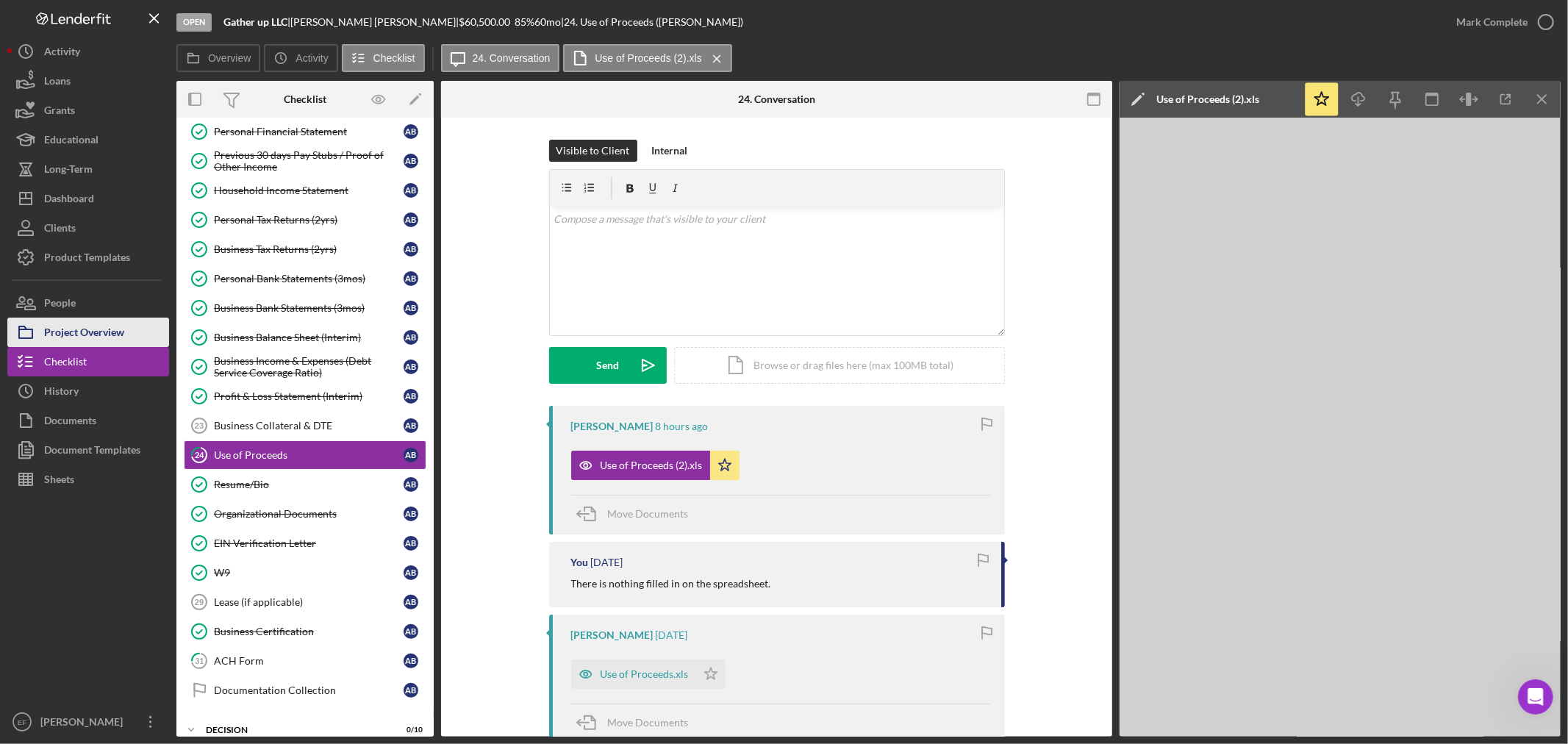
click at [94, 331] on div "Project Overview" at bounding box center [84, 334] width 81 height 33
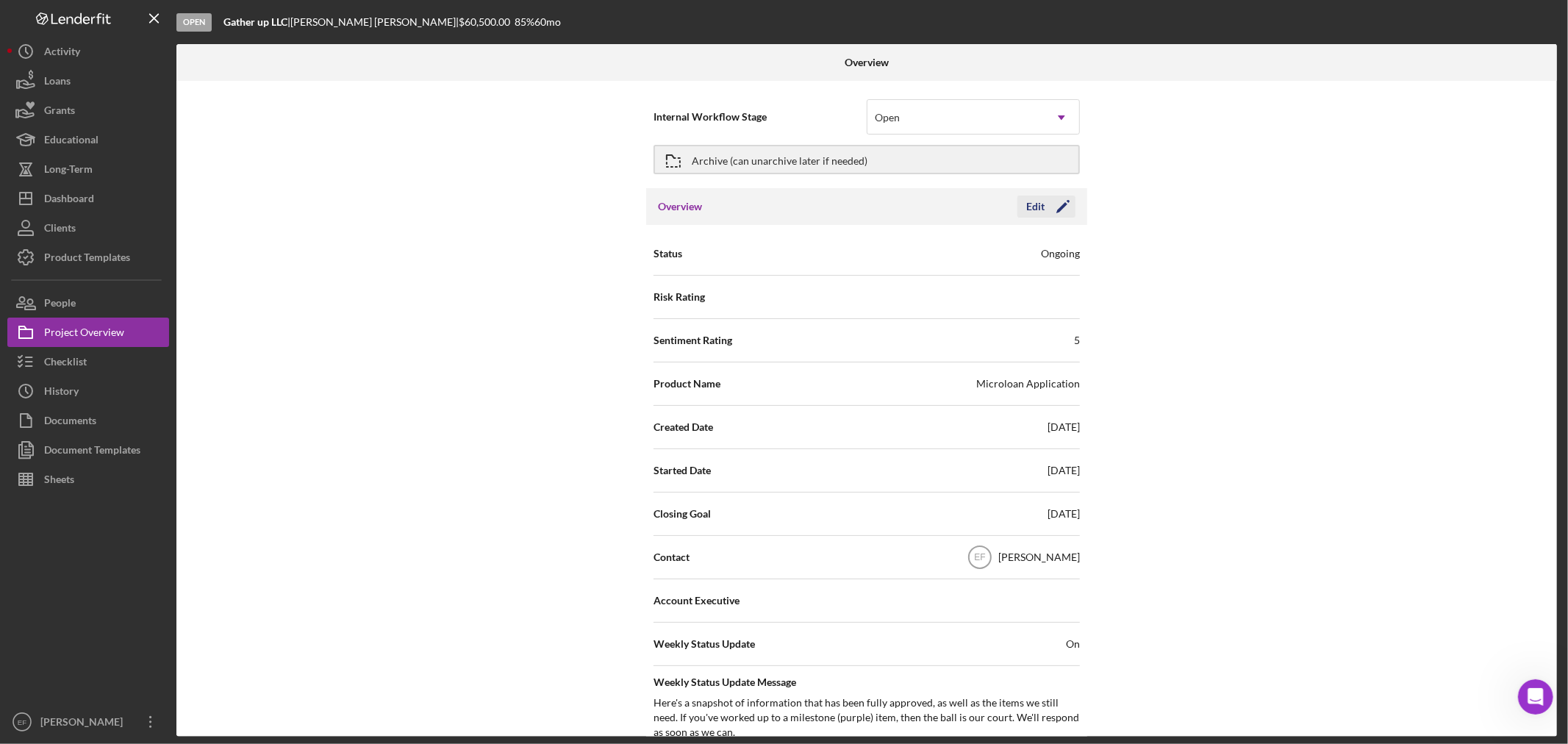
click at [1060, 203] on icon "Icon/Edit" at bounding box center [1062, 206] width 36 height 36
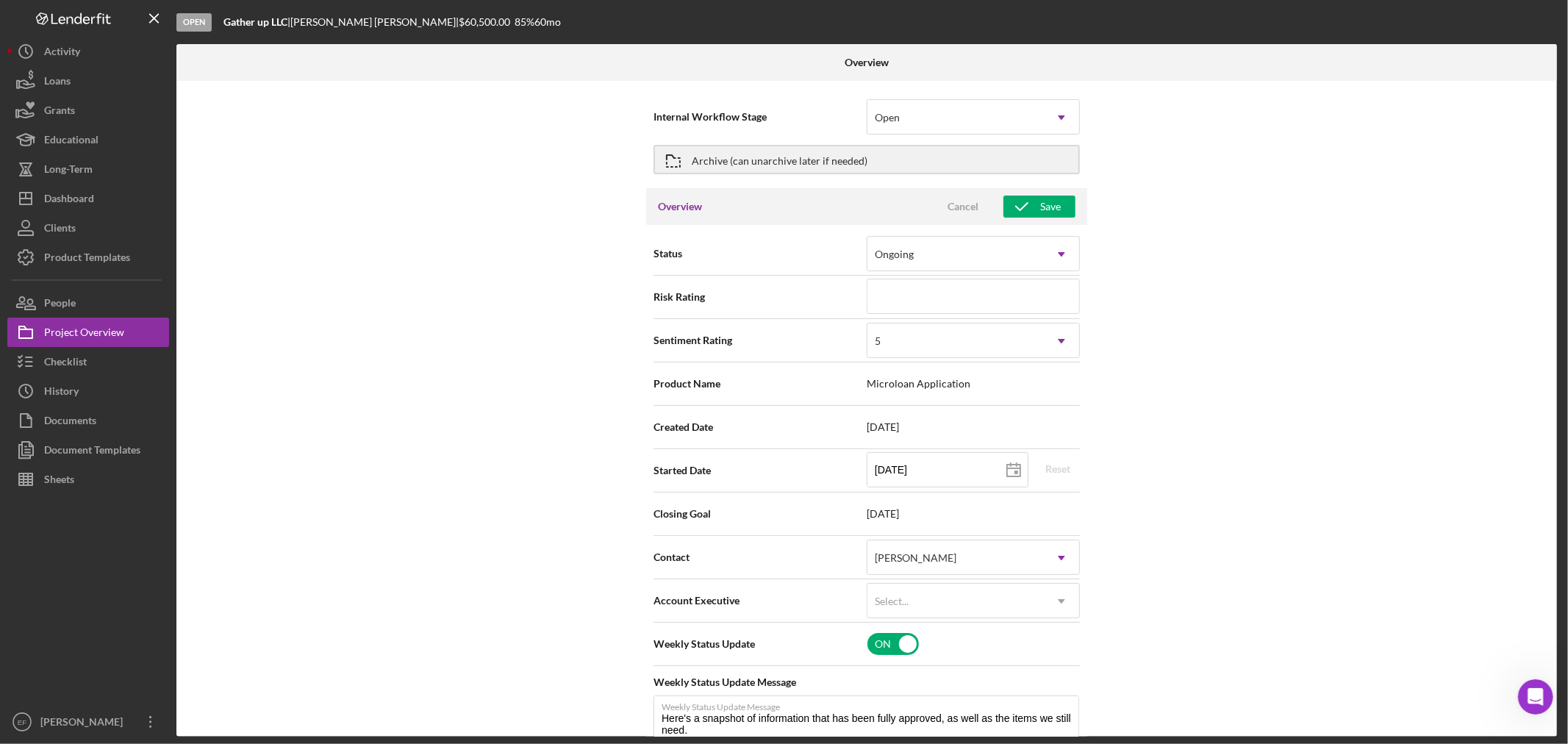
click at [1254, 468] on div "Internal Workflow Stage Open Icon/Dropdown Arrow Archive (can unarchive later i…" at bounding box center [866, 408] width 1381 height 656
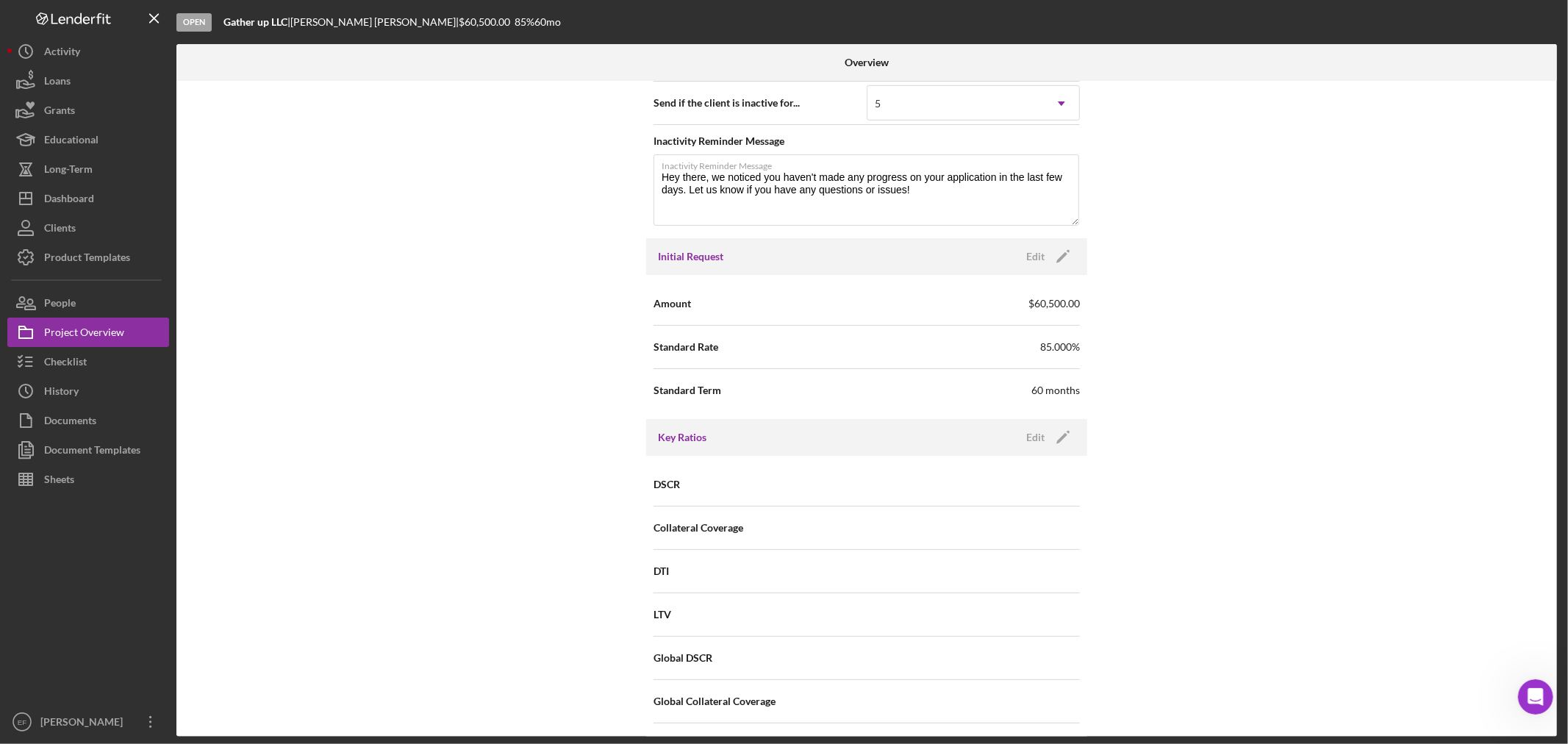
scroll to position [735, 0]
click at [1065, 258] on icon "Icon/Edit" at bounding box center [1062, 254] width 36 height 36
drag, startPoint x: 966, startPoint y: 342, endPoint x: 831, endPoint y: 332, distance: 135.4
click at [831, 332] on div "Standard Rate 85.000%" at bounding box center [866, 345] width 426 height 36
type input "13.500%"
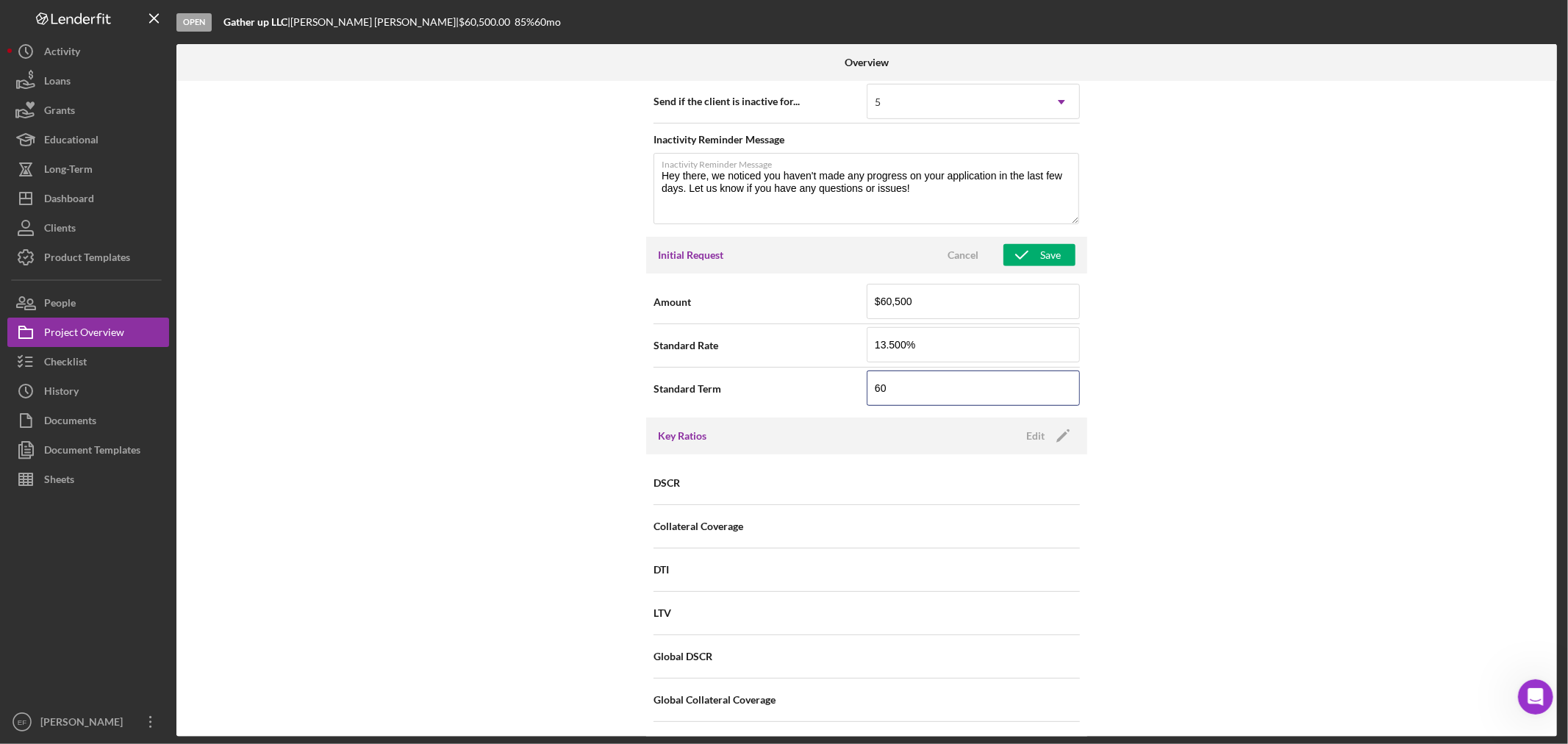
drag, startPoint x: 900, startPoint y: 378, endPoint x: 827, endPoint y: 379, distance: 73.0
click at [827, 379] on div "Standard Term 60" at bounding box center [866, 388] width 426 height 36
type input "120"
click at [1302, 400] on div "Internal Workflow Stage Open Icon/Dropdown Arrow Archive (can unarchive later i…" at bounding box center [866, 408] width 1381 height 656
click at [1043, 260] on div "Save" at bounding box center [1050, 255] width 20 height 22
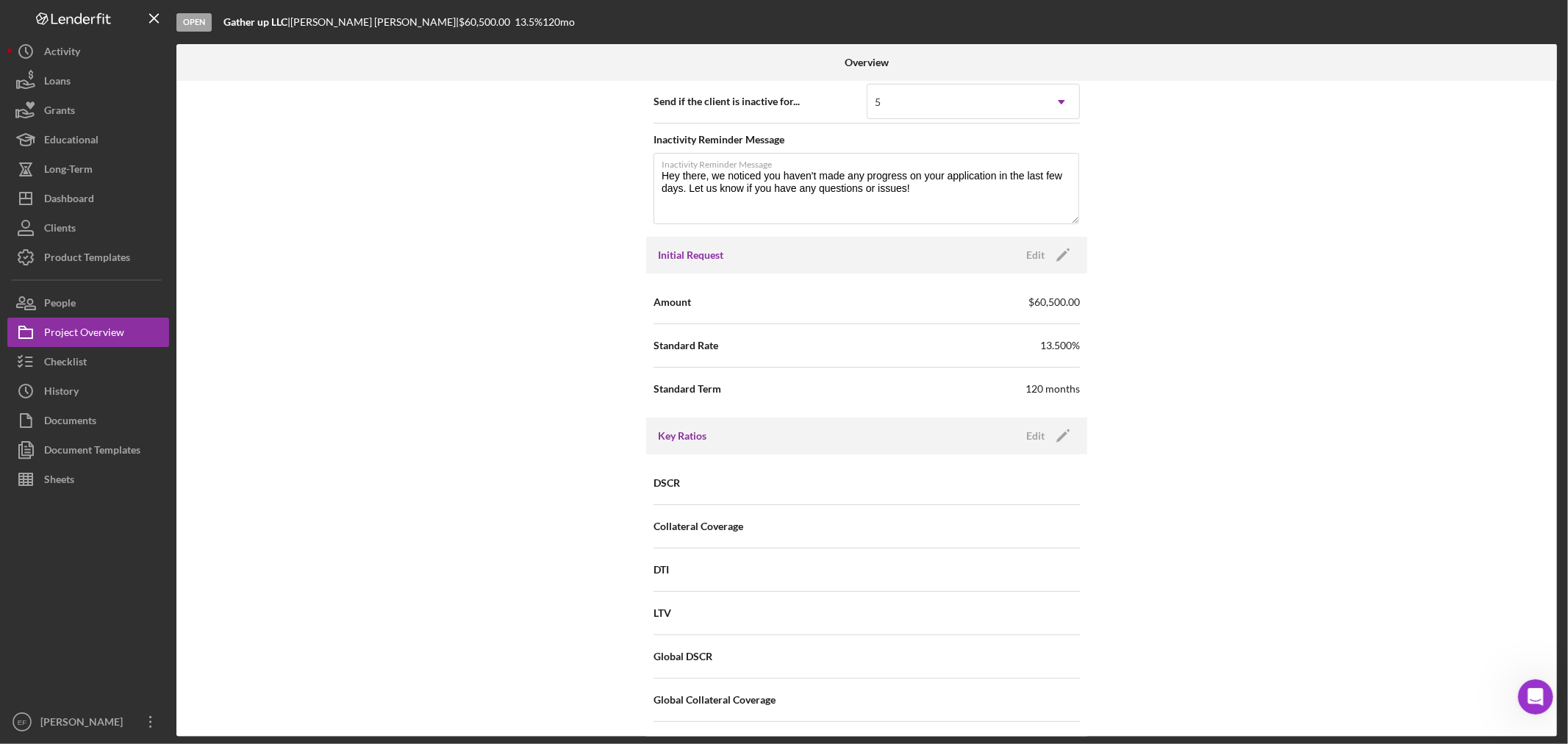
click at [1198, 406] on div "Internal Workflow Stage Open Icon/Dropdown Arrow Archive (can unarchive later i…" at bounding box center [866, 408] width 1381 height 656
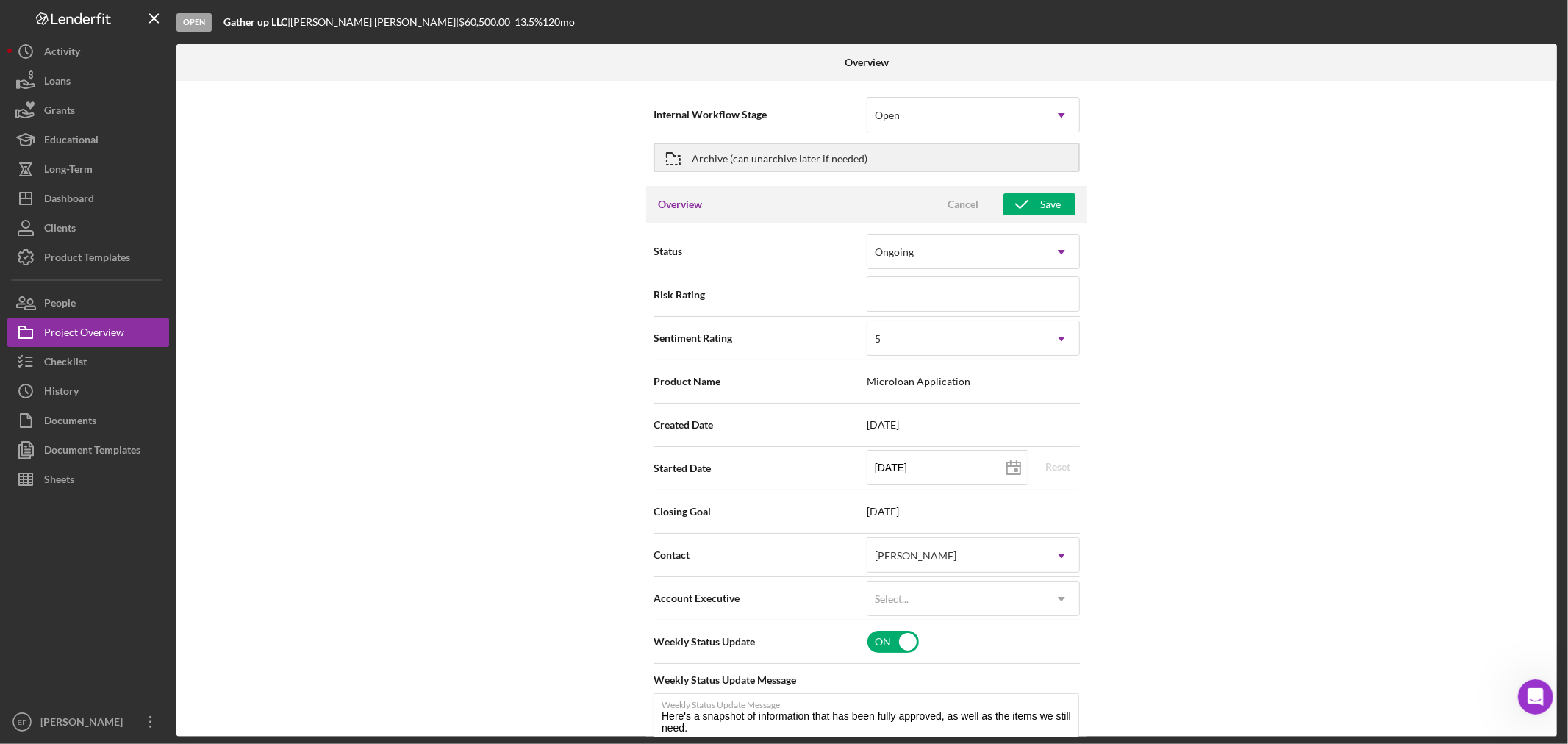
scroll to position [0, 0]
click at [1154, 427] on div "Internal Workflow Stage Open Icon/Dropdown Arrow Archive (can unarchive later i…" at bounding box center [866, 408] width 1381 height 656
click at [1175, 412] on div "Internal Workflow Stage Open Icon/Dropdown Arrow Archive (can unarchive later i…" at bounding box center [866, 408] width 1381 height 656
click at [470, 443] on div "Internal Workflow Stage Open Icon/Dropdown Arrow Archive (can unarchive later i…" at bounding box center [866, 408] width 1381 height 656
click at [1015, 209] on icon "button" at bounding box center [1021, 206] width 36 height 36
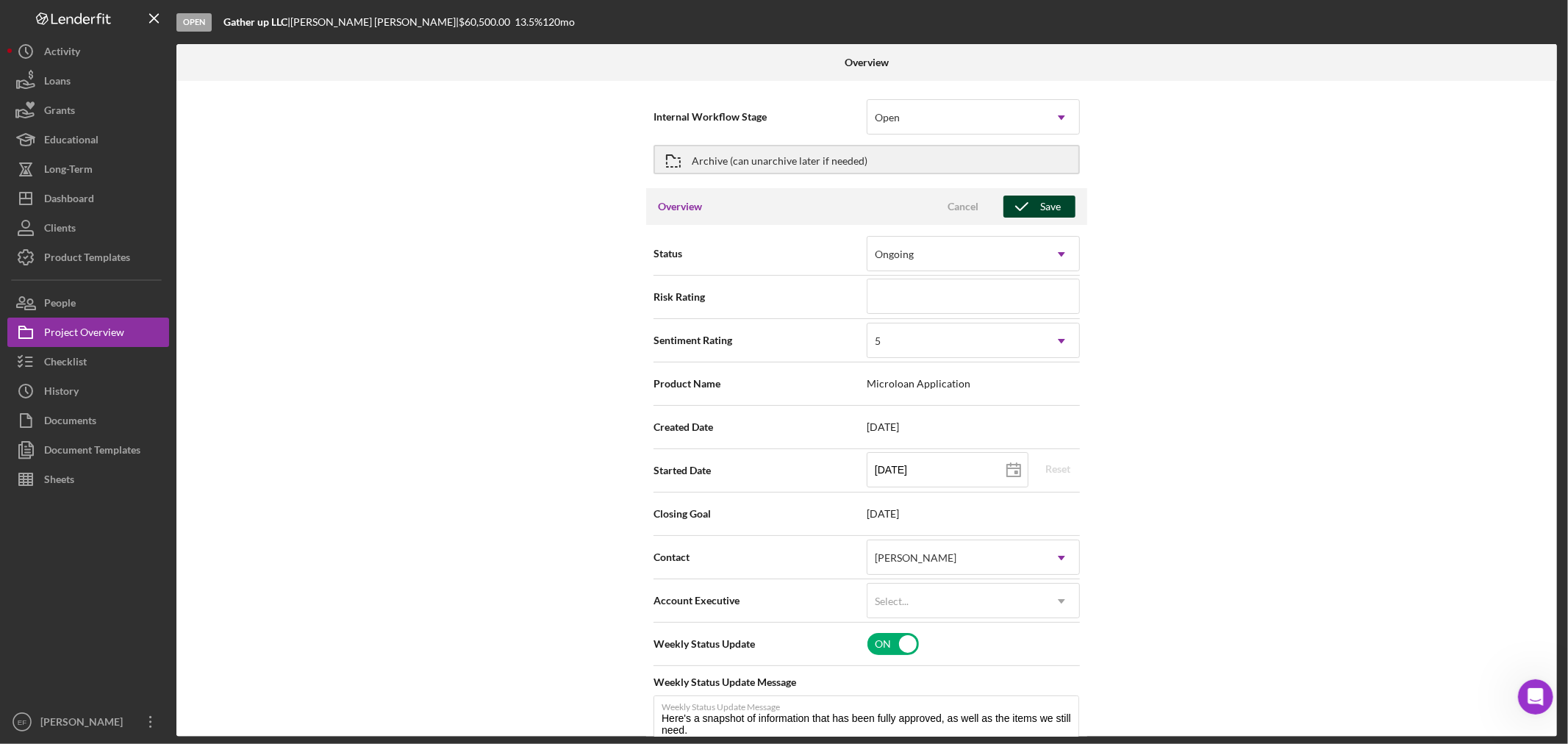
type textarea "Here's a snapshot of information that has been fully approved, as well as the i…"
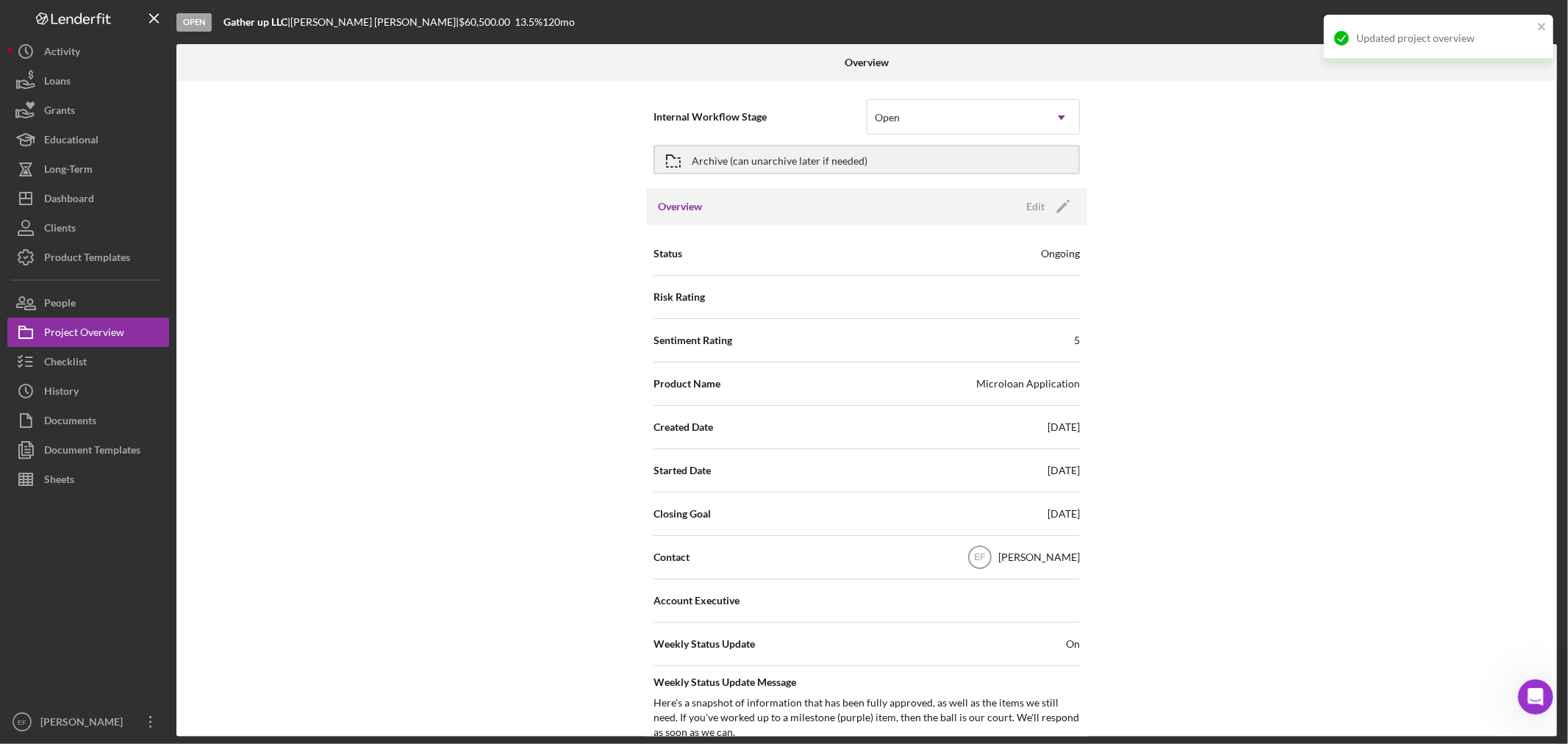
click at [1299, 307] on div "Internal Workflow Stage Open Icon/Dropdown Arrow Archive (can unarchive later i…" at bounding box center [866, 408] width 1381 height 656
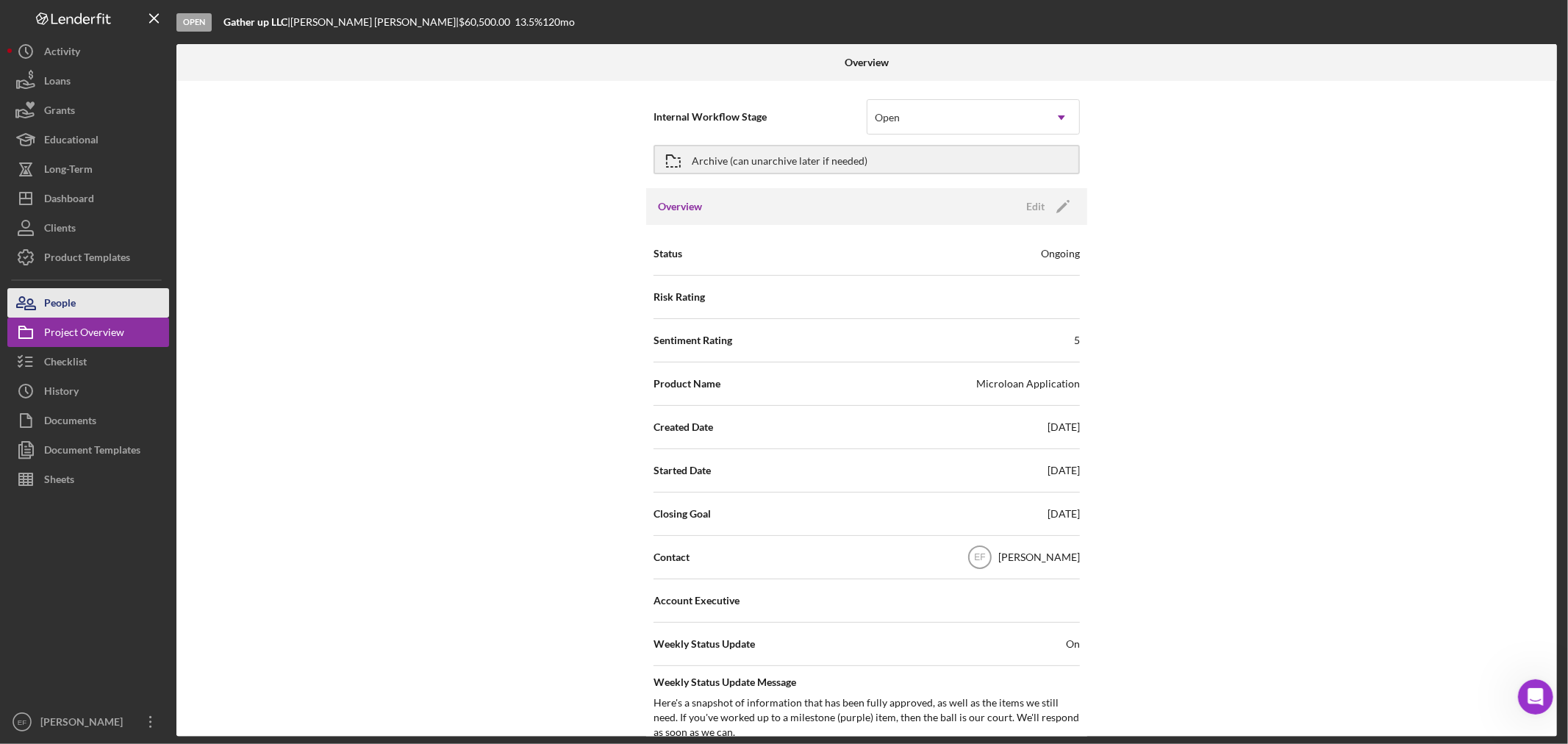
click at [77, 312] on button "People" at bounding box center [88, 303] width 162 height 30
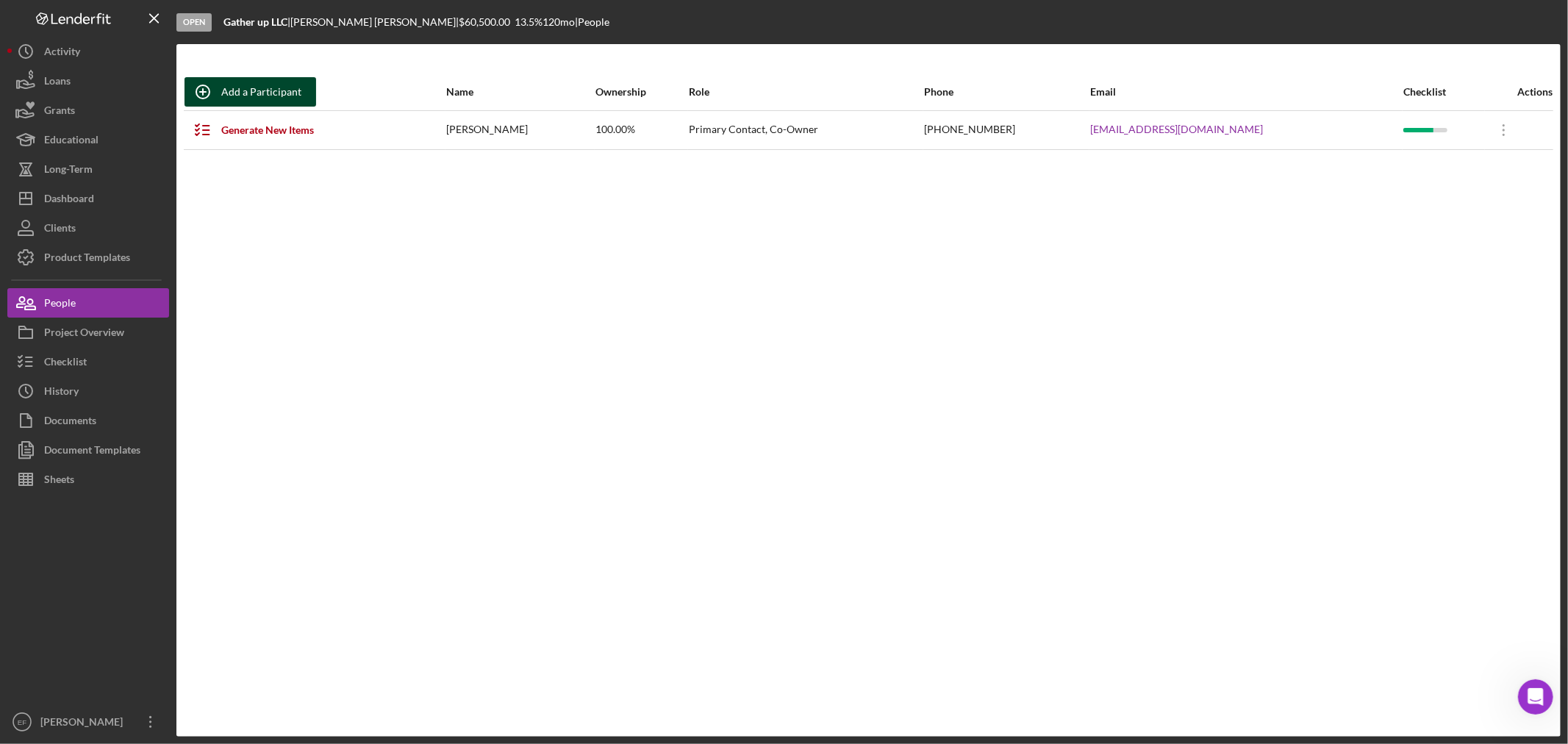
click at [259, 91] on div "Add a Participant" at bounding box center [261, 92] width 81 height 30
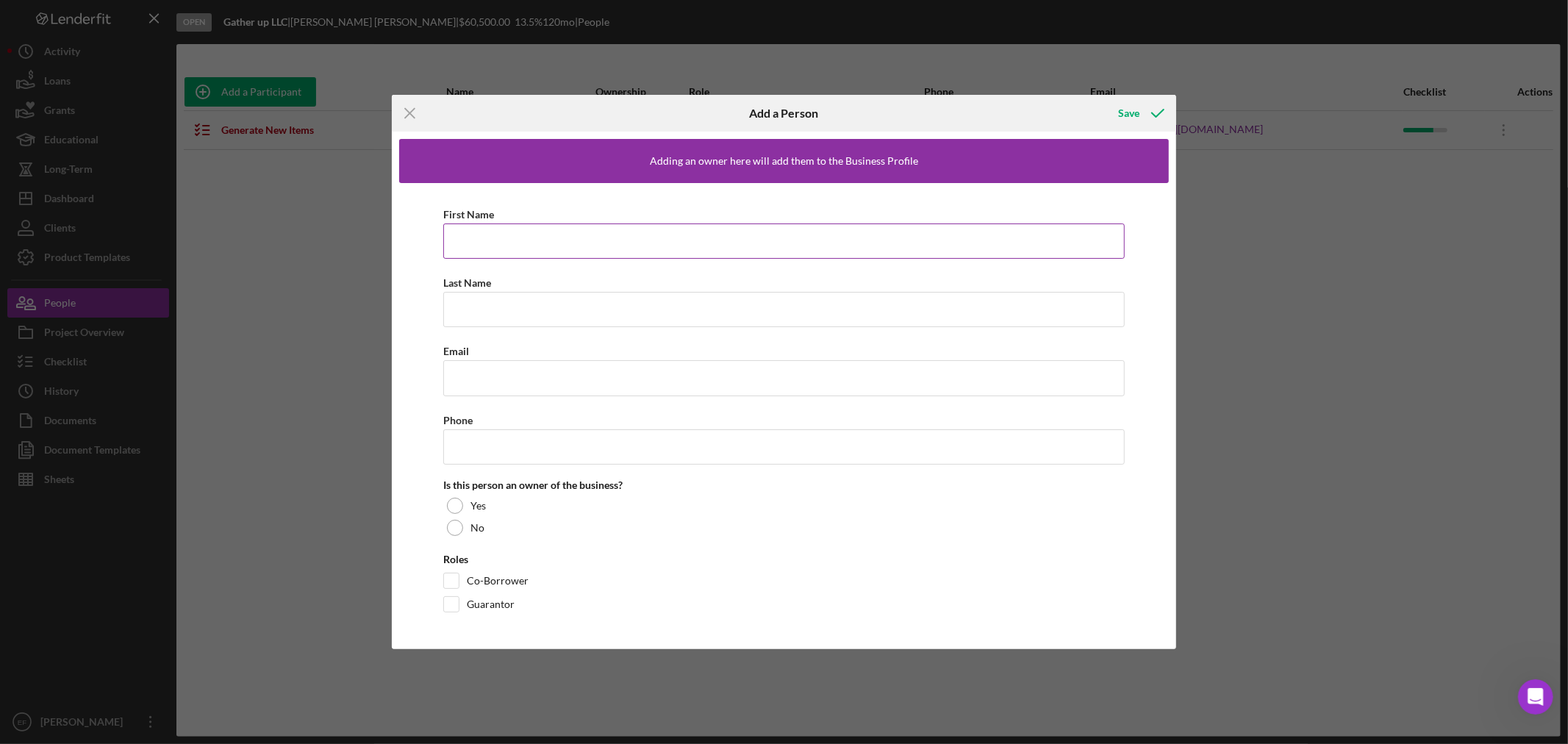
click at [460, 242] on input "First Name" at bounding box center [784, 242] width 681 height 36
type input "Jim"
type input "Burtis"
paste input "Here’s a clear breakdown of S-Corp vs LLC that small business owners usually we…"
type input "Here’s a clear breakdown of S-Corp vs LLC that small business owners usually we…"
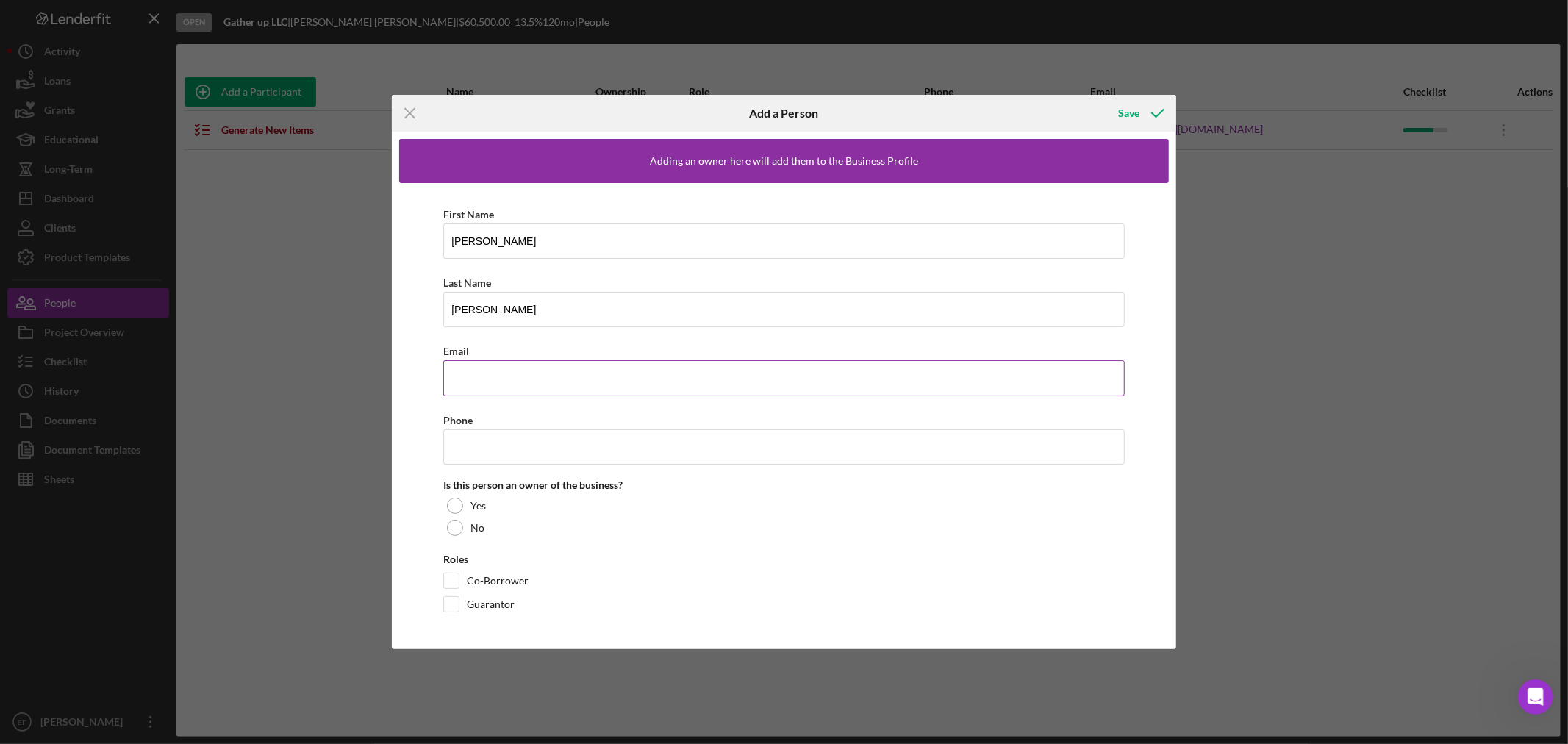
click at [453, 376] on input "Email" at bounding box center [784, 378] width 681 height 36
paste input "jburtisjr@gmail.com"
type input "jburtisjr@gmail.com"
click at [461, 447] on input "Phone" at bounding box center [784, 447] width 681 height 36
click at [463, 526] on div at bounding box center [454, 527] width 16 height 16
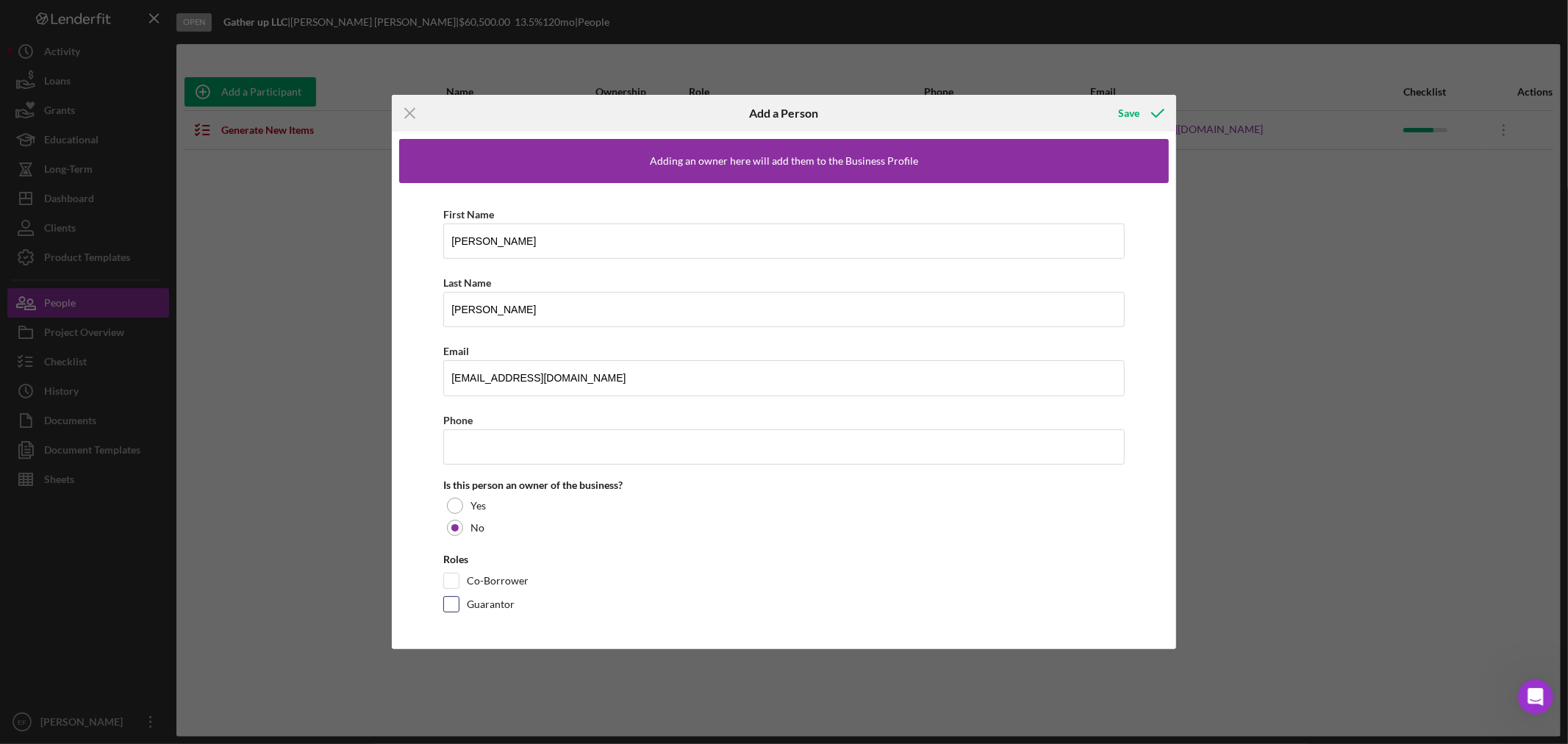
click at [453, 600] on input "Guarantor" at bounding box center [451, 603] width 14 height 14
checkbox input "true"
click at [523, 454] on input "Phone" at bounding box center [784, 447] width 681 height 36
click at [803, 556] on div "Roles" at bounding box center [784, 559] width 681 height 12
click at [779, 569] on div "Roles Co-Borrower Guarantor" at bounding box center [784, 586] width 681 height 66
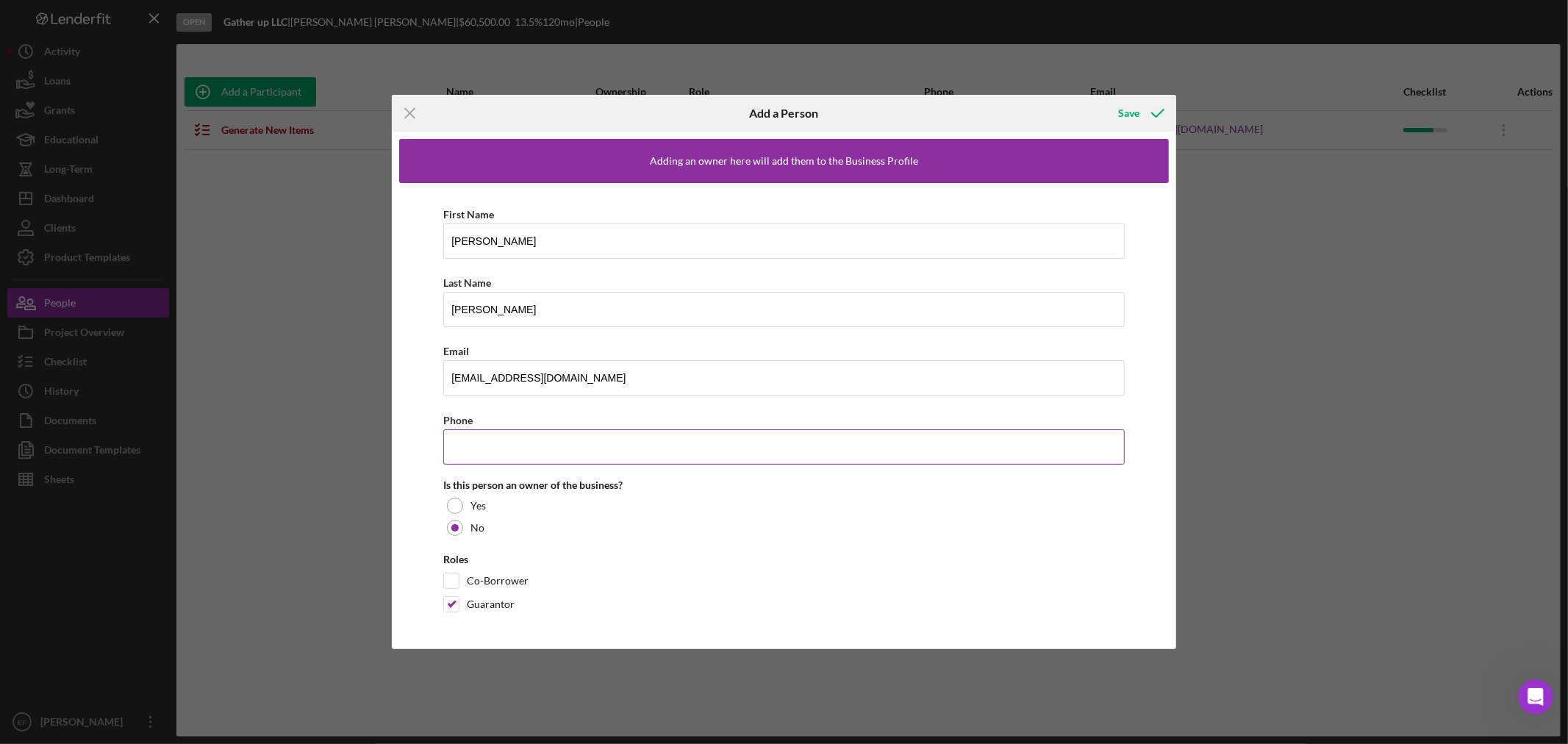
click at [562, 453] on input "Phone" at bounding box center [784, 447] width 681 height 36
click at [509, 439] on input "Phone" at bounding box center [784, 447] width 681 height 36
paste input "(207) 522-0736"
type input "(207) 522-0736"
click at [1149, 113] on icon "button" at bounding box center [1157, 113] width 36 height 36
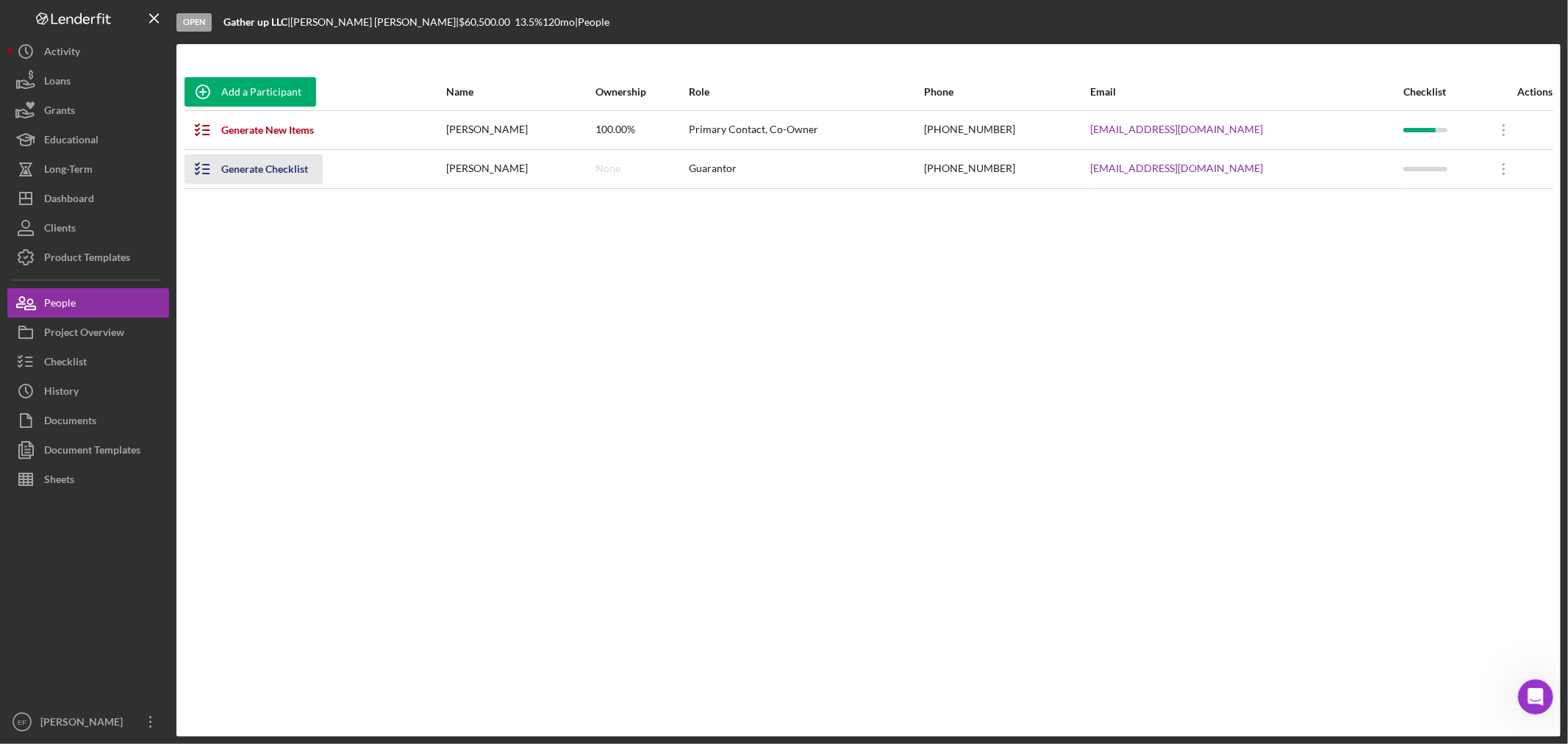
click at [252, 167] on div "Generate Checklist" at bounding box center [264, 169] width 86 height 30
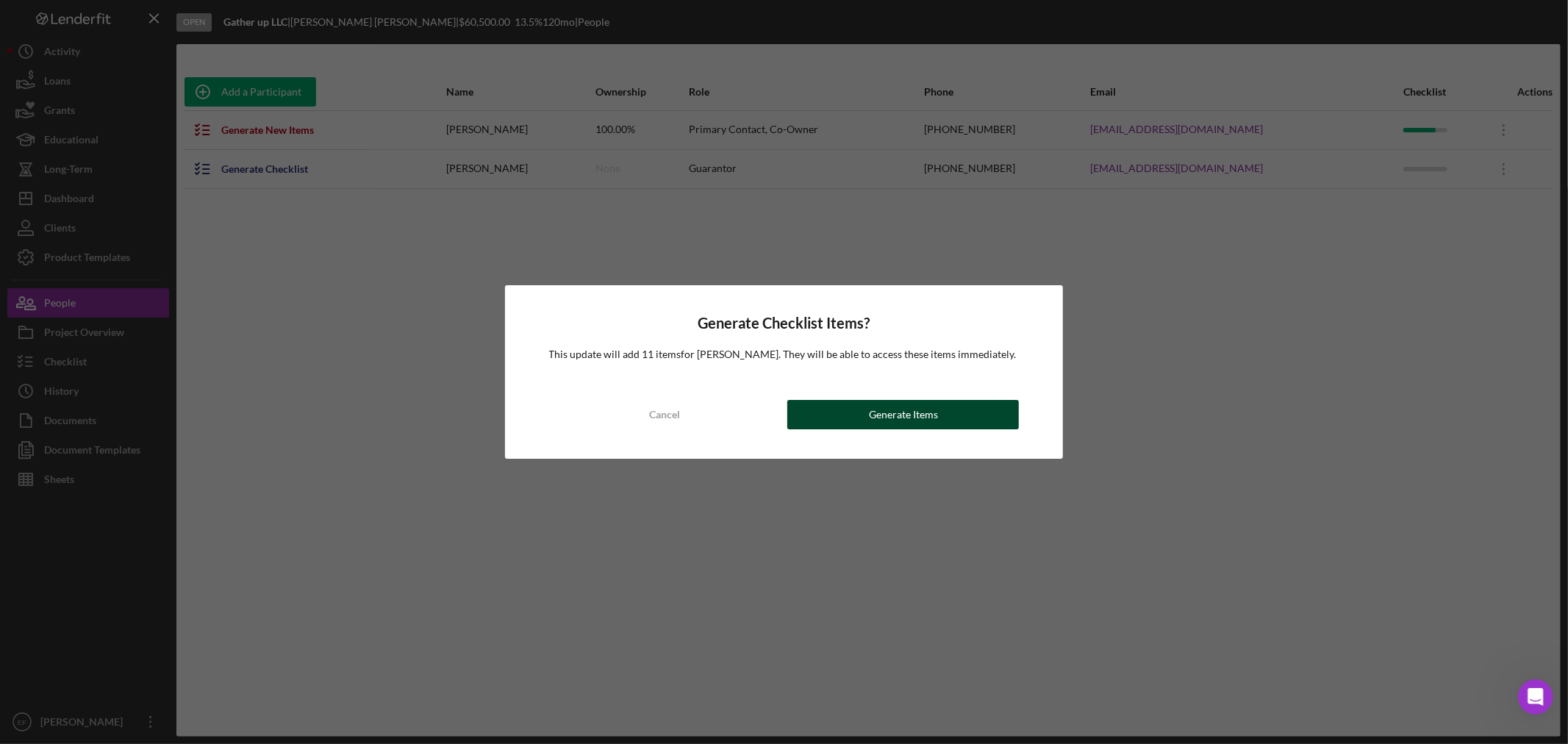
click at [847, 419] on button "Generate Items" at bounding box center [903, 414] width 231 height 30
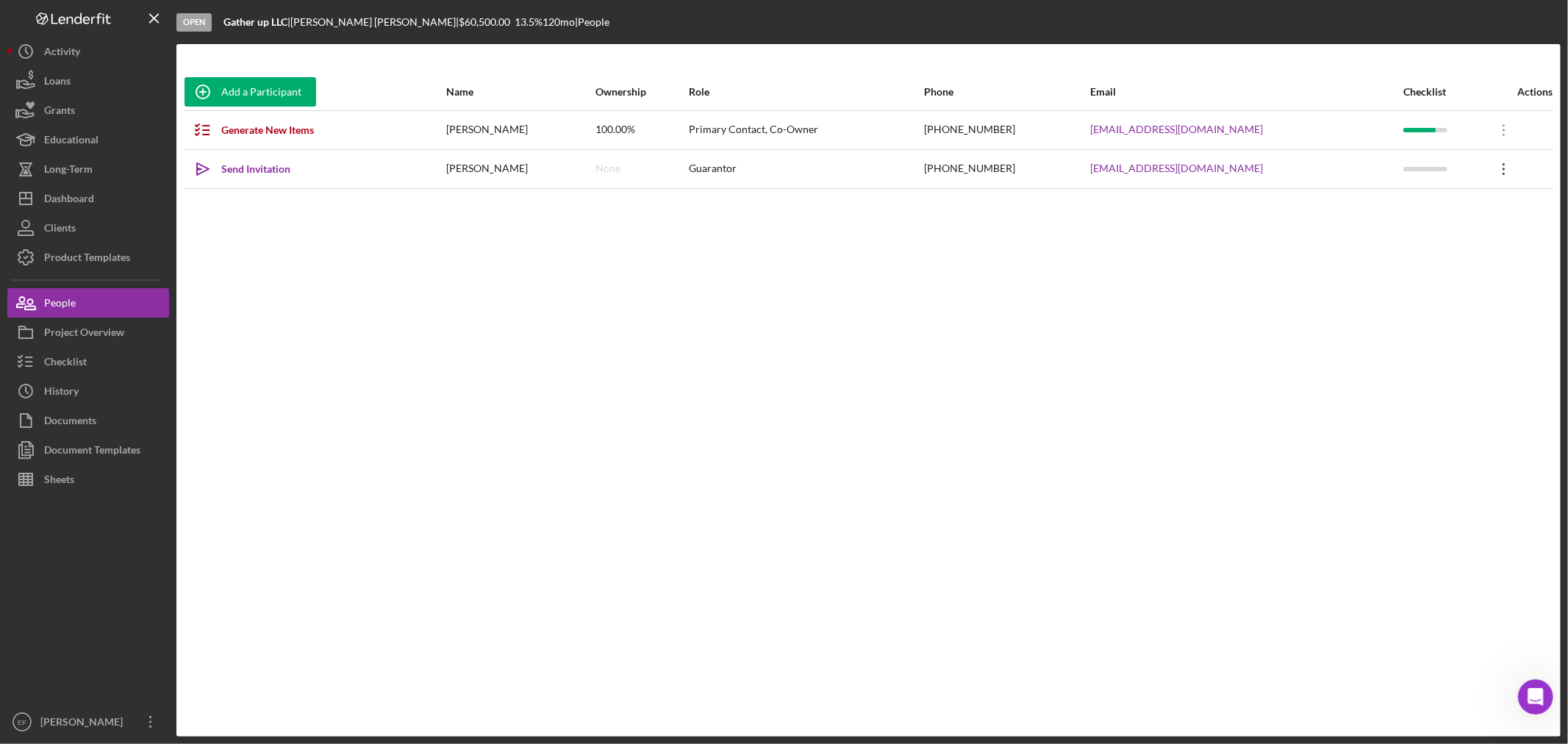
click at [1489, 167] on icon "Icon/Overflow" at bounding box center [1504, 169] width 36 height 36
click at [958, 378] on div "Add a Participant Name Ownership Role Phone Email Checklist Actions Generate Ne…" at bounding box center [868, 391] width 1384 height 634
click at [239, 170] on div "Send Invitation" at bounding box center [256, 169] width 70 height 30
click at [1221, 285] on div "Add a Participant Name Ownership Role Phone Email Checklist Actions Generate Ne…" at bounding box center [868, 391] width 1384 height 634
drag, startPoint x: 306, startPoint y: 261, endPoint x: 175, endPoint y: 233, distance: 134.0
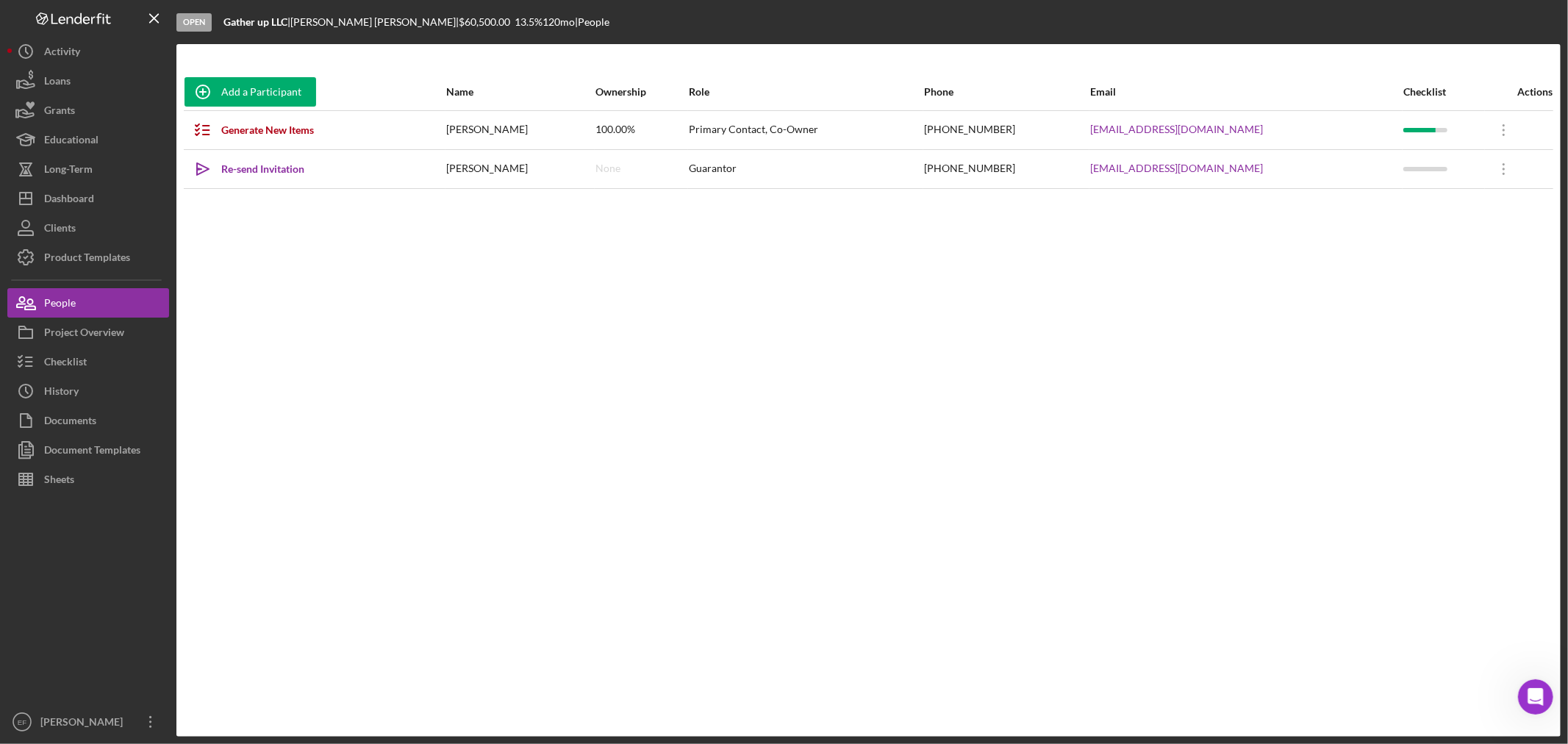
click at [300, 255] on div "Add a Participant Name Ownership Role Phone Email Checklist Actions Generate Ne…" at bounding box center [868, 391] width 1384 height 634
click at [53, 195] on div "Dashboard" at bounding box center [69, 200] width 50 height 33
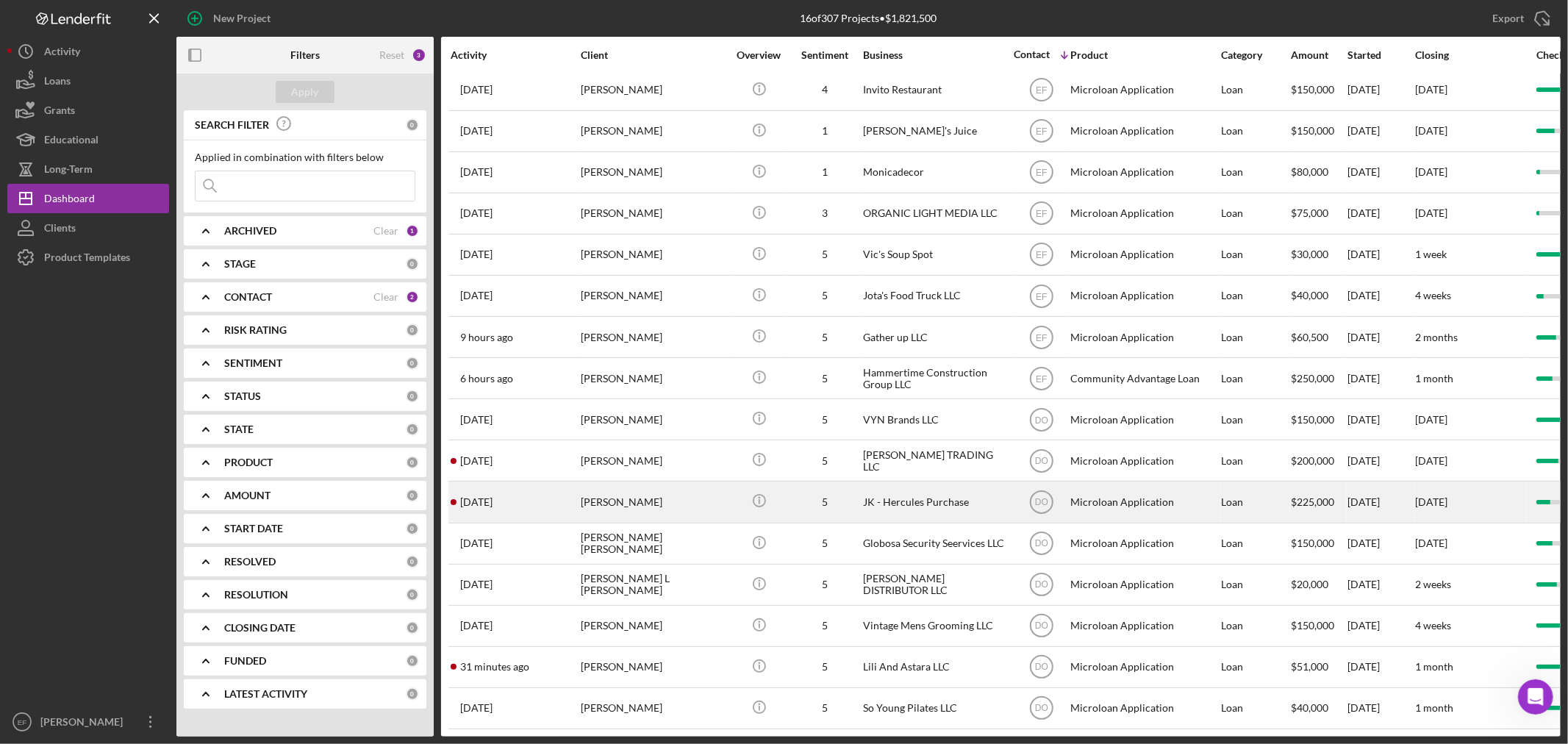
scroll to position [26, 0]
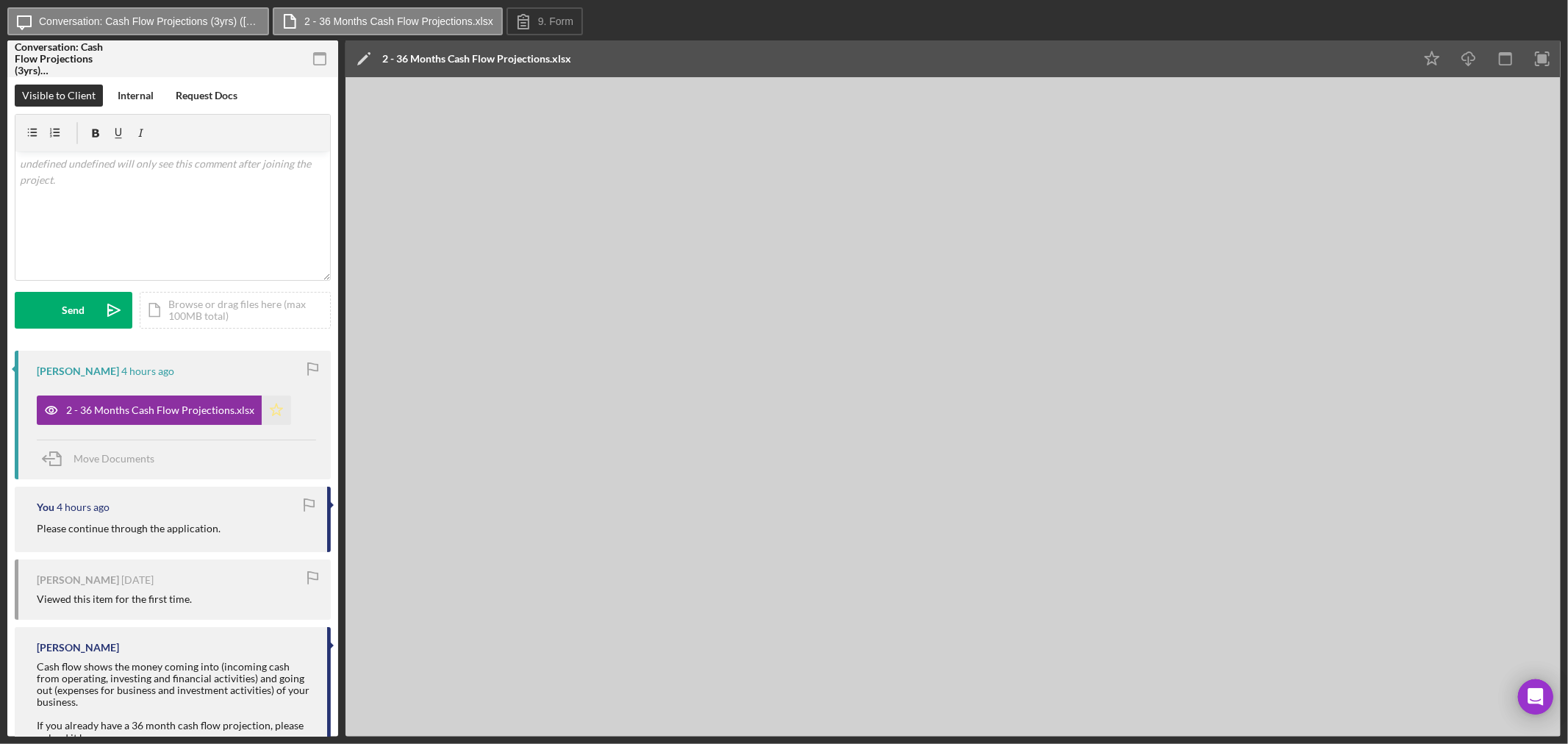
click at [275, 409] on polygon "button" at bounding box center [276, 409] width 13 height 12
click at [174, 20] on label "Conversation: Cash Flow Projections (3yrs) ([PERSON_NAME])" at bounding box center [149, 21] width 220 height 12
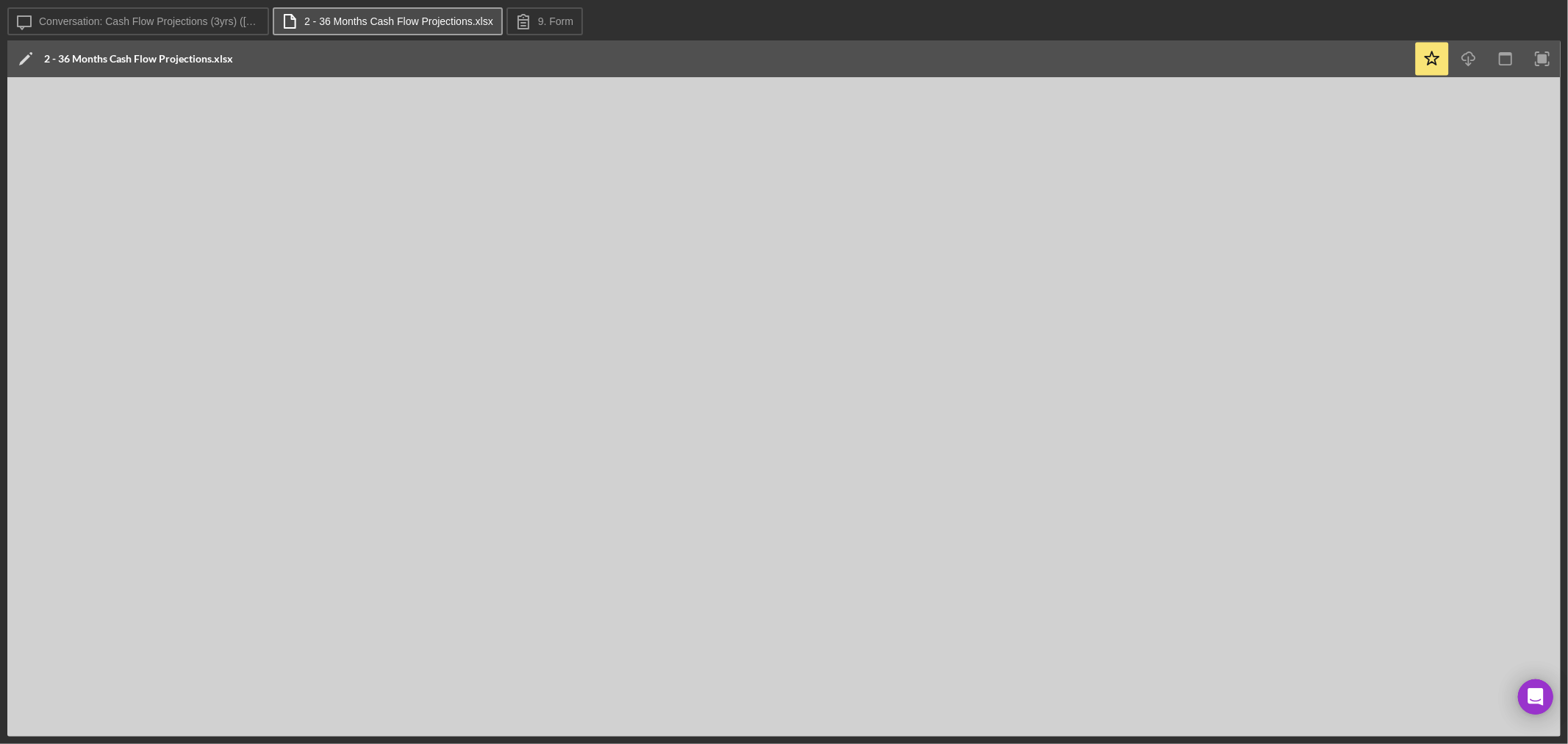
click at [318, 16] on label "2 - 36 Months Cash Flow Projections.xlsx" at bounding box center [398, 21] width 189 height 12
